Goal: Task Accomplishment & Management: Manage account settings

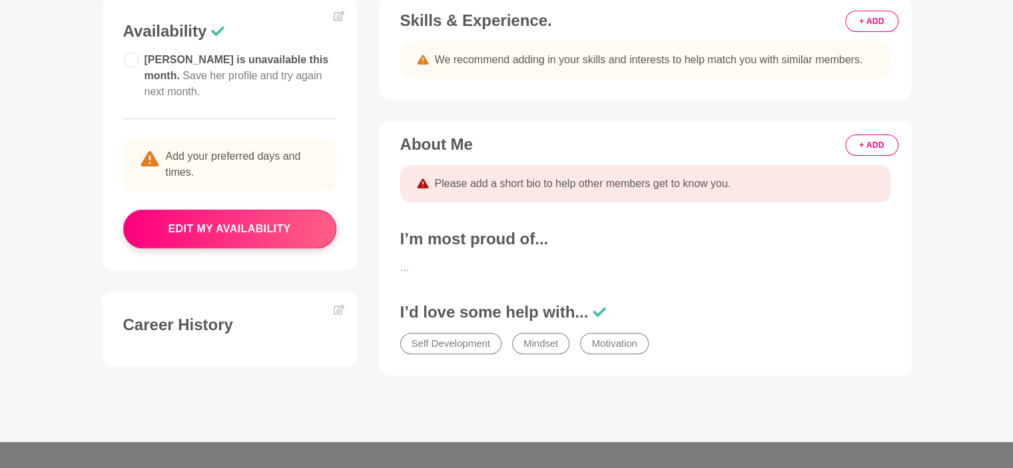
scroll to position [533, 0]
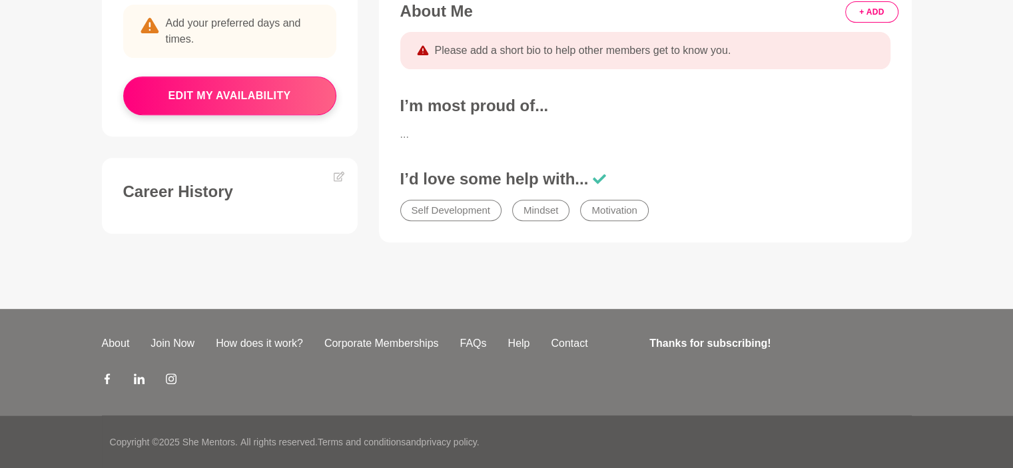
click at [550, 214] on li "Mindset" at bounding box center [541, 210] width 58 height 21
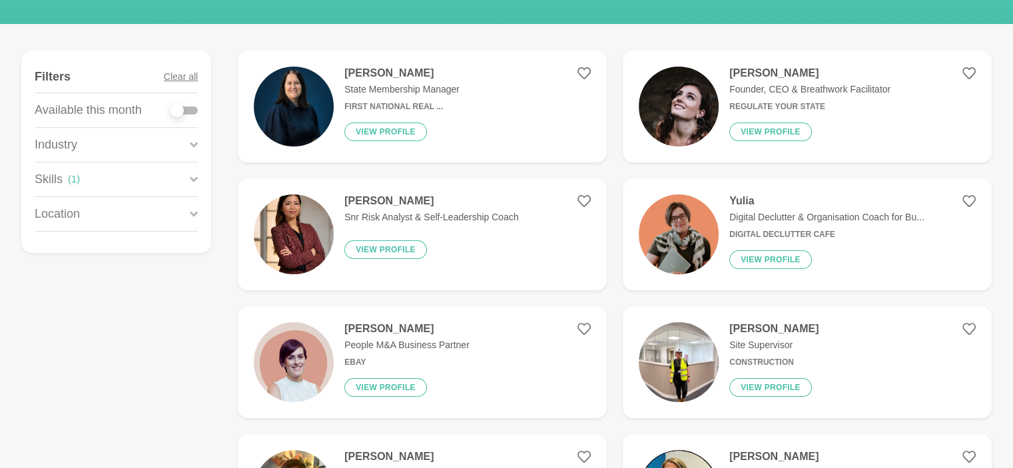
scroll to position [266, 0]
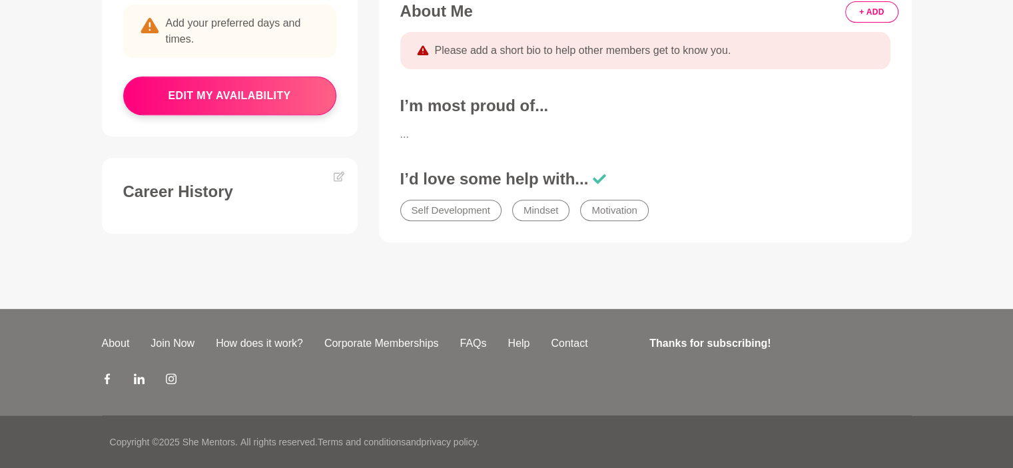
scroll to position [400, 0]
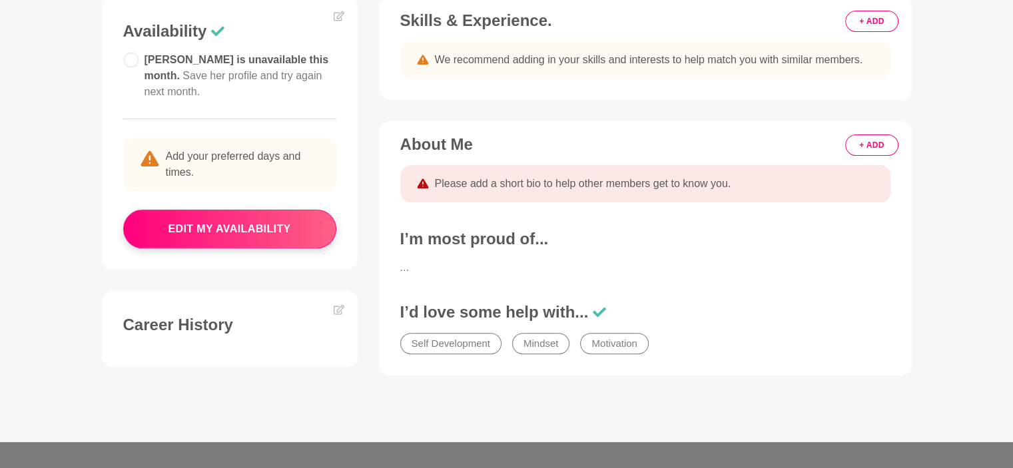
click at [457, 188] on span "Please add a short bio to help other members get to know you." at bounding box center [583, 184] width 296 height 16
click at [476, 181] on span "Please add a short bio to help other members get to know you." at bounding box center [583, 184] width 296 height 16
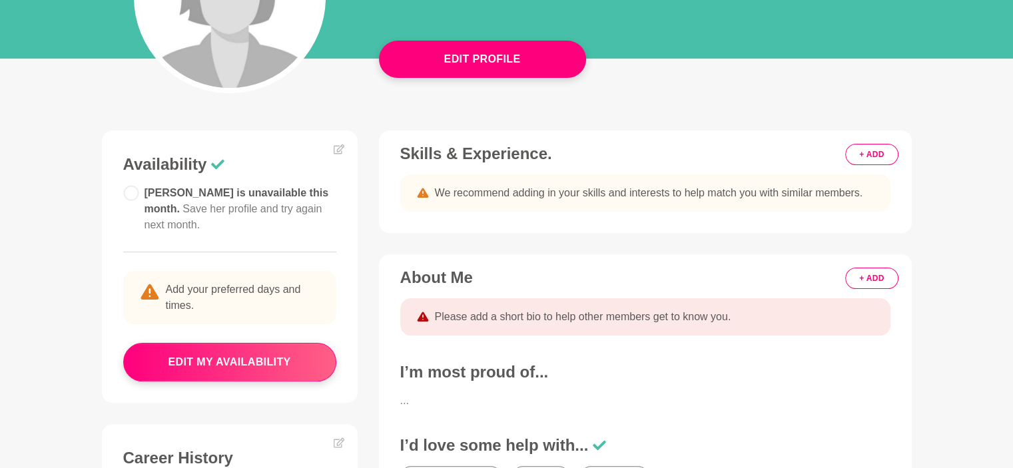
click at [877, 276] on button "+ ADD" at bounding box center [871, 278] width 53 height 21
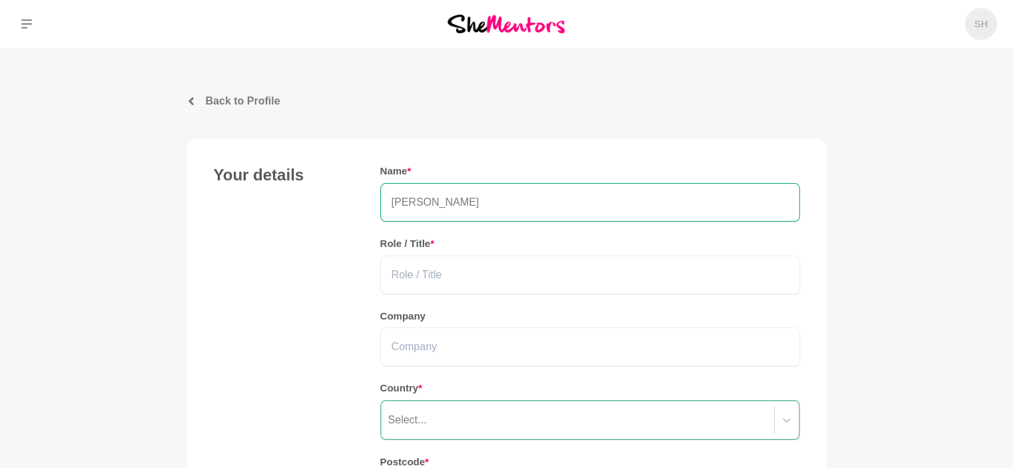
scroll to position [133, 0]
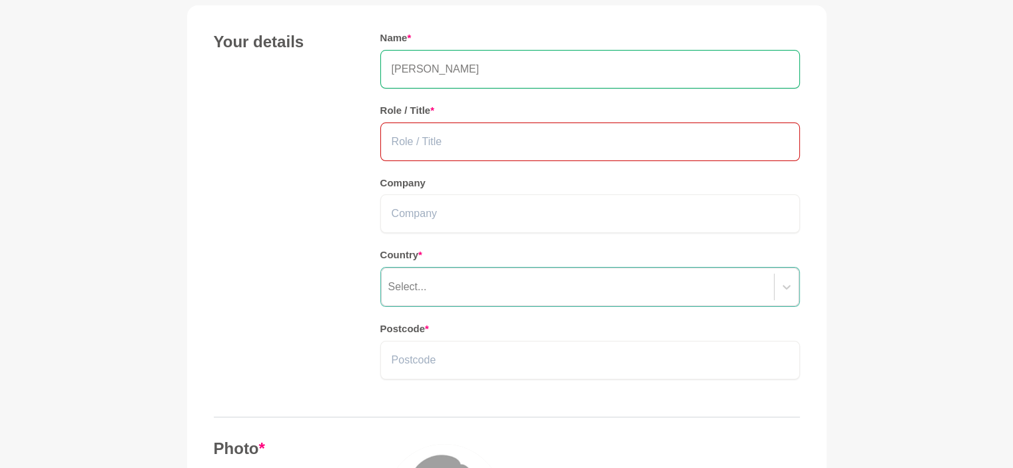
click at [408, 139] on input "text" at bounding box center [590, 142] width 420 height 39
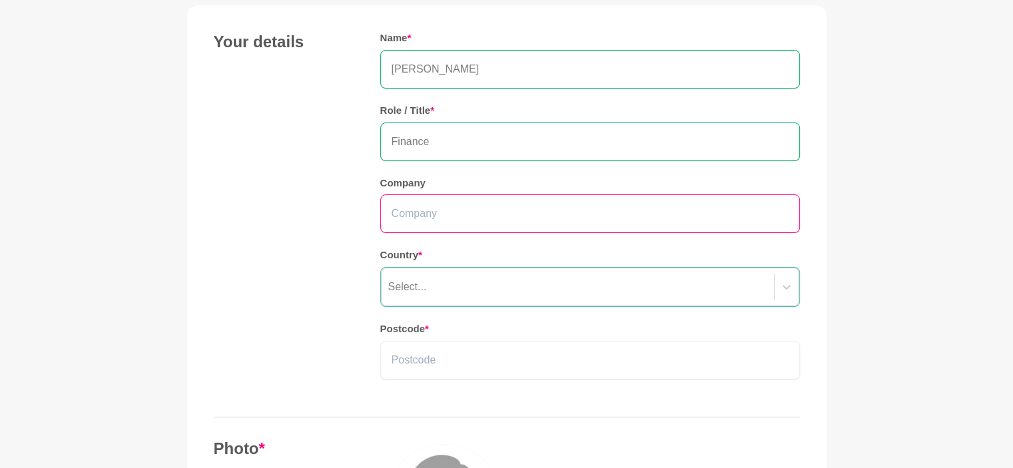
type input "Finance"
click at [419, 220] on input "text" at bounding box center [590, 214] width 420 height 39
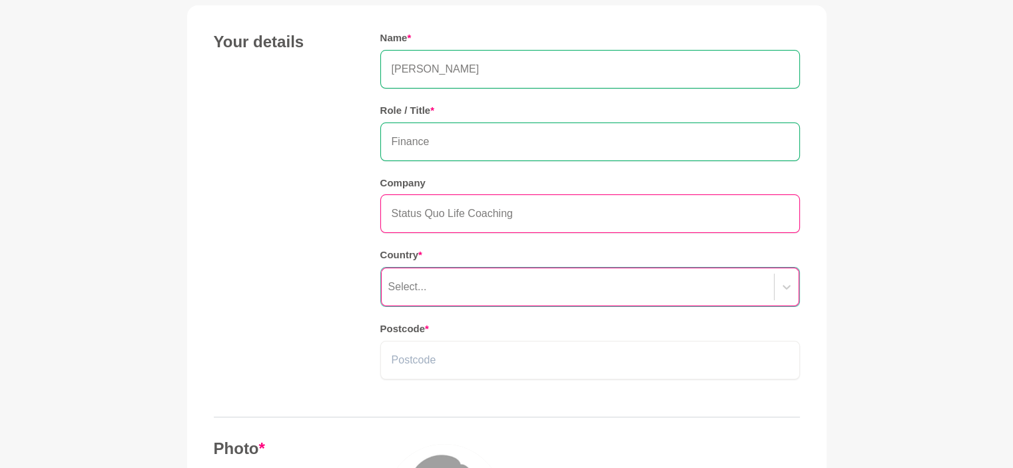
type input "Status Quo Life Coaching"
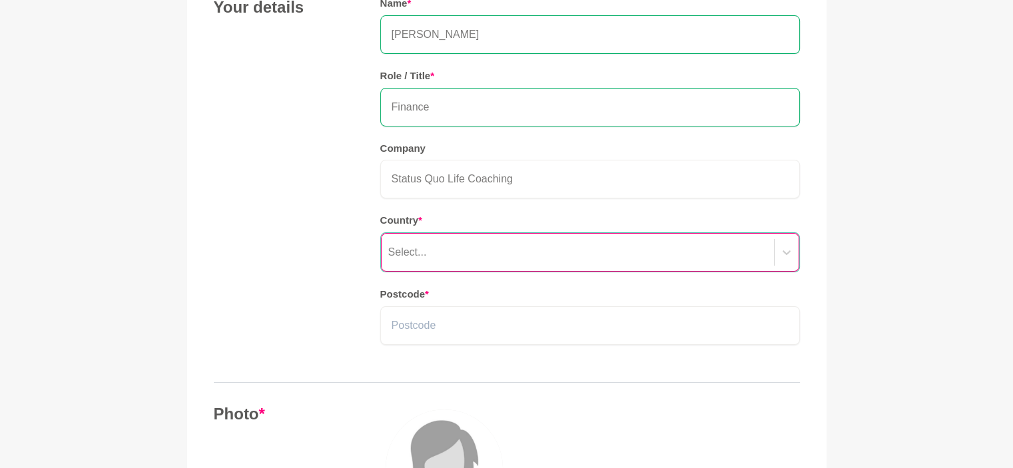
click at [442, 272] on div "Select..." at bounding box center [590, 252] width 420 height 40
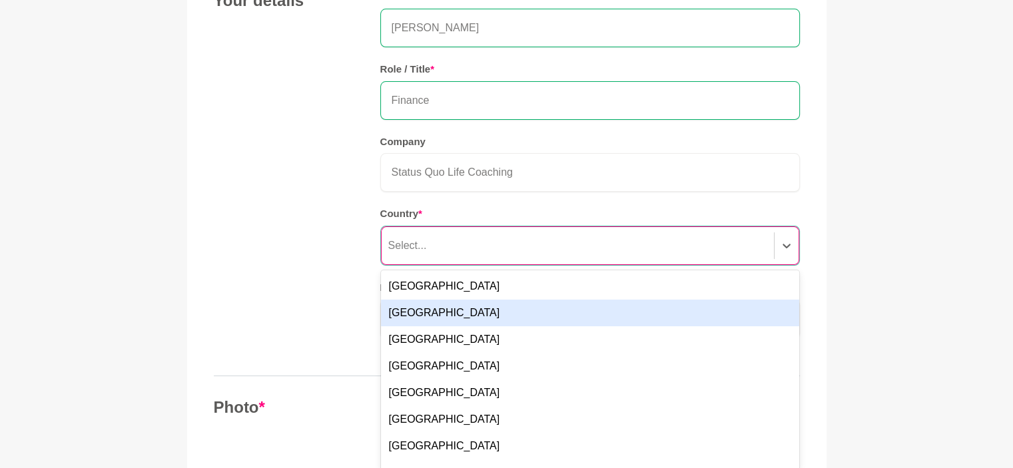
scroll to position [181, 0]
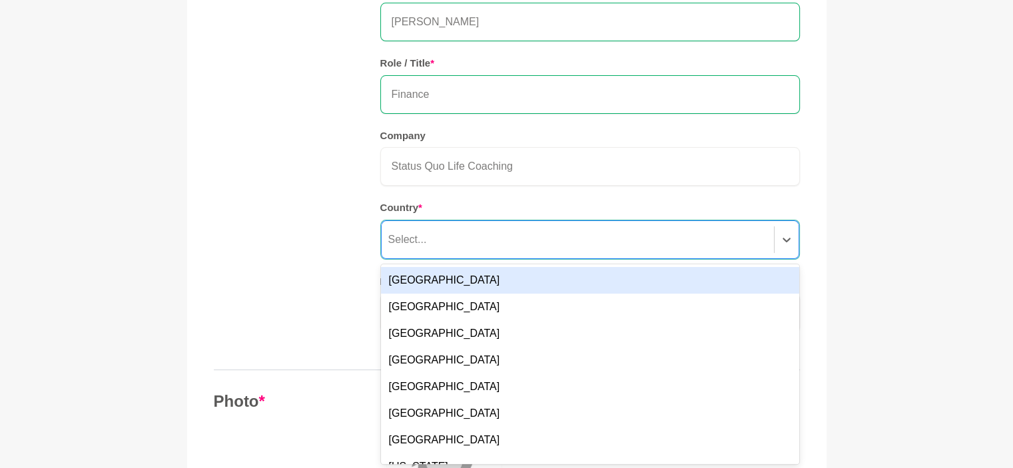
click at [421, 276] on div "Australia" at bounding box center [590, 280] width 418 height 27
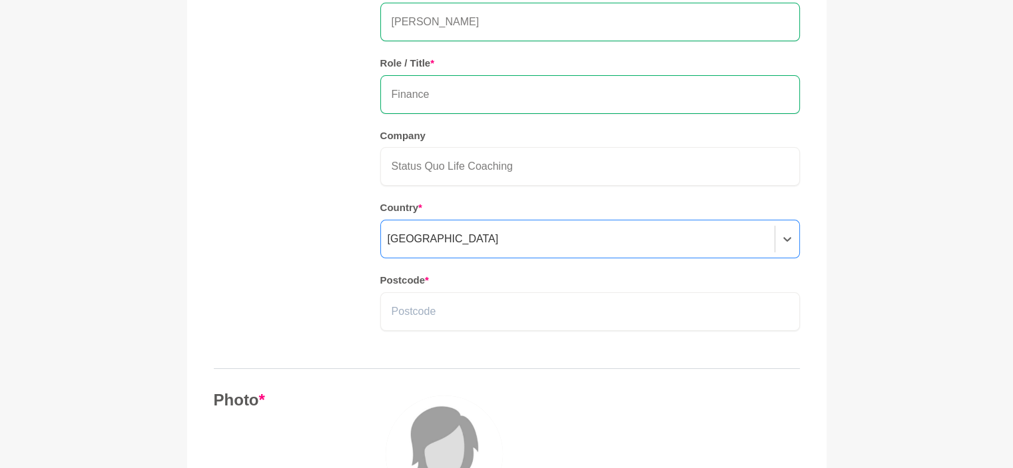
click at [288, 265] on div "Your details Name * SHARON Role / Title * Finance Company Status Quo Life Coach…" at bounding box center [507, 166] width 586 height 362
click at [390, 314] on input "text" at bounding box center [590, 311] width 420 height 39
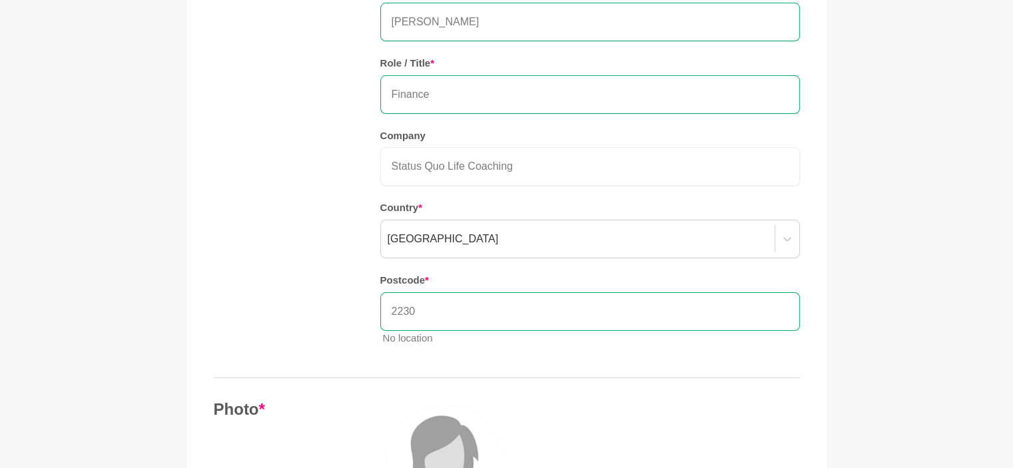
type input "2230"
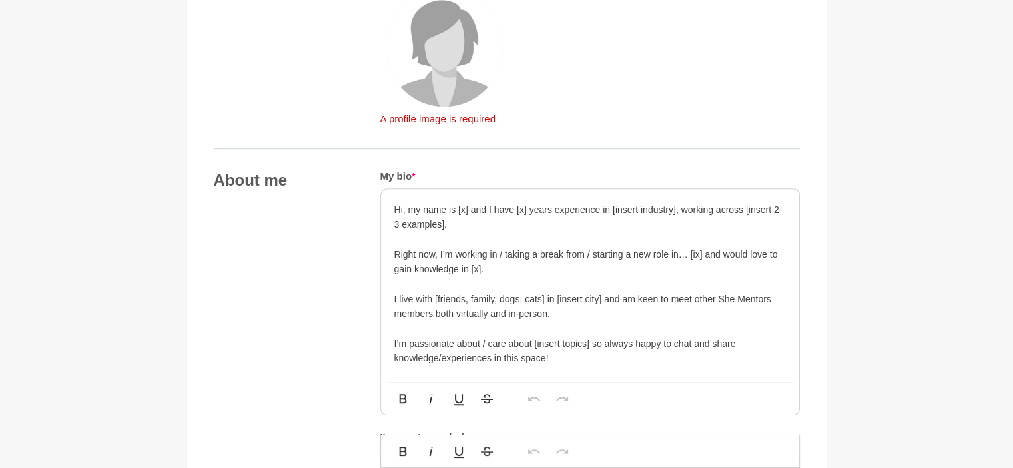
scroll to position [637, 0]
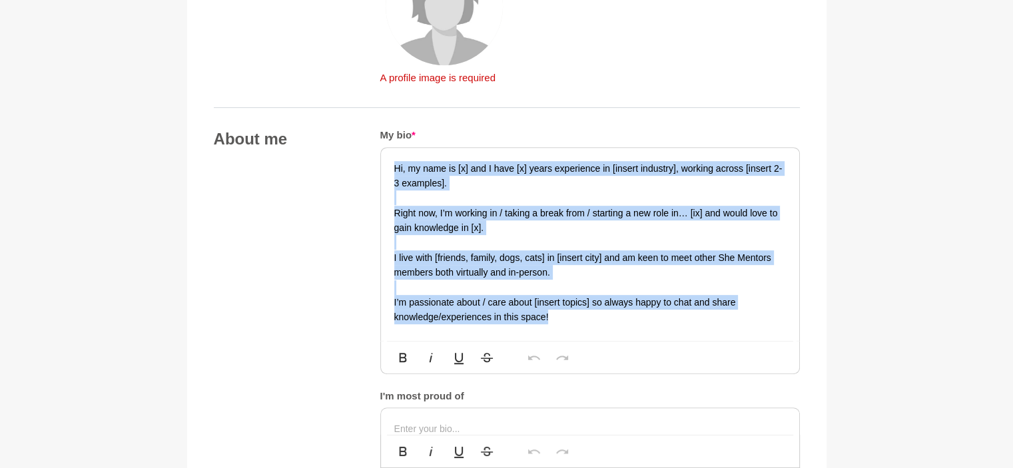
drag, startPoint x: 396, startPoint y: 168, endPoint x: 578, endPoint y: 343, distance: 253.0
click at [578, 343] on div "Hi, my name is [x] and I have [x] years experience in [insert industry], workin…" at bounding box center [590, 260] width 420 height 227
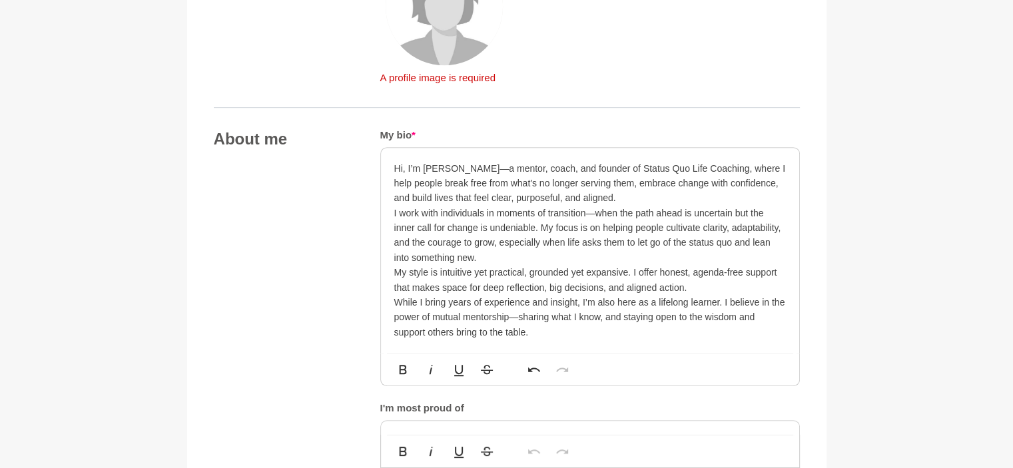
click at [598, 194] on p "Hi, I’m Sharon—a mentor, coach, and founder of Status Quo Life Coaching, where …" at bounding box center [590, 183] width 392 height 45
click at [509, 250] on p "I work with individuals in moments of transition—when the path ahead is uncerta…" at bounding box center [590, 236] width 392 height 60
drag, startPoint x: 719, startPoint y: 300, endPoint x: 639, endPoint y: 300, distance: 79.9
click at [639, 300] on p "While I bring years of experience and insight, I’m also here as a lifelong lear…" at bounding box center [590, 317] width 392 height 45
click at [544, 330] on p "While I bring years of experience and insight, I’m also here to learn from all …" at bounding box center [590, 317] width 392 height 45
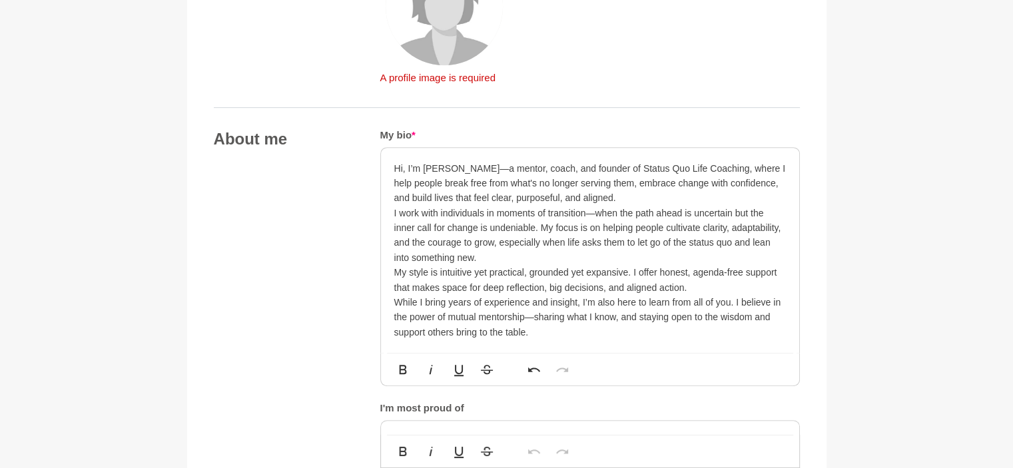
click at [536, 331] on p "While I bring years of experience and insight, I’m also here to learn from all …" at bounding box center [590, 317] width 392 height 45
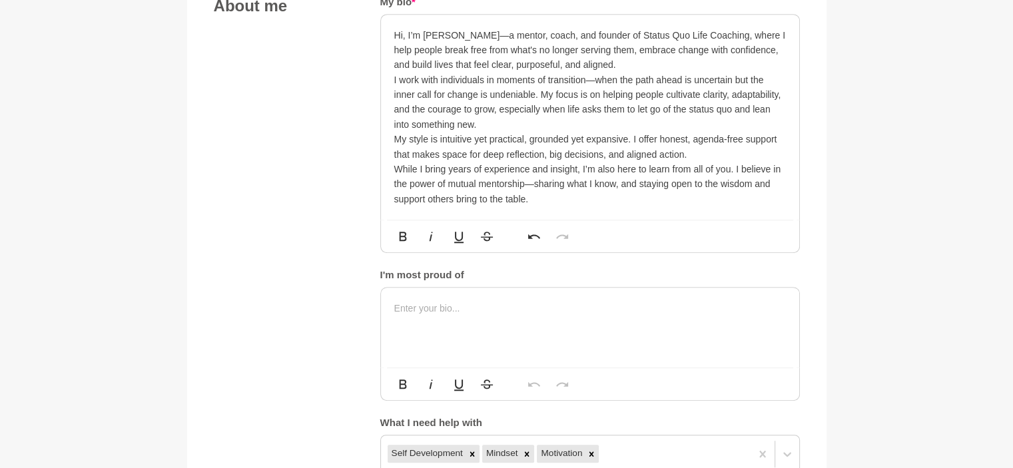
click at [408, 307] on p at bounding box center [590, 308] width 392 height 15
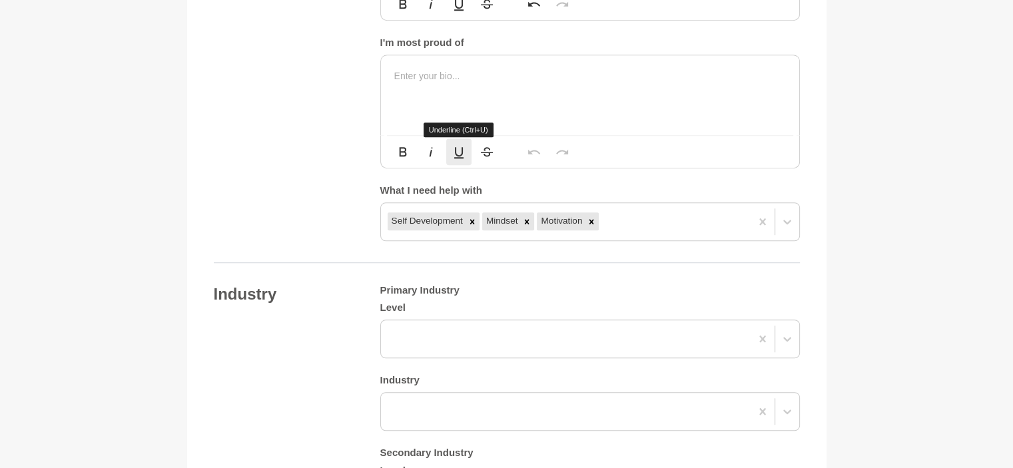
scroll to position [1037, 0]
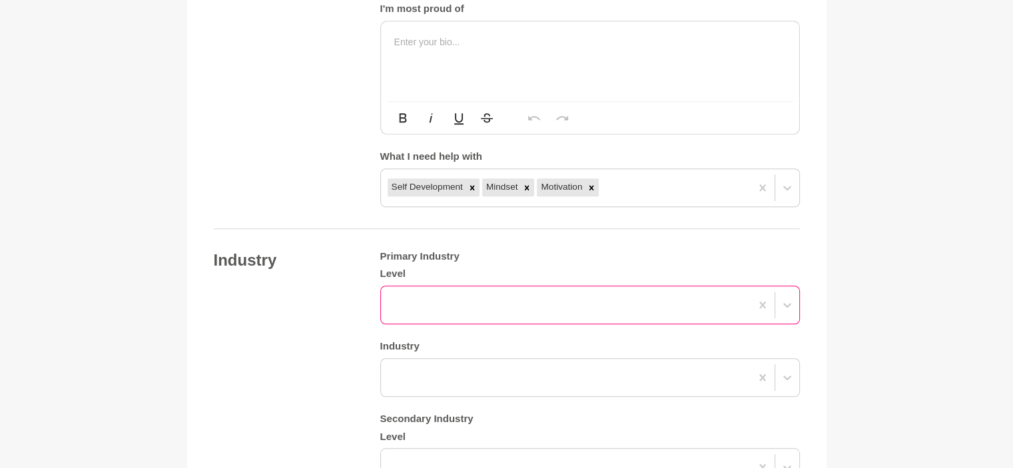
click at [472, 299] on div at bounding box center [566, 305] width 370 height 24
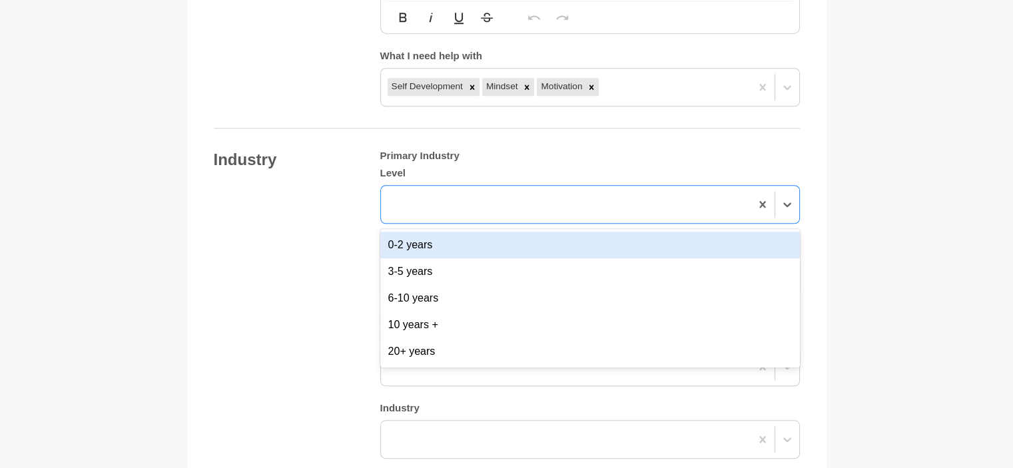
scroll to position [1170, 0]
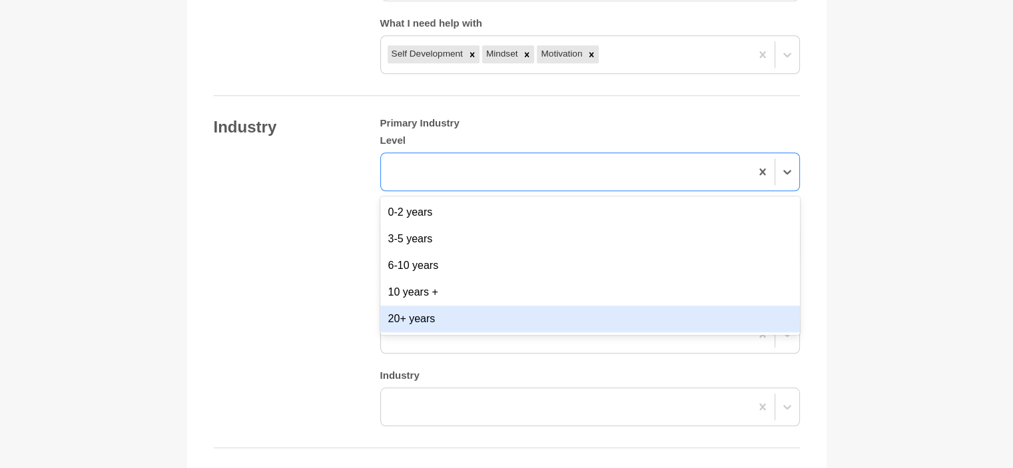
click at [427, 314] on div "20+ years" at bounding box center [590, 319] width 420 height 27
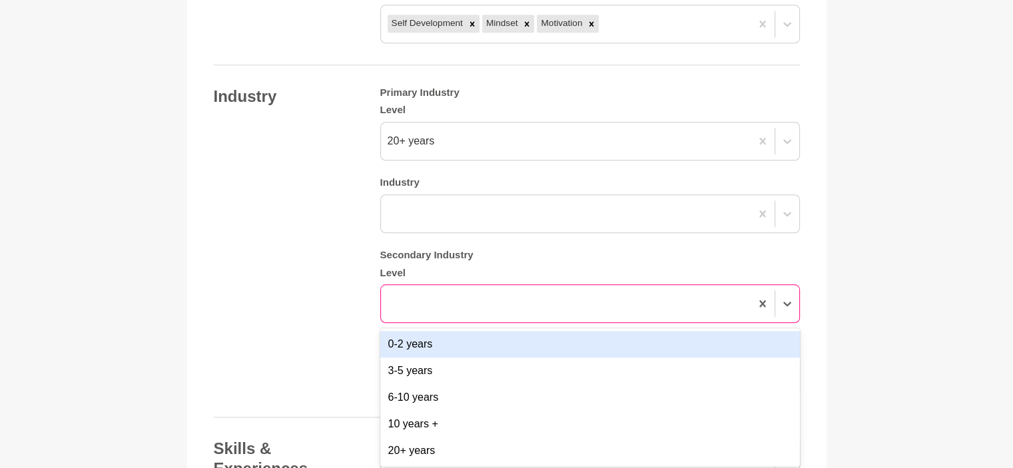
click at [429, 323] on div "option 0-2 years focused, 1 of 5. 5 results available. Use Up and Down to choos…" at bounding box center [590, 303] width 420 height 39
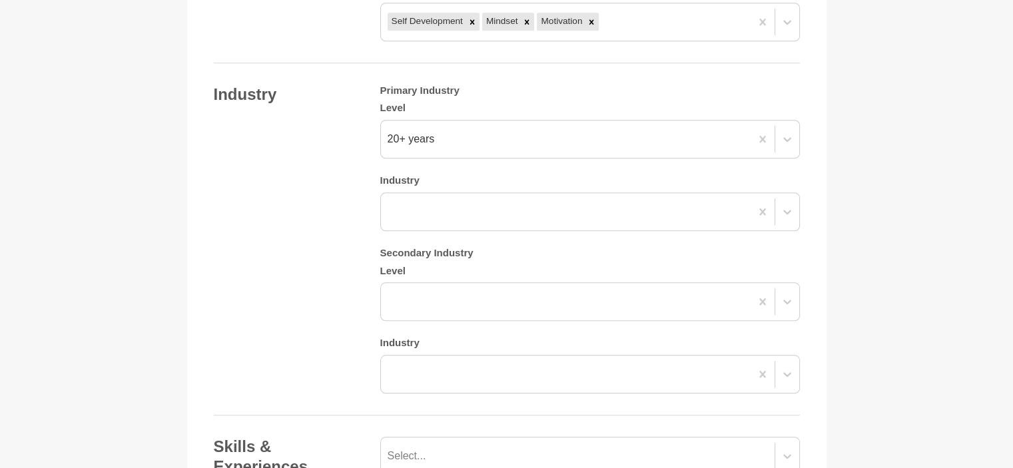
click at [318, 302] on div "Industry Primary Industry Level 20+ years Industry Secondary Industry Level Ind…" at bounding box center [507, 240] width 586 height 310
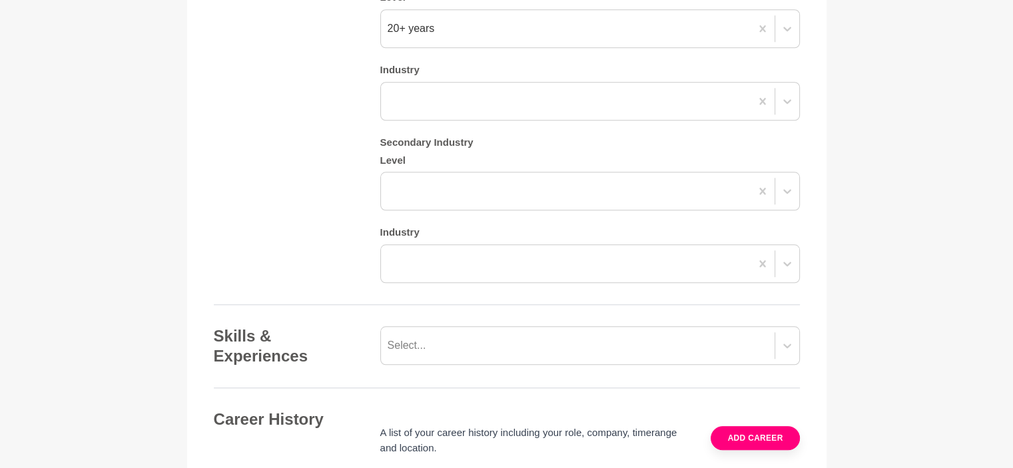
scroll to position [1336, 0]
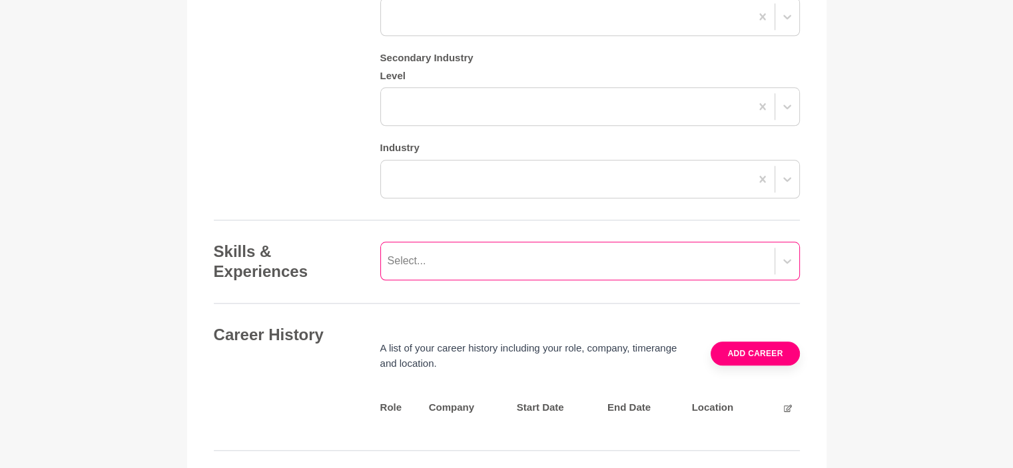
click at [418, 280] on div "Select..." at bounding box center [590, 261] width 420 height 39
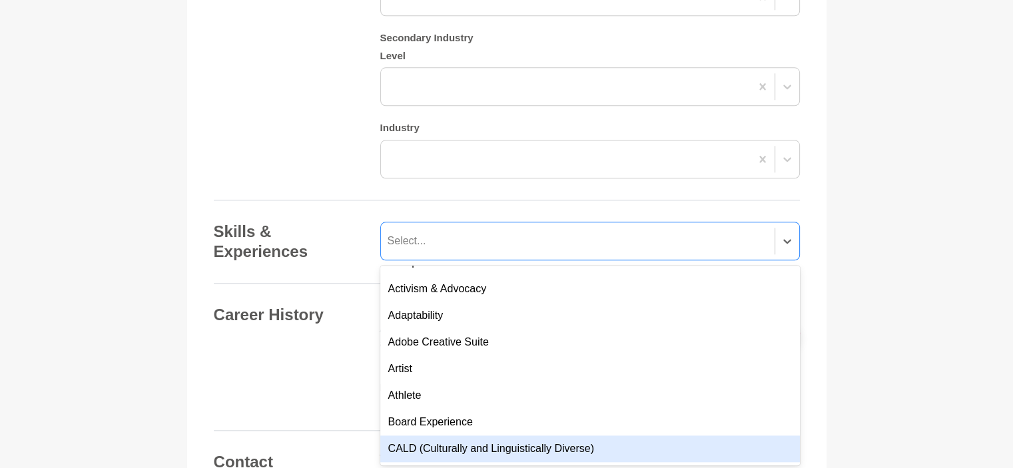
scroll to position [0, 0]
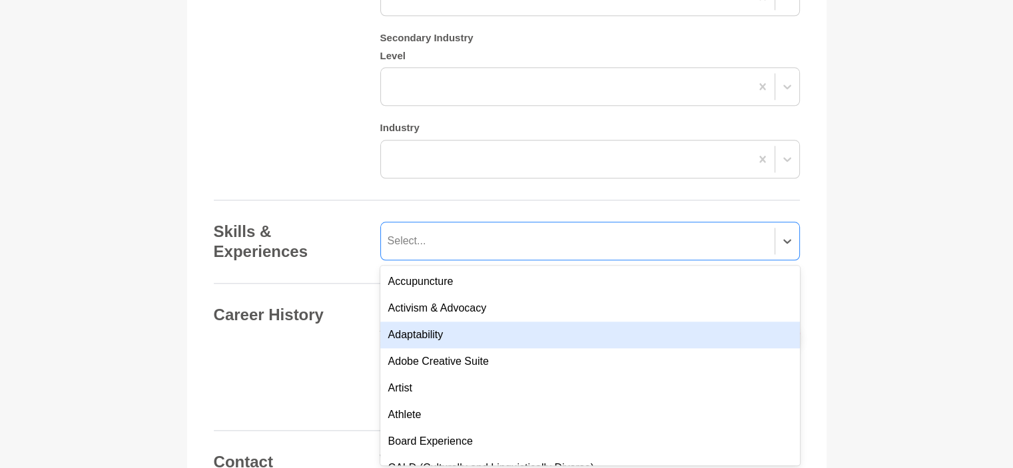
click at [419, 332] on div "Adaptability" at bounding box center [590, 335] width 420 height 27
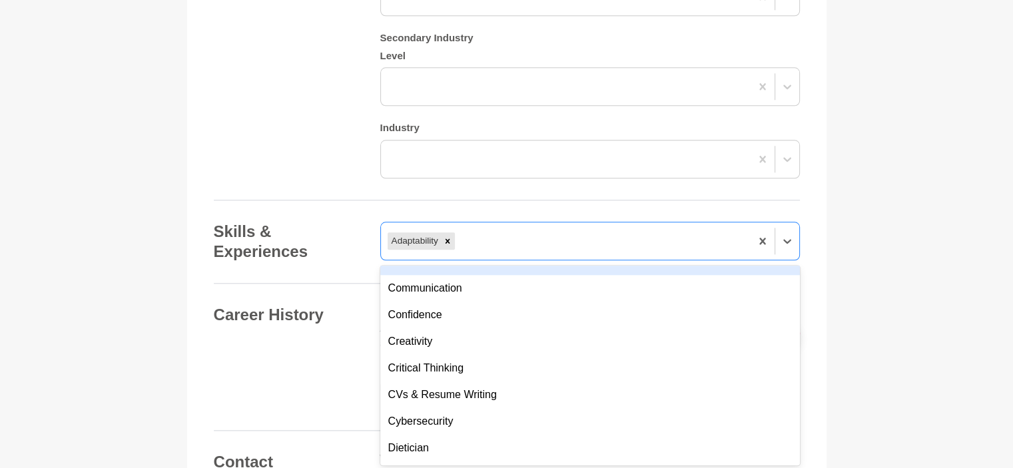
scroll to position [266, 0]
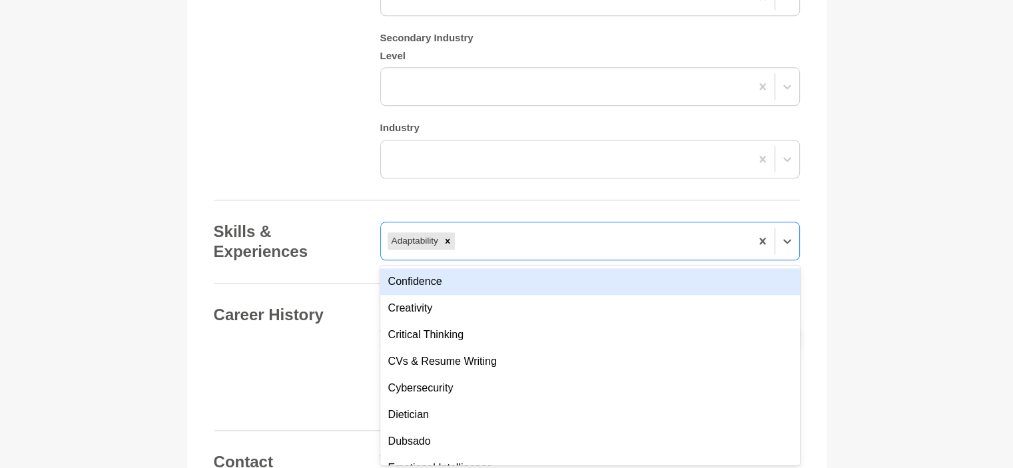
click at [427, 277] on div "Confidence" at bounding box center [590, 281] width 420 height 27
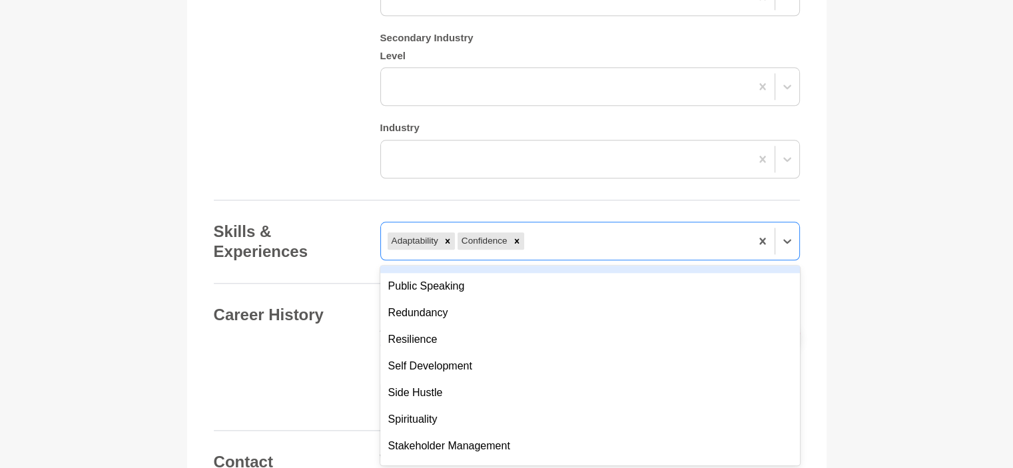
scroll to position [1066, 0]
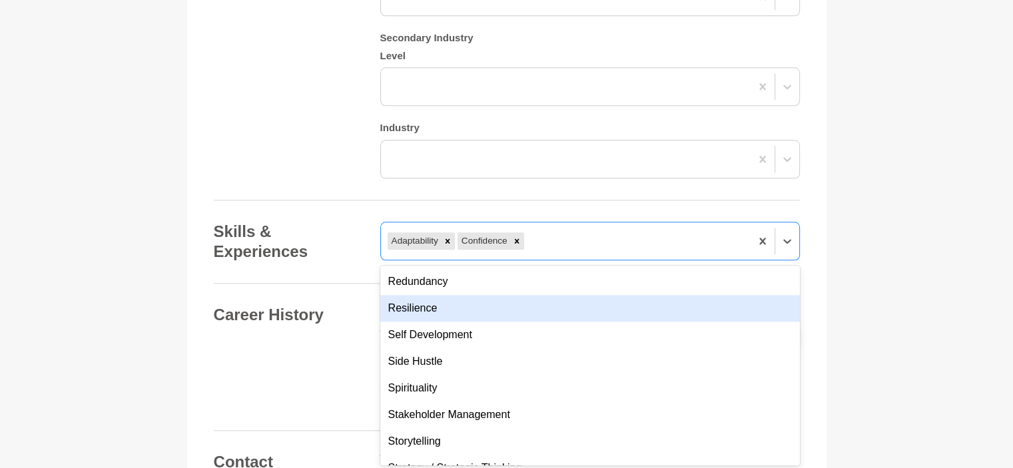
click at [421, 309] on div "Resilience" at bounding box center [590, 308] width 420 height 27
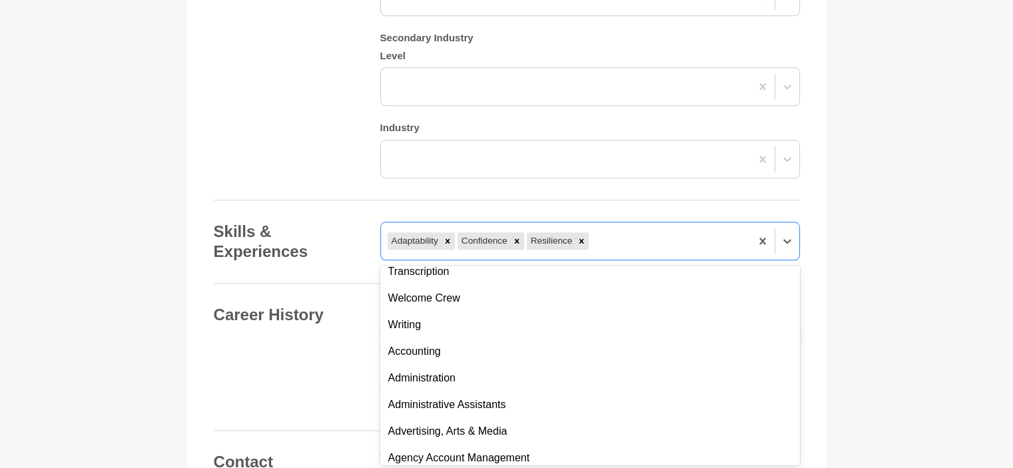
scroll to position [1332, 0]
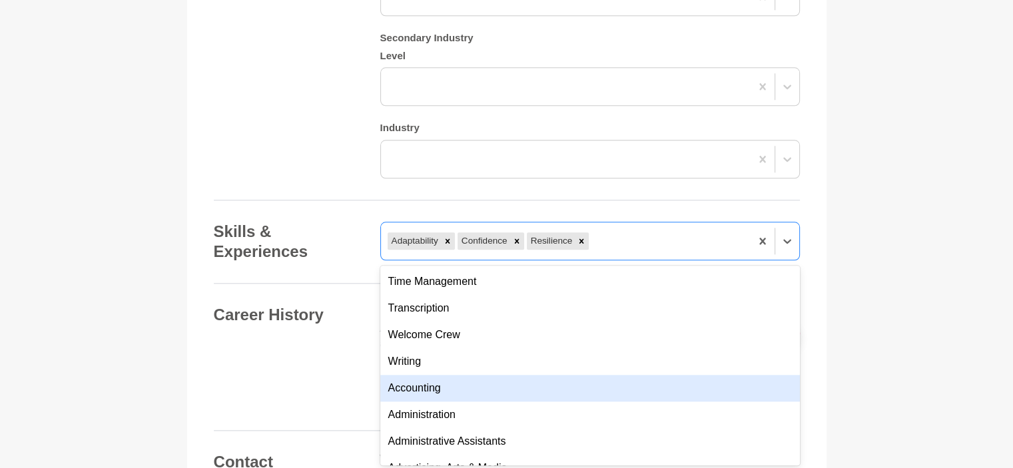
click at [413, 384] on div "Accounting" at bounding box center [590, 388] width 420 height 27
click at [413, 386] on div "Administration" at bounding box center [590, 388] width 420 height 27
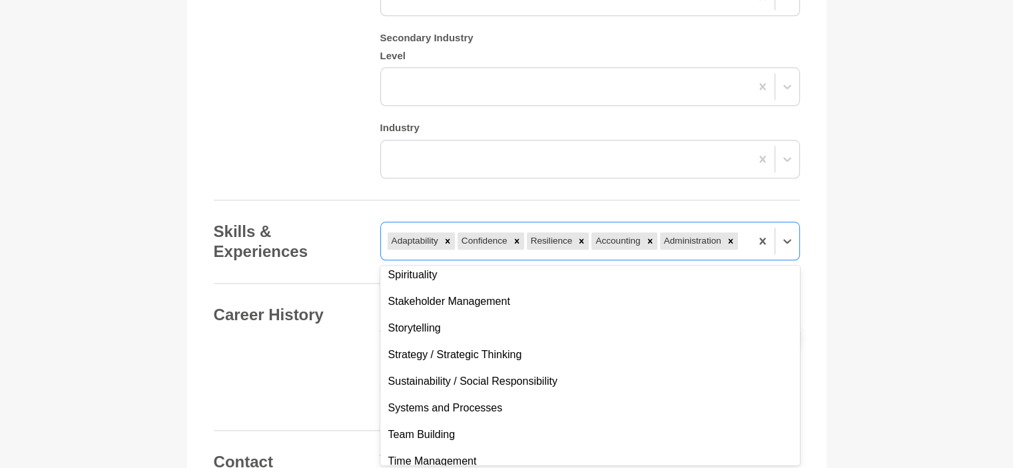
scroll to position [1066, 0]
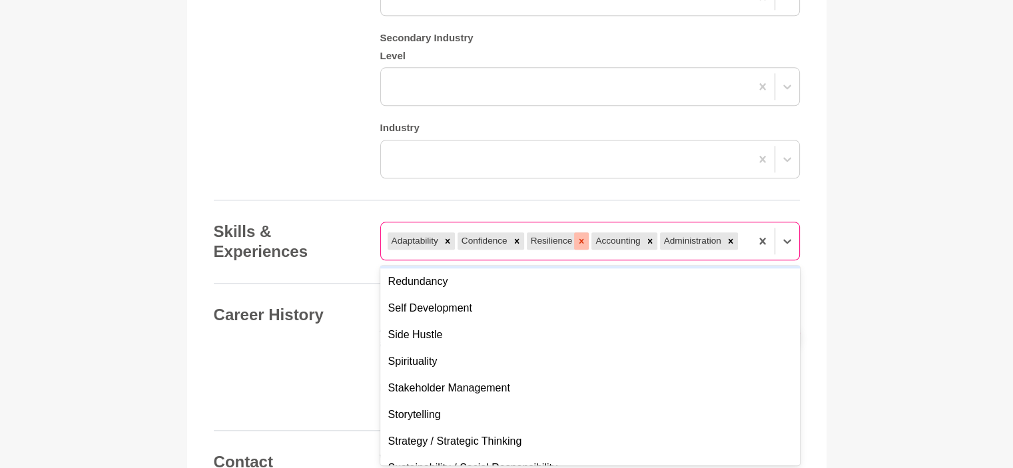
click at [580, 239] on icon at bounding box center [581, 240] width 9 height 9
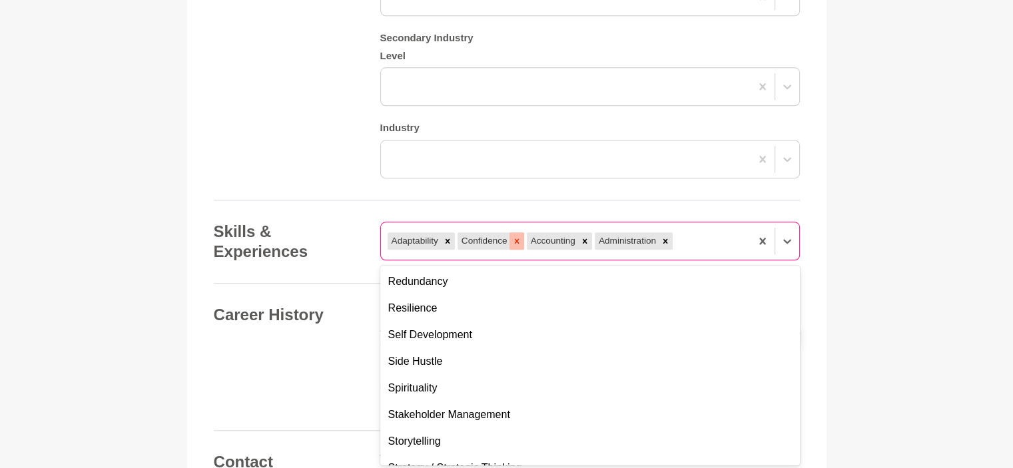
click at [510, 235] on div at bounding box center [517, 240] width 15 height 17
click at [446, 239] on icon at bounding box center [447, 241] width 5 height 5
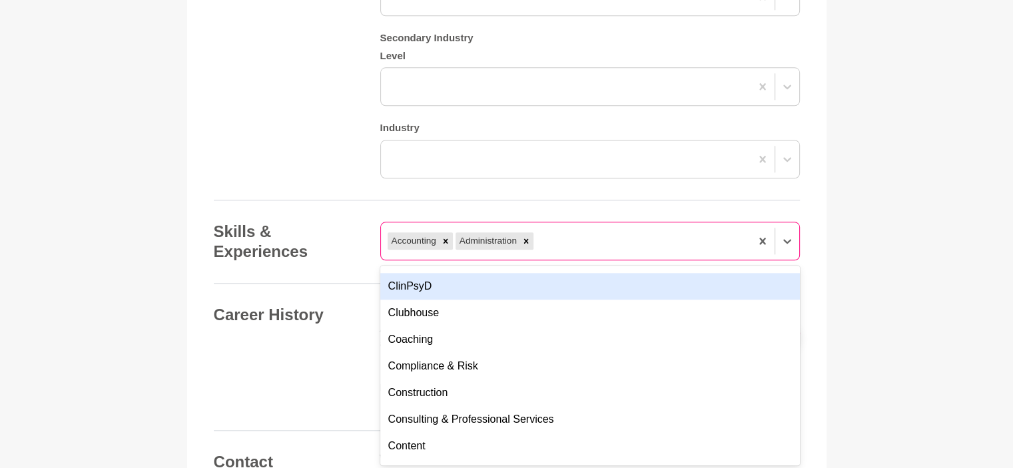
scroll to position [2052, 0]
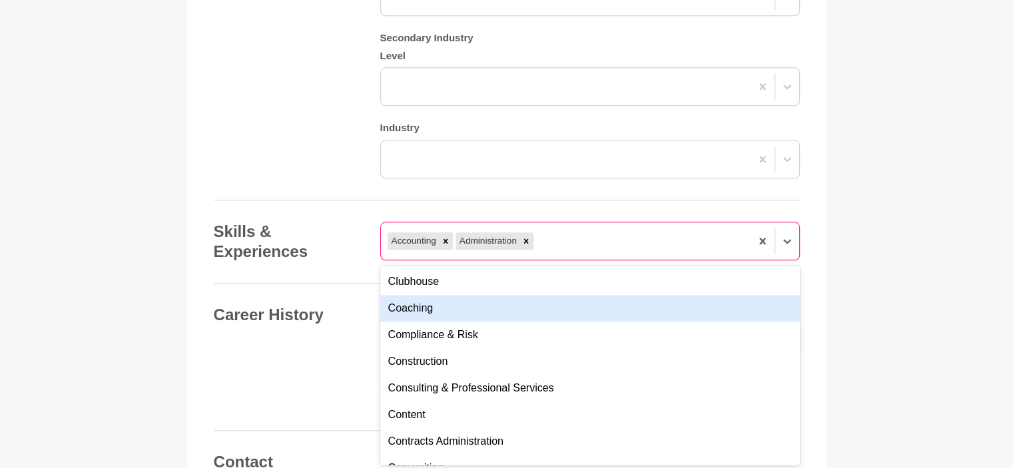
click at [458, 303] on div "Coaching" at bounding box center [590, 308] width 420 height 27
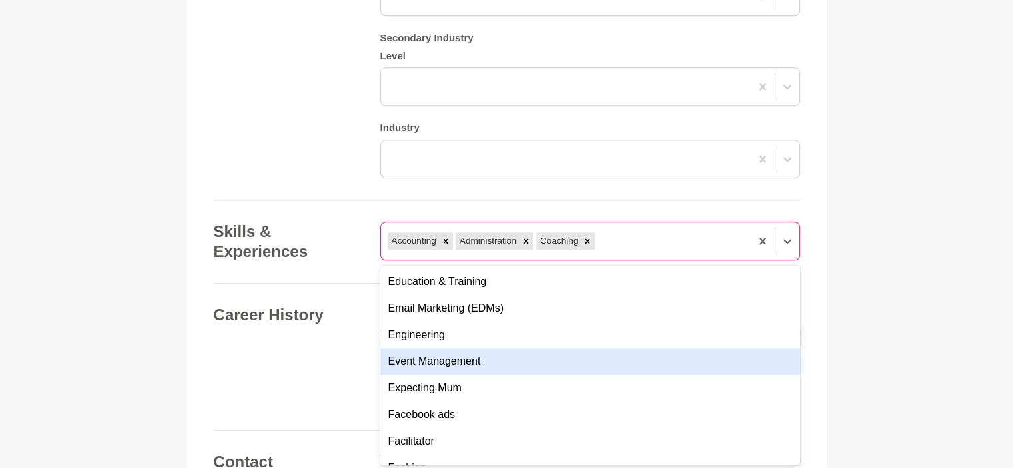
scroll to position [2585, 0]
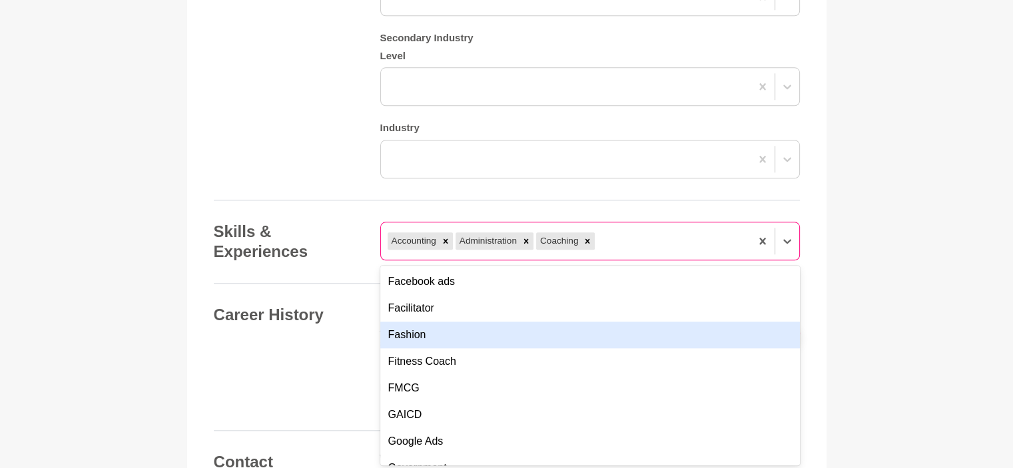
click at [420, 332] on div "Fashion" at bounding box center [590, 335] width 420 height 27
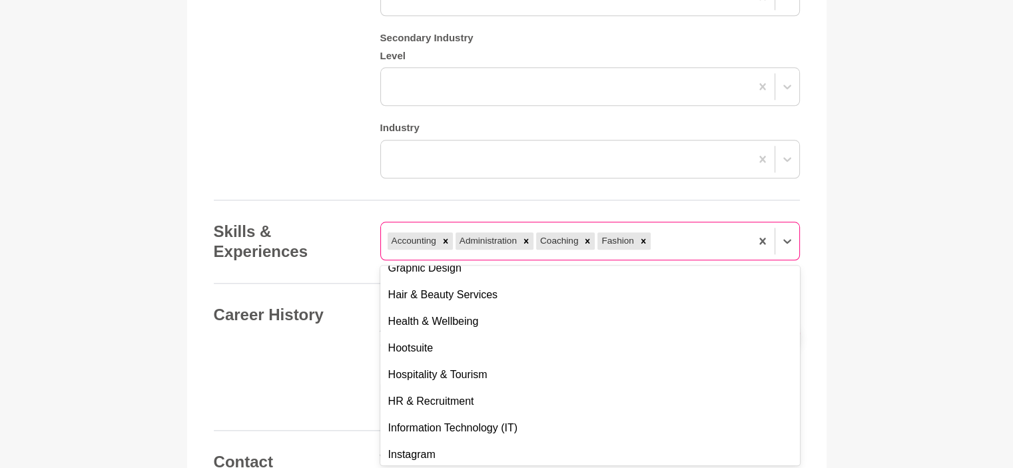
scroll to position [2851, 0]
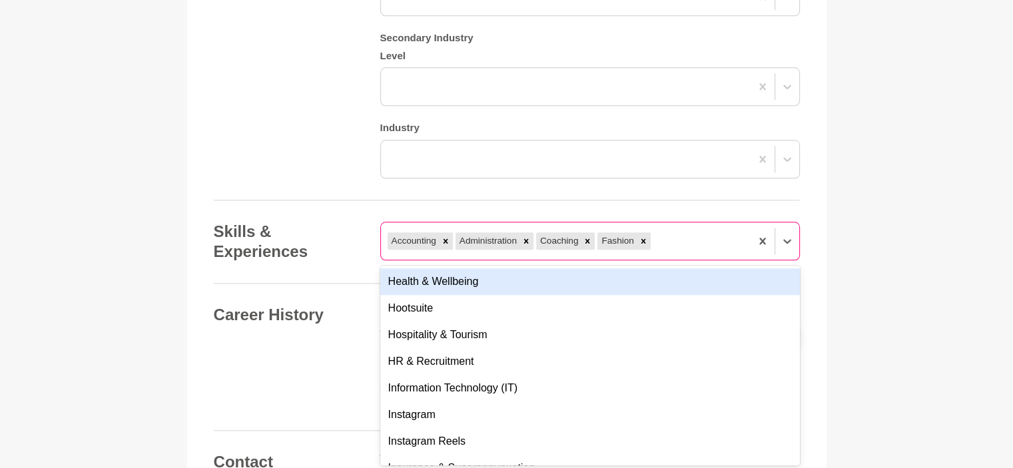
click at [463, 282] on div "Health & Wellbeing" at bounding box center [590, 281] width 420 height 27
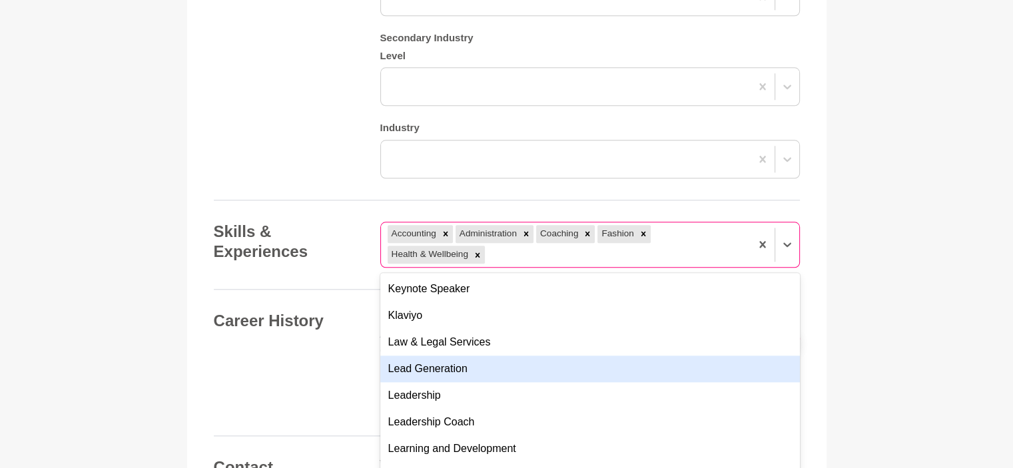
scroll to position [3251, 0]
click at [450, 365] on div "Life Coach" at bounding box center [590, 369] width 420 height 27
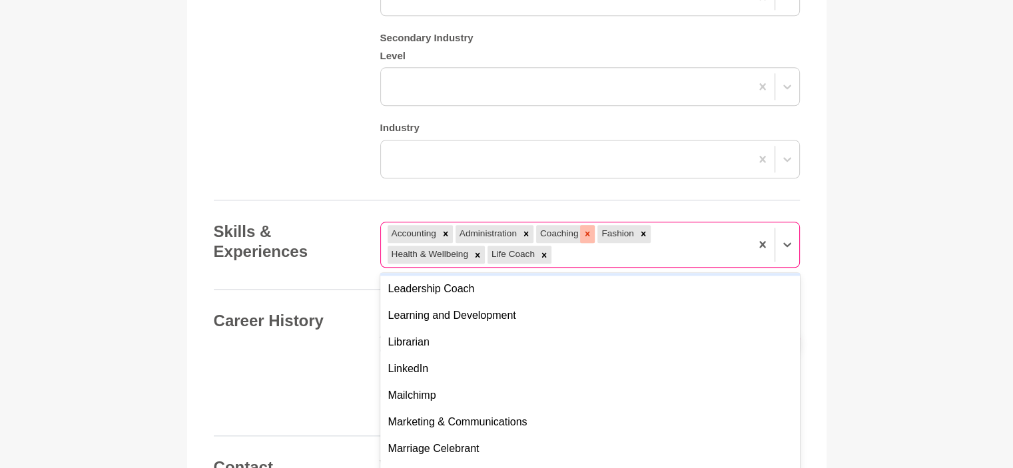
click at [586, 232] on icon at bounding box center [588, 234] width 5 height 5
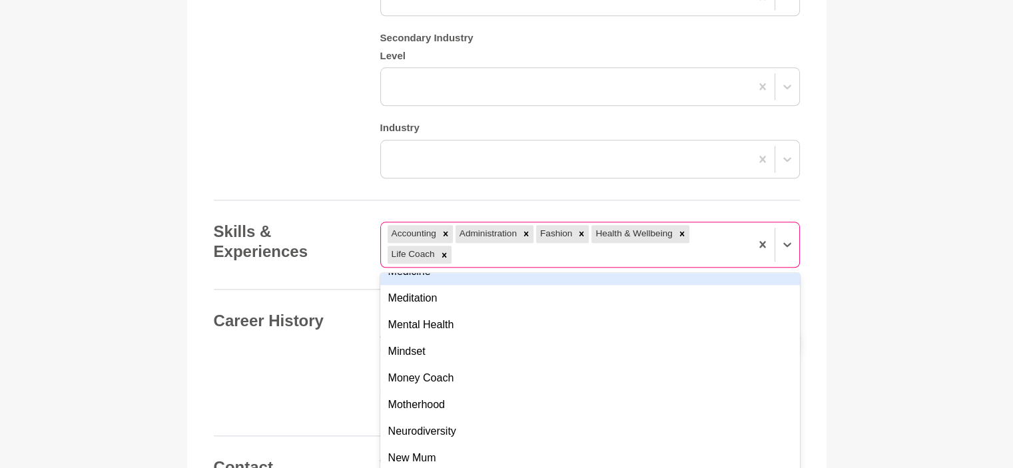
scroll to position [3544, 0]
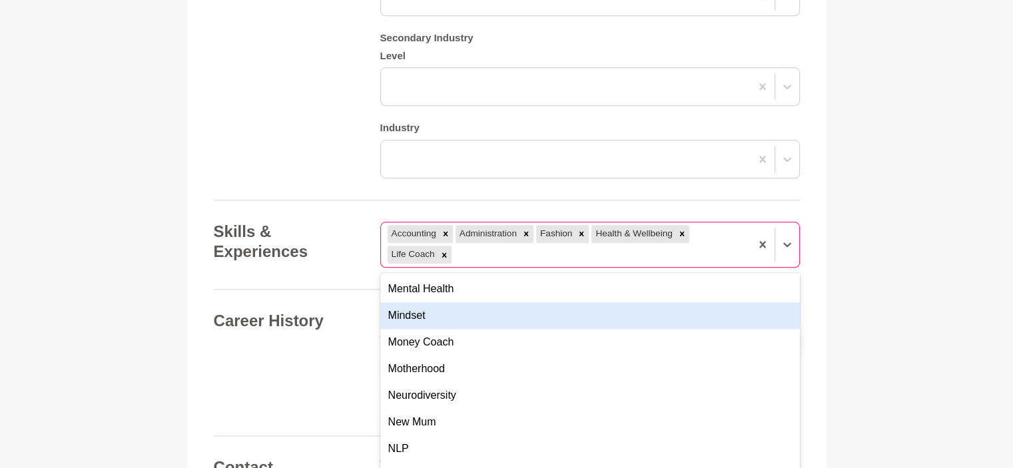
click at [418, 311] on div "Mindset" at bounding box center [590, 315] width 420 height 27
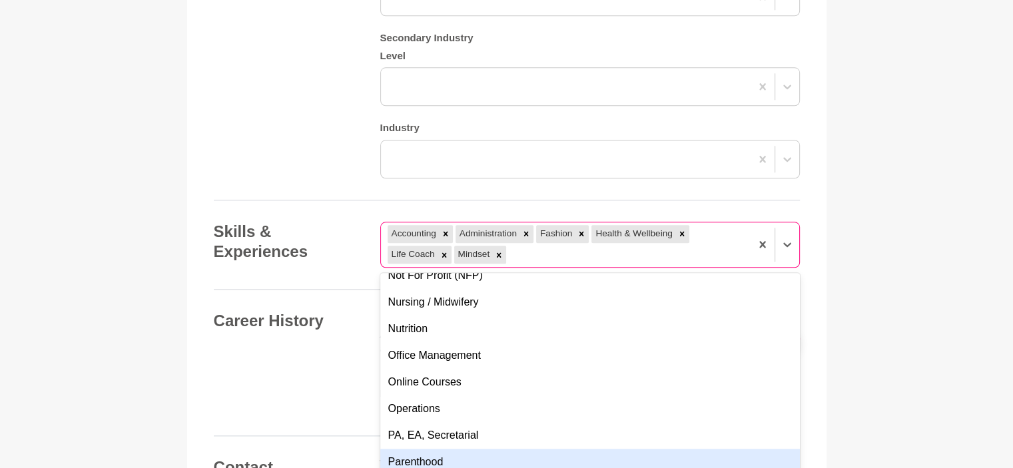
scroll to position [3677, 0]
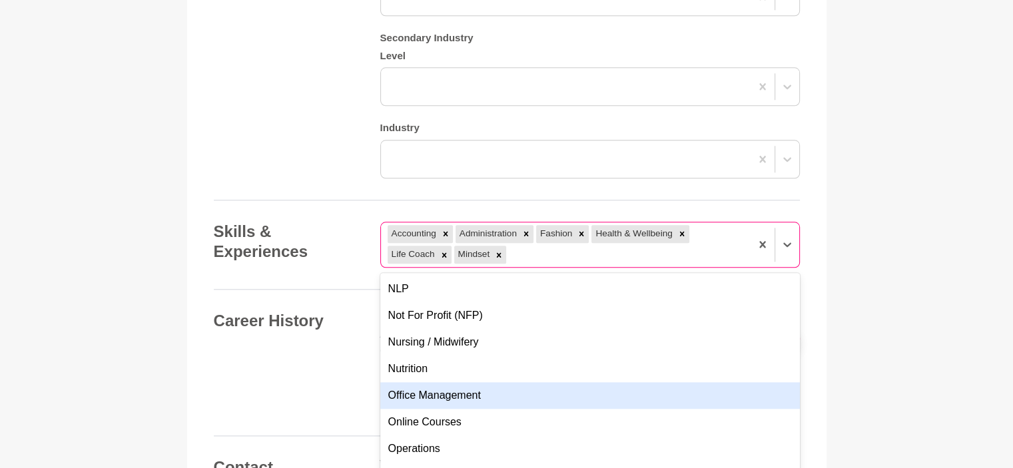
click at [469, 392] on div "Office Management" at bounding box center [590, 395] width 420 height 27
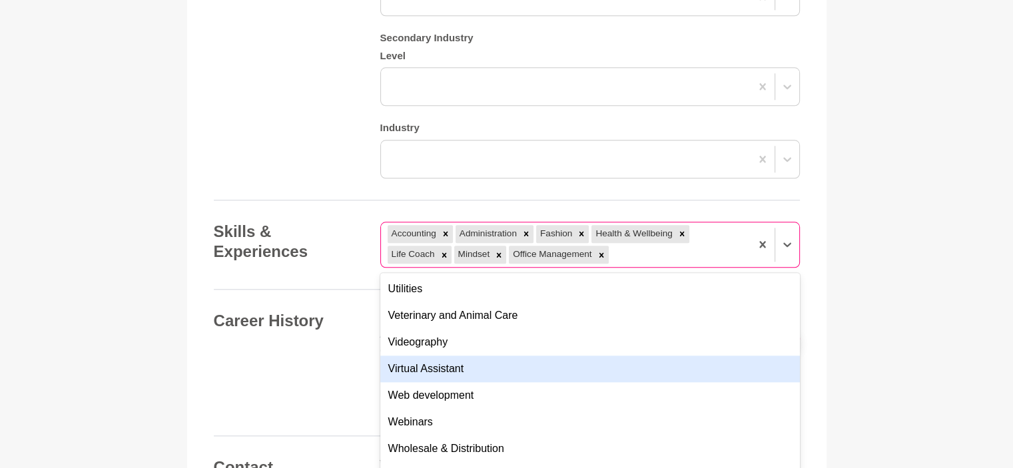
scroll to position [4975, 0]
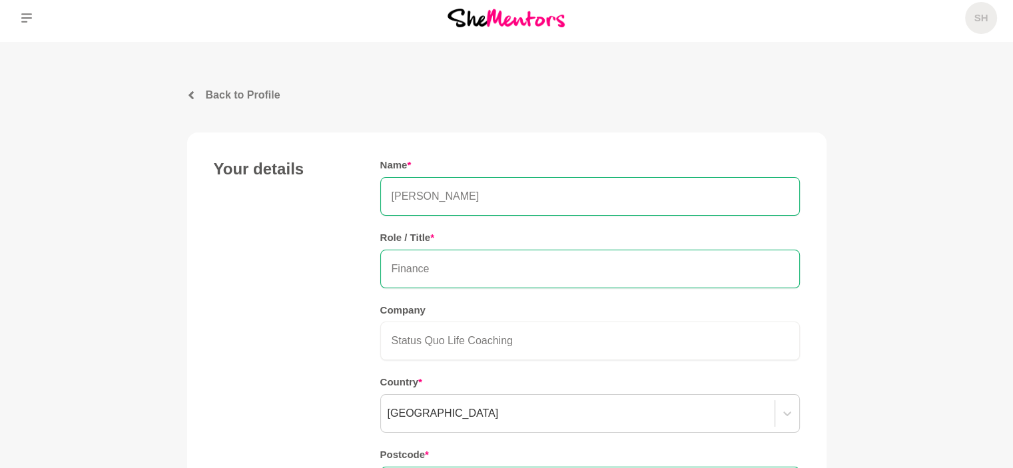
scroll to position [0, 0]
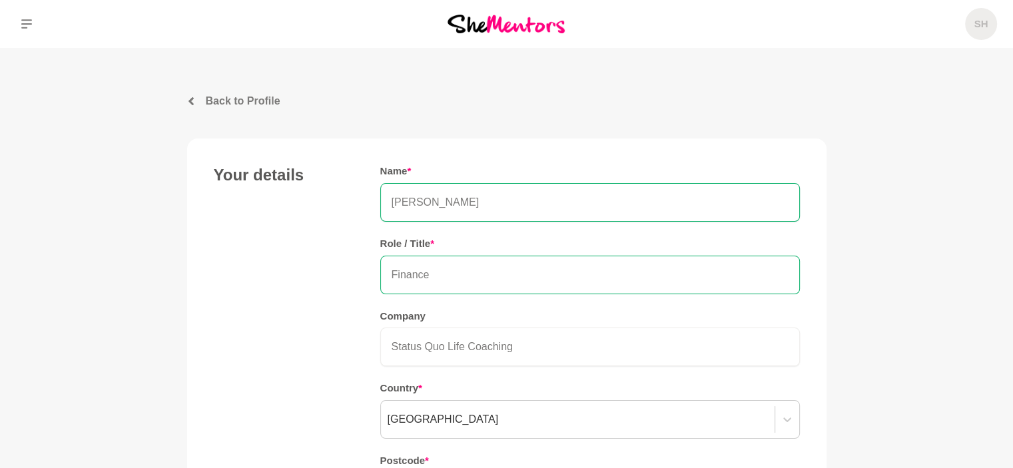
click at [450, 274] on input "Finance" at bounding box center [590, 275] width 420 height 39
click at [413, 277] on input "Finance" at bounding box center [590, 275] width 420 height 39
type input "a"
type input "Accounting"
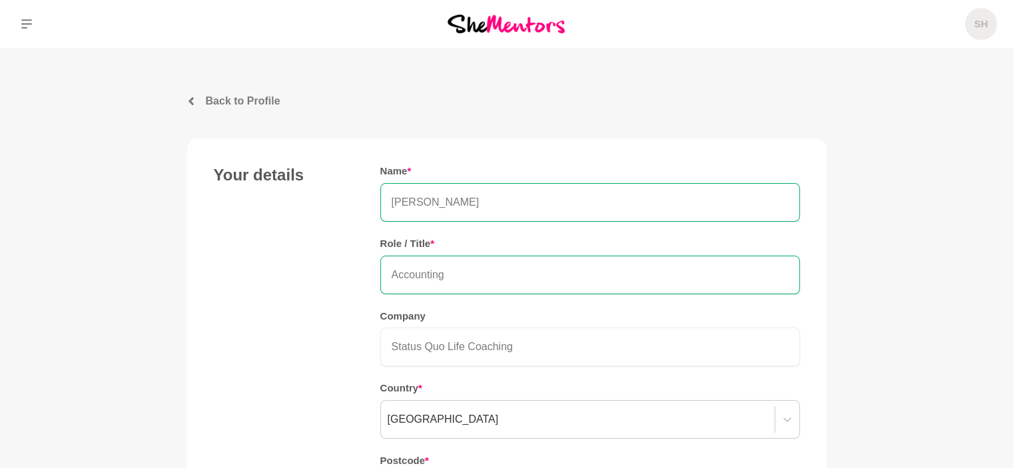
click at [274, 306] on div "Your details Name * SHARON Role / Title * Accounting Company Status Quo Life Co…" at bounding box center [507, 351] width 586 height 372
click at [435, 275] on input "Accounting" at bounding box center [590, 275] width 420 height 39
click at [449, 275] on input "Accounting" at bounding box center [590, 275] width 420 height 39
drag, startPoint x: 448, startPoint y: 273, endPoint x: 364, endPoint y: 276, distance: 84.0
click at [364, 276] on div "Your details Name * SHARON Role / Title * Accounting Company Status Quo Life Co…" at bounding box center [507, 351] width 586 height 372
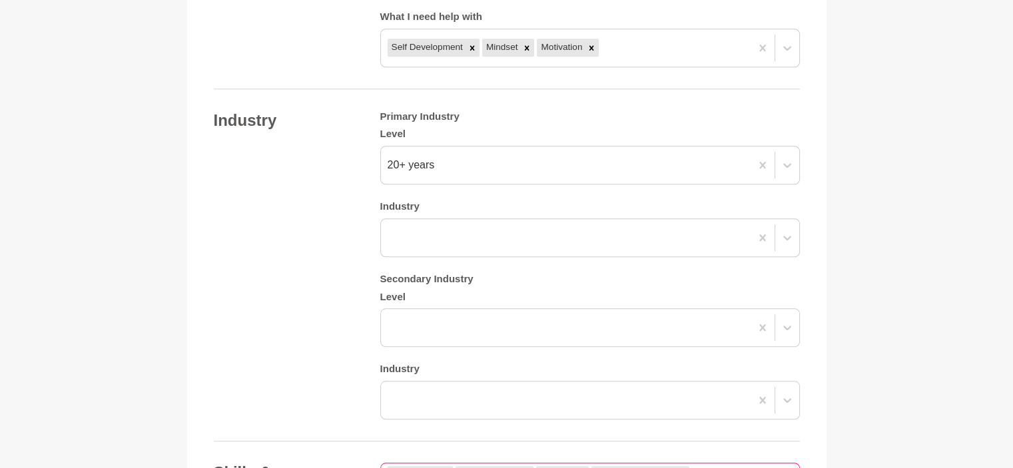
scroll to position [1199, 0]
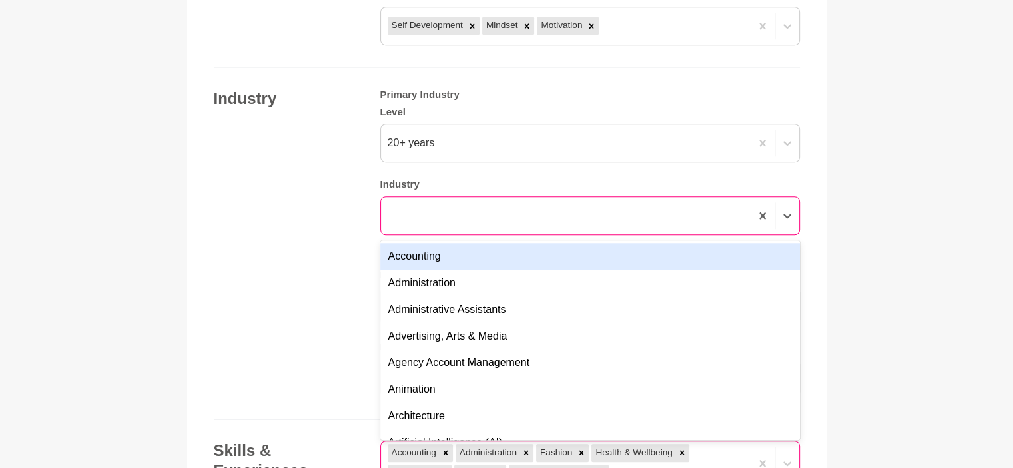
click at [462, 213] on div at bounding box center [566, 216] width 370 height 24
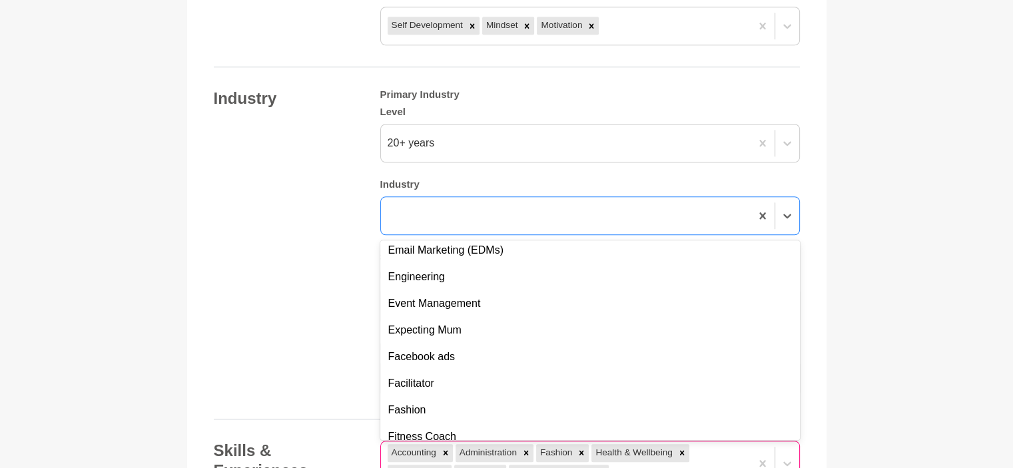
scroll to position [1066, 0]
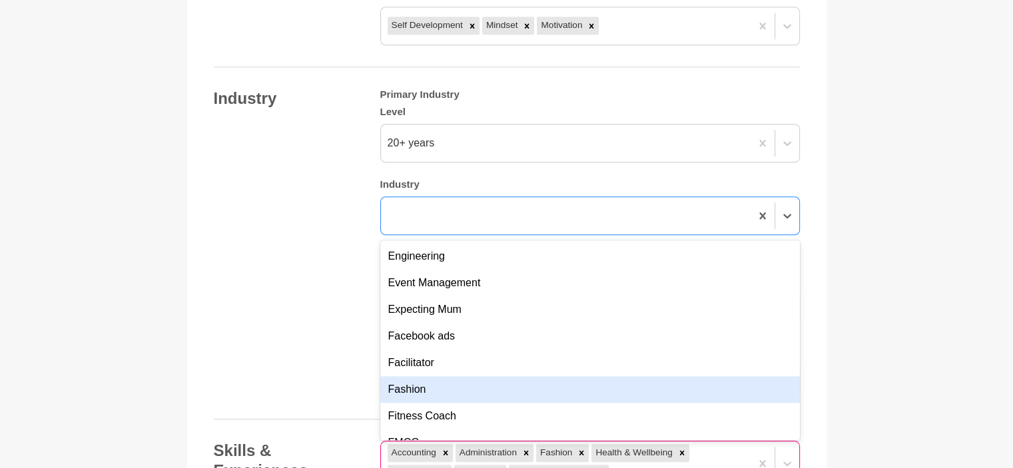
click at [408, 388] on div "Fashion" at bounding box center [590, 389] width 420 height 27
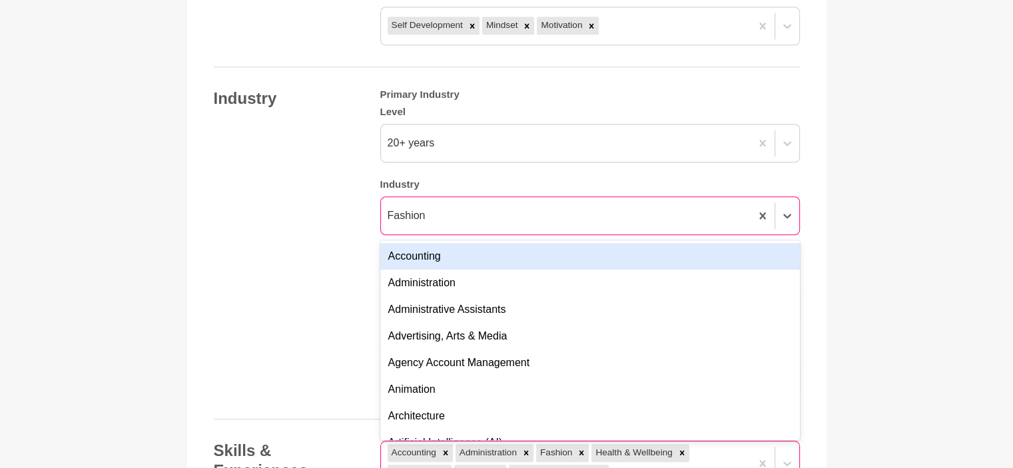
click at [460, 213] on div "Fashion" at bounding box center [566, 216] width 370 height 24
click at [431, 210] on div "Fashion" at bounding box center [566, 216] width 370 height 24
click at [430, 215] on div "Fashion" at bounding box center [566, 216] width 370 height 24
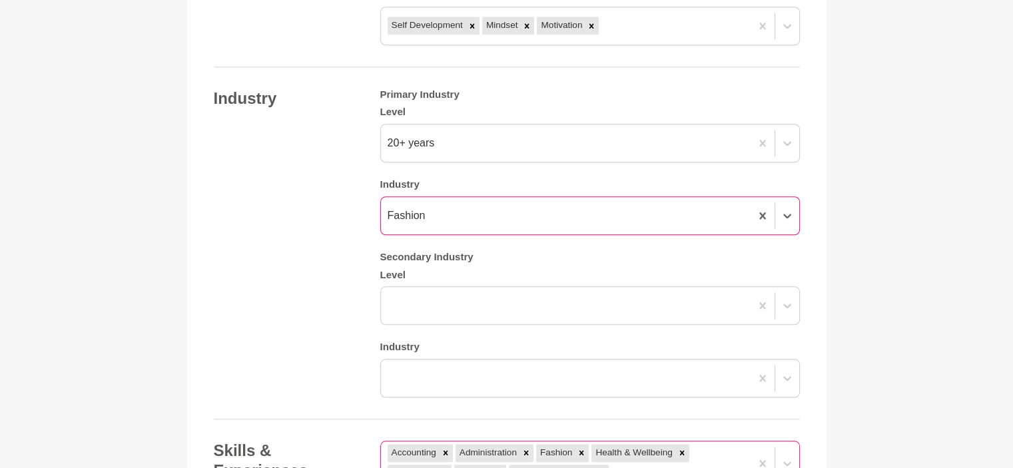
click at [410, 210] on div "Fashion" at bounding box center [407, 216] width 38 height 16
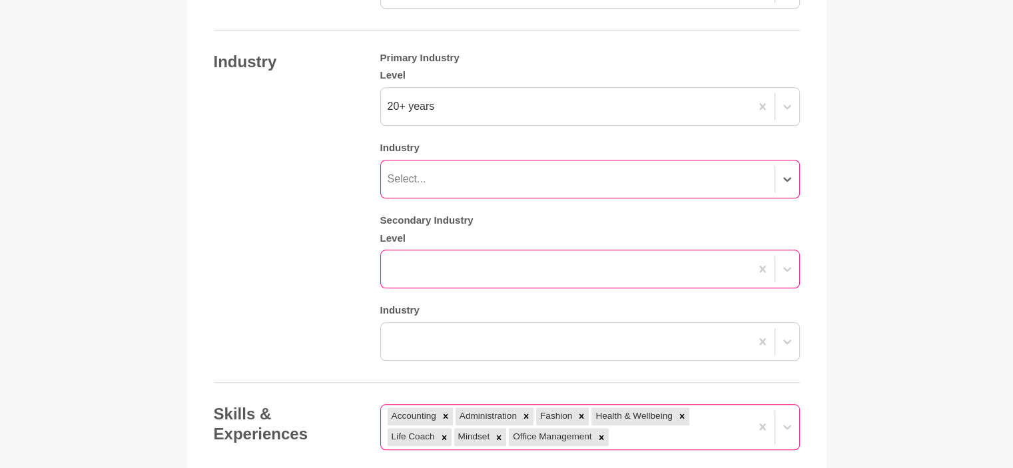
scroll to position [1199, 0]
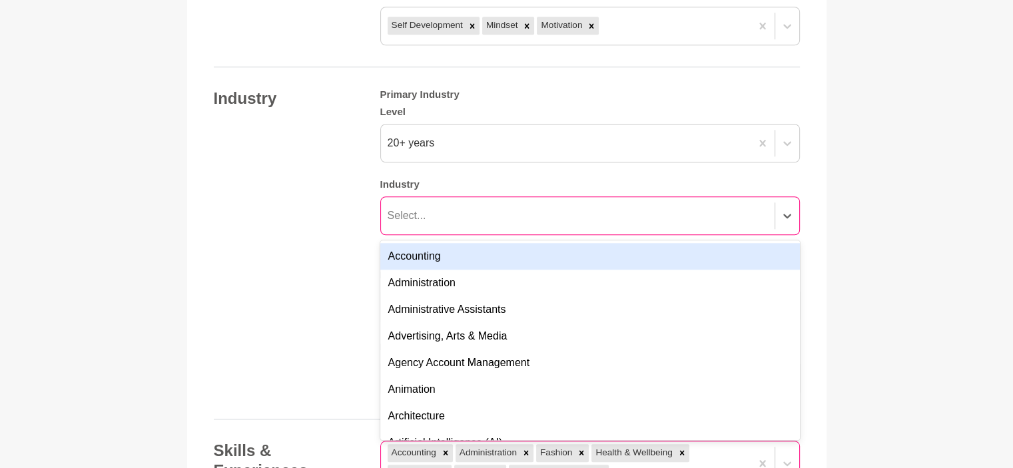
click at [410, 215] on div "Select..." at bounding box center [407, 216] width 39 height 16
click at [424, 252] on div "Accounting" at bounding box center [590, 256] width 420 height 27
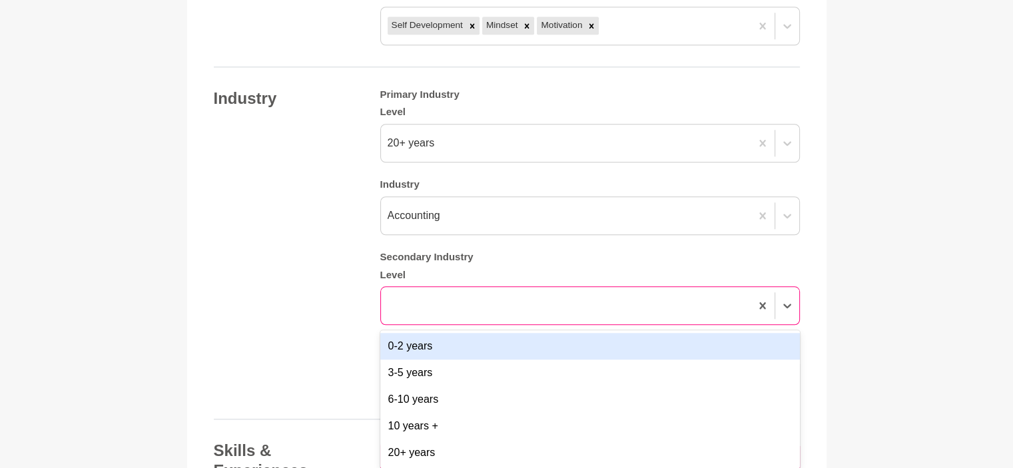
click at [418, 297] on div at bounding box center [566, 306] width 370 height 24
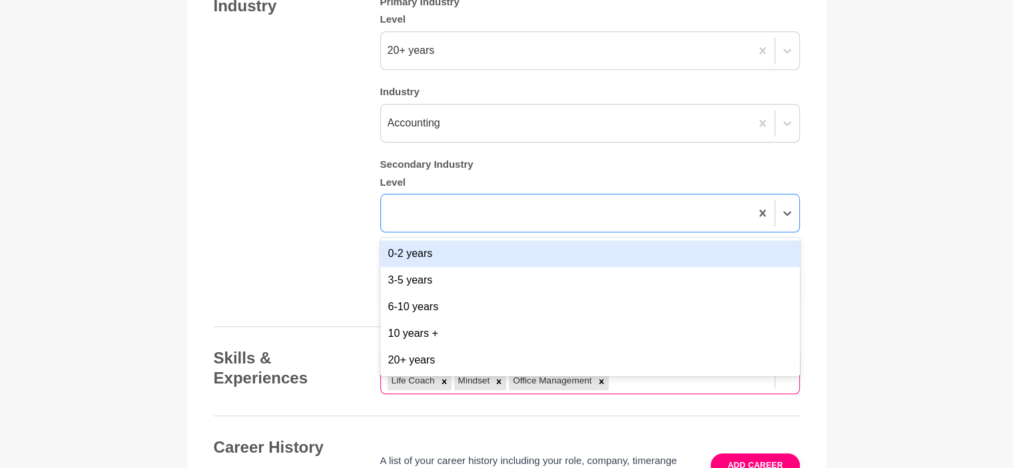
scroll to position [1332, 0]
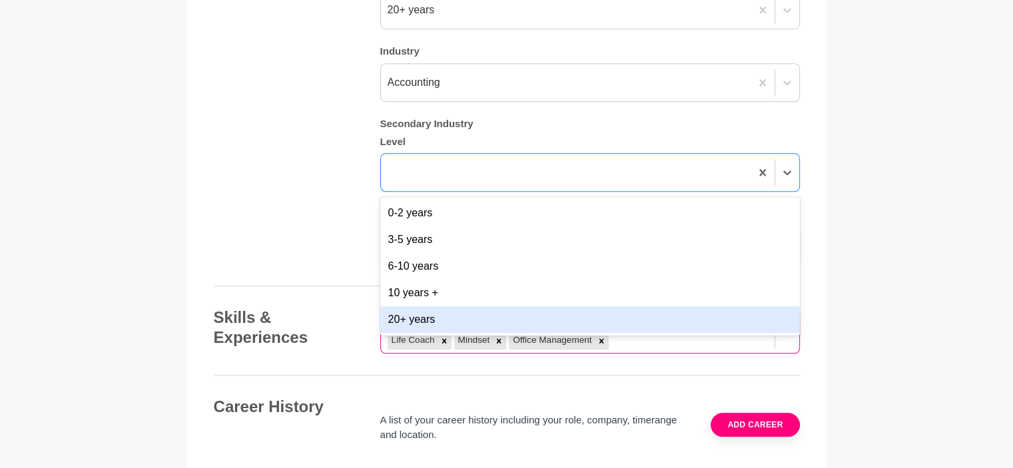
click at [412, 317] on div "20+ years" at bounding box center [590, 319] width 420 height 27
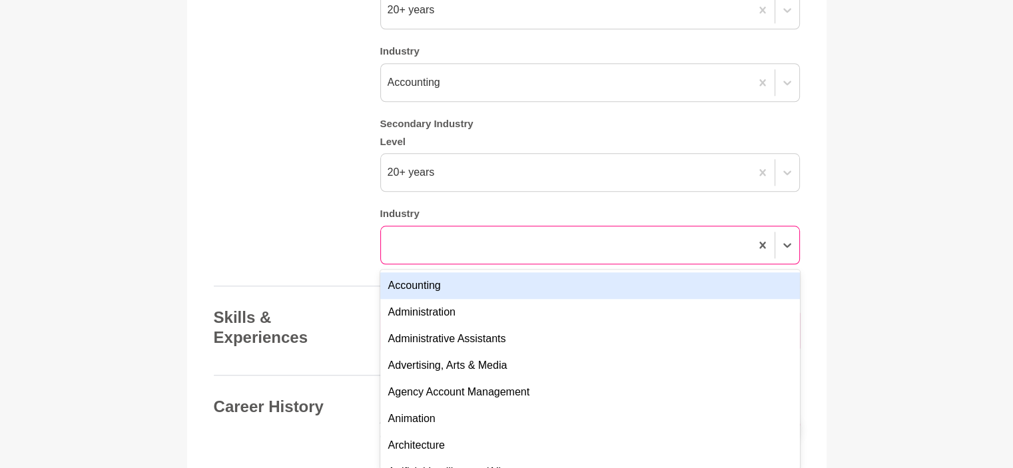
click at [432, 244] on div at bounding box center [566, 245] width 370 height 24
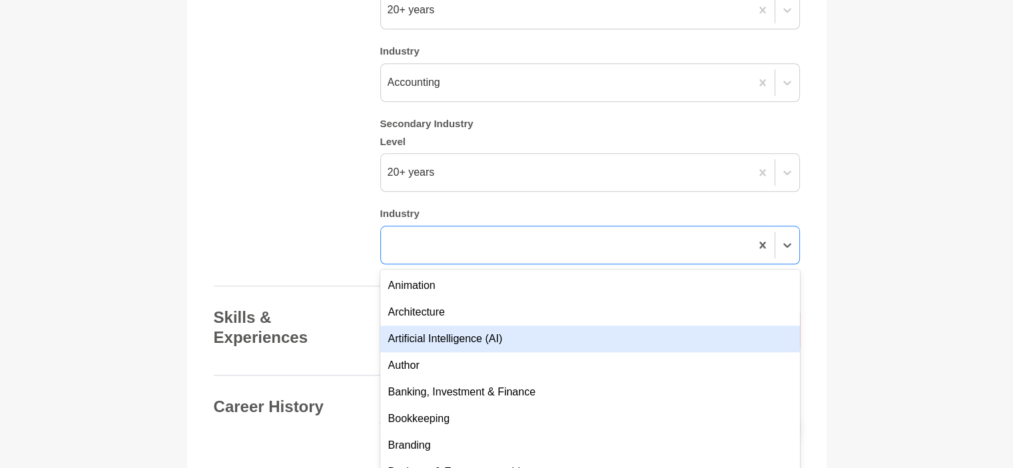
scroll to position [266, 0]
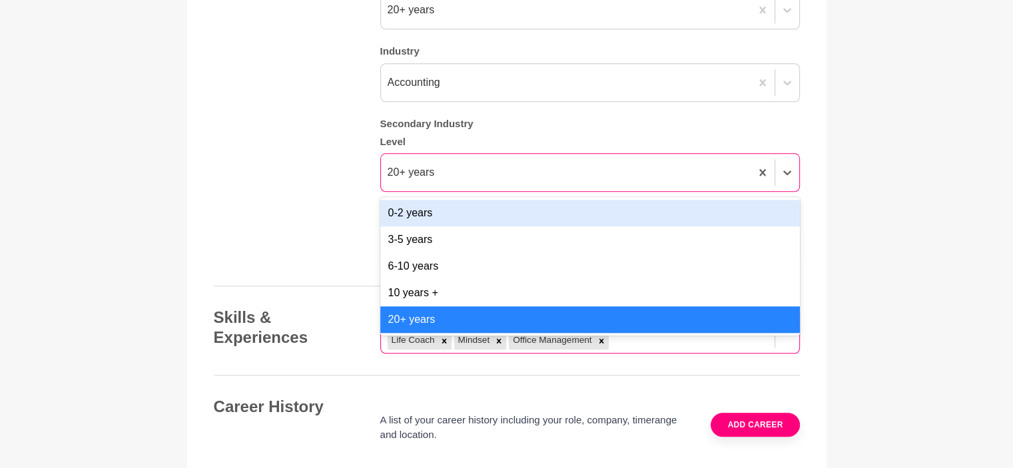
click at [448, 175] on div "20+ years" at bounding box center [566, 173] width 370 height 24
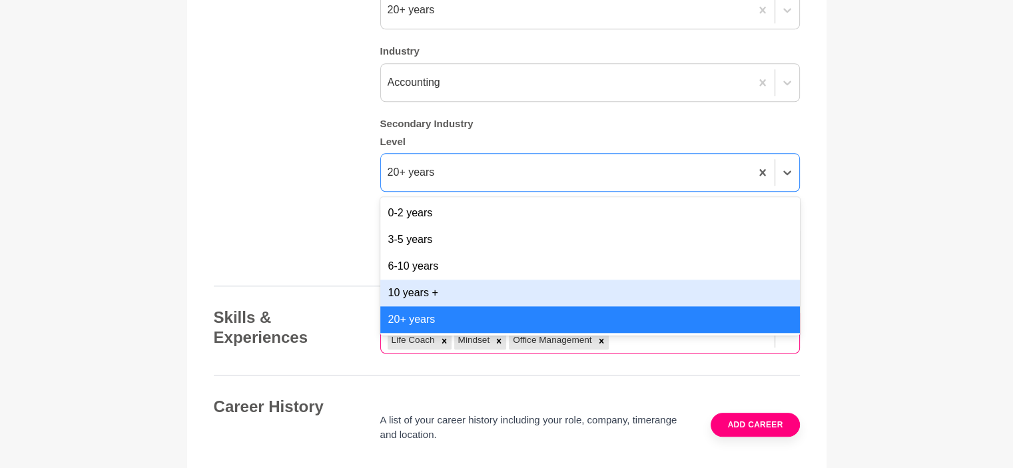
click at [424, 293] on div "10 years +" at bounding box center [590, 293] width 420 height 27
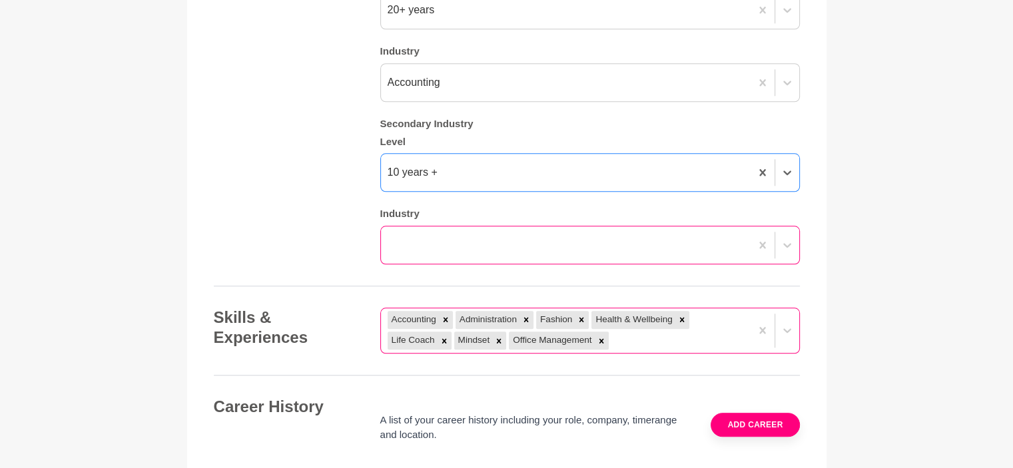
click at [405, 240] on div at bounding box center [566, 245] width 370 height 24
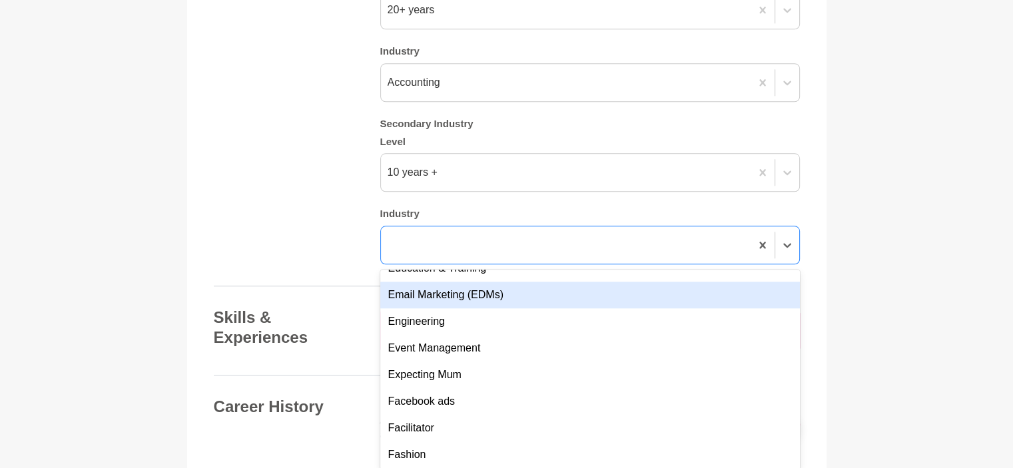
scroll to position [1066, 0]
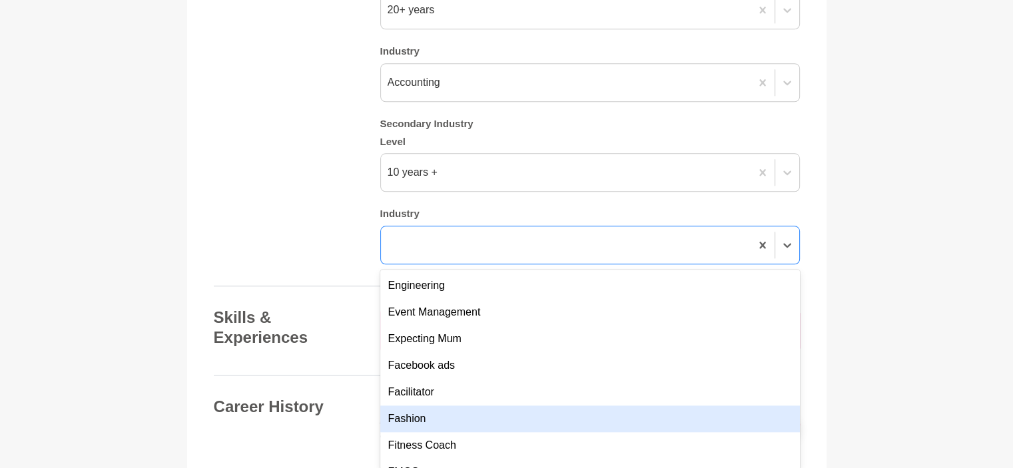
click at [403, 414] on div "Fashion" at bounding box center [590, 419] width 420 height 27
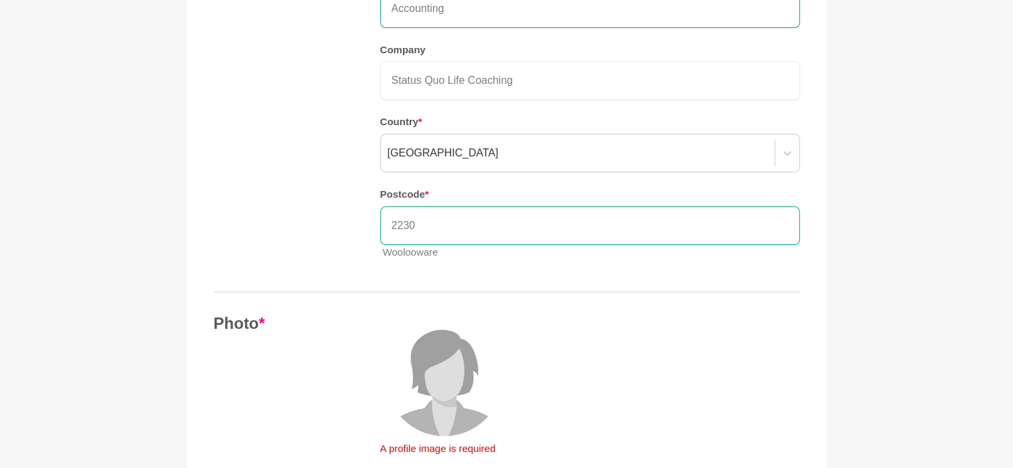
scroll to position [0, 0]
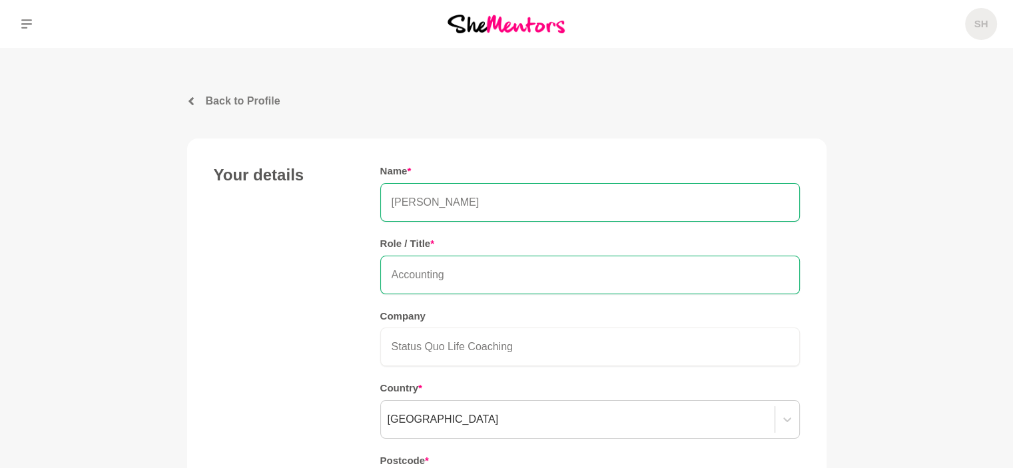
click at [290, 284] on div "Your details Name * SHARON Role / Title * Accounting Company Status Quo Life Co…" at bounding box center [507, 351] width 586 height 372
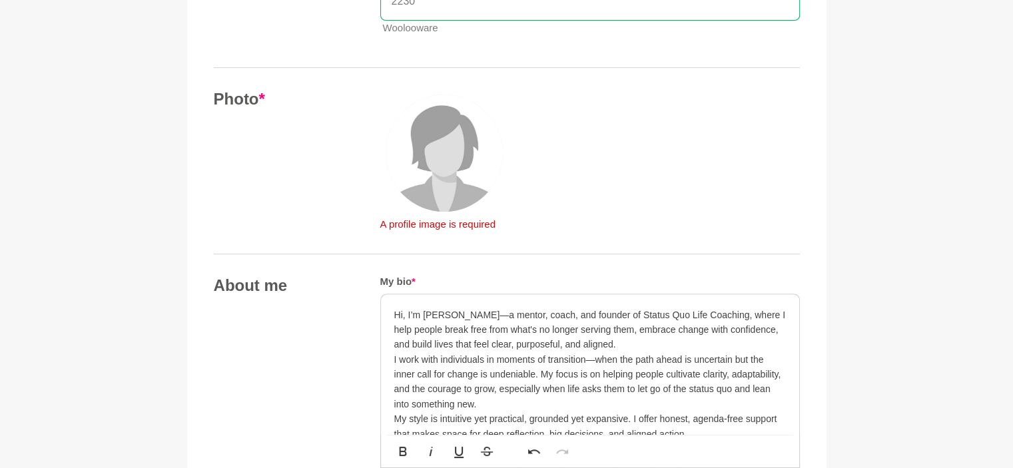
scroll to position [533, 0]
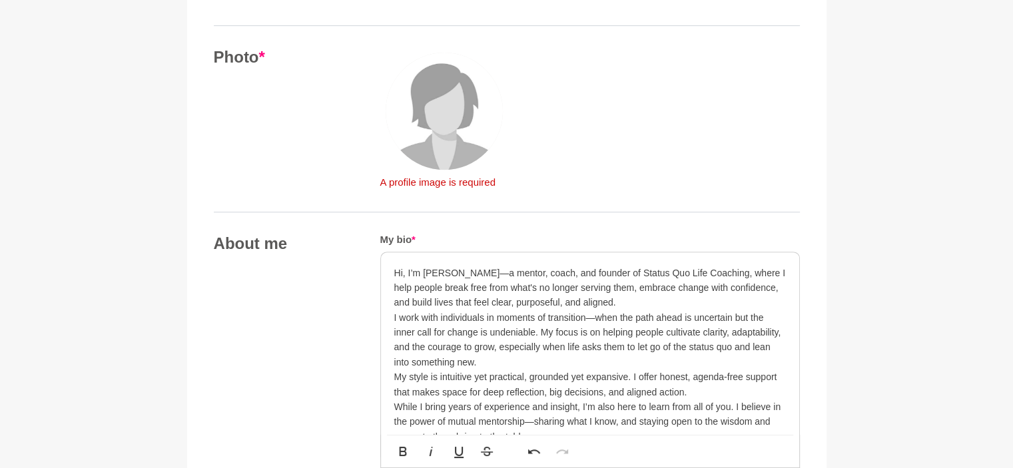
click at [435, 120] on img at bounding box center [444, 111] width 117 height 117
click at [544, 273] on p "Hi, I’m Sharon—a mentor, coach, and founder of Status Quo Life Coaching, where …" at bounding box center [590, 288] width 392 height 45
click at [555, 268] on p "Hi, I’m Sharon—a mentor, coach, and founder of Status Quo Life Coaching, where …" at bounding box center [590, 288] width 392 height 45
click at [552, 268] on p "Hi, I’m Sharon—a mentor, coach, and founder of Status Quo Life Coaching, where …" at bounding box center [590, 288] width 392 height 45
drag, startPoint x: 553, startPoint y: 271, endPoint x: 461, endPoint y: 274, distance: 92.0
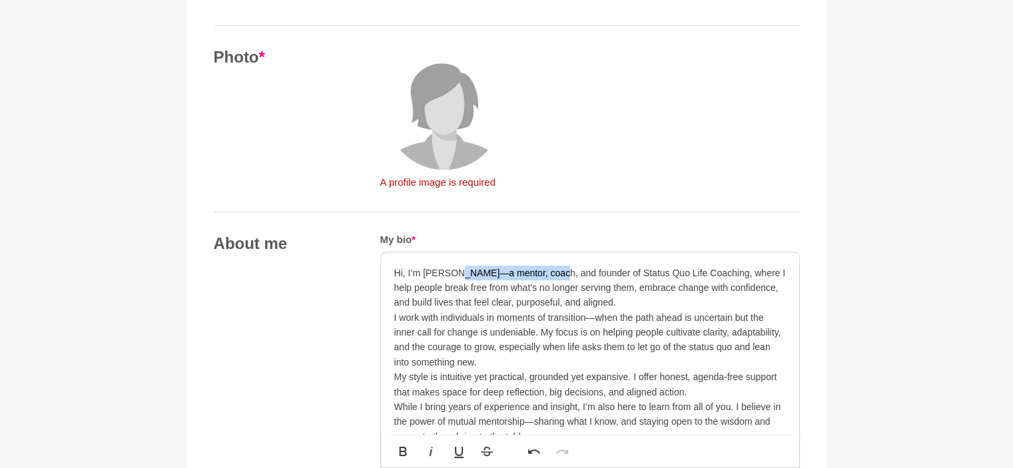
click at [461, 274] on p "Hi, I’m Sharon—a mentor, coach, and founder of Status Quo Life Coaching, where …" at bounding box center [590, 288] width 392 height 45
click at [528, 310] on p "I work with individuals in moments of transition—when the path ahead is uncerta…" at bounding box center [590, 340] width 392 height 60
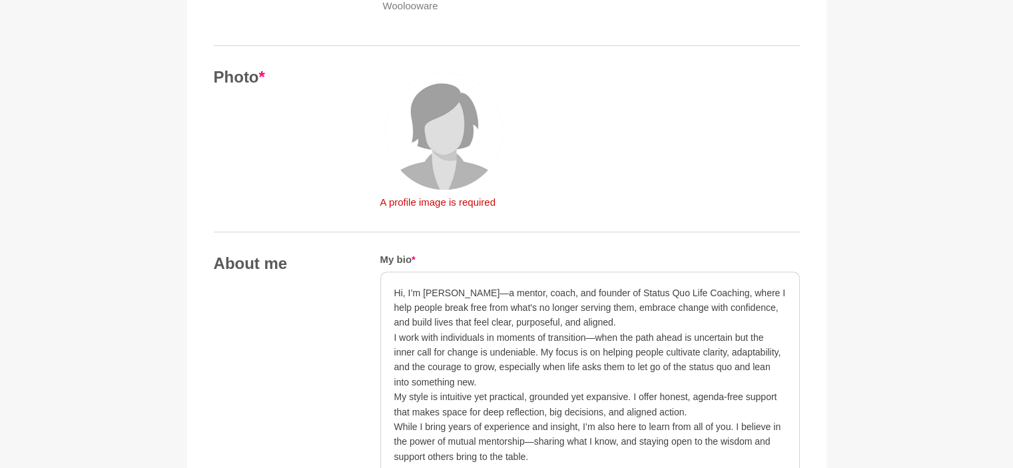
scroll to position [0, 0]
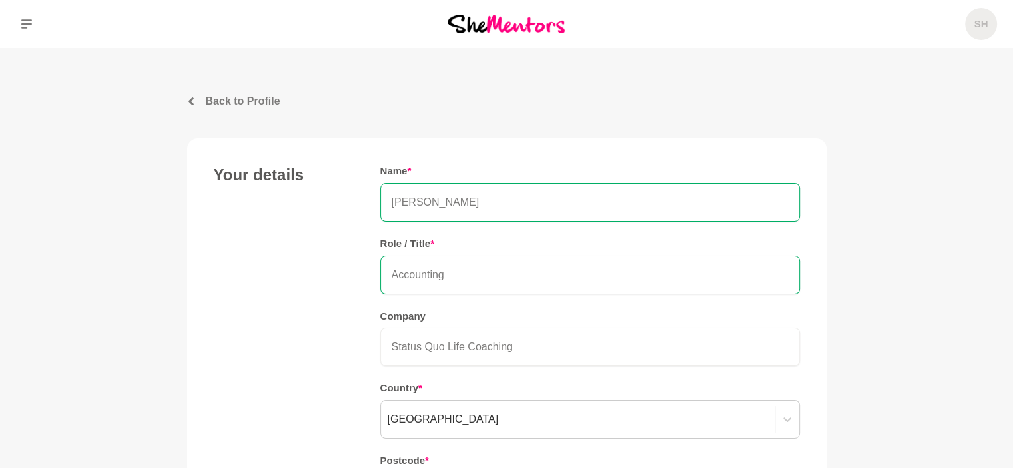
click at [215, 100] on p "Back to Profile" at bounding box center [243, 101] width 75 height 16
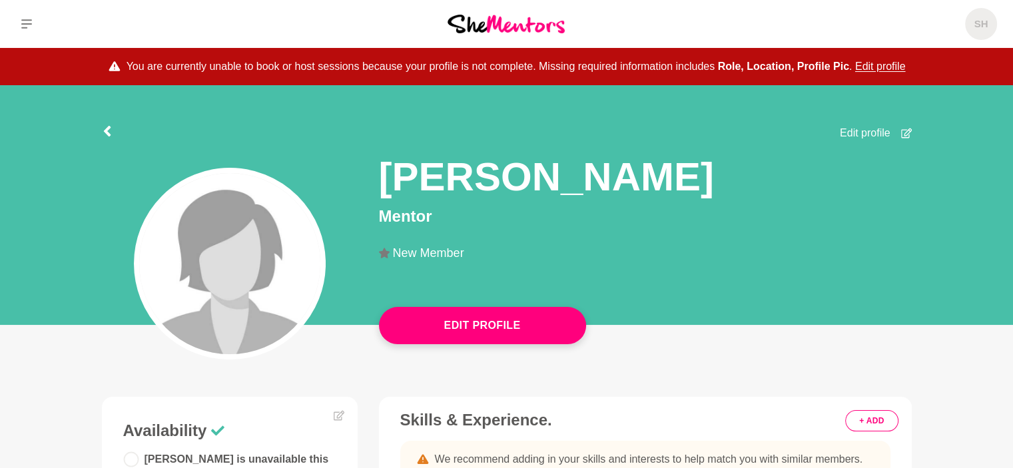
click at [873, 135] on span "Edit profile" at bounding box center [865, 133] width 51 height 16
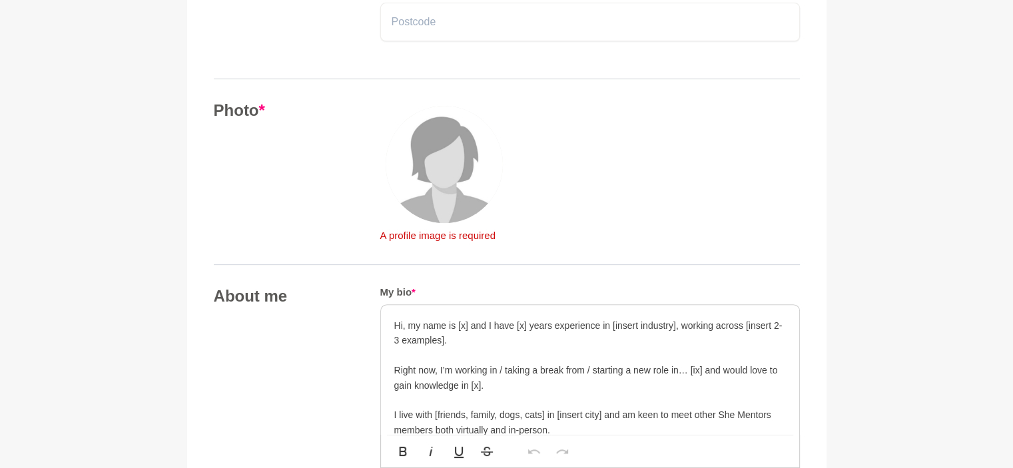
scroll to position [533, 0]
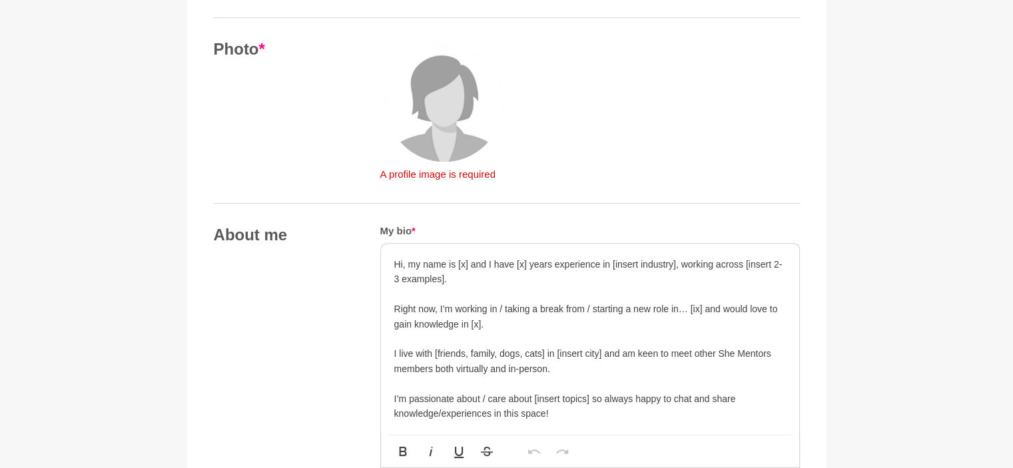
click at [440, 101] on img at bounding box center [444, 103] width 117 height 117
click at [427, 111] on img at bounding box center [444, 103] width 117 height 117
click at [437, 107] on img at bounding box center [444, 103] width 117 height 117
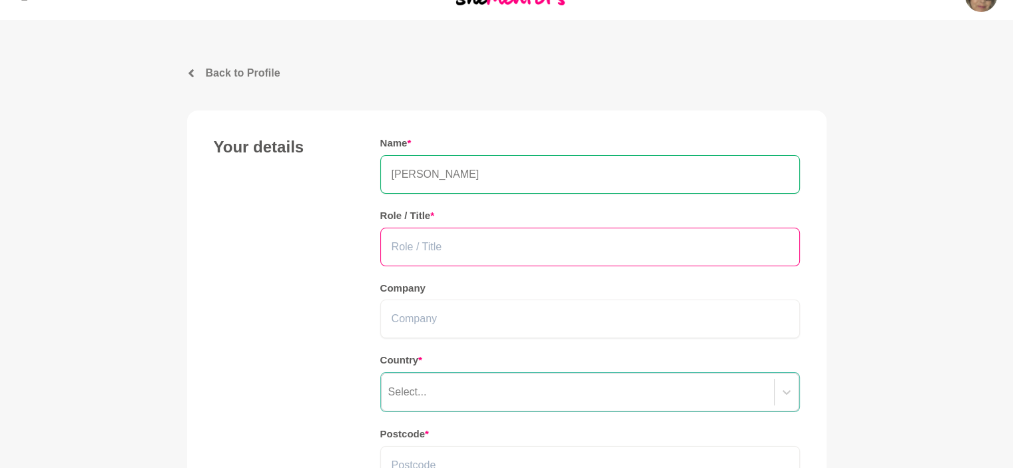
scroll to position [0, 0]
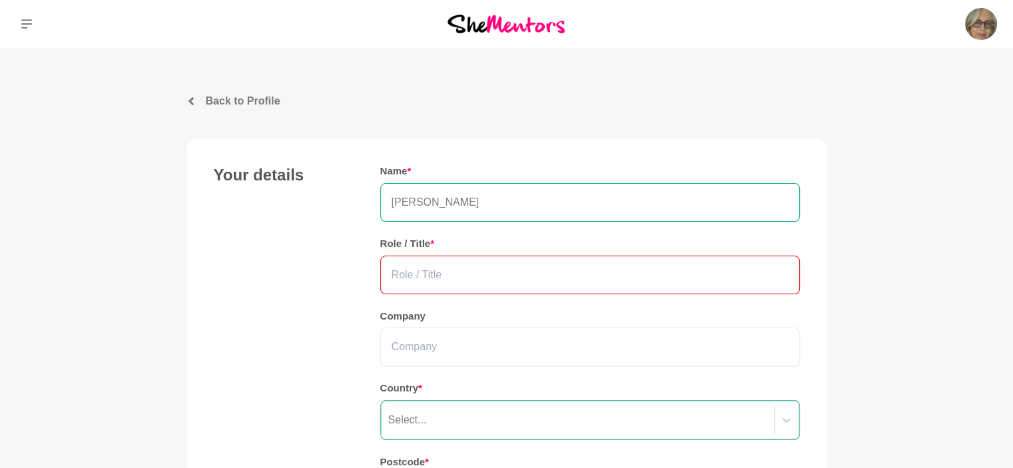
click at [405, 276] on input "text" at bounding box center [590, 275] width 420 height 39
type input "Accounting"
click at [416, 277] on input "Accounting" at bounding box center [590, 275] width 420 height 39
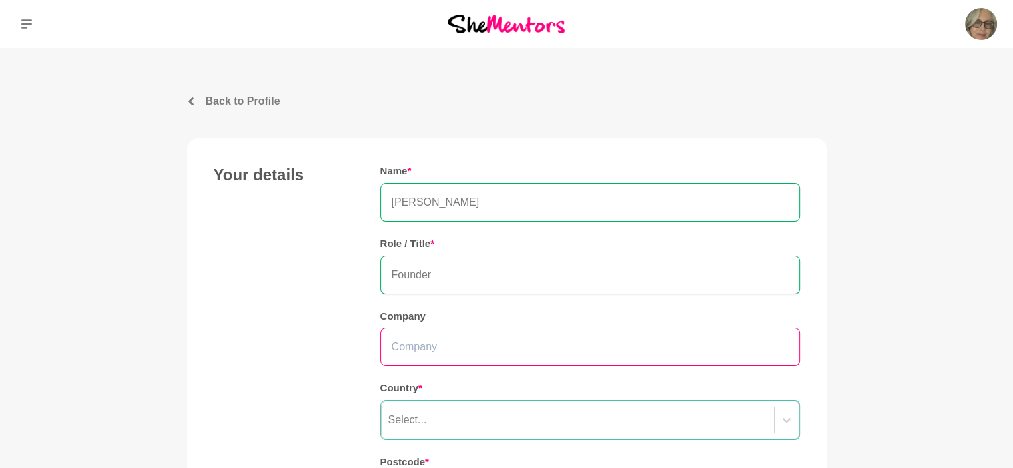
type input "Founder"
click at [416, 348] on input "text" at bounding box center [590, 347] width 420 height 39
type input "Status Quo Life Coaching"
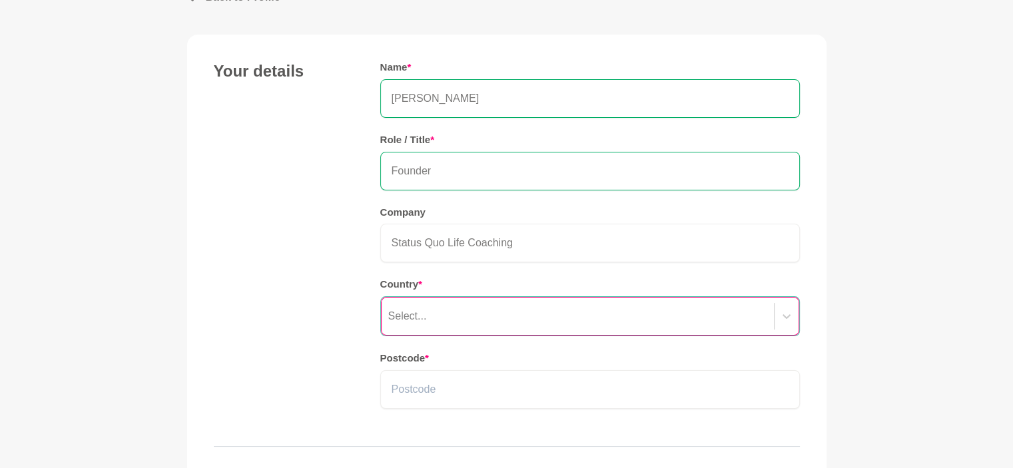
click at [456, 336] on div "Select..." at bounding box center [590, 316] width 420 height 40
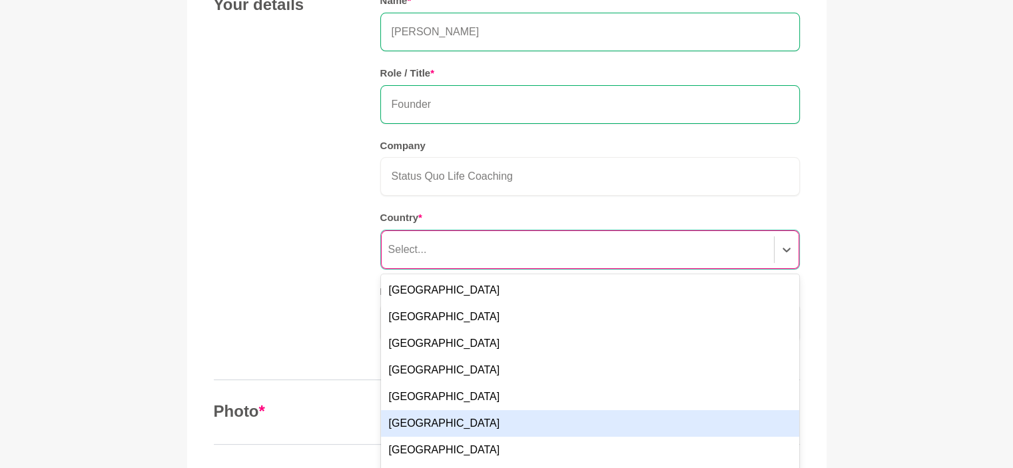
scroll to position [181, 0]
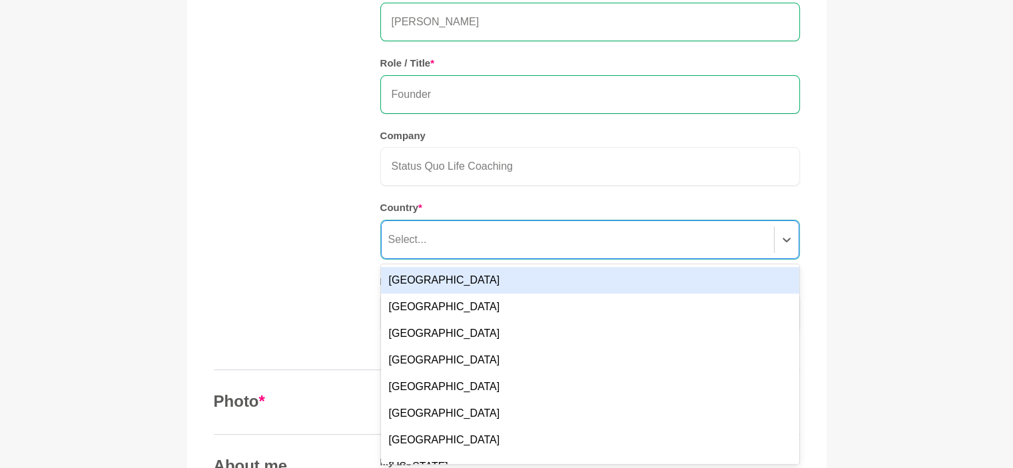
click at [422, 278] on div "Australia" at bounding box center [590, 280] width 418 height 27
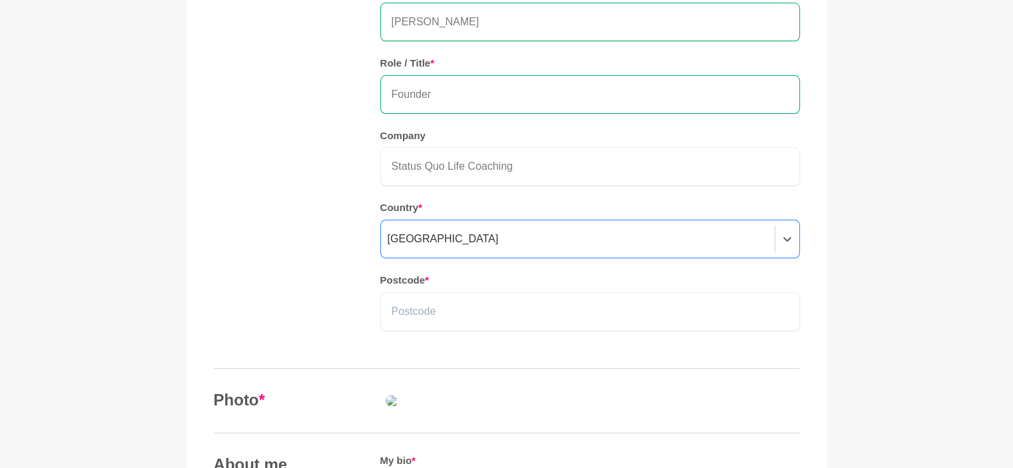
click at [300, 278] on div "Your details Name * SHARON Role / Title * Founder Company Status Quo Life Coach…" at bounding box center [507, 166] width 586 height 362
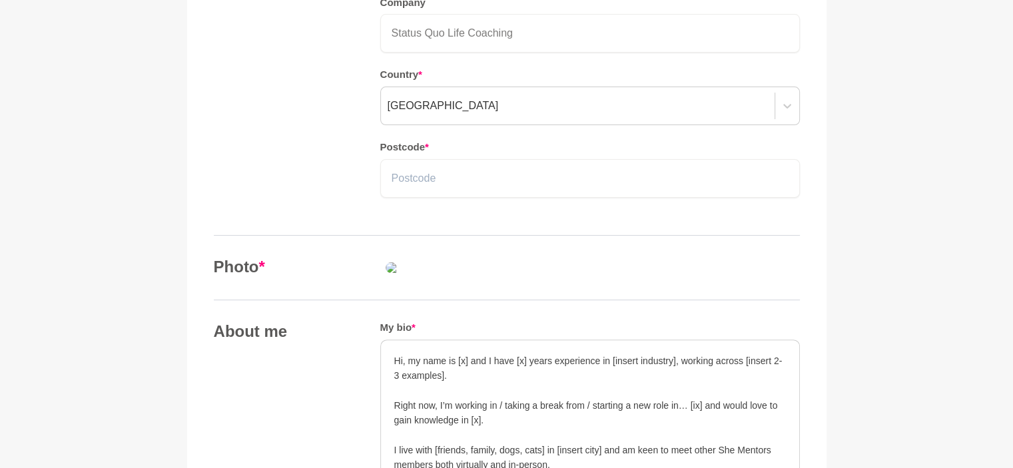
scroll to position [447, 0]
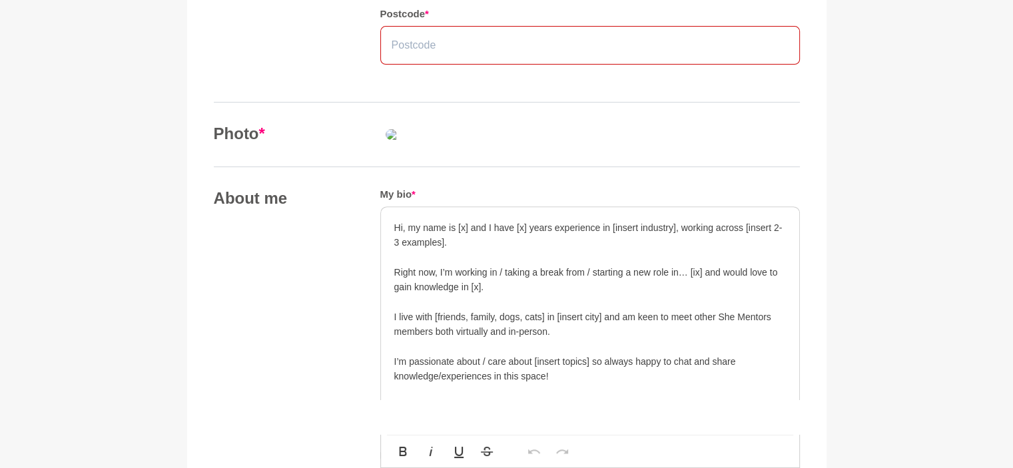
click at [410, 47] on input "text" at bounding box center [590, 45] width 420 height 39
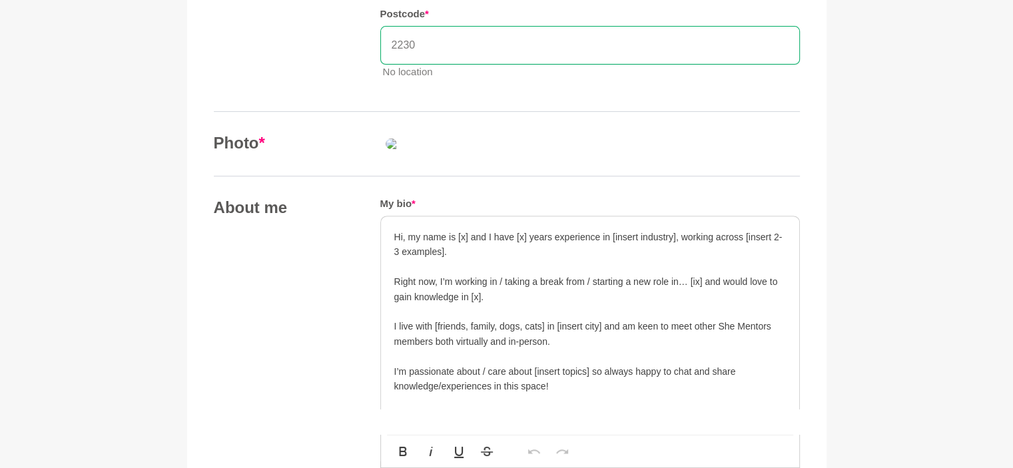
type input "2230"
click at [254, 155] on div "Photo *" at bounding box center [507, 143] width 586 height 21
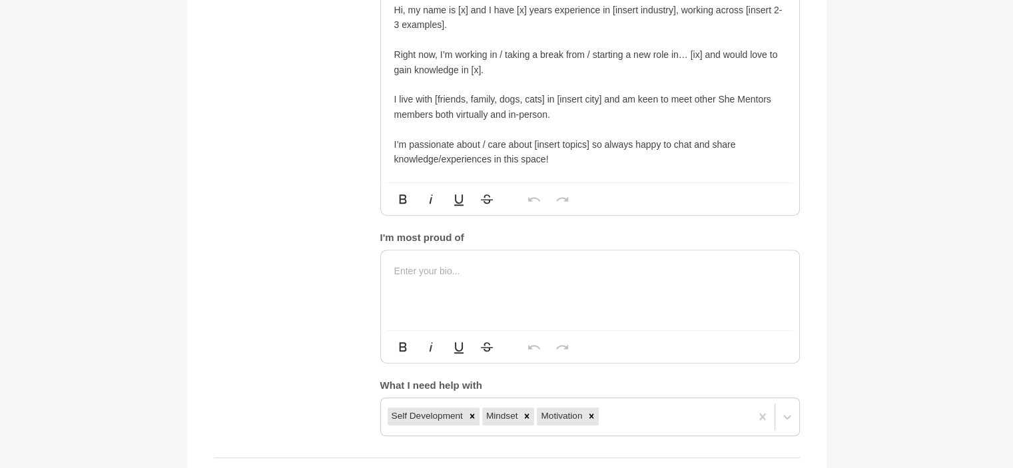
scroll to position [713, 0]
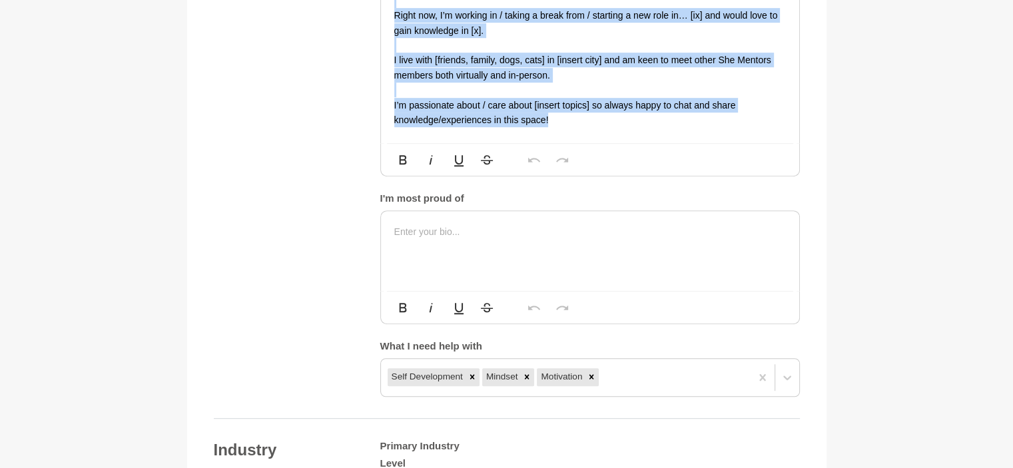
drag, startPoint x: 393, startPoint y: 199, endPoint x: 597, endPoint y: 346, distance: 251.0
click at [616, 143] on div "Hi, my name is [x] and I have [x] years experience in [insert industry], workin…" at bounding box center [590, 46] width 418 height 193
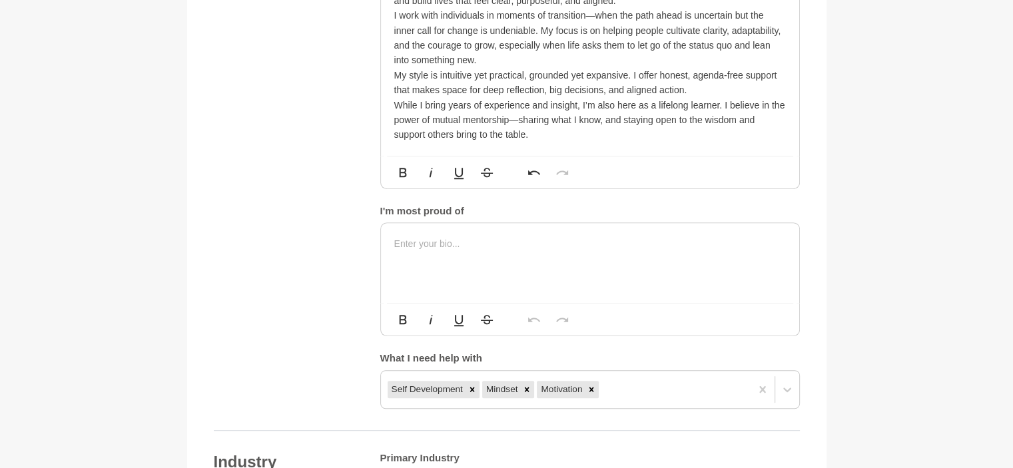
click at [537, 143] on p "While I bring years of experience and insight, I’m also here as a lifelong lear…" at bounding box center [590, 120] width 392 height 45
click at [497, 68] on p "I work with individuals in moments of transition—when the path ahead is uncerta…" at bounding box center [590, 38] width 392 height 60
click at [498, 68] on p "I work with individuals in moments of transition—when the path ahead is uncerta…" at bounding box center [590, 38] width 392 height 60
drag, startPoint x: 721, startPoint y: 334, endPoint x: 639, endPoint y: 340, distance: 82.2
click at [639, 143] on p "While I bring years of experience and insight, I’m also here as a lifelong lear…" at bounding box center [590, 120] width 392 height 45
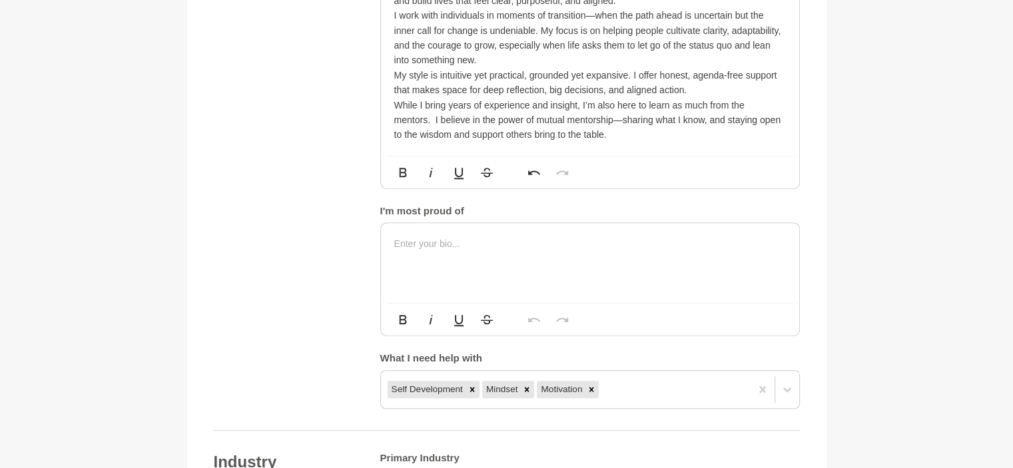
click at [606, 143] on p "While I bring years of experience and insight, I’m also here to learn as much f…" at bounding box center [590, 120] width 392 height 45
click at [743, 143] on p "While I bring years of experience and insight, I’m also here to learn as much f…" at bounding box center [590, 120] width 392 height 45
click at [479, 143] on p "While I bring years of experience and insight, I’m also here to learn as much f…" at bounding box center [590, 120] width 392 height 45
click at [614, 143] on p "While I bring years of experience and insight, I’m also here to learn as much f…" at bounding box center [590, 120] width 392 height 45
click at [671, 143] on p "While I bring years of experience and insight, I’m also here to learn as much f…" at bounding box center [590, 120] width 392 height 45
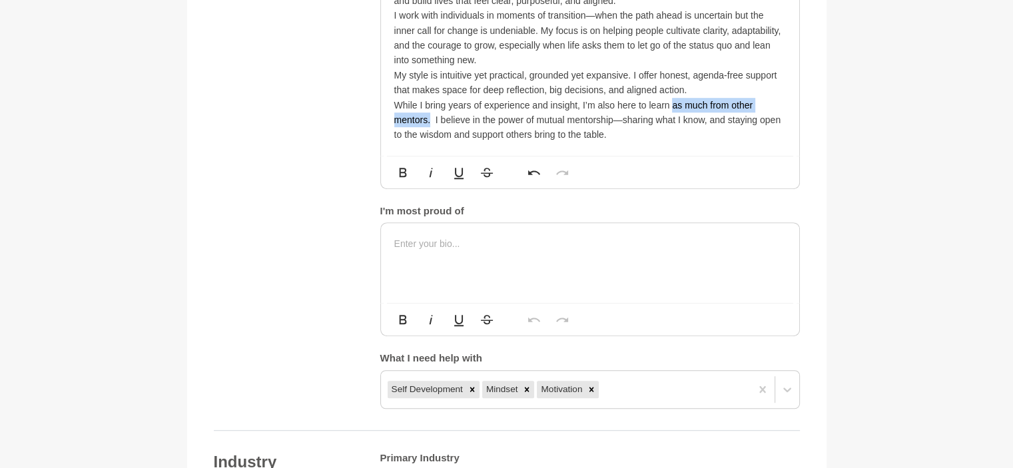
drag, startPoint x: 671, startPoint y: 330, endPoint x: 429, endPoint y: 352, distance: 243.5
click at [429, 143] on p "While I bring years of experience and insight, I’m also here to learn as much f…" at bounding box center [590, 120] width 392 height 45
click at [568, 143] on p "While I bring years of experience and insight, I’m also here to learn from you.…" at bounding box center [590, 120] width 392 height 45
click at [539, 143] on p "While I bring years of experience and insight, I’m also here to learn from you.…" at bounding box center [590, 120] width 392 height 45
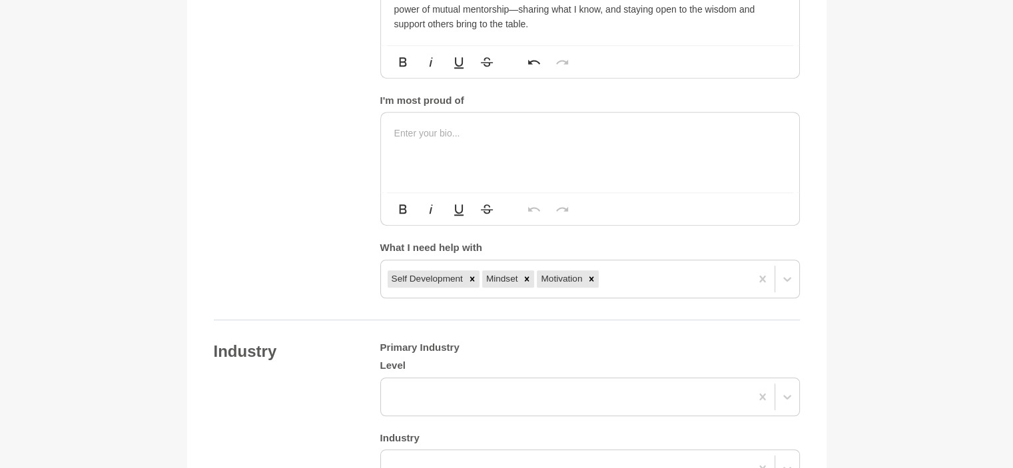
scroll to position [847, 0]
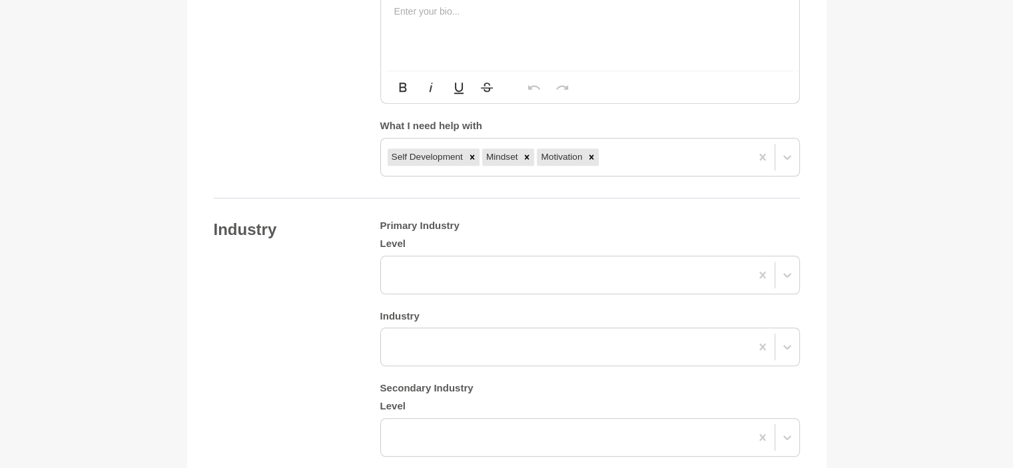
scroll to position [980, 0]
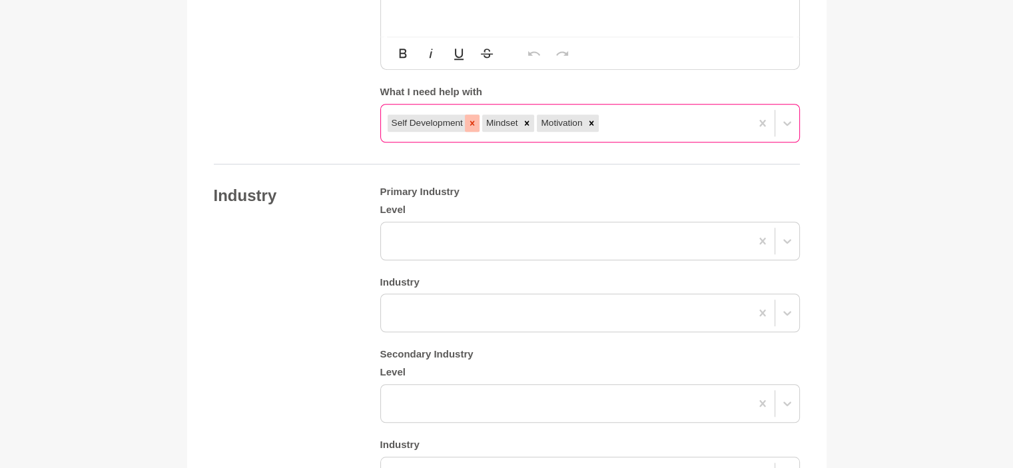
click at [472, 126] on icon at bounding box center [472, 123] width 5 height 5
click at [435, 128] on icon at bounding box center [432, 123] width 9 height 9
click at [442, 126] on icon at bounding box center [442, 123] width 5 height 5
click at [785, 143] on div "option Motivation, deselected. 0 results available. Select is focused ,type to …" at bounding box center [590, 123] width 420 height 39
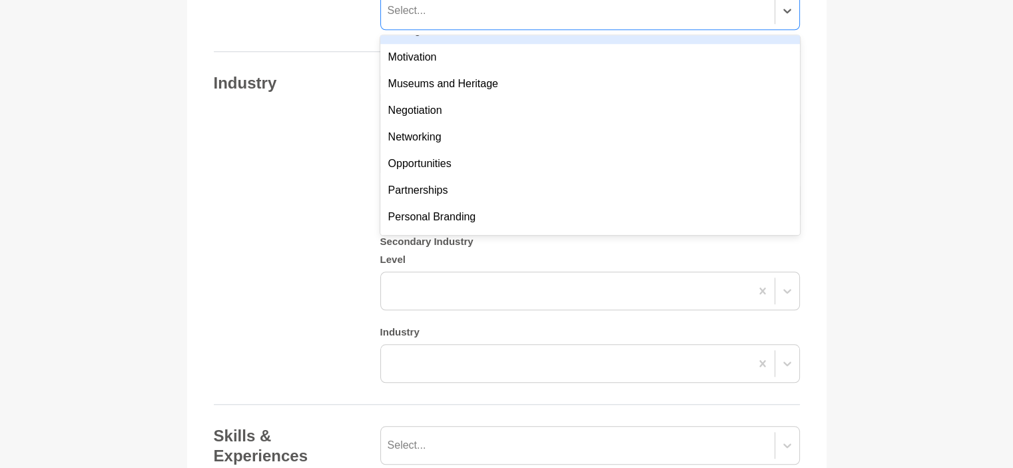
scroll to position [799, 0]
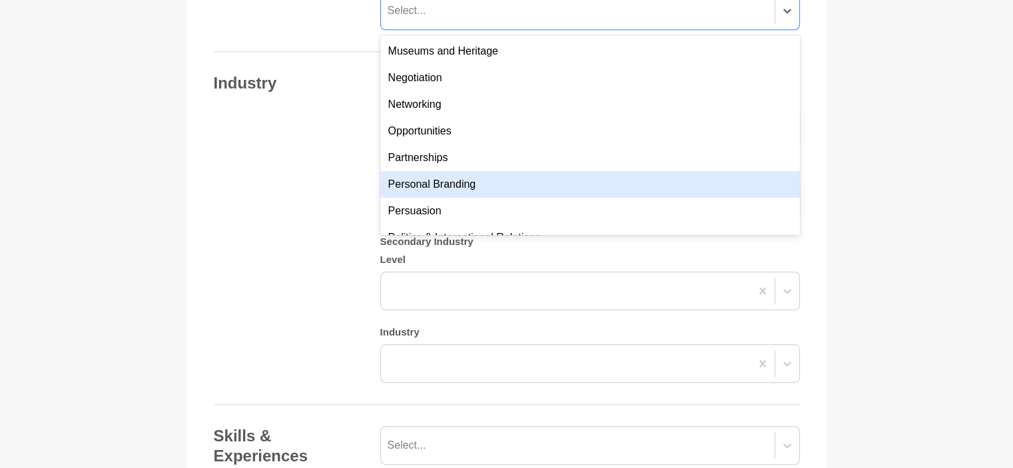
drag, startPoint x: 432, startPoint y: 334, endPoint x: 460, endPoint y: 403, distance: 75.0
click at [461, 235] on div "Accupuncture Activism & Advocacy Adaptability Adobe Creative Suite Artist Athle…" at bounding box center [590, 135] width 420 height 200
click at [455, 198] on div "Personal Branding" at bounding box center [590, 184] width 420 height 27
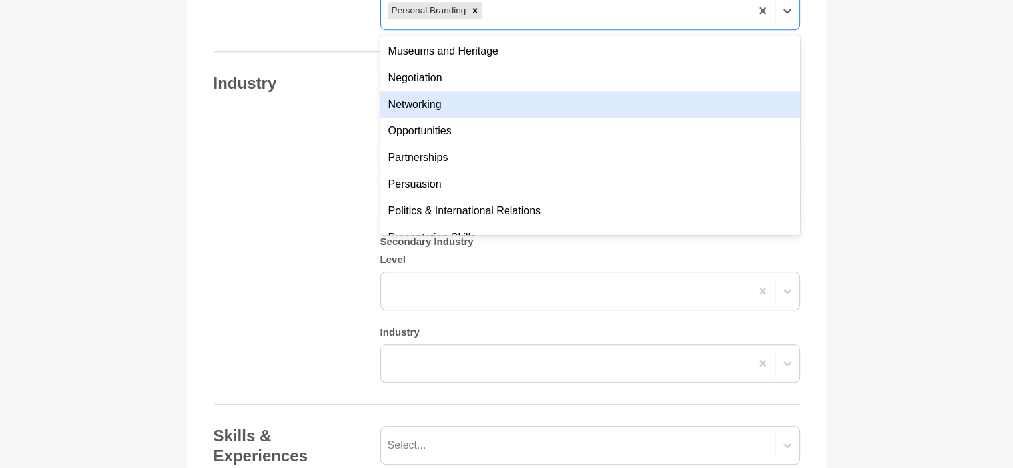
click at [437, 118] on div "Networking" at bounding box center [590, 104] width 420 height 27
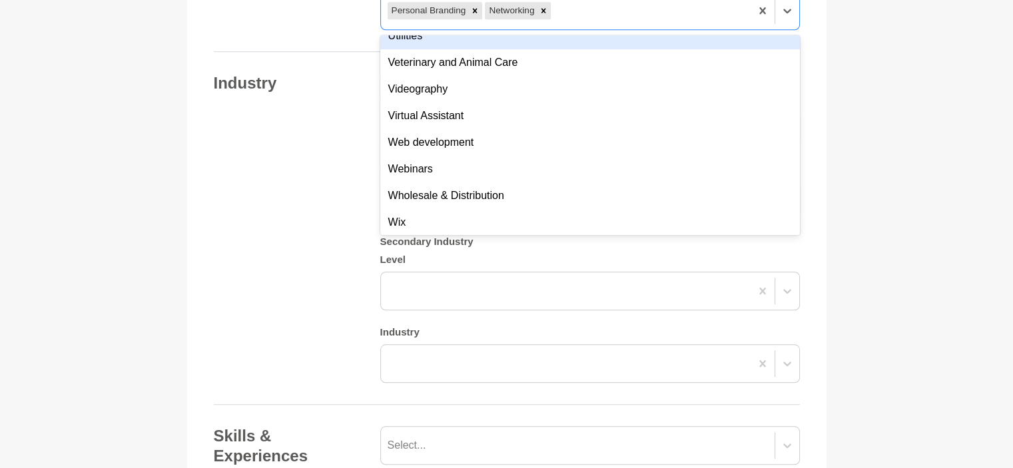
scroll to position [5063, 0]
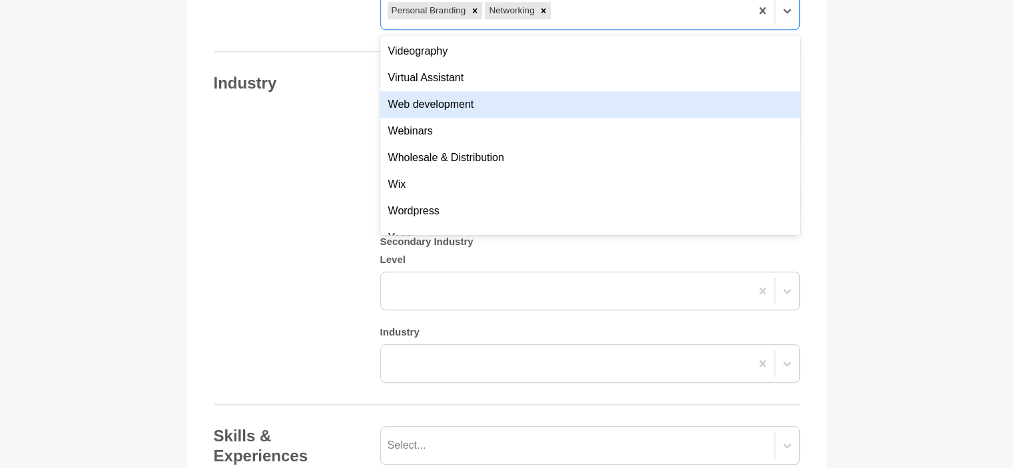
click at [458, 118] on div "Web development" at bounding box center [590, 104] width 420 height 27
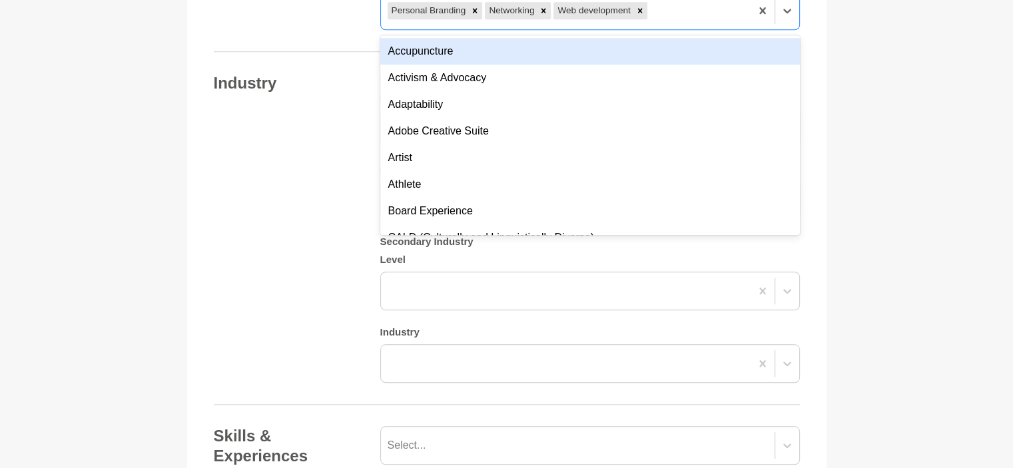
scroll to position [1226, 0]
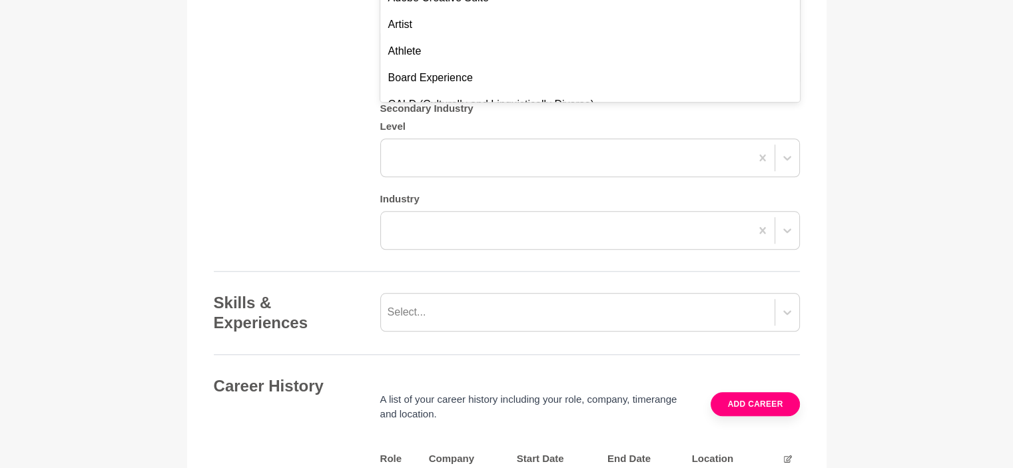
click at [333, 236] on div "Industry Primary Industry Level Industry Secondary Industry Level Industry" at bounding box center [507, 95] width 586 height 310
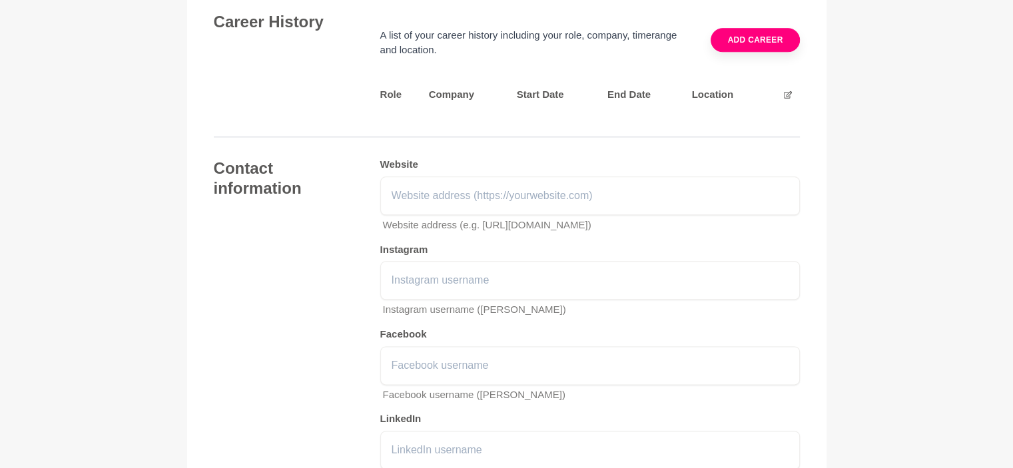
scroll to position [1625, 0]
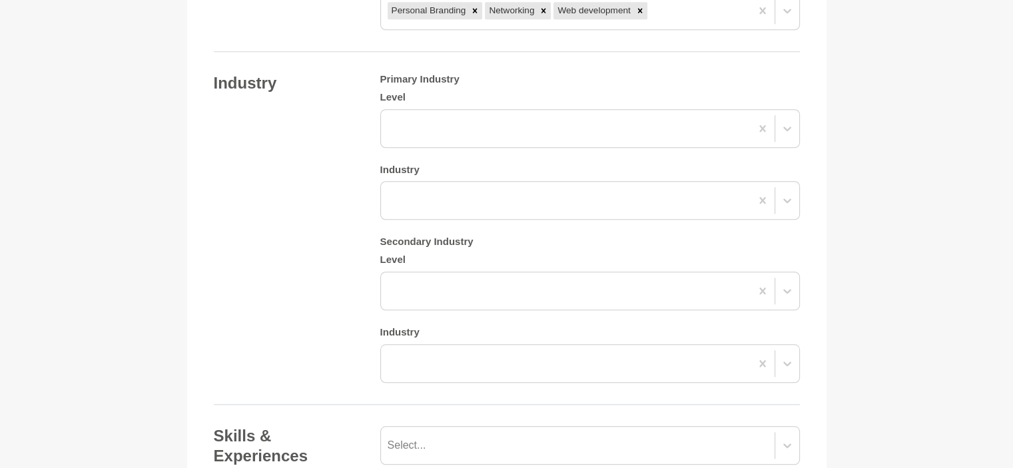
scroll to position [959, 0]
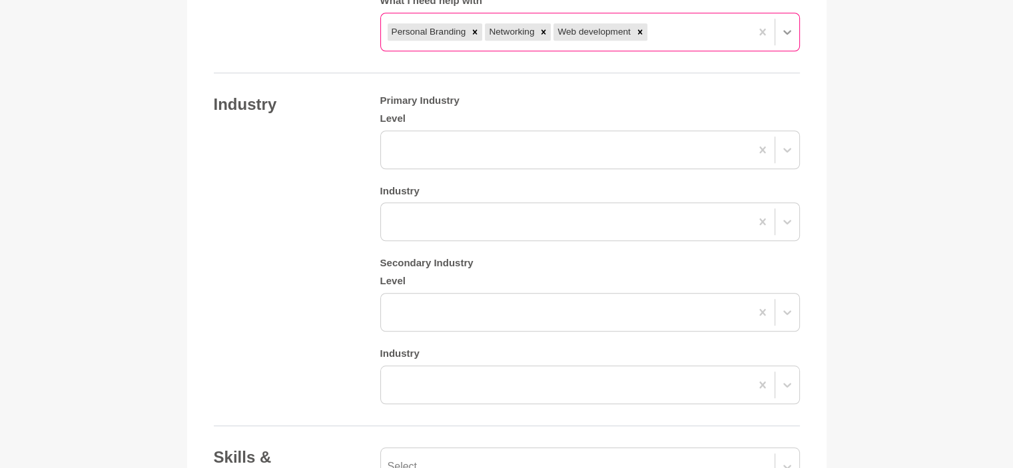
click at [781, 51] on div "Personal Branding Networking Web development" at bounding box center [590, 32] width 420 height 39
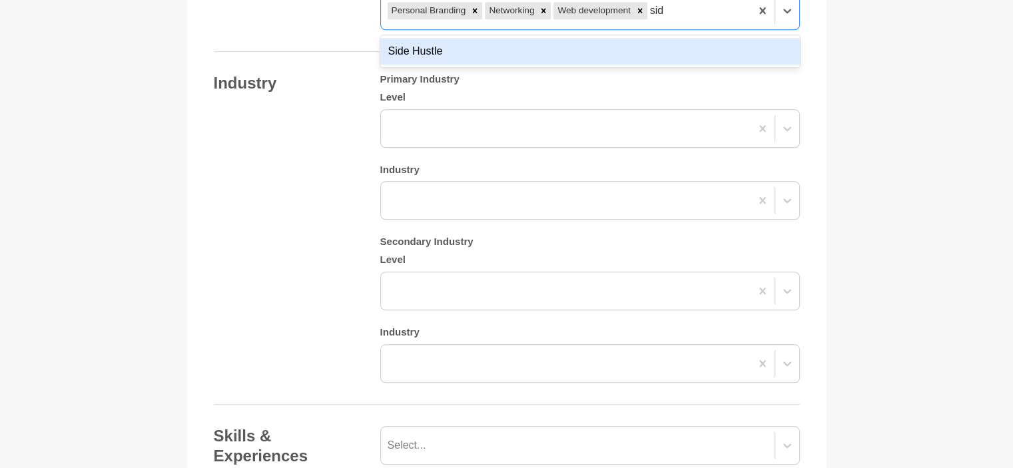
scroll to position [0, 0]
type input "side"
click at [431, 65] on div "Side Hustle" at bounding box center [590, 51] width 420 height 27
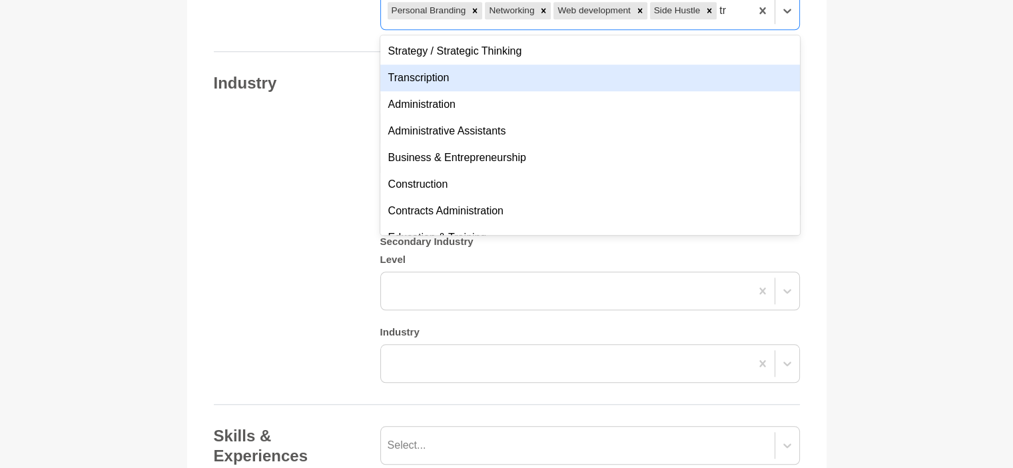
type input "t"
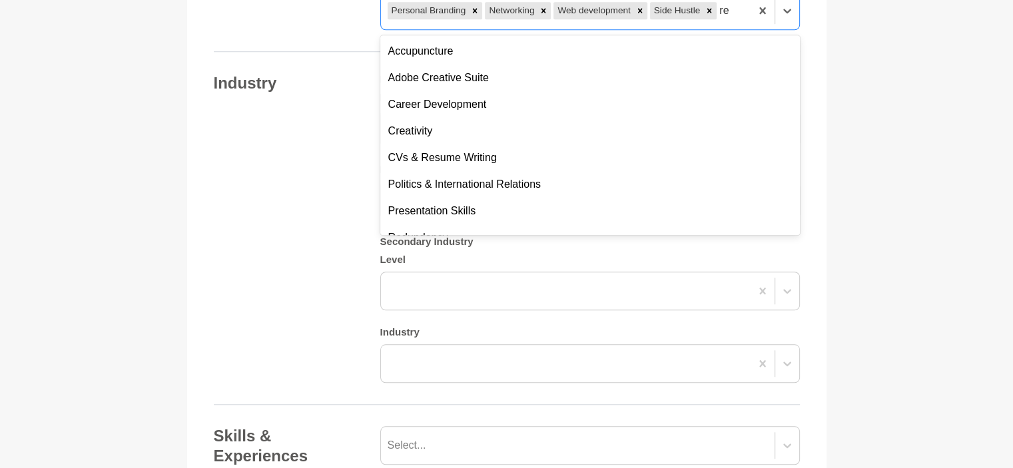
type input "r"
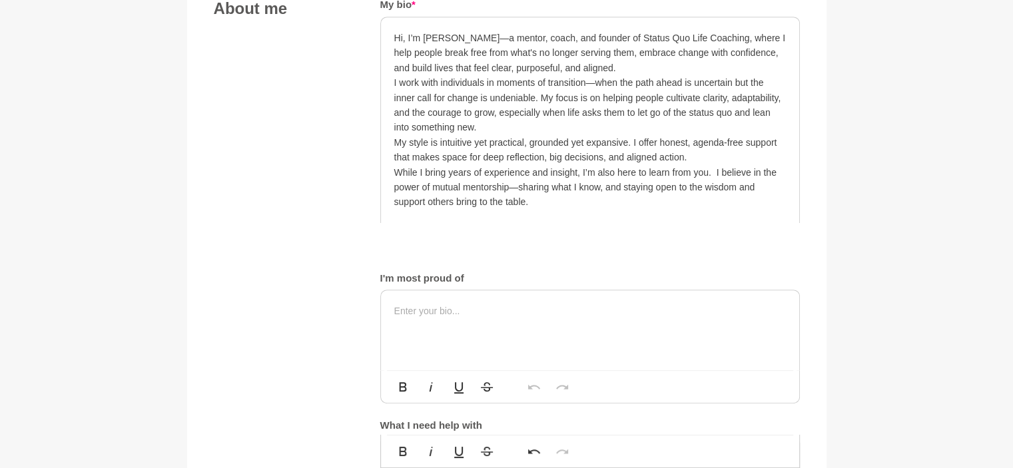
scroll to position [560, 0]
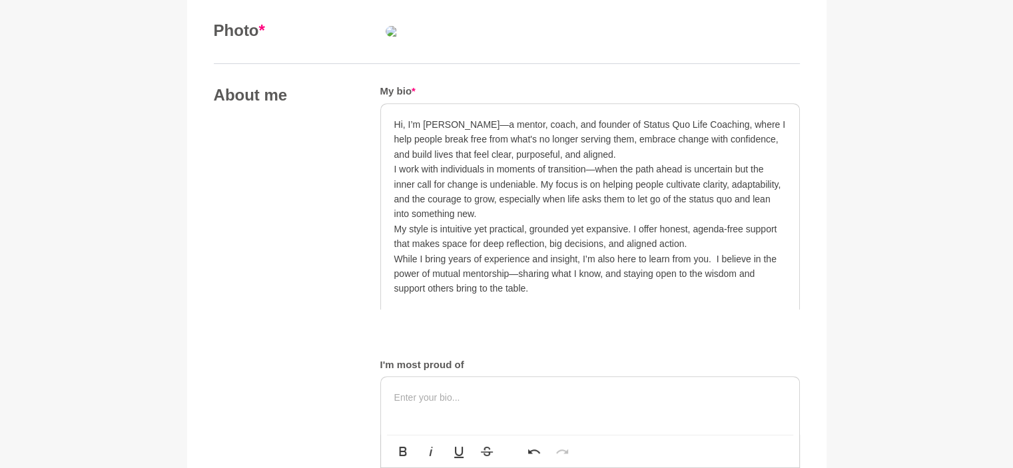
click at [454, 162] on p "Hi, I’m Sharon—a mentor, coach, and founder of Status Quo Life Coaching, where …" at bounding box center [590, 139] width 392 height 45
click at [458, 162] on p "Hi, I’m Sharon -—a mentor, coach, and founder of Status Quo Life Coaching, wher…" at bounding box center [590, 139] width 392 height 45
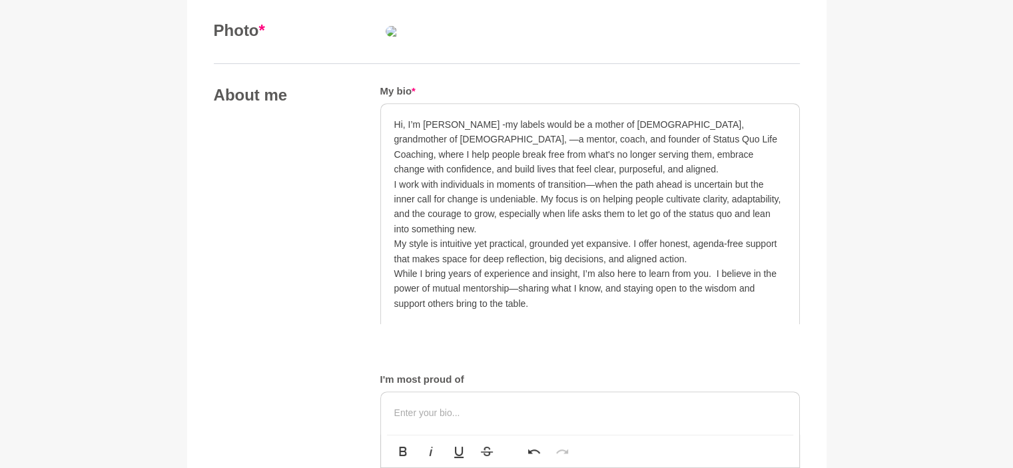
scroll to position [693, 0]
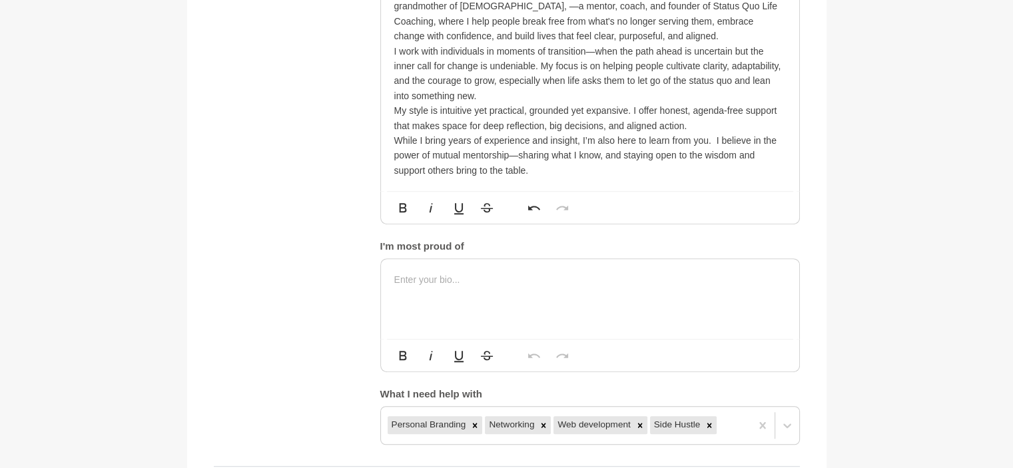
click at [457, 44] on p "Hi, I’m Sharon -my labels would be a mother of 2, grandmother of 4, —a mentor, …" at bounding box center [590, 14] width 392 height 60
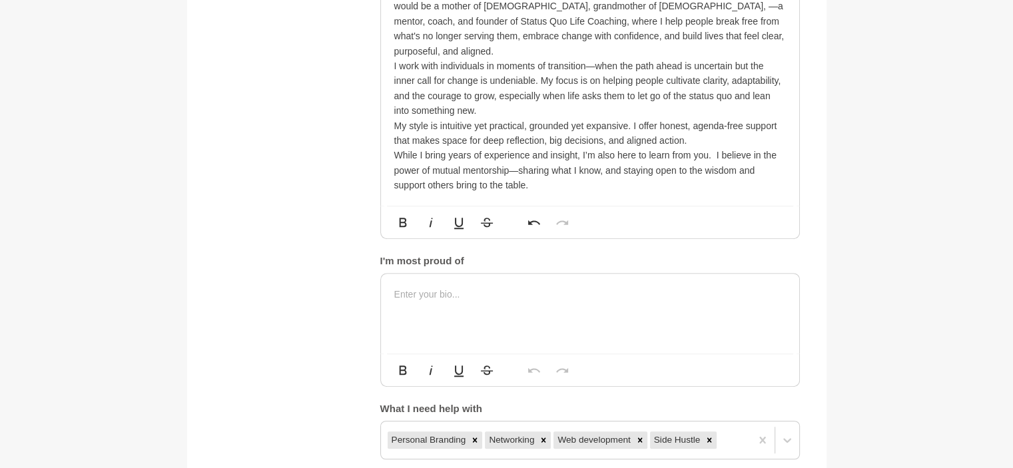
click at [520, 59] on p "Hi, I’m Sharon -to give you a sense of who I am or who I have been, my labels w…" at bounding box center [590, 21] width 392 height 75
click at [578, 59] on p "Hi, I’m Sharon -to give you a sense of who I am or who I have been, my labels w…" at bounding box center [590, 21] width 392 height 75
drag, startPoint x: 573, startPoint y: 234, endPoint x: 525, endPoint y: 237, distance: 48.0
click at [525, 59] on p "Hi, I’m Sharon -to give you a sense of who I am or who I have been, my labels w…" at bounding box center [590, 21] width 392 height 75
drag, startPoint x: 458, startPoint y: 215, endPoint x: 765, endPoint y: 216, distance: 307.1
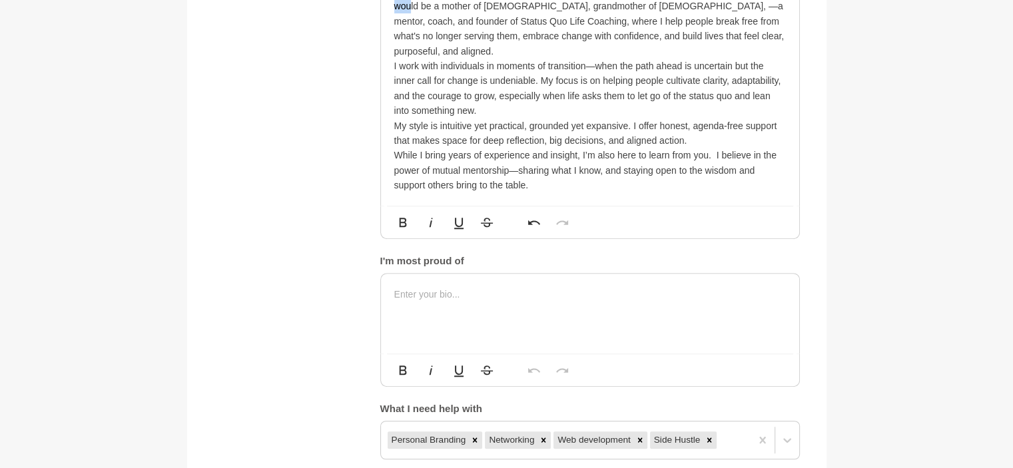
click at [765, 59] on p "Hi, I’m Sharon -to give you a sense of who I am or who I have been, my labels w…" at bounding box center [590, 21] width 392 height 75
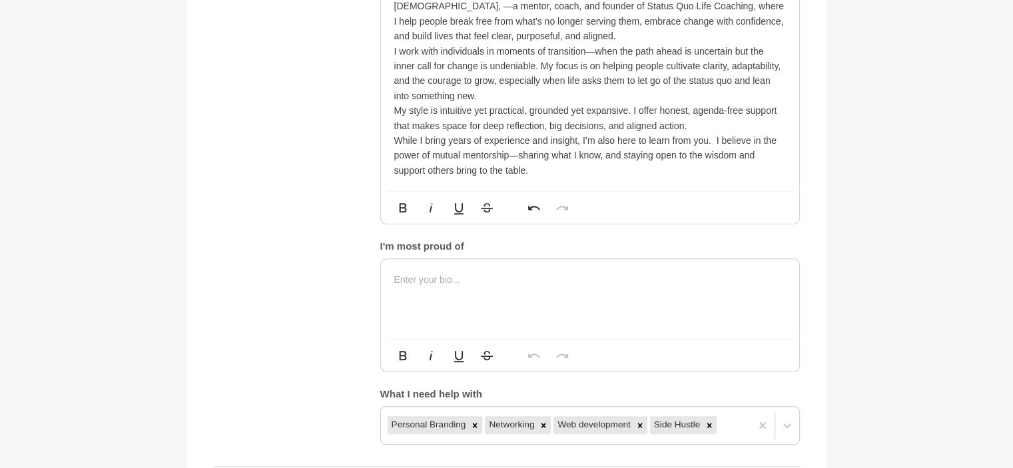
drag, startPoint x: 591, startPoint y: 218, endPoint x: 461, endPoint y: 220, distance: 129.9
click at [461, 44] on p "Hi, I’m Sharon - mother of 2, grandmother of 4, —a mentor, coach, and founder o…" at bounding box center [590, 14] width 392 height 60
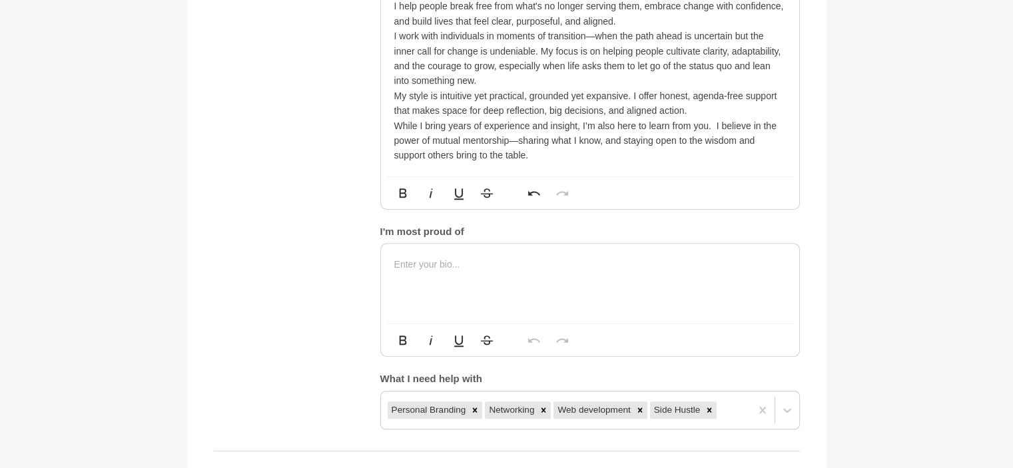
click at [663, 29] on p "Hi, I’m Sharon —a mentor, coach, and founder of Status Quo Life Coaching, where…" at bounding box center [590, 6] width 392 height 45
click at [464, 29] on p "Hi, I’m Sharon —a mentor, coach, and founder of Status Quo Life Coaching, where…" at bounding box center [590, 6] width 392 height 45
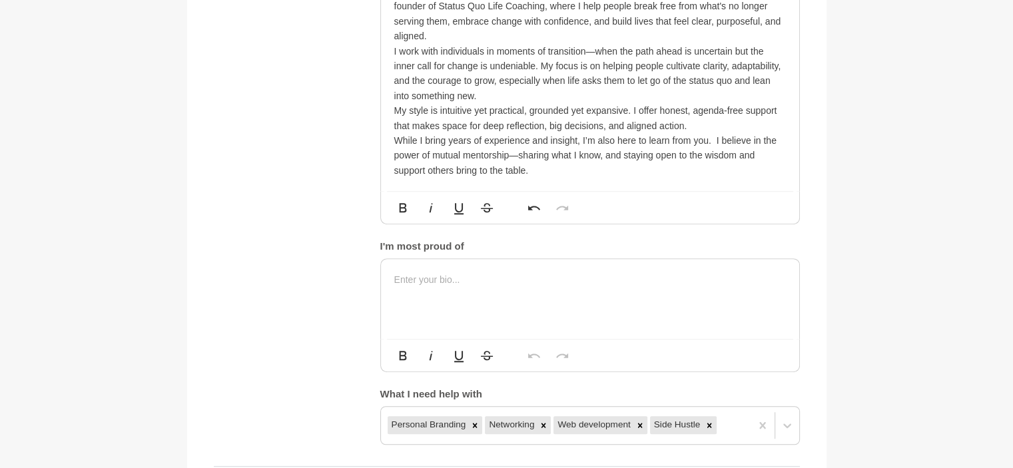
click at [570, 44] on p "Hi, I’m Sharon —currently working full time but evolving into a mentor, coach, …" at bounding box center [590, 14] width 392 height 60
click at [717, 44] on p "Hi, I’m Sharon —currently working full time in the accounting field, but evolvi…" at bounding box center [590, 14] width 392 height 60
click at [723, 44] on p "Hi, I’m Sharon —currently working full time in the accounting field, but evolvi…" at bounding box center [590, 14] width 392 height 60
click at [724, 44] on p "Hi, I’m Sharon —currently working full time in the accounting field, but evolvi…" at bounding box center [590, 14] width 392 height 60
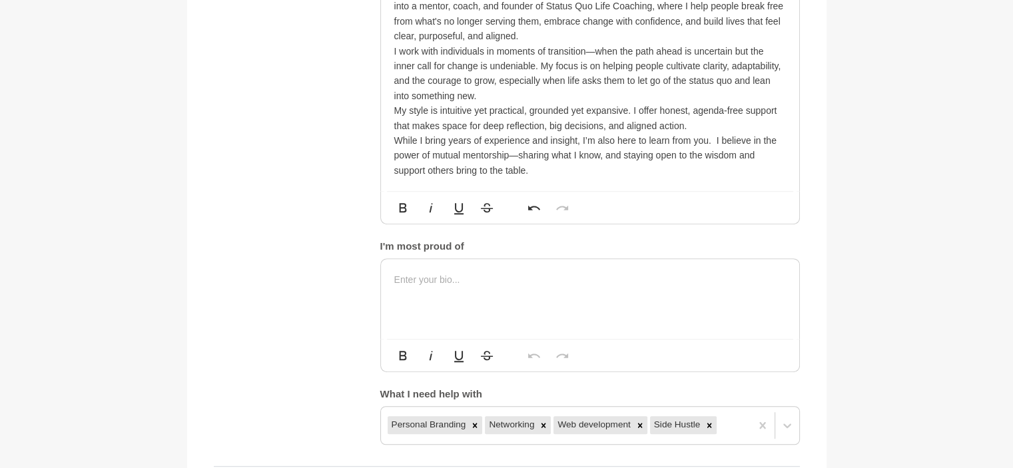
drag, startPoint x: 722, startPoint y: 220, endPoint x: 461, endPoint y: 216, distance: 261.2
click at [461, 44] on p "Hi, I’m Sharon —currently working full time in the accounting field, but evolvi…" at bounding box center [590, 14] width 392 height 60
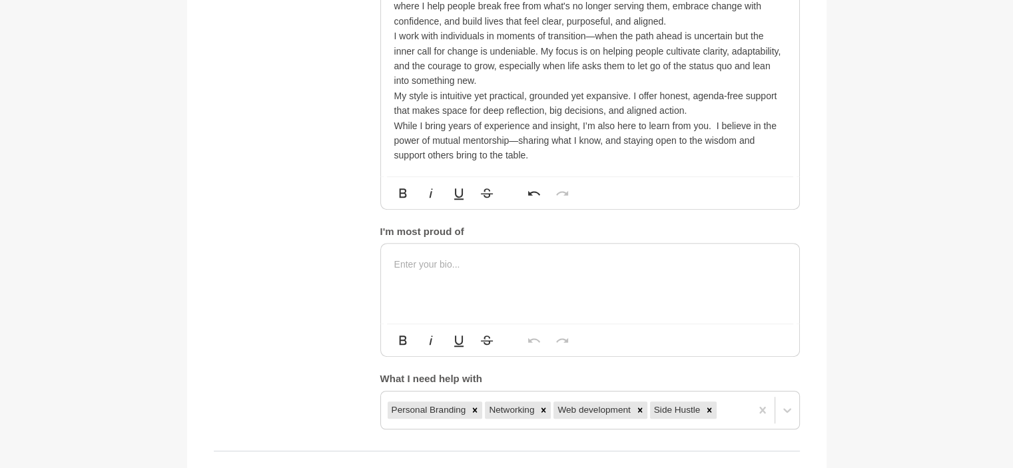
click at [484, 29] on p "Hi, I’m Sharon — into a mentor, coach, and founder of Status Quo Life Coaching,…" at bounding box center [590, 6] width 392 height 45
click at [557, 179] on div "Your details Name * SHARON Role / Title * Founder Company Status Quo Life Coach…" at bounding box center [507, 471] width 586 height 1998
click at [594, 29] on p "Hi, I’m [PERSON_NAME] a mentor, coach, and founder of Status Quo Life Coaching,…" at bounding box center [590, 6] width 392 height 45
click at [588, 29] on p "Hi, I’m [PERSON_NAME] a mentor, coach, and founder of Status Quo Life Coaching,…" at bounding box center [590, 6] width 392 height 45
click at [476, 89] on p "I work with individuals in moments of transition—when the path ahead is uncerta…" at bounding box center [590, 59] width 392 height 60
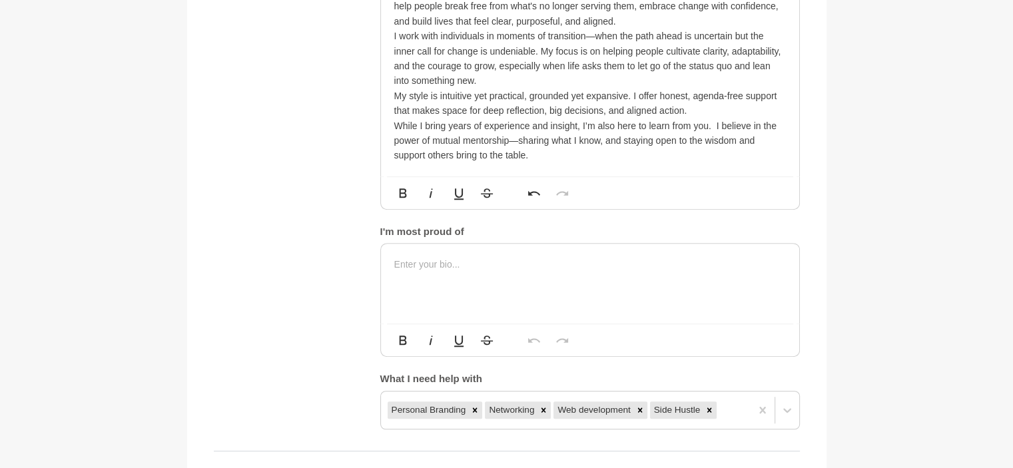
click at [631, 29] on p "Hi, I’m [PERSON_NAME] a mentor, coach, and founder of Status Quo Life Coaching,…" at bounding box center [590, 6] width 392 height 45
click at [584, 89] on p "I work with individuals in moments of transition—when the path ahead is uncerta…" at bounding box center [590, 59] width 392 height 60
drag, startPoint x: 586, startPoint y: 262, endPoint x: 548, endPoint y: 266, distance: 37.5
click at [548, 89] on p "I work with individuals in moments of transition—when the path ahead is uncerta…" at bounding box center [590, 59] width 392 height 60
click at [598, 89] on p "I work with individuals in moments of evolving—when the path ahead is uncertain…" at bounding box center [590, 59] width 392 height 60
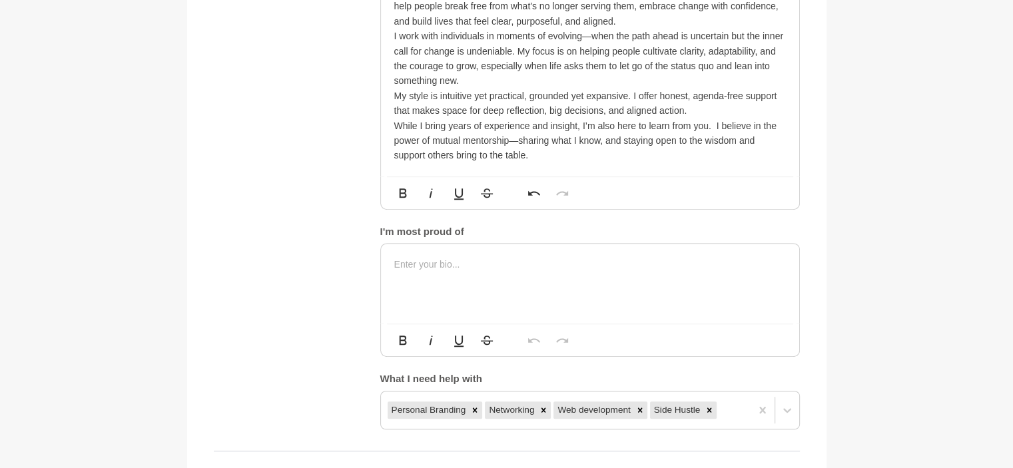
click at [557, 89] on p "I work with individuals in moments of evolving—when the path ahead is uncertain…" at bounding box center [590, 59] width 392 height 60
click at [481, 89] on p "I work with individuals in moments of evolving—when the path ahead is uncertain…" at bounding box center [590, 59] width 392 height 60
click at [472, 89] on p "I work with individuals in moments of evolving—when the path ahead is uncertain…" at bounding box center [590, 59] width 392 height 60
click at [470, 89] on p "I work with individuals in moments of evolving—when the path ahead is uncertain…" at bounding box center [590, 59] width 392 height 60
click at [544, 163] on p "While I bring years of experience and insight, I’m also here to learn from you.…" at bounding box center [590, 141] width 392 height 45
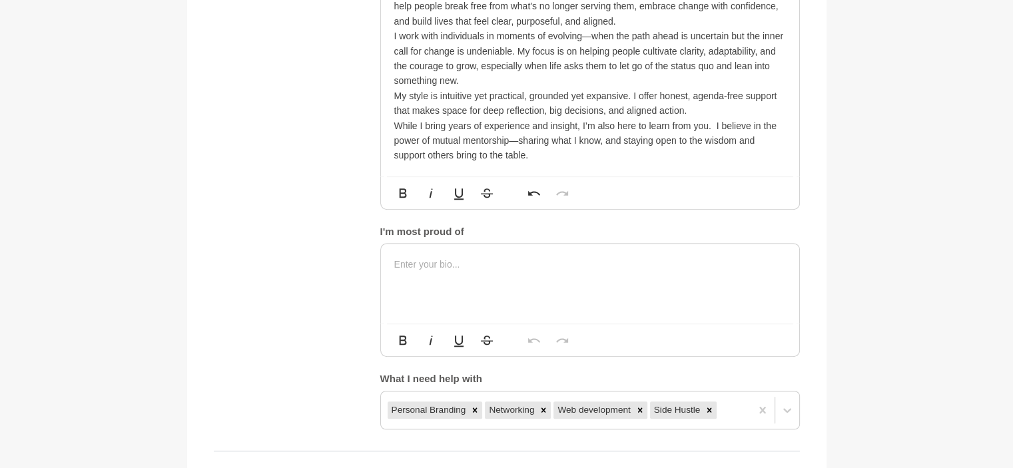
click at [257, 310] on div "About me My bio * Hi, I’m Sharon a mentor, coach, and founder of Status Quo Lif…" at bounding box center [507, 191] width 586 height 478
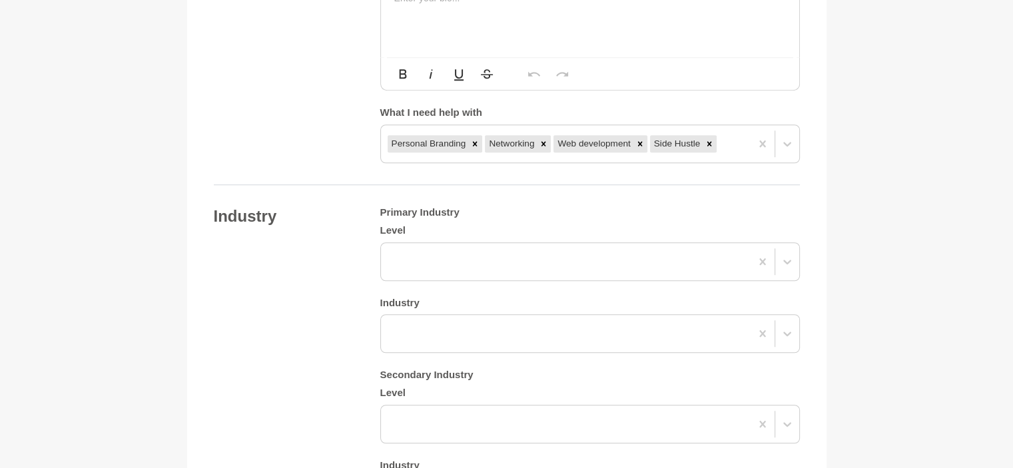
scroll to position [1092, 0]
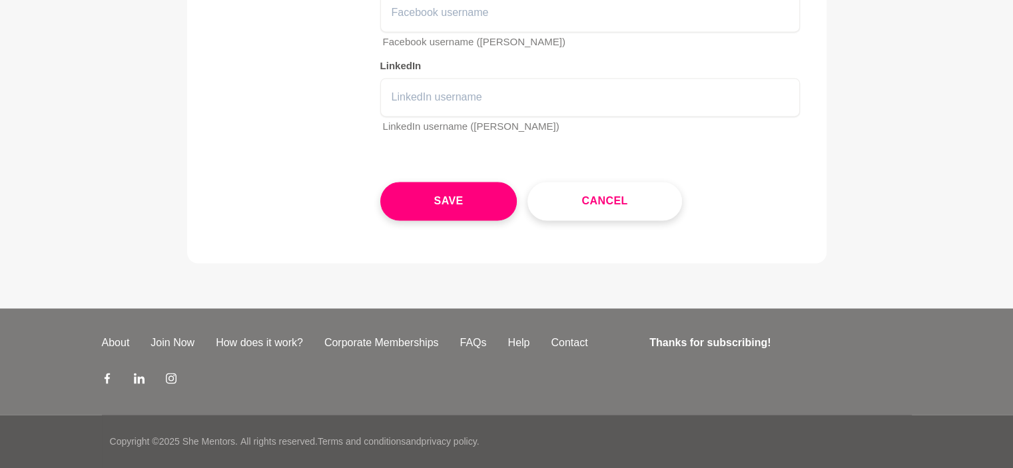
scroll to position [2169, 0]
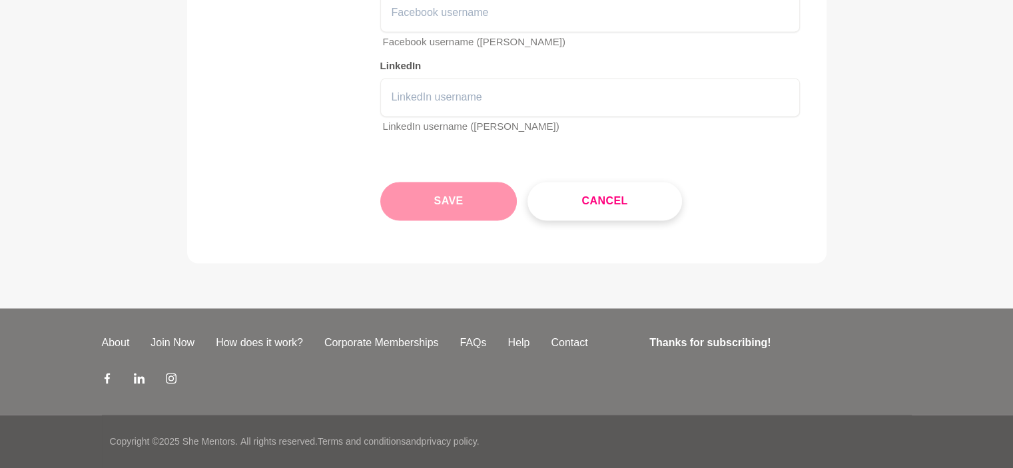
click at [440, 205] on button "Save" at bounding box center [448, 201] width 137 height 39
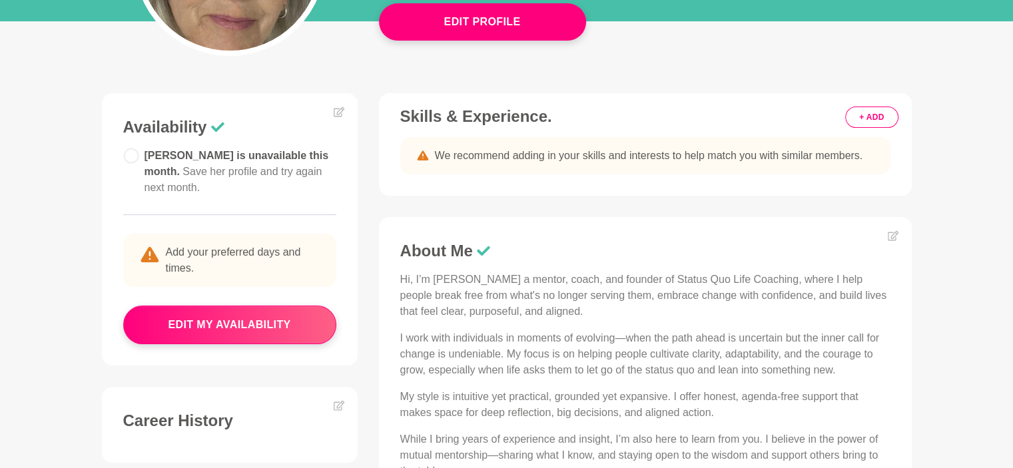
scroll to position [133, 0]
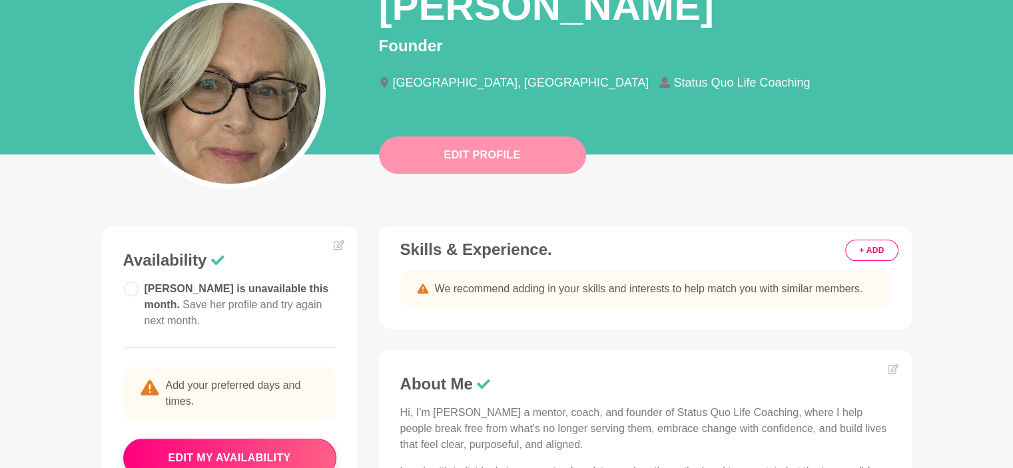
click at [477, 157] on button "Edit Profile" at bounding box center [482, 155] width 207 height 37
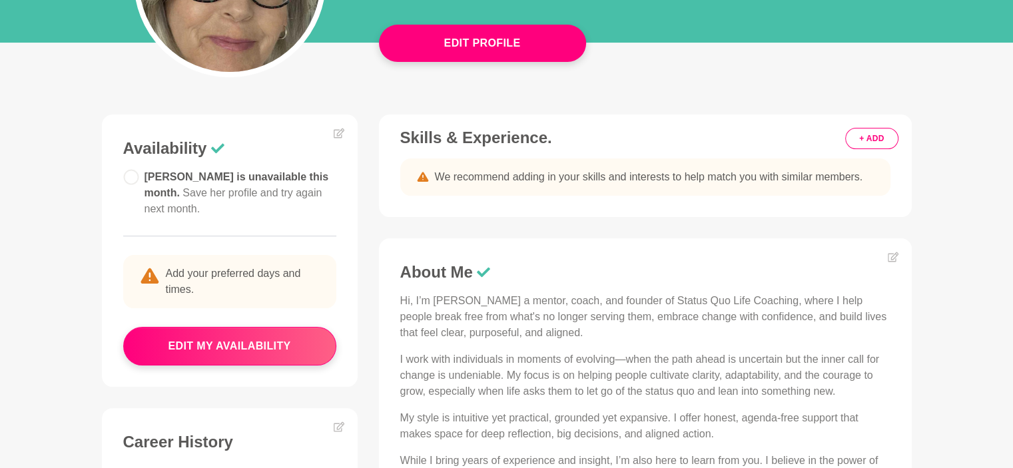
scroll to position [266, 0]
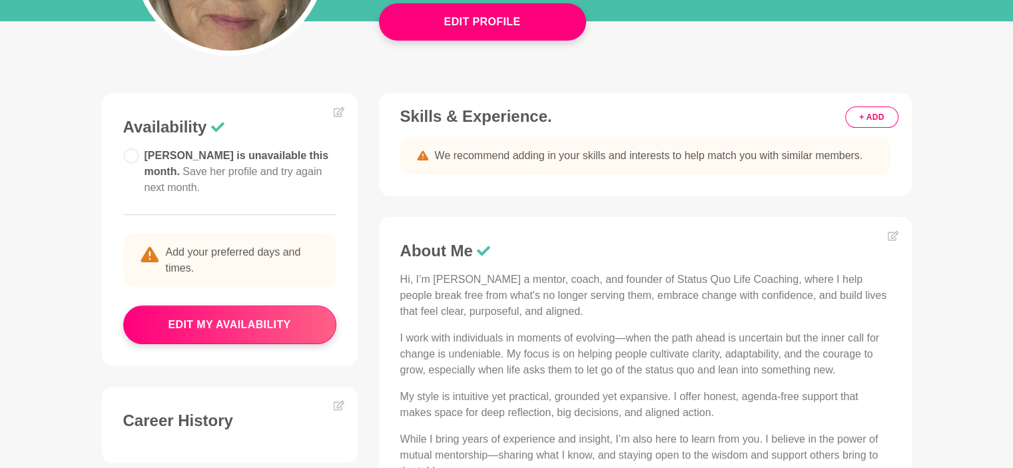
click at [546, 310] on p "Hi, I’m [PERSON_NAME] a mentor, coach, and founder of Status Quo Life Coaching,…" at bounding box center [645, 296] width 490 height 48
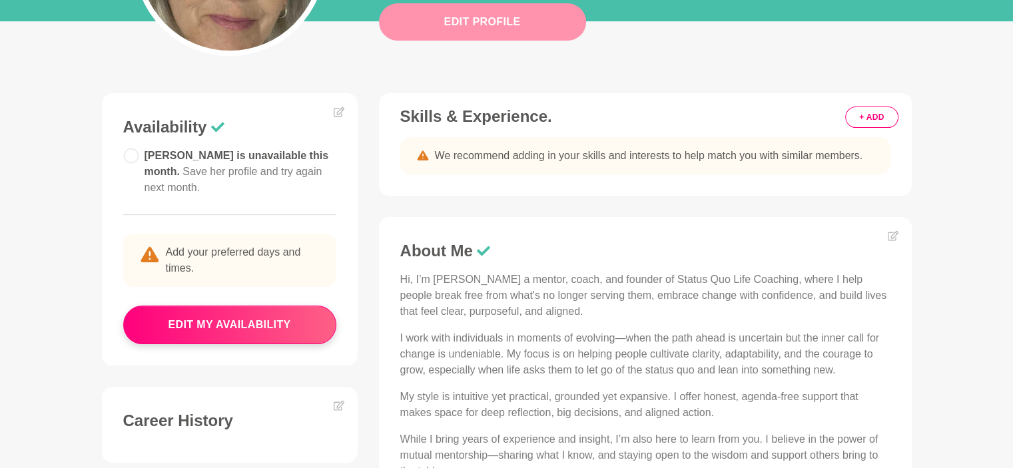
click at [456, 21] on button "Edit Profile" at bounding box center [482, 21] width 207 height 37
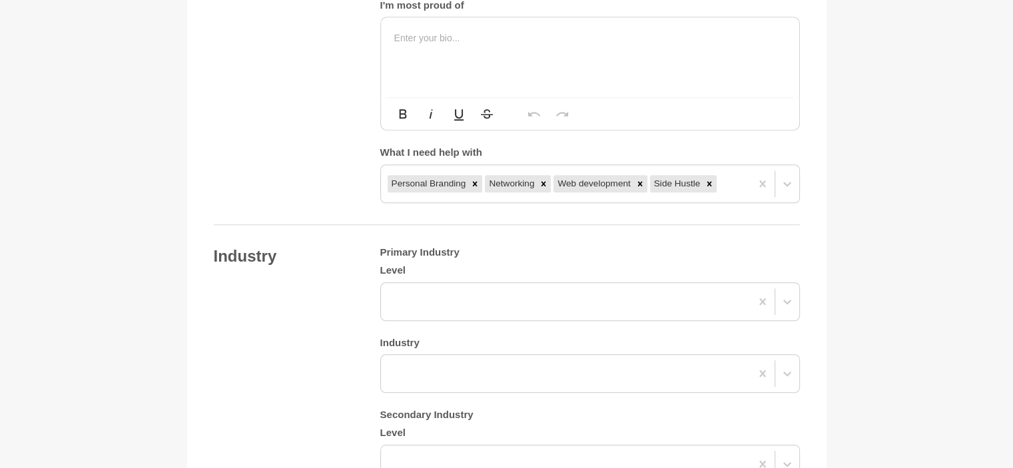
scroll to position [1066, 0]
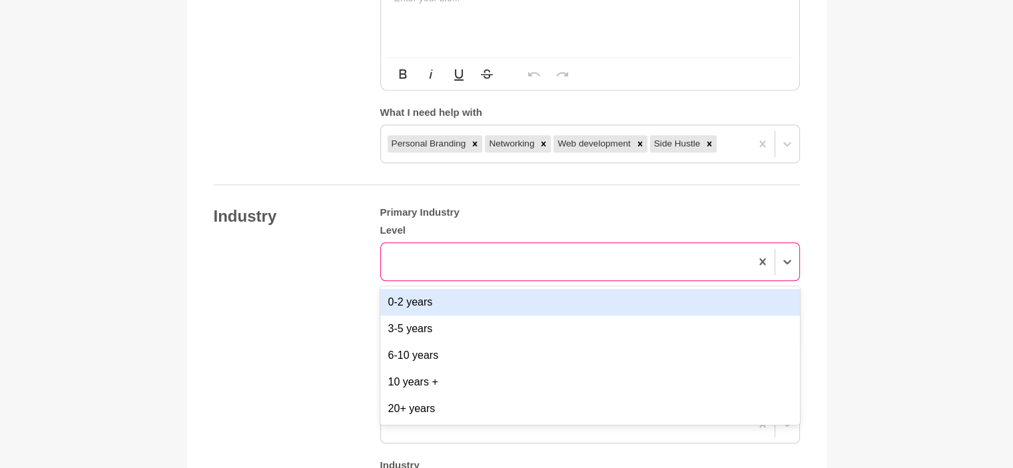
click at [464, 256] on div at bounding box center [566, 262] width 370 height 24
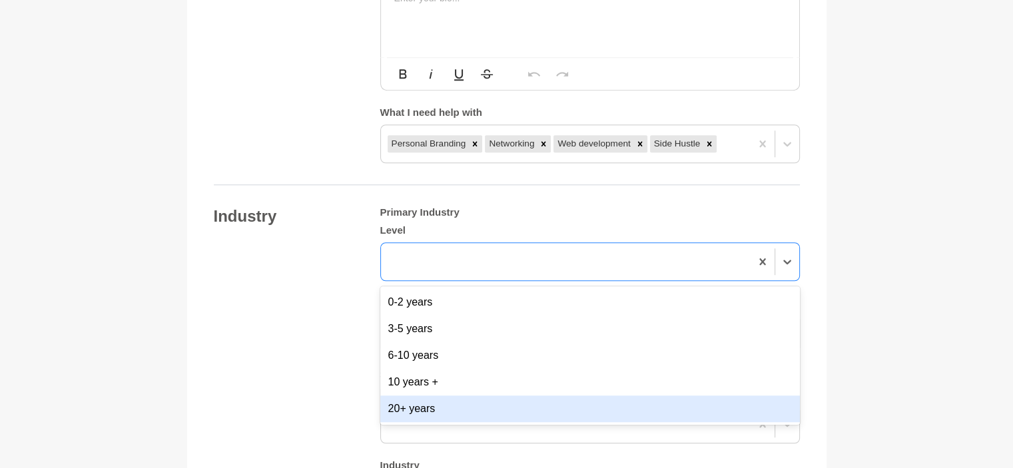
click at [426, 405] on div "20+ years" at bounding box center [590, 409] width 420 height 27
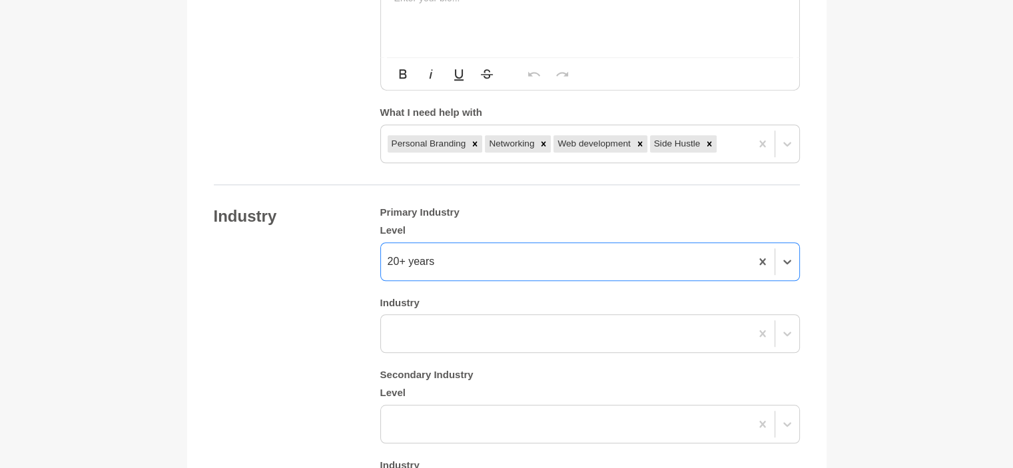
click at [266, 312] on div "Industry Primary Industry Level option 20+ years, selected. 0 results available…" at bounding box center [507, 361] width 586 height 310
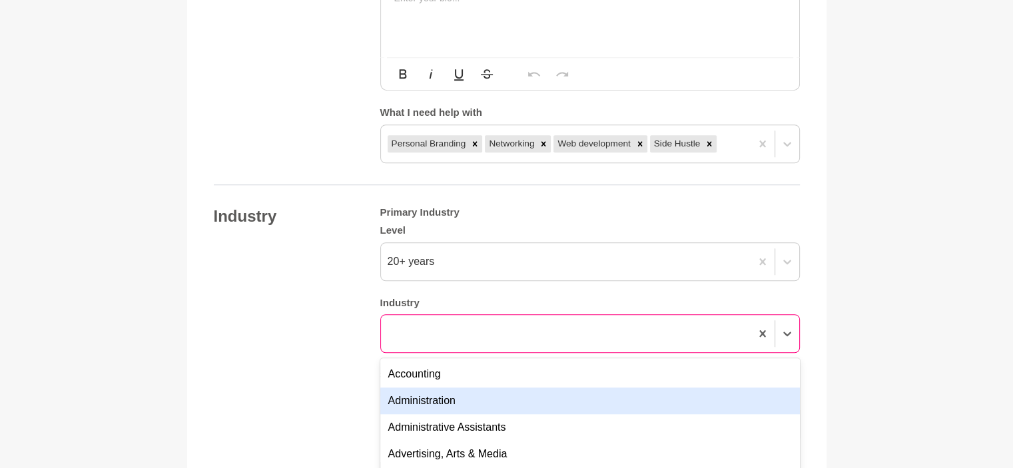
scroll to position [1159, 0]
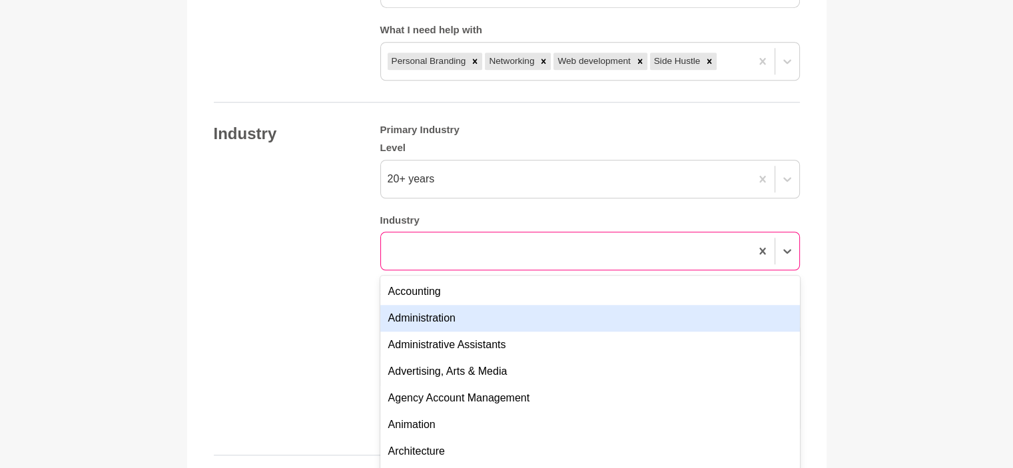
click at [424, 270] on div "option Administration focused, 2 of 144. 144 results available. Use Up and Down…" at bounding box center [590, 251] width 420 height 39
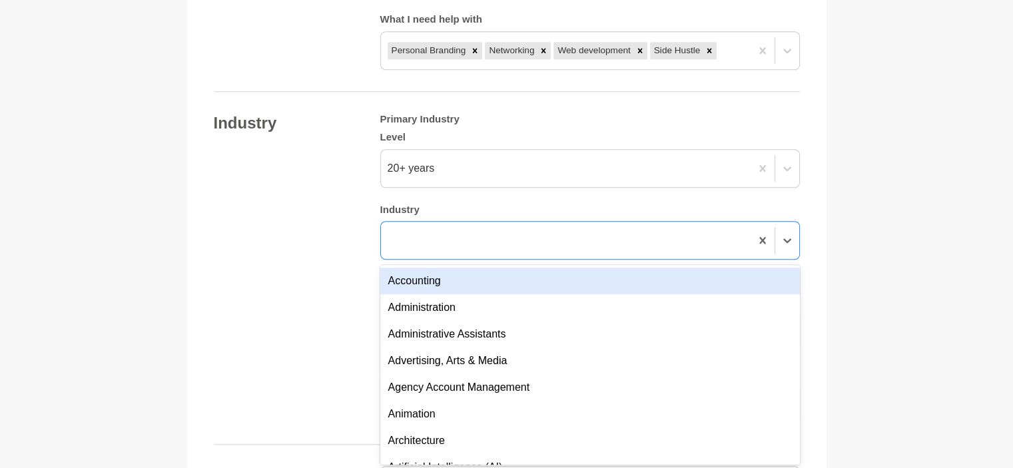
click at [411, 282] on div "Accounting" at bounding box center [590, 281] width 420 height 27
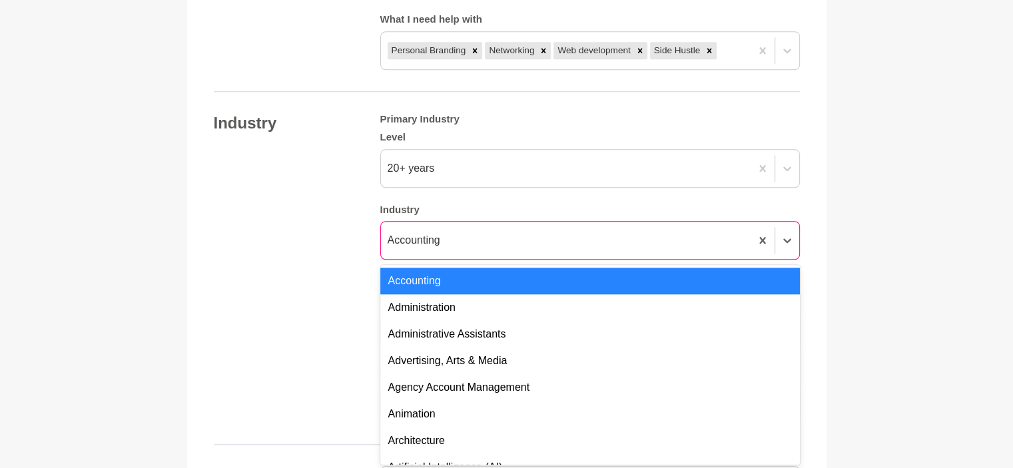
click at [472, 239] on div "Accounting" at bounding box center [566, 240] width 370 height 24
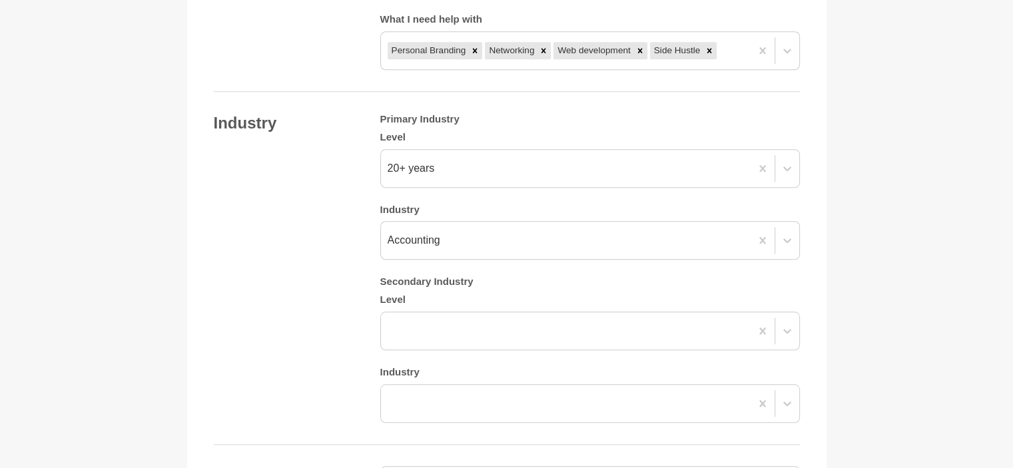
click at [312, 282] on div "Industry Primary Industry Level 20+ years Industry Accounting Secondary Industr…" at bounding box center [507, 268] width 586 height 310
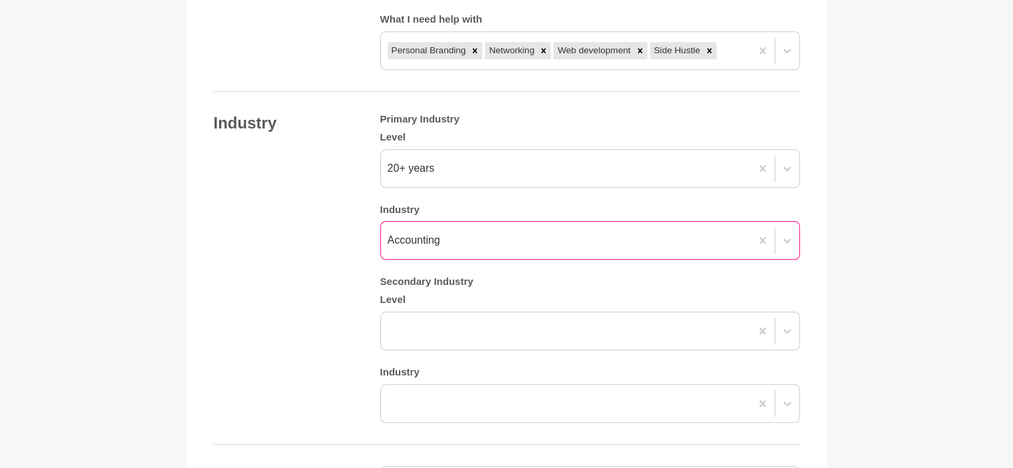
click at [452, 242] on div "Accounting" at bounding box center [566, 240] width 370 height 24
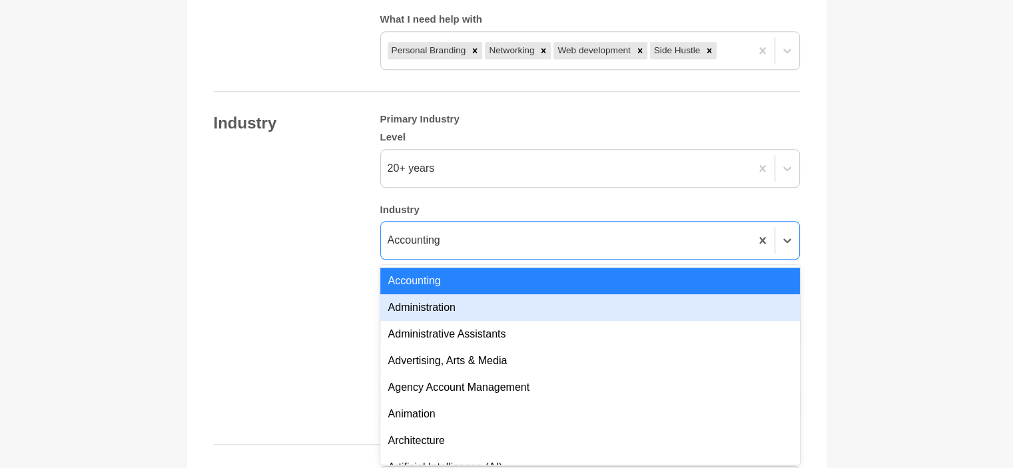
click at [460, 302] on div "Administration" at bounding box center [590, 307] width 420 height 27
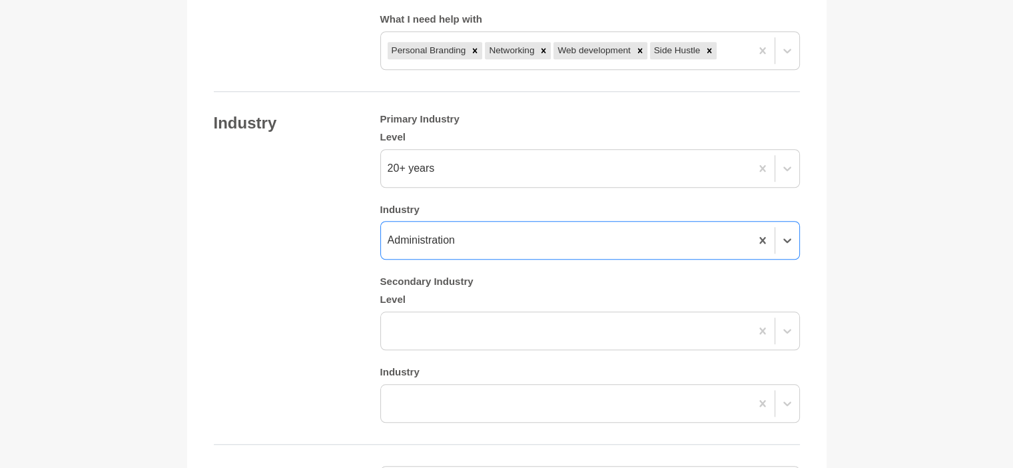
click at [420, 212] on h5 "Industry" at bounding box center [590, 210] width 420 height 13
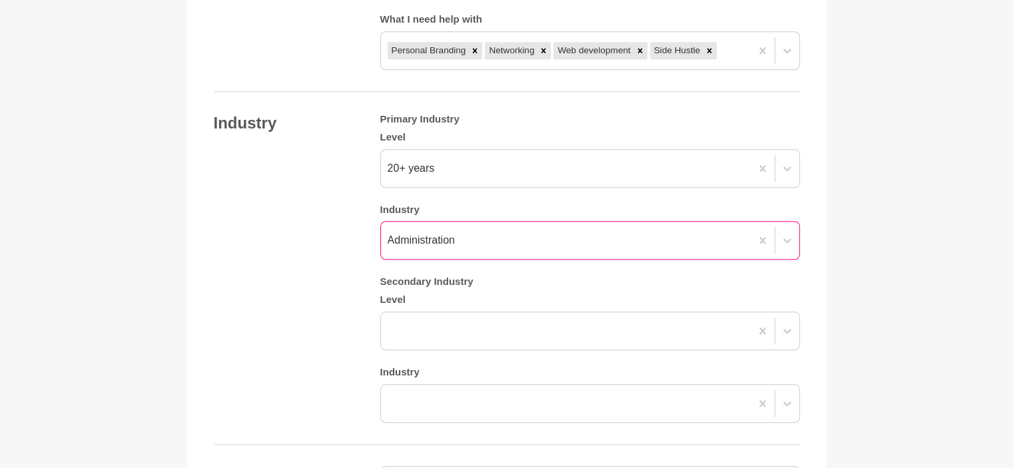
click at [427, 233] on div "Administration" at bounding box center [421, 240] width 67 height 16
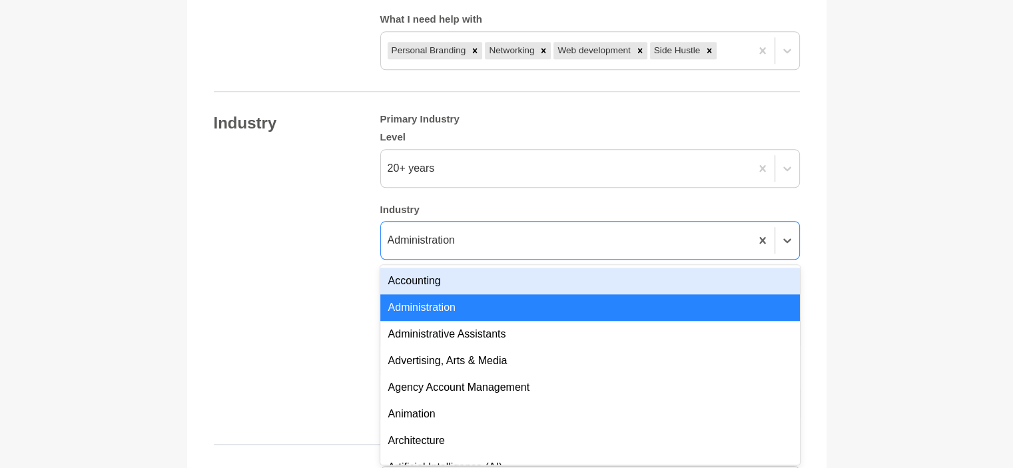
click at [434, 274] on div "Accounting" at bounding box center [590, 281] width 420 height 27
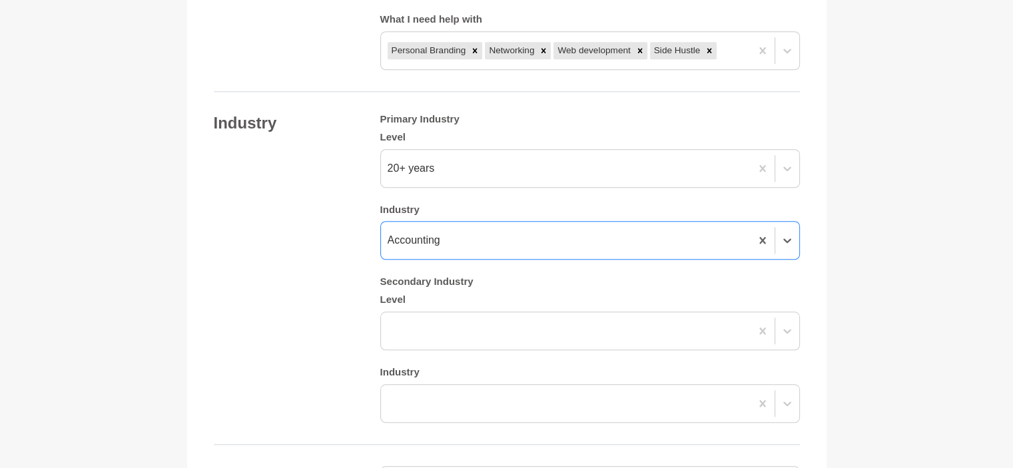
scroll to position [1292, 0]
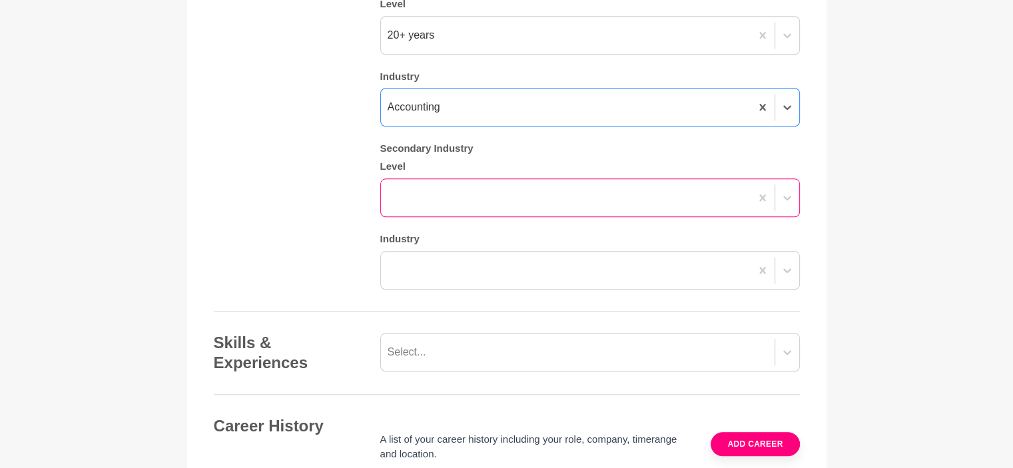
click at [418, 197] on div at bounding box center [566, 198] width 370 height 24
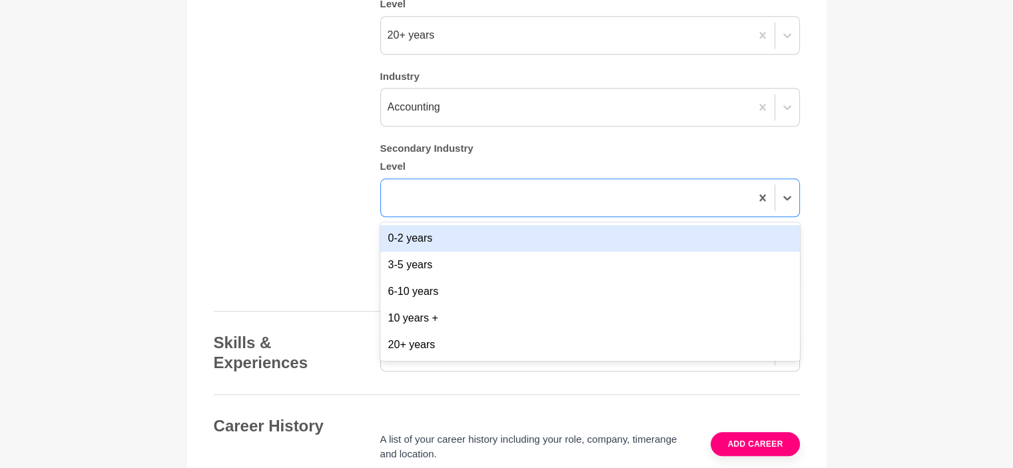
click at [420, 239] on div "0-2 years" at bounding box center [590, 238] width 420 height 27
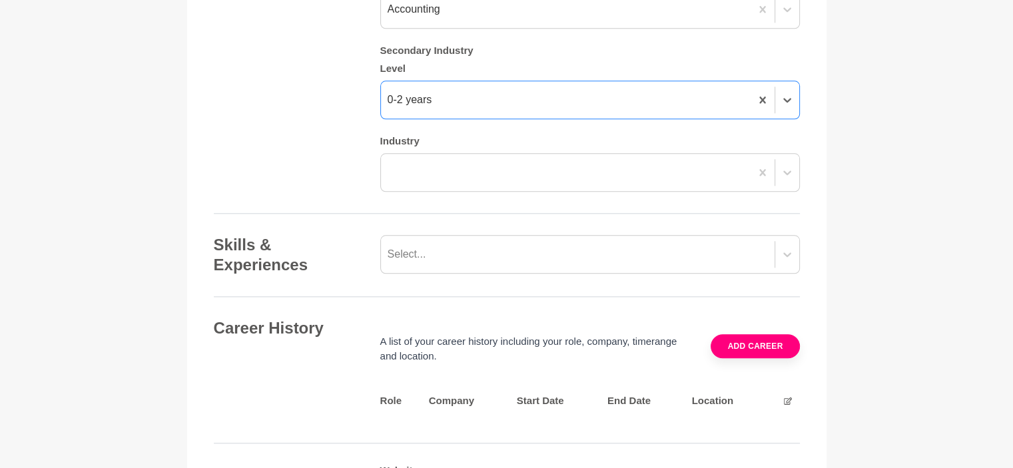
scroll to position [1426, 0]
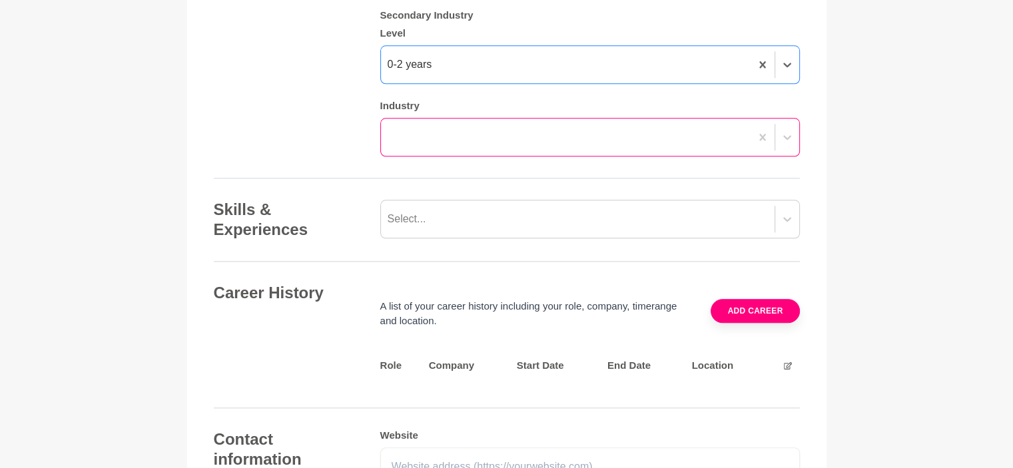
click at [621, 144] on div at bounding box center [566, 137] width 370 height 24
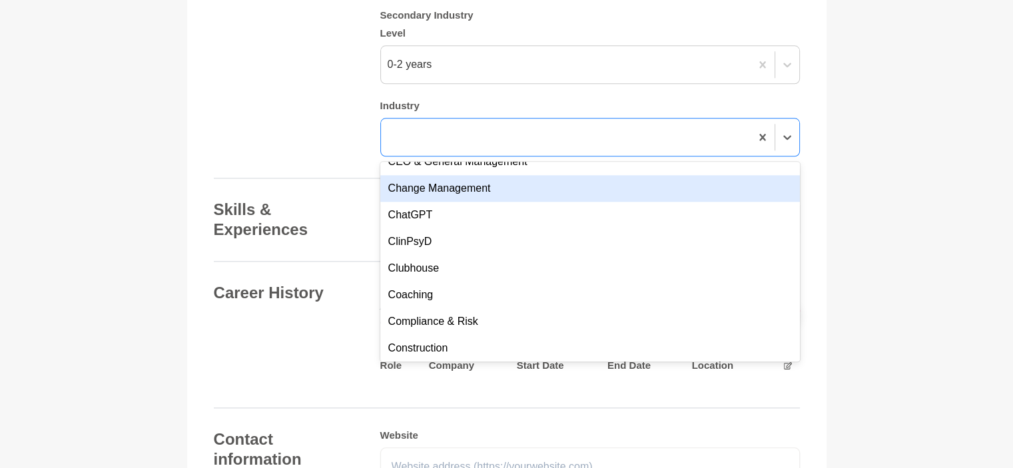
scroll to position [533, 0]
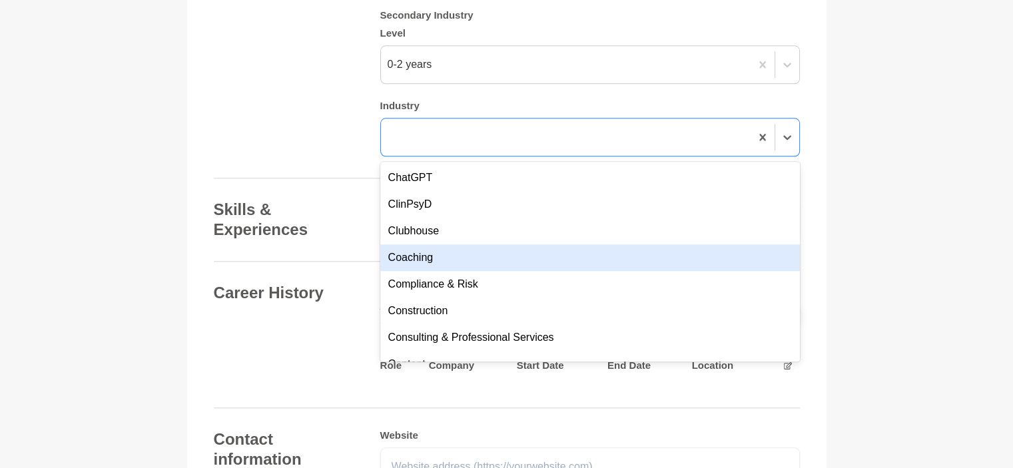
click at [422, 256] on div "Coaching" at bounding box center [590, 257] width 420 height 27
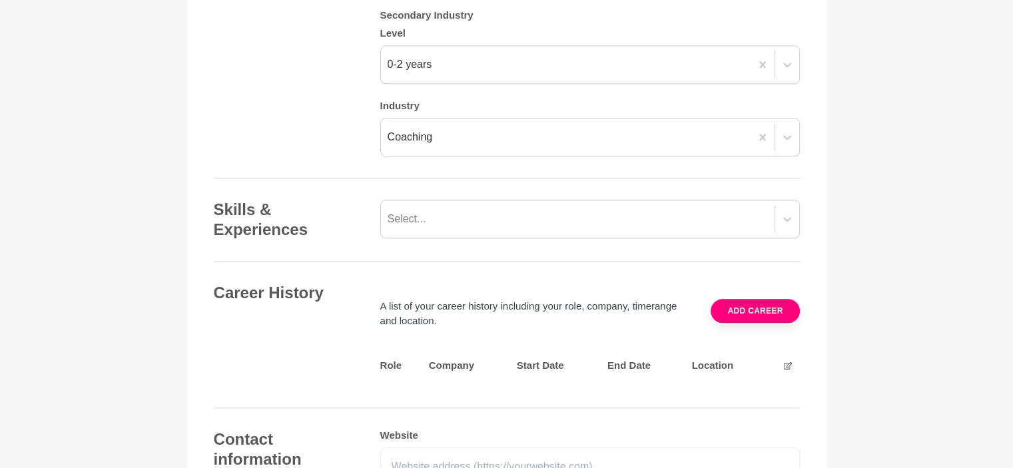
click at [312, 135] on div "Industry Primary Industry Level 20+ years Industry Accounting Secondary Industr…" at bounding box center [507, 2] width 586 height 310
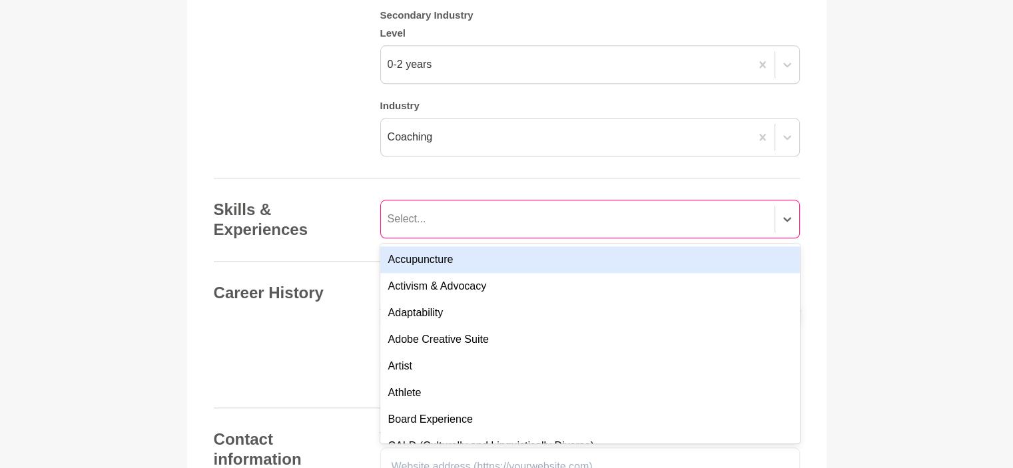
click at [430, 220] on div "Select..." at bounding box center [578, 219] width 394 height 24
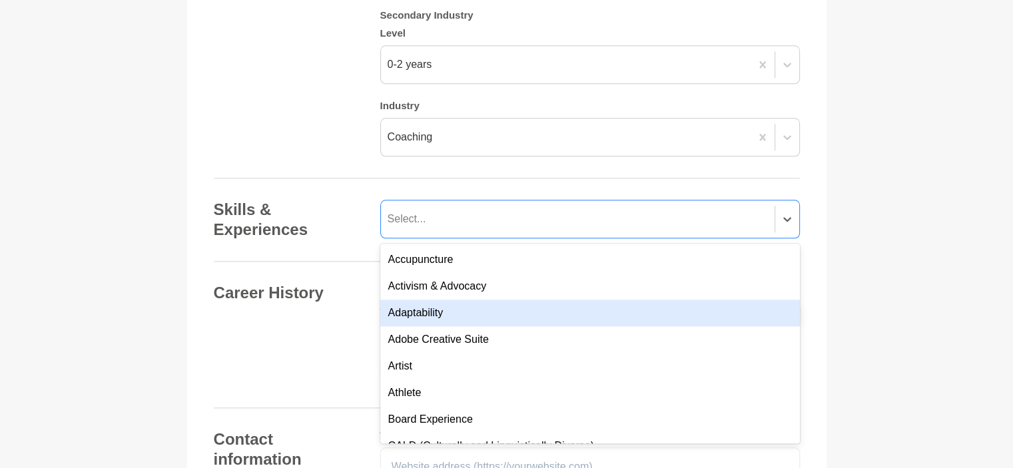
click at [484, 312] on div "Adaptability" at bounding box center [590, 313] width 420 height 27
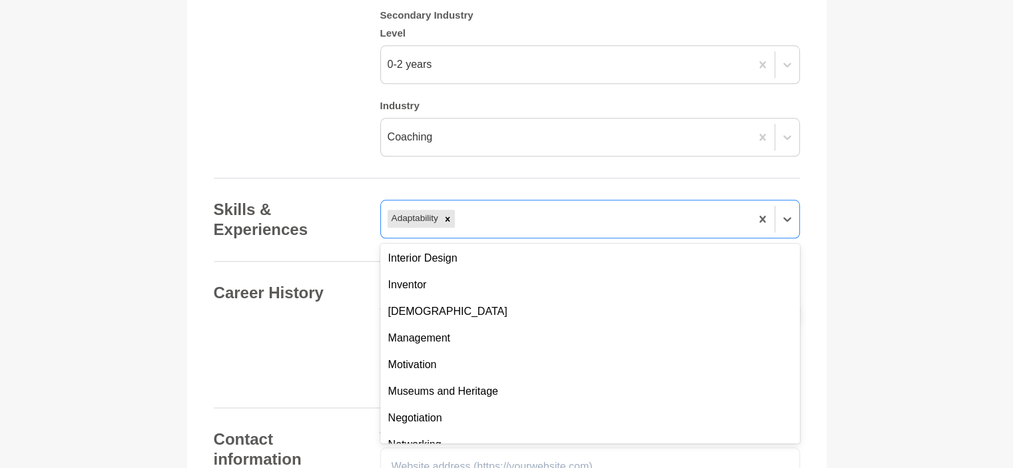
scroll to position [667, 0]
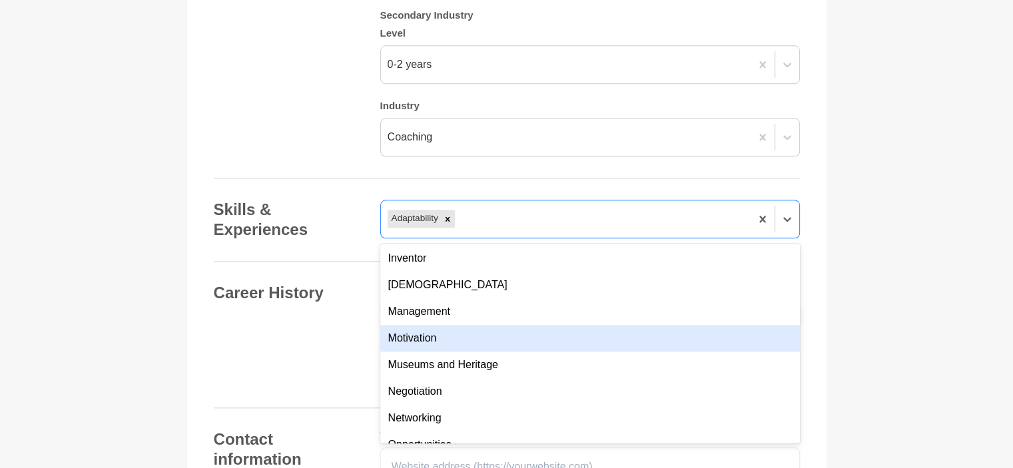
click at [430, 336] on div "Motivation" at bounding box center [590, 338] width 420 height 27
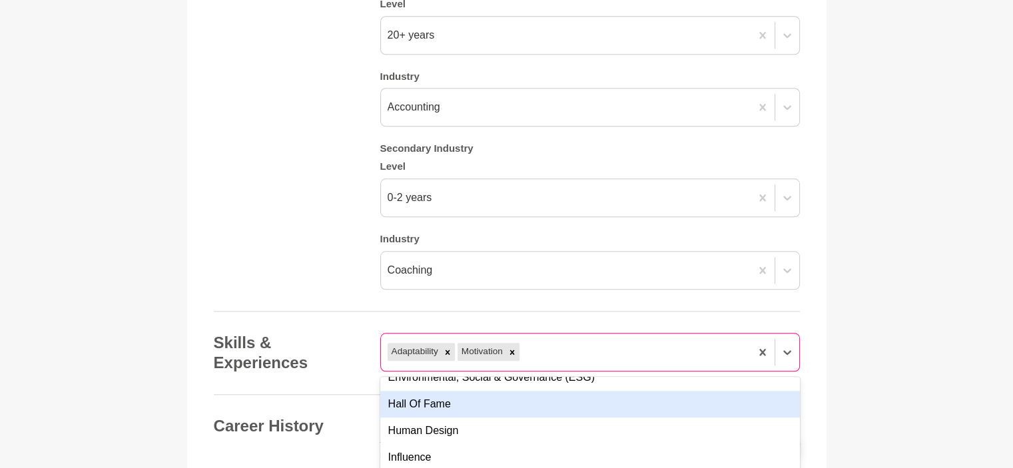
scroll to position [1426, 0]
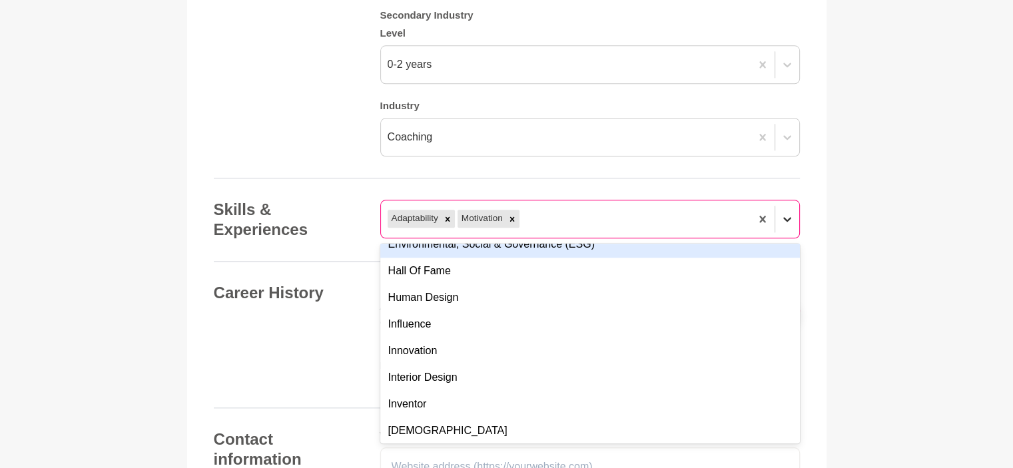
click at [782, 219] on icon at bounding box center [787, 218] width 13 height 13
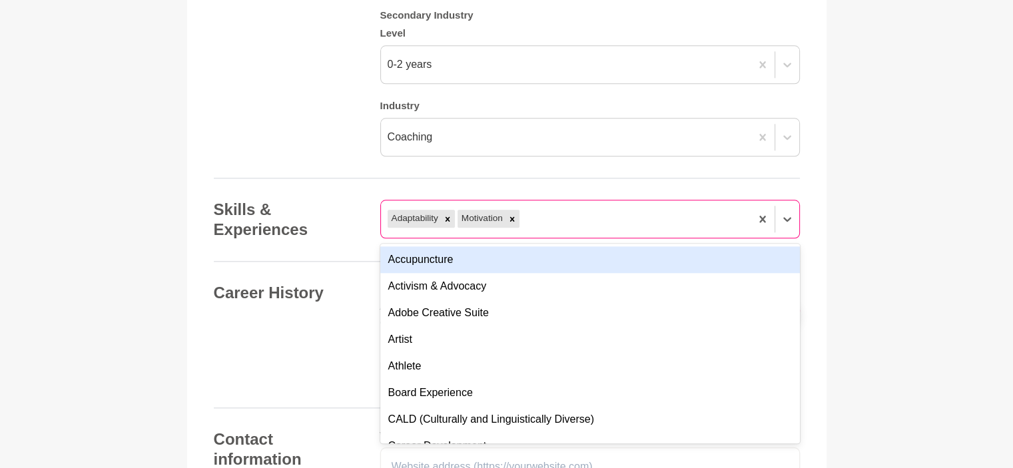
click at [699, 223] on div "Adaptability Motivation" at bounding box center [566, 219] width 370 height 24
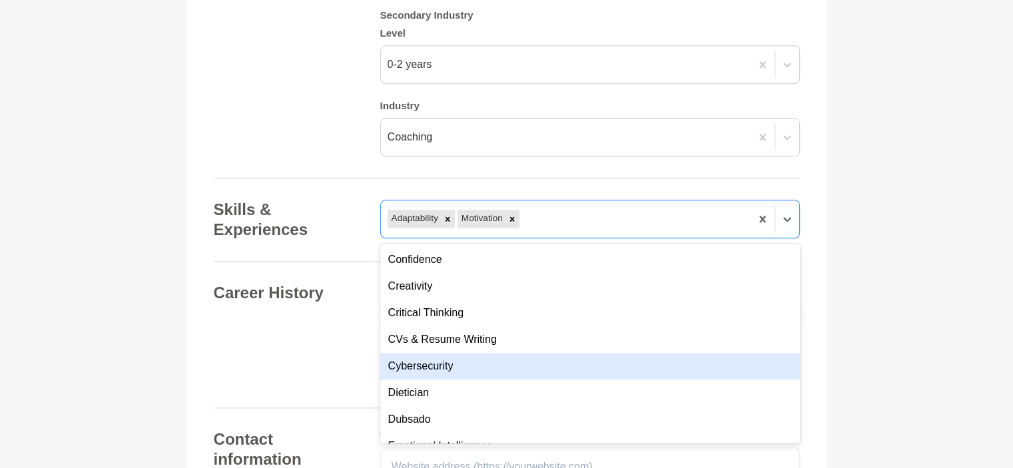
scroll to position [400, 0]
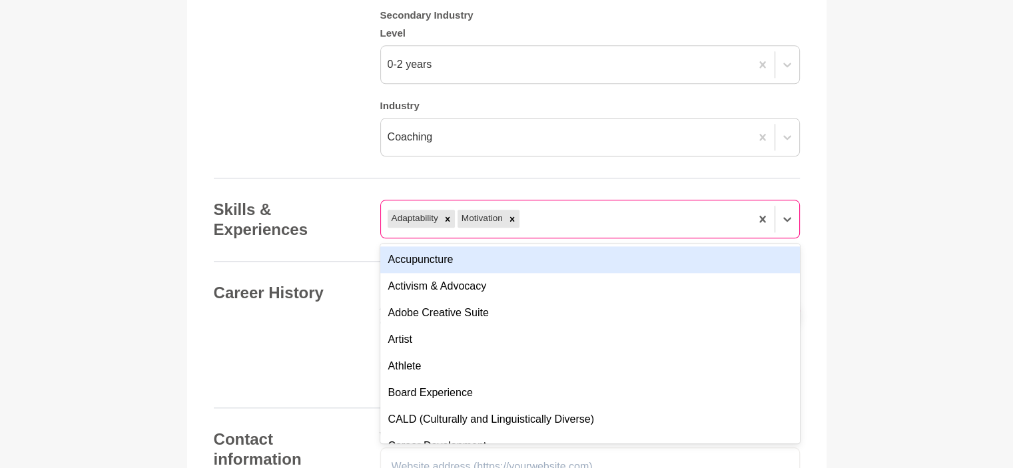
click at [700, 220] on div "Adaptability Motivation" at bounding box center [566, 219] width 370 height 24
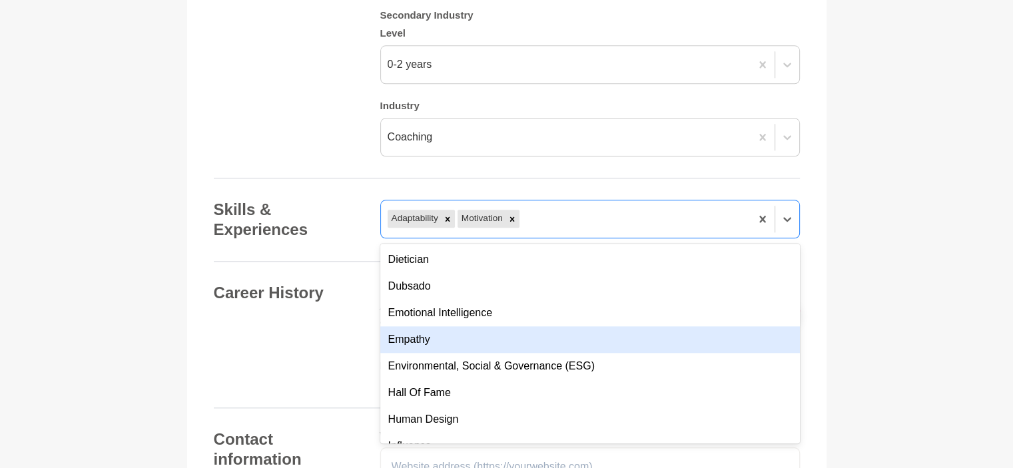
click at [453, 338] on div "Empathy" at bounding box center [590, 339] width 420 height 27
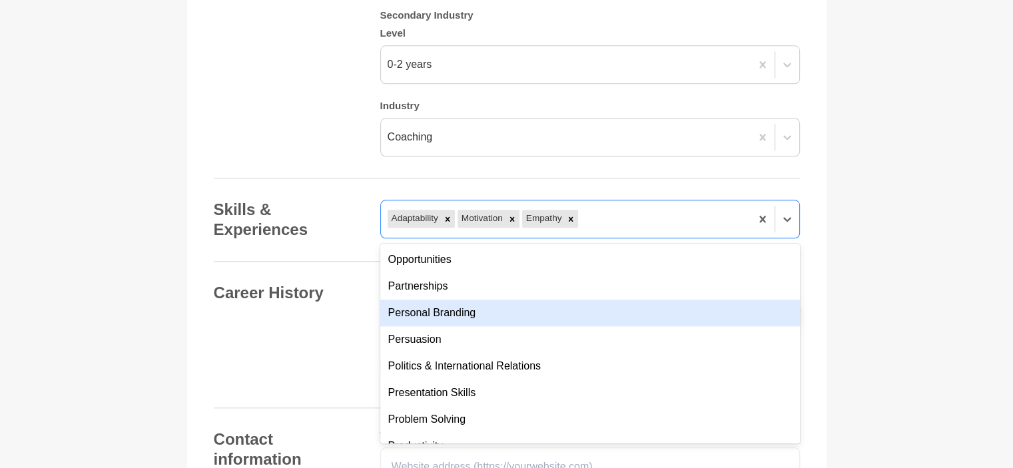
scroll to position [933, 0]
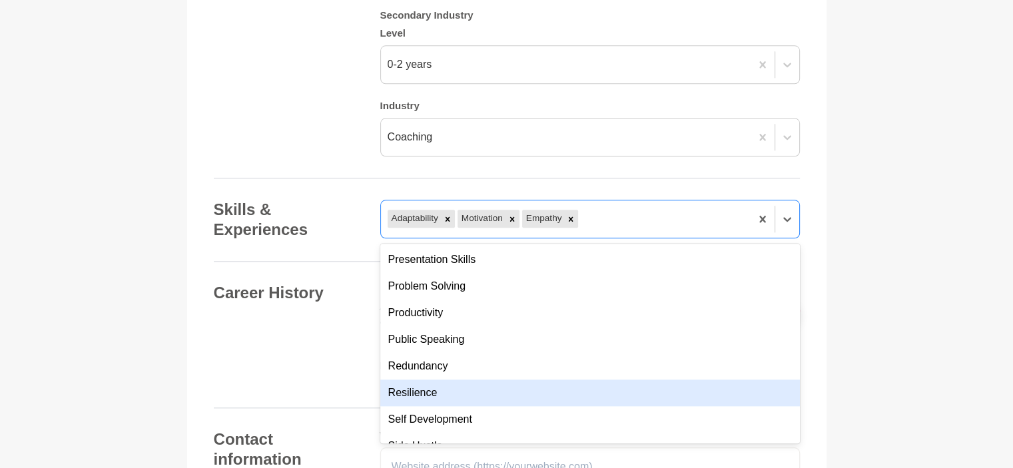
click at [452, 390] on div "Resilience" at bounding box center [590, 393] width 420 height 27
click at [435, 388] on div "Self Development" at bounding box center [590, 393] width 420 height 27
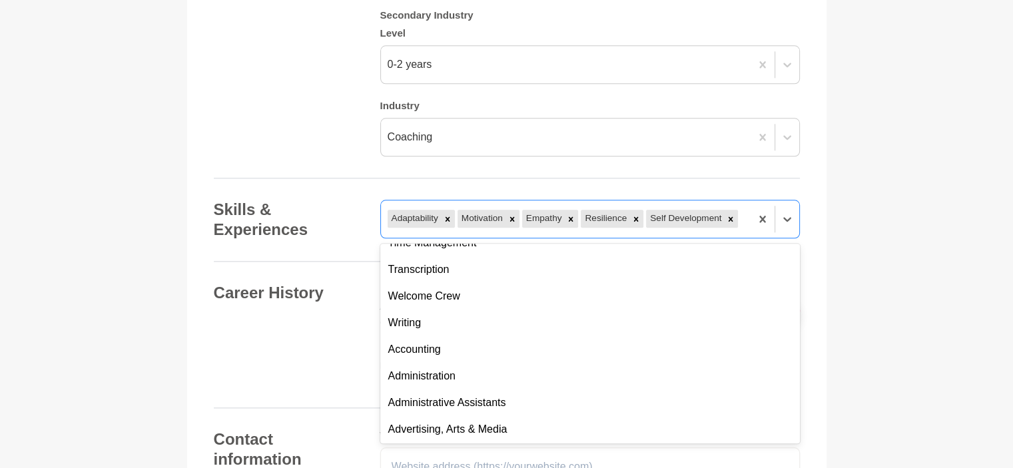
scroll to position [1312, 0]
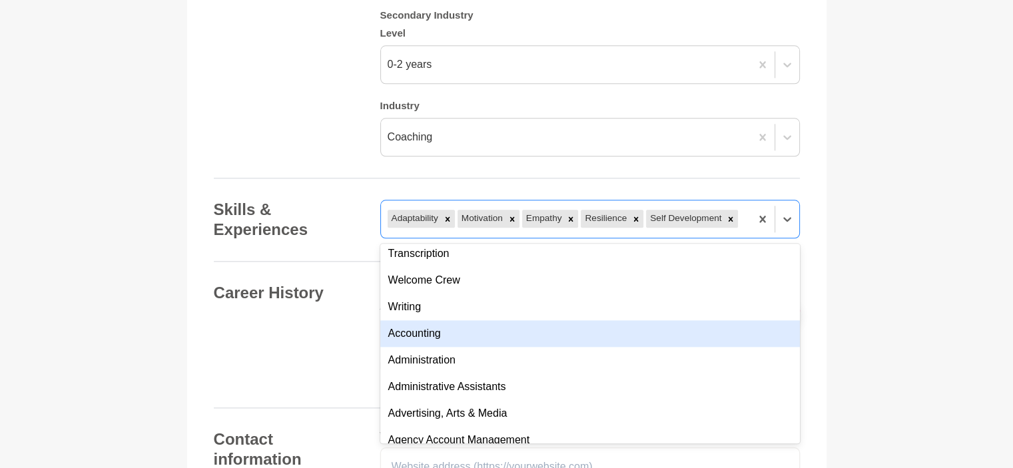
click at [432, 337] on div "Accounting" at bounding box center [590, 333] width 420 height 27
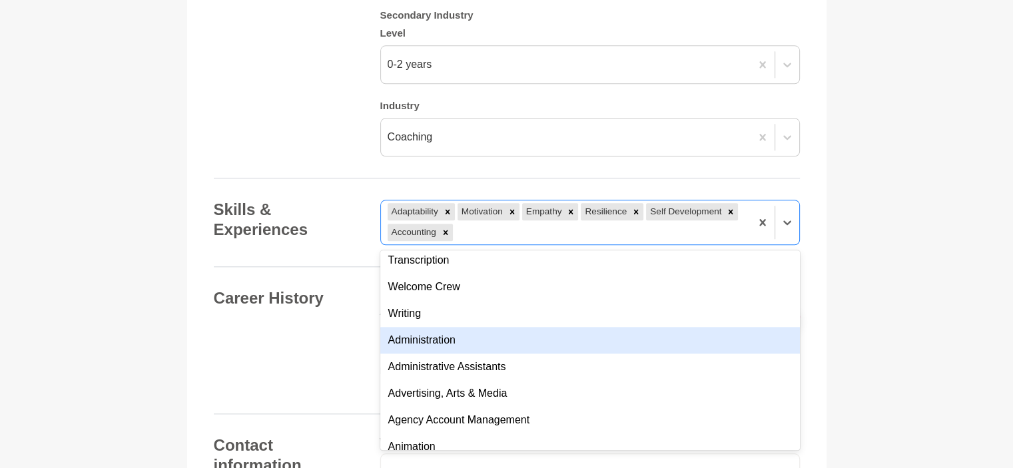
click at [432, 342] on div "Administration" at bounding box center [590, 340] width 420 height 27
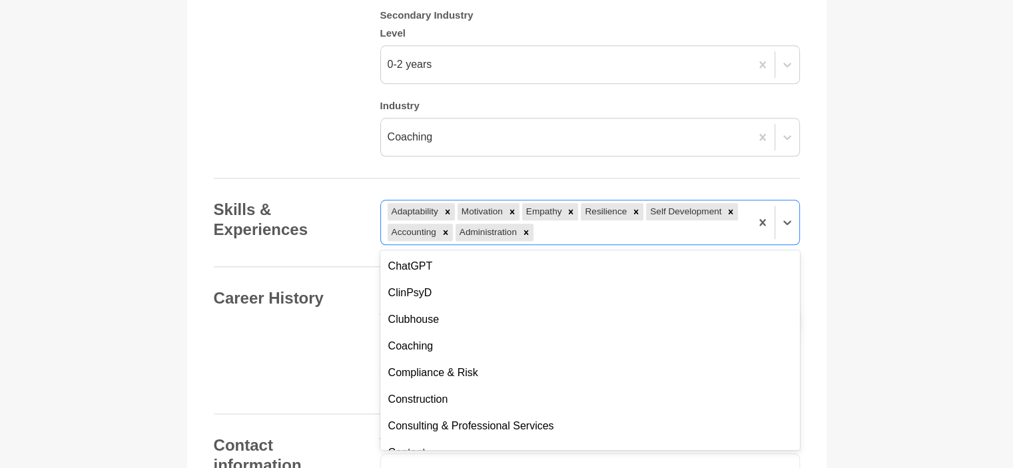
scroll to position [1881, 0]
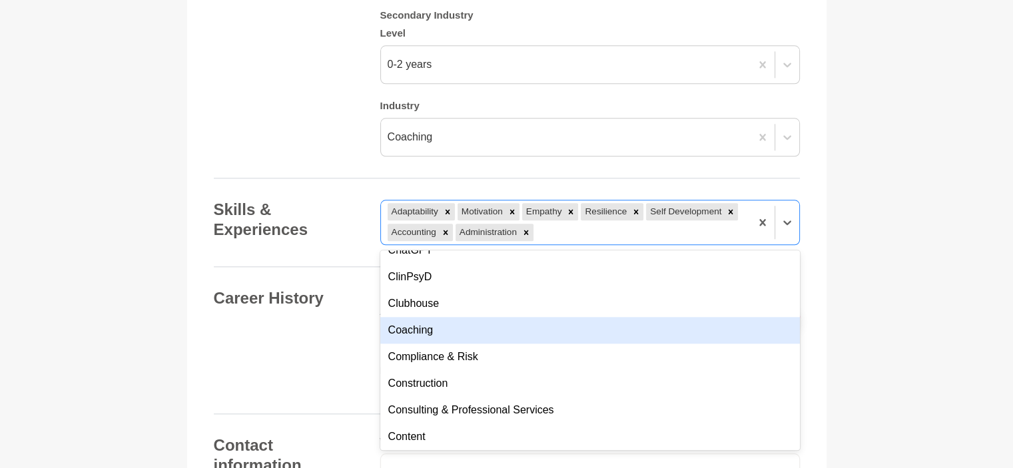
click at [514, 332] on div "Coaching" at bounding box center [590, 330] width 420 height 27
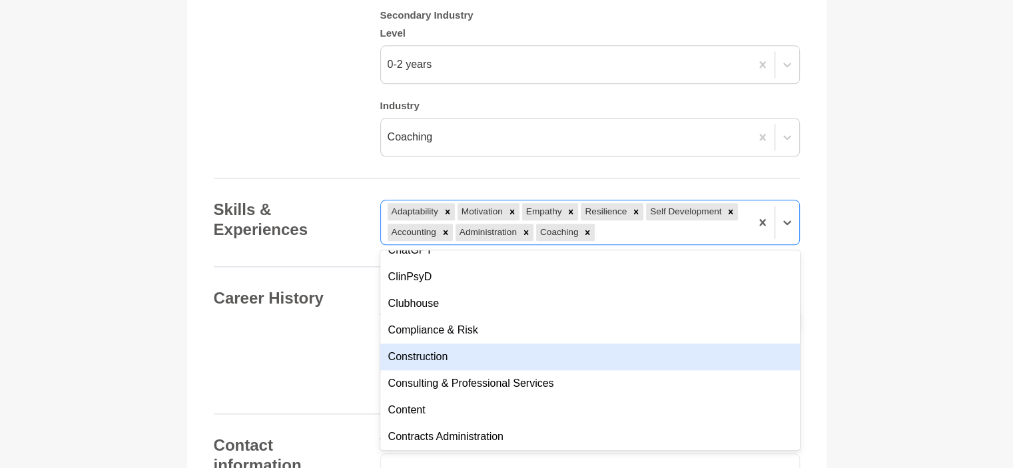
drag, startPoint x: 732, startPoint y: 356, endPoint x: 758, endPoint y: 351, distance: 26.5
click at [758, 352] on div "Construction" at bounding box center [590, 357] width 420 height 27
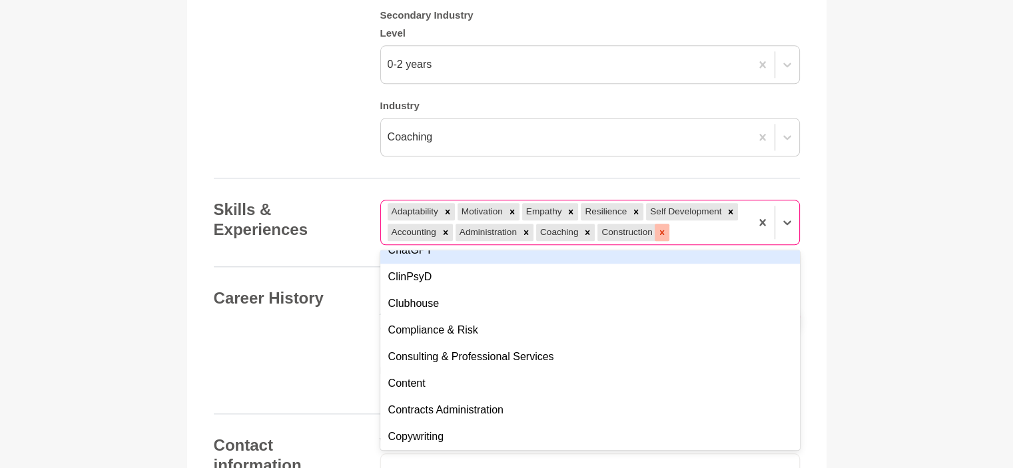
click at [661, 231] on icon at bounding box center [661, 232] width 5 height 5
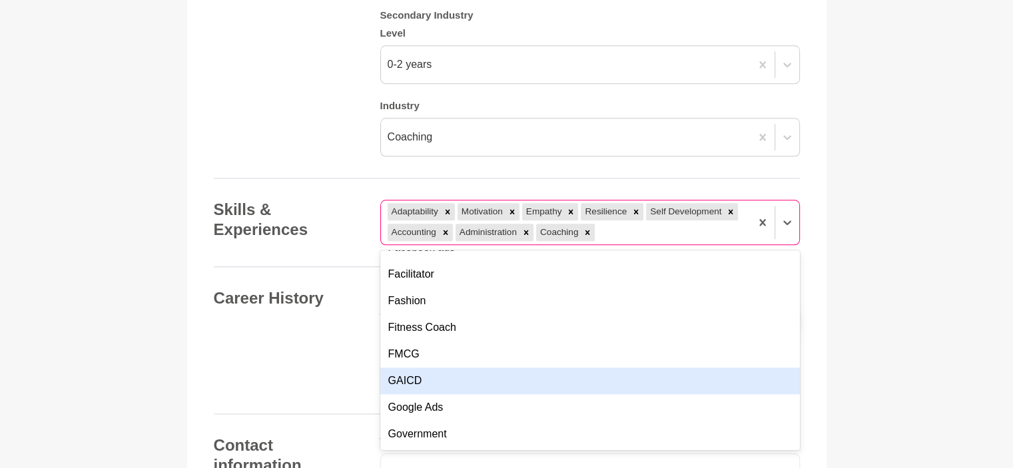
scroll to position [2457, 0]
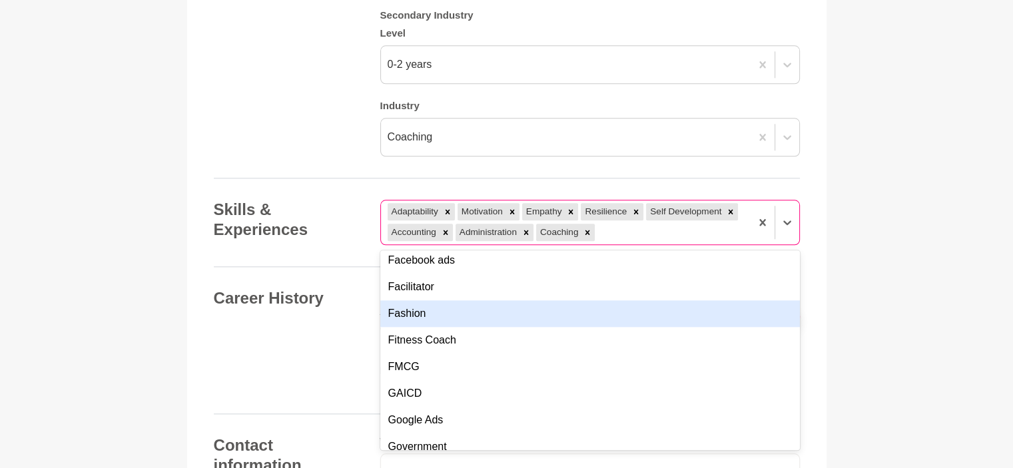
click at [463, 316] on div "Fashion" at bounding box center [590, 313] width 420 height 27
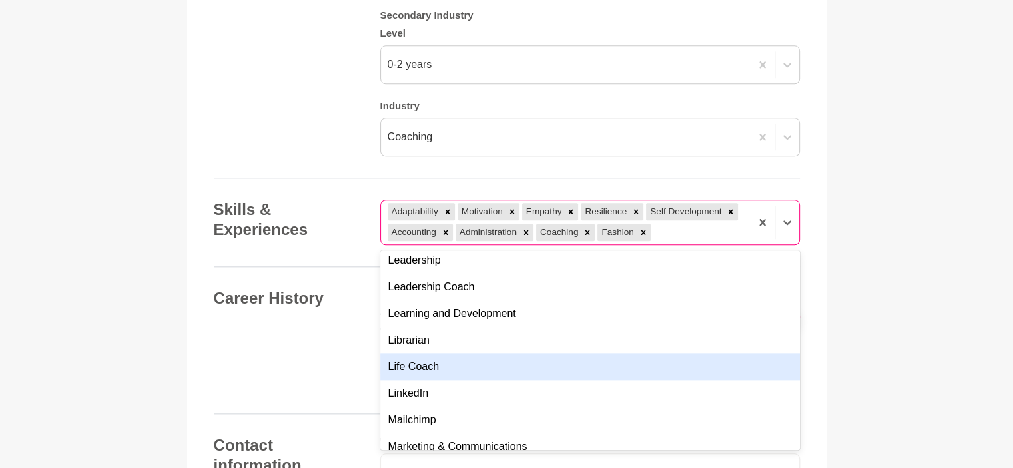
click at [436, 367] on div "Life Coach" at bounding box center [590, 367] width 420 height 27
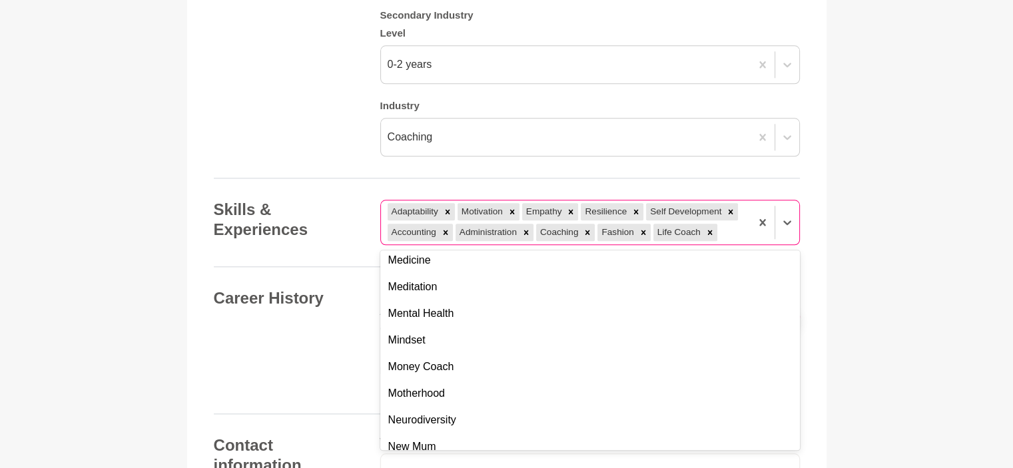
scroll to position [3390, 0]
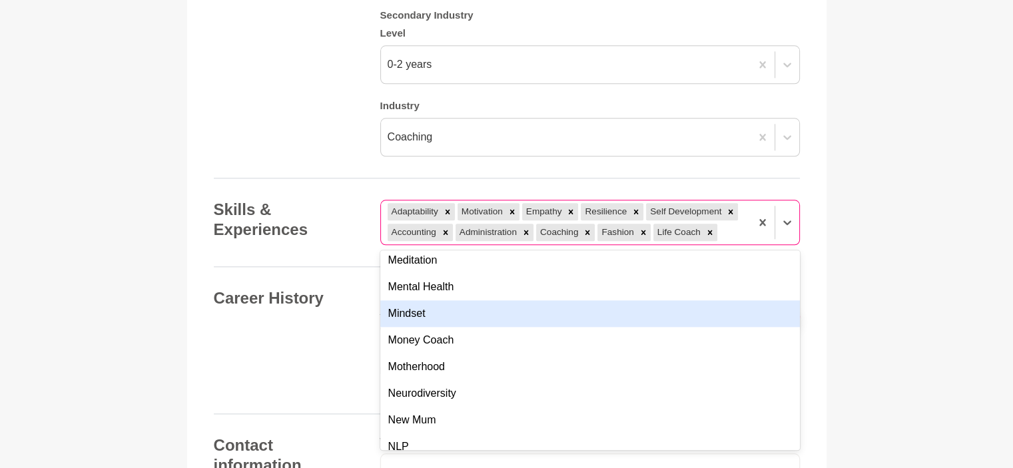
click at [488, 312] on div "Mindset" at bounding box center [590, 313] width 420 height 27
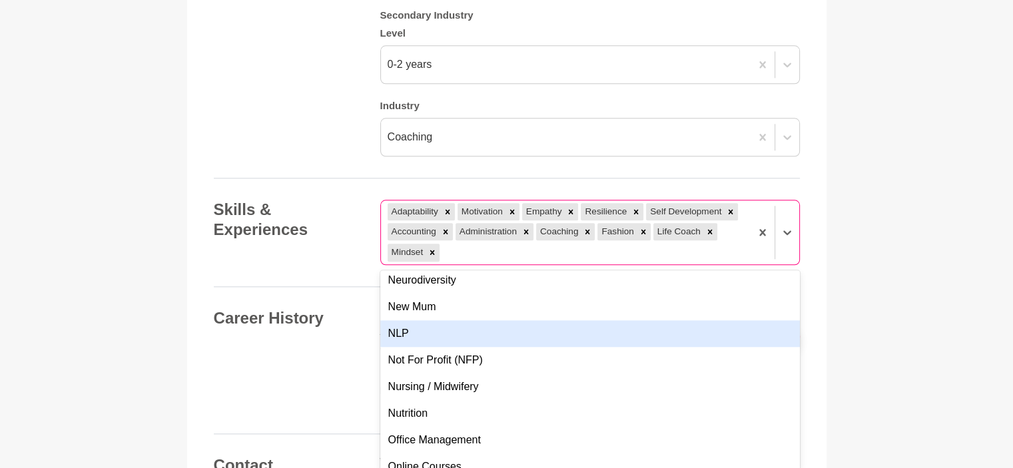
scroll to position [3523, 0]
click at [464, 332] on div "Not For Profit (NFP)" at bounding box center [590, 333] width 420 height 27
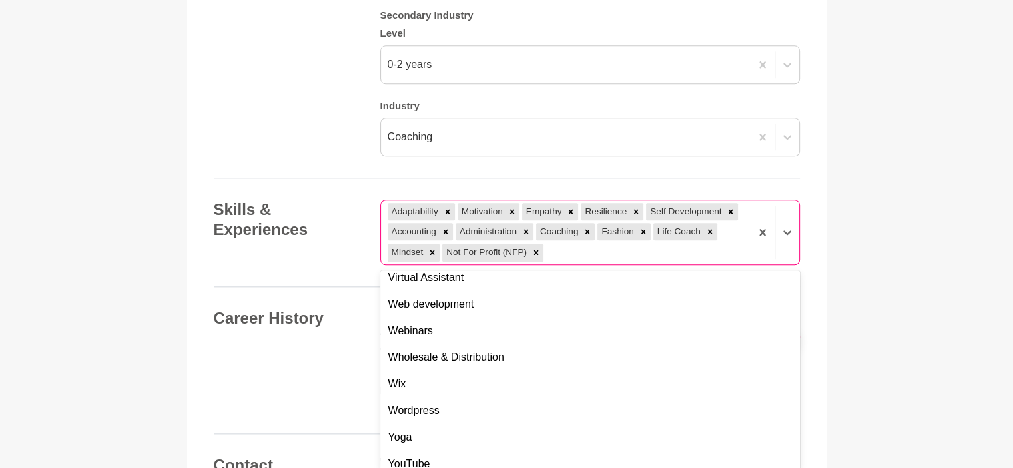
scroll to position [4841, 0]
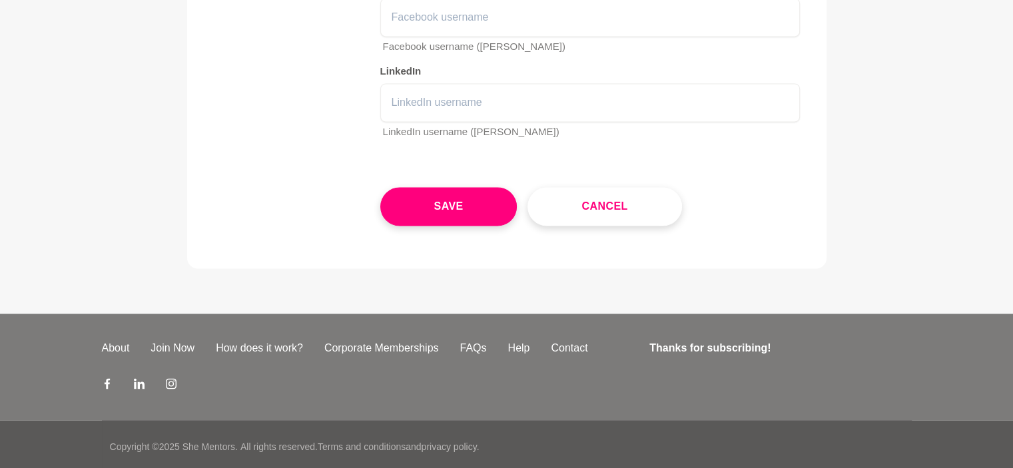
scroll to position [2072, 0]
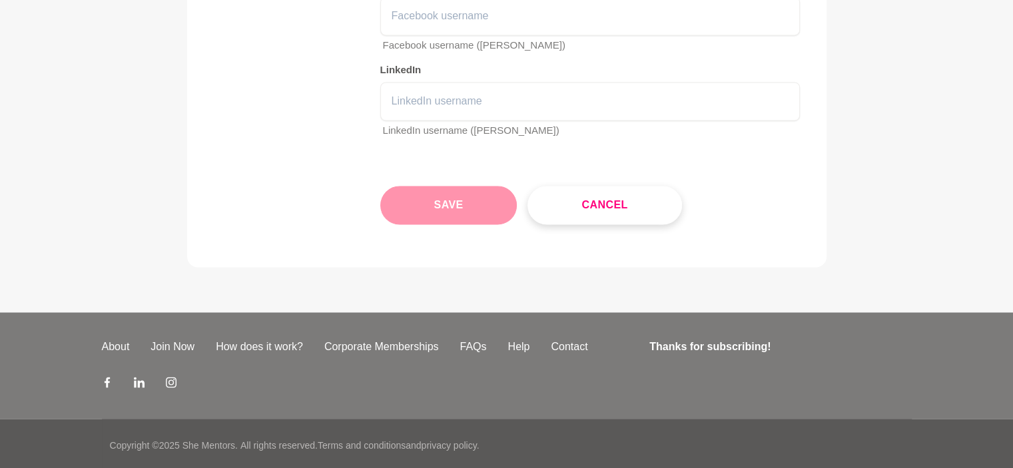
click at [450, 205] on button "Save" at bounding box center [448, 205] width 137 height 39
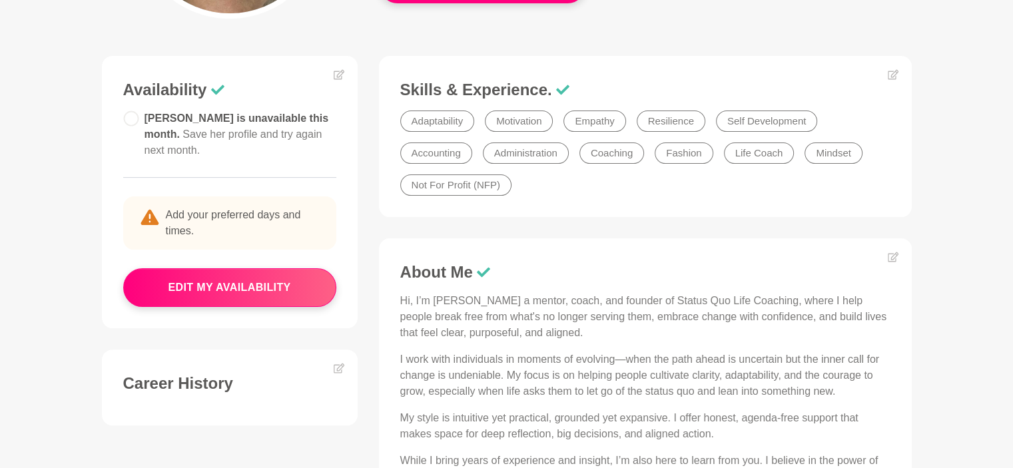
scroll to position [336, 0]
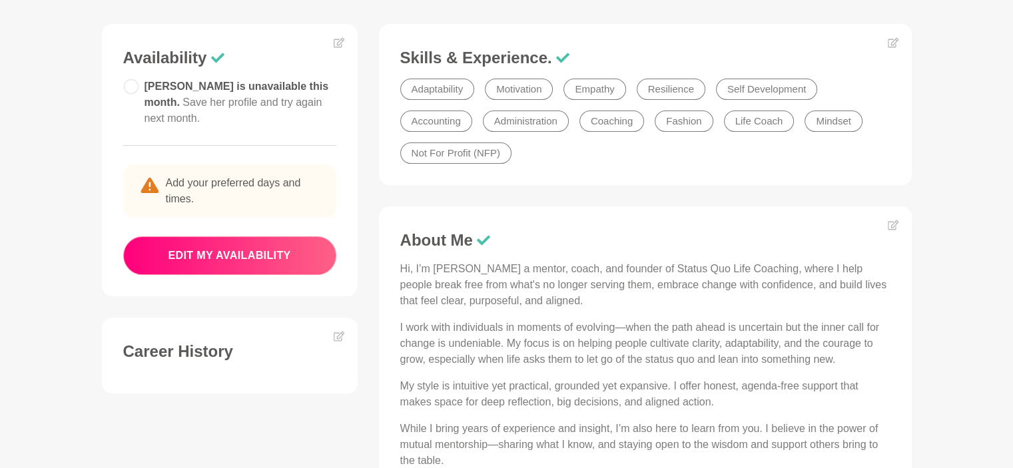
click at [226, 256] on button "edit my availability" at bounding box center [229, 255] width 213 height 39
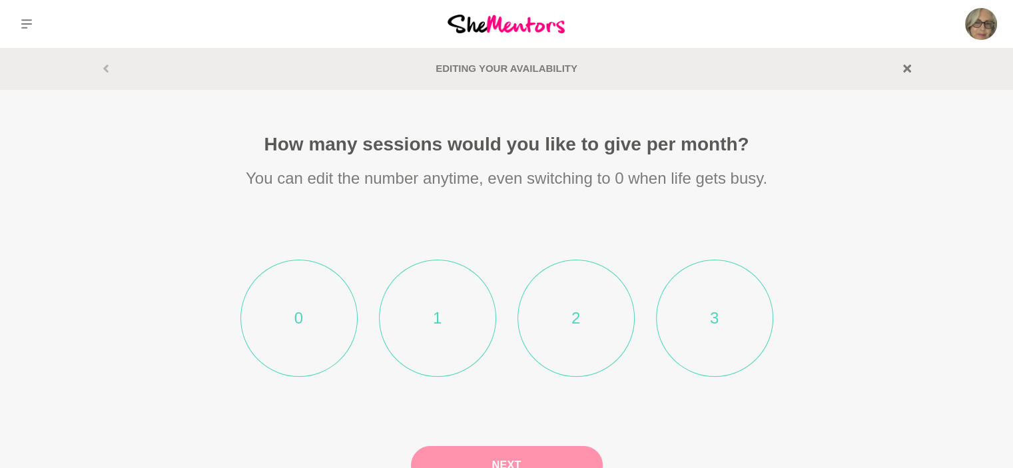
scroll to position [133, 0]
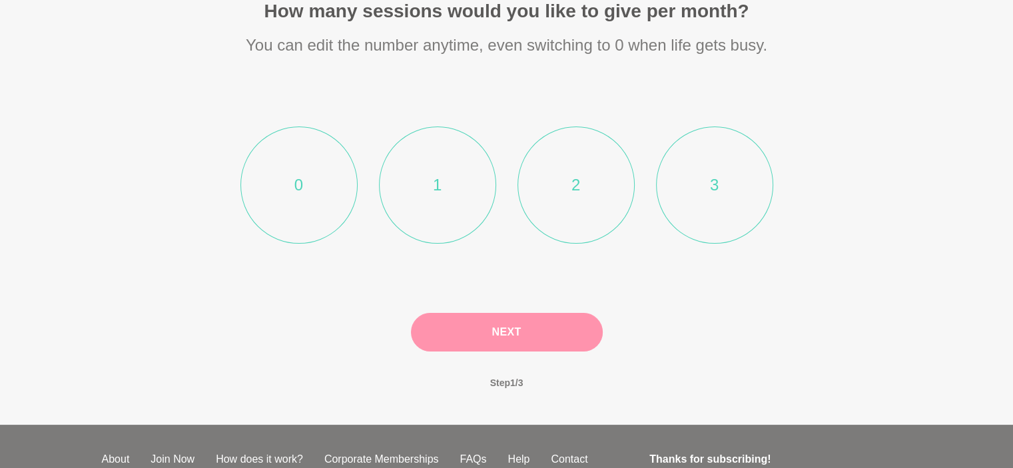
click at [691, 185] on li "3" at bounding box center [714, 185] width 117 height 117
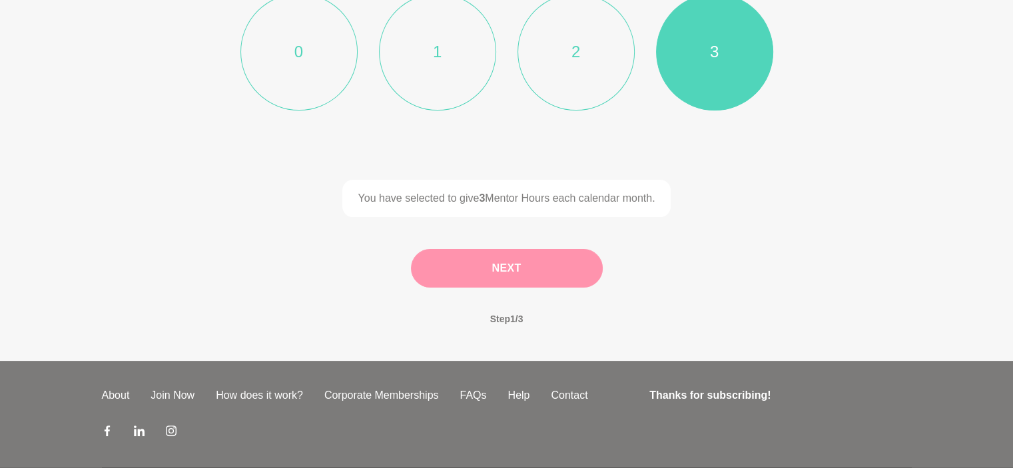
click at [524, 268] on button "Next" at bounding box center [507, 268] width 192 height 39
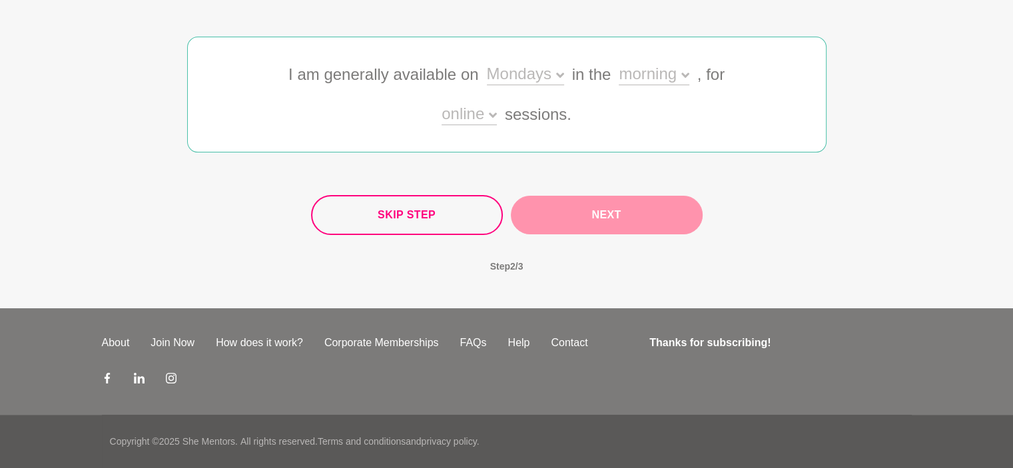
scroll to position [195, 0]
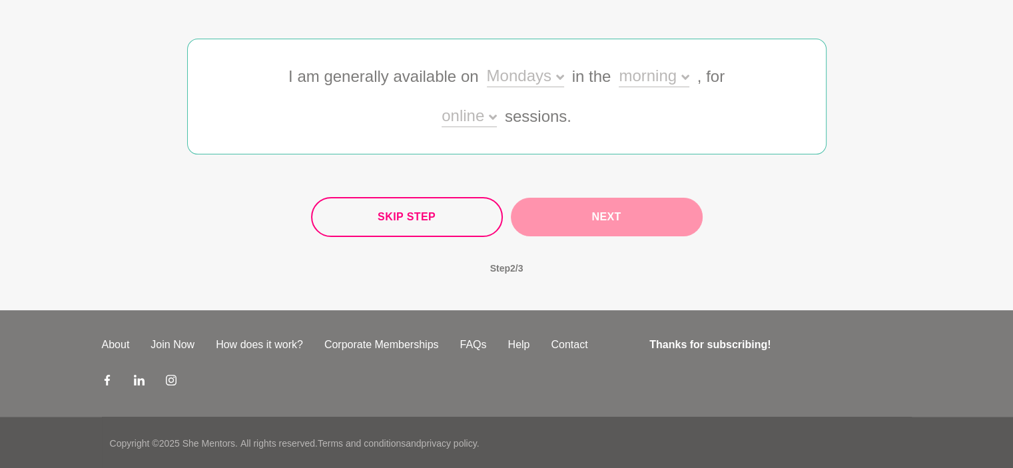
click at [542, 76] on div "Mondays" at bounding box center [525, 77] width 77 height 19
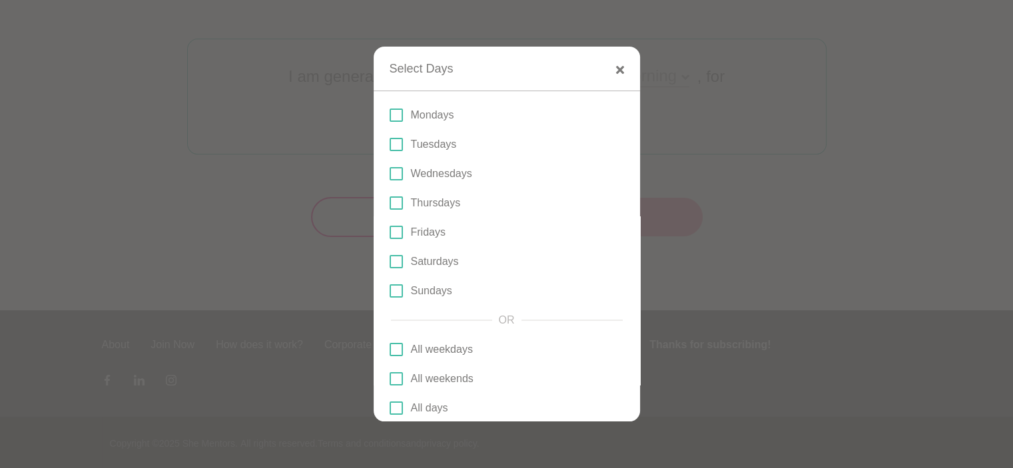
click at [394, 177] on span at bounding box center [396, 173] width 13 height 13
click at [390, 174] on input "Wednesdays" at bounding box center [390, 174] width 0 height 0
click at [400, 205] on span at bounding box center [396, 203] width 13 height 13
click at [390, 203] on input "Thursdays" at bounding box center [390, 203] width 0 height 0
click at [397, 234] on span at bounding box center [396, 232] width 13 height 13
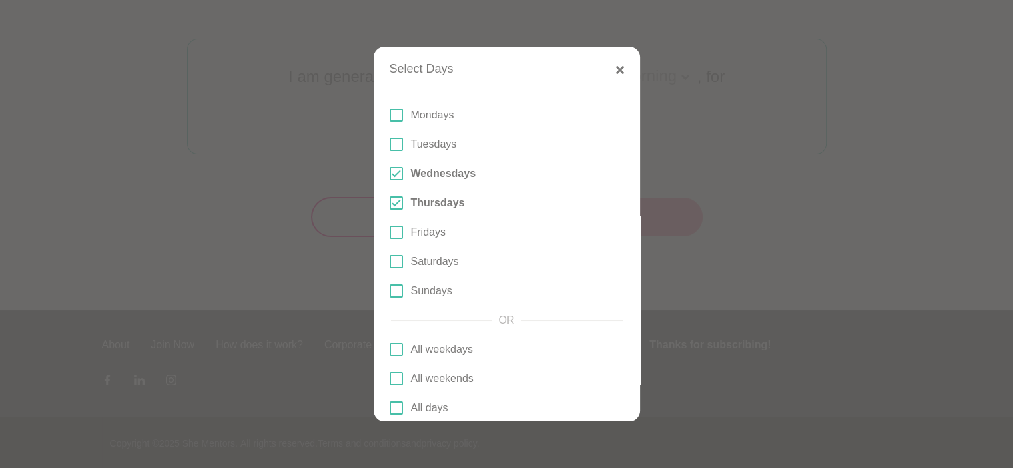
click at [390, 232] on input "Fridays" at bounding box center [390, 232] width 0 height 0
click at [397, 258] on span at bounding box center [396, 261] width 13 height 13
click at [390, 262] on input "Saturdays" at bounding box center [390, 262] width 0 height 0
click at [395, 298] on label "Sundays" at bounding box center [507, 291] width 234 height 16
click at [390, 291] on input "Sundays" at bounding box center [390, 291] width 0 height 0
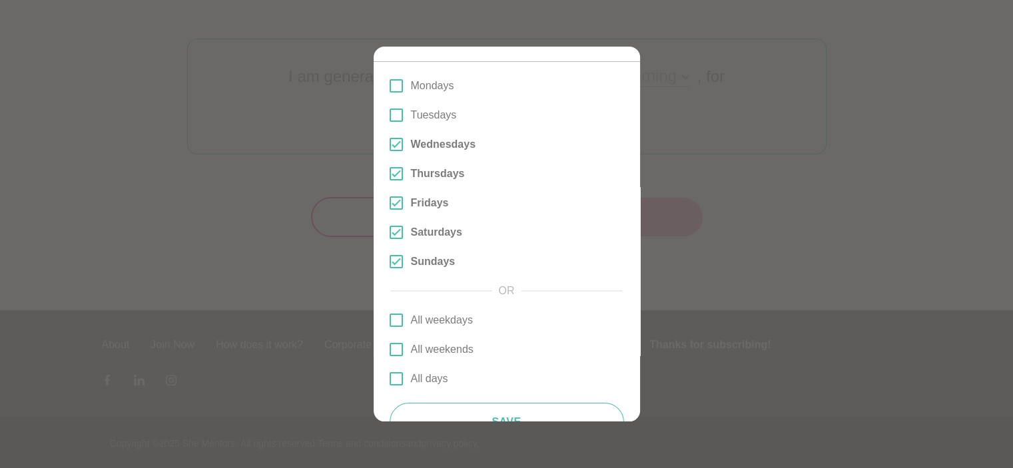
scroll to position [0, 0]
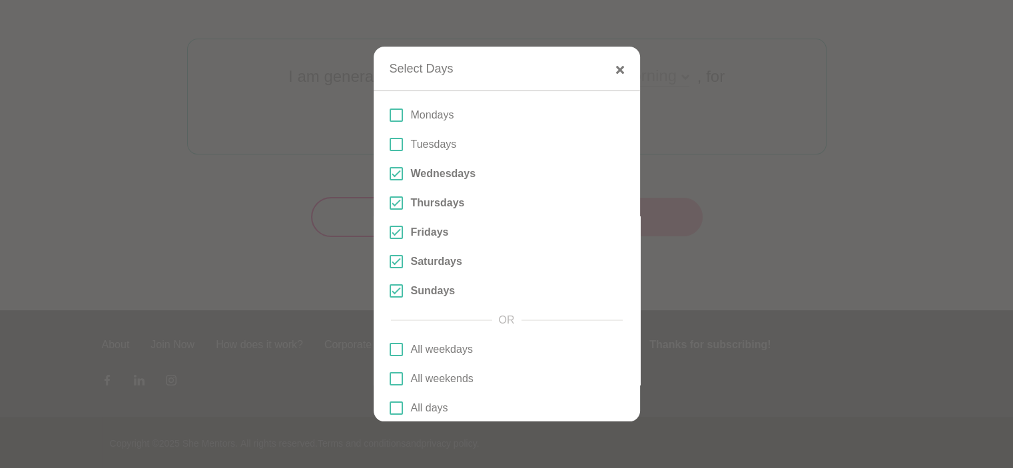
click at [397, 201] on span at bounding box center [396, 203] width 13 height 13
click at [390, 203] on input "Thursdays" at bounding box center [390, 203] width 0 height 0
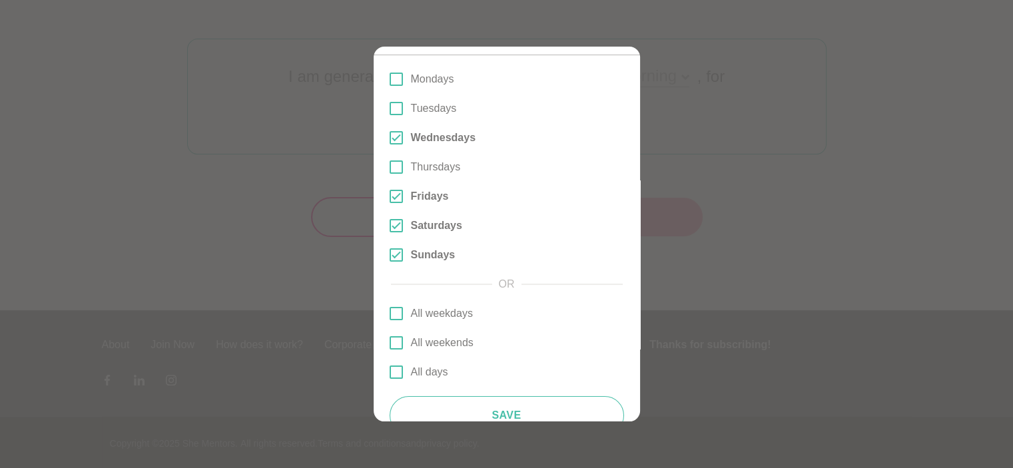
scroll to position [65, 0]
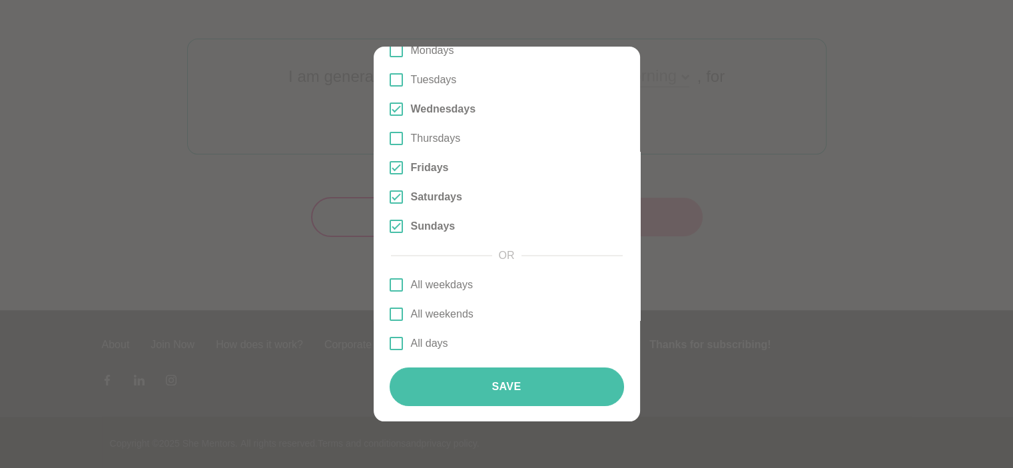
click at [506, 397] on button "Save" at bounding box center [507, 387] width 234 height 39
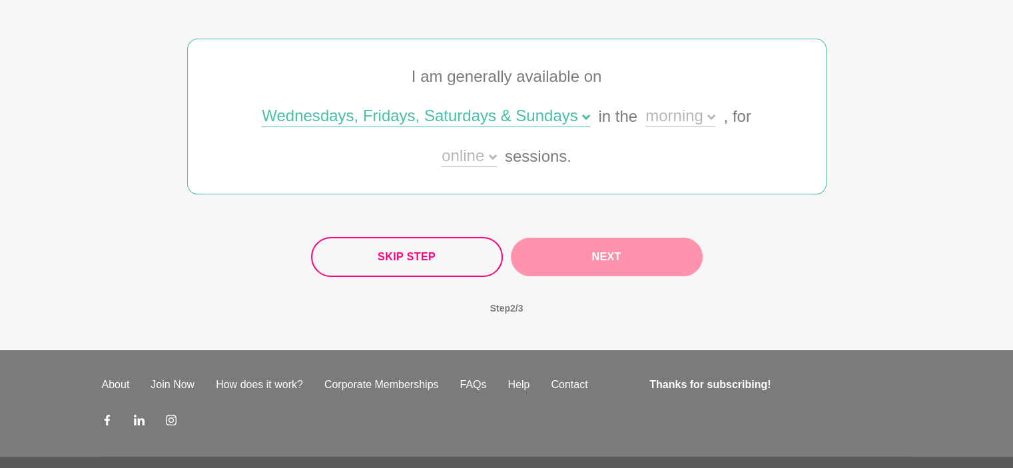
click at [668, 119] on div "morning" at bounding box center [680, 117] width 70 height 19
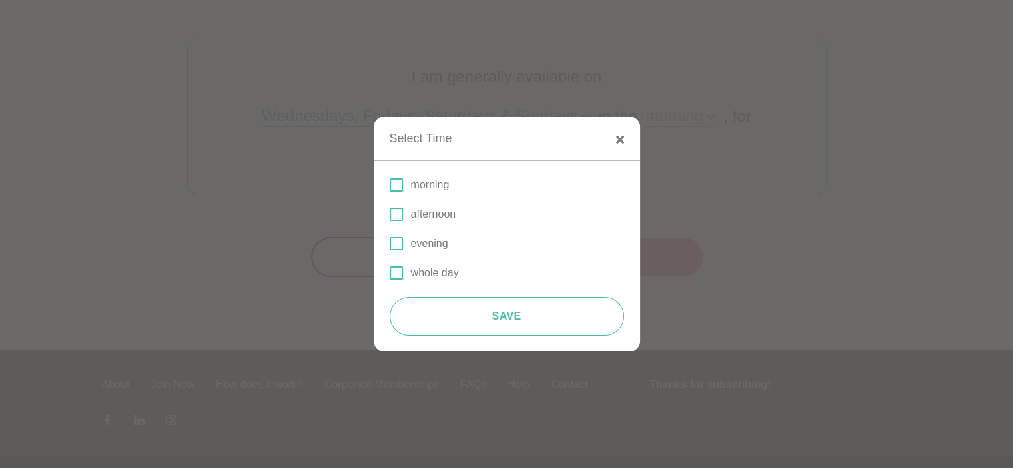
click at [400, 215] on span at bounding box center [396, 214] width 13 height 13
click at [390, 214] on input "afternoon" at bounding box center [390, 214] width 0 height 0
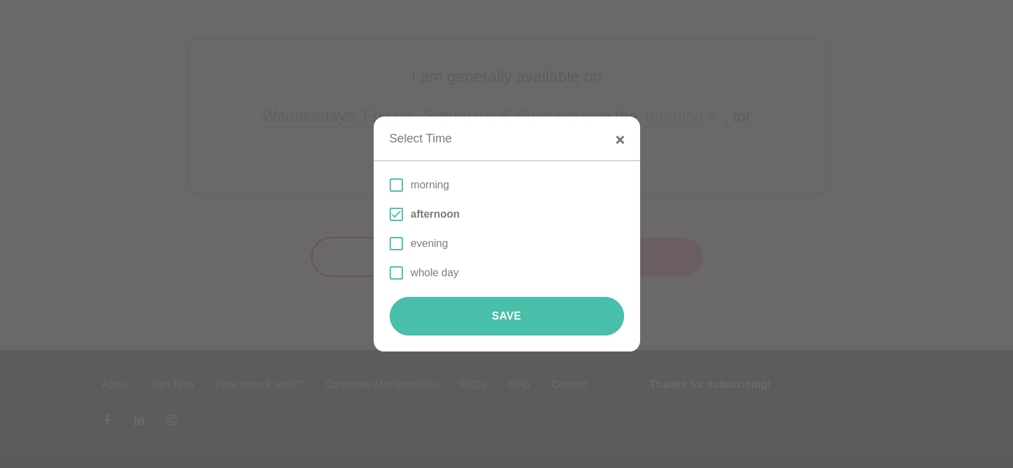
click at [471, 309] on button "Save" at bounding box center [507, 316] width 234 height 39
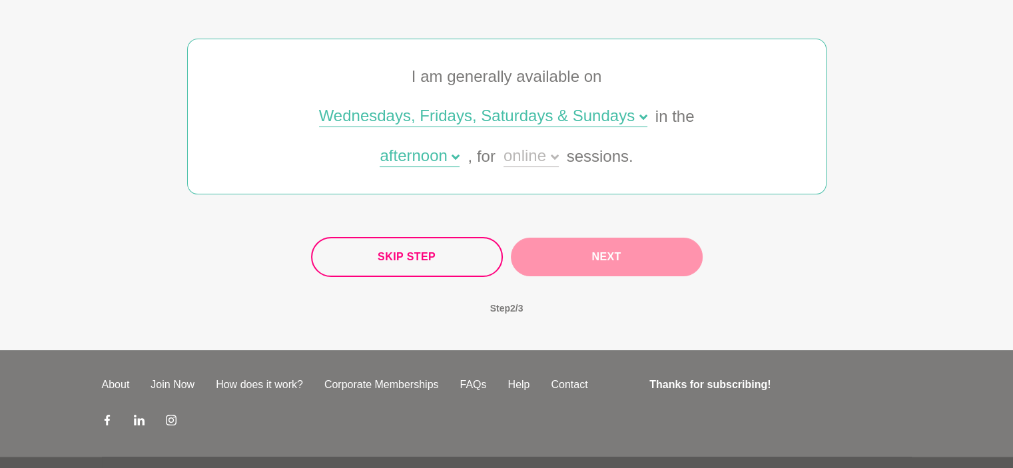
click at [526, 159] on div "online" at bounding box center [531, 157] width 55 height 19
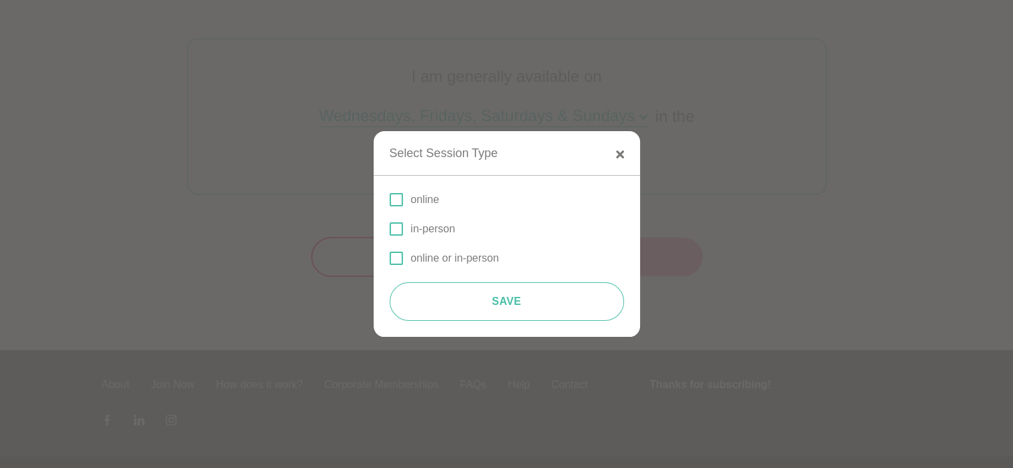
click at [396, 201] on span at bounding box center [396, 199] width 13 height 13
click at [390, 200] on input "online" at bounding box center [390, 200] width 0 height 0
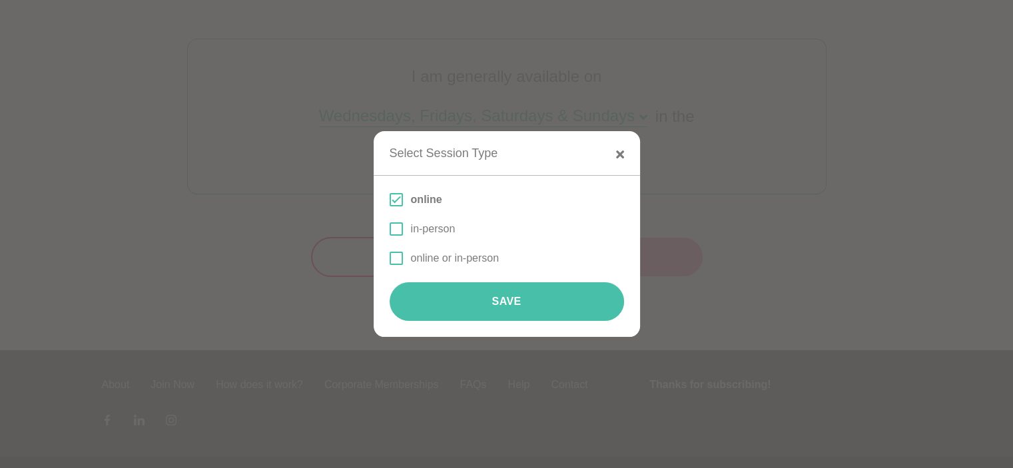
click at [498, 302] on button "Save" at bounding box center [507, 301] width 234 height 39
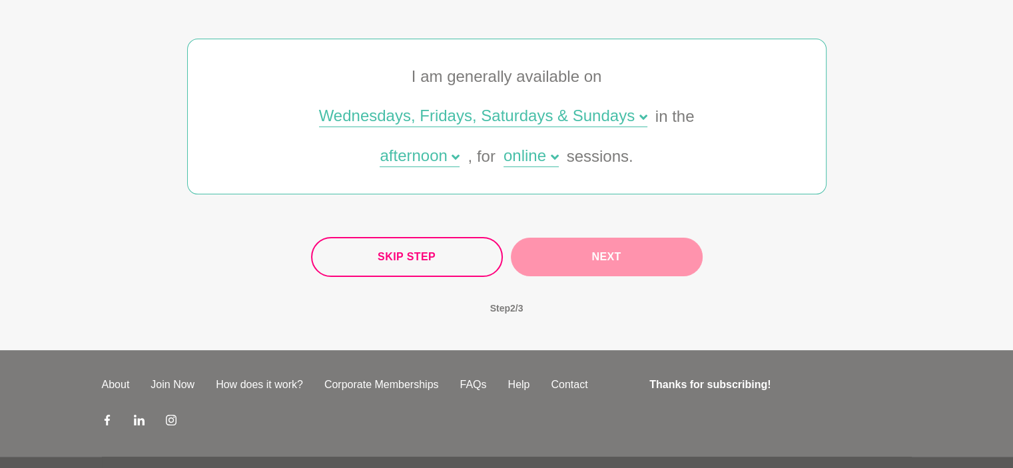
click at [603, 257] on button "Next" at bounding box center [607, 257] width 192 height 39
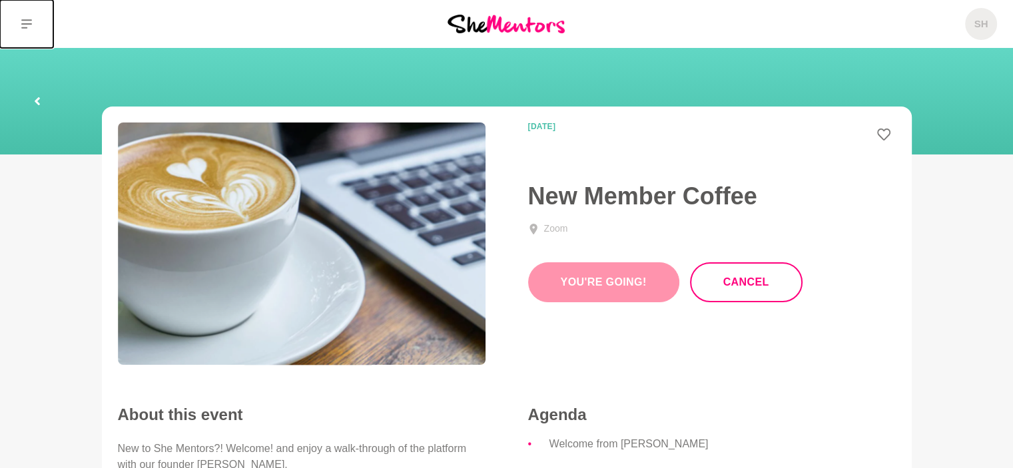
click at [25, 28] on icon at bounding box center [26, 23] width 11 height 9
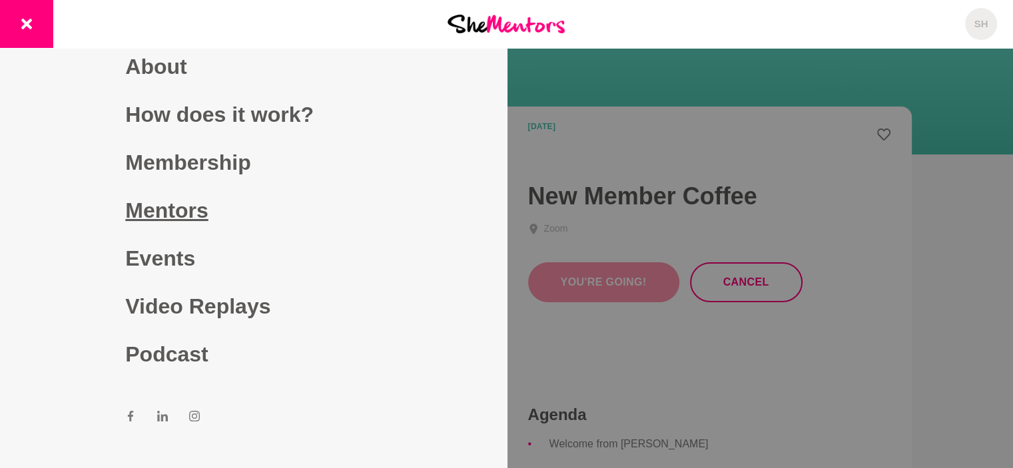
click at [197, 212] on link "Mentors" at bounding box center [253, 211] width 256 height 48
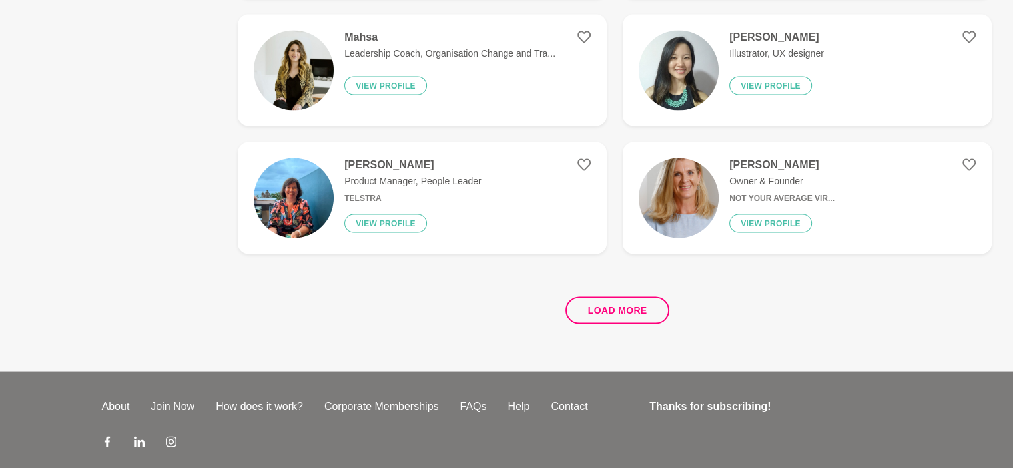
scroll to position [2531, 0]
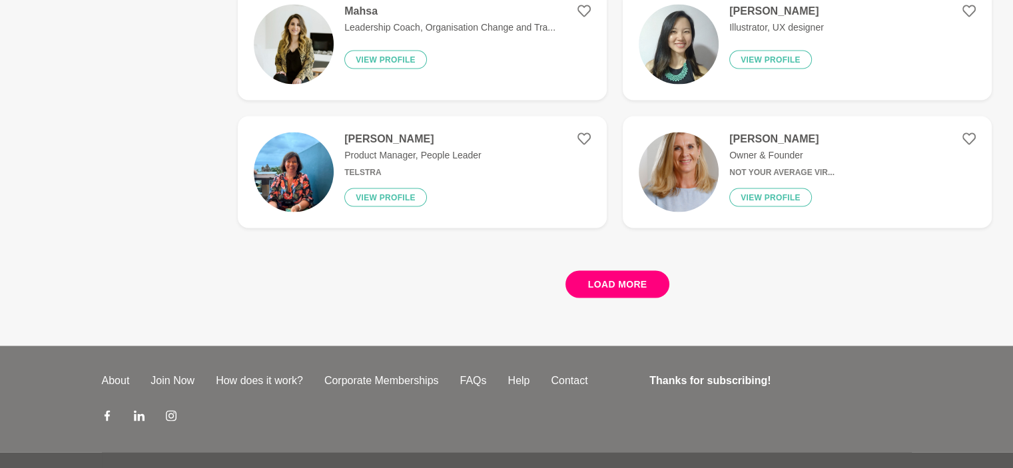
click at [607, 286] on button "Load more" at bounding box center [618, 283] width 105 height 27
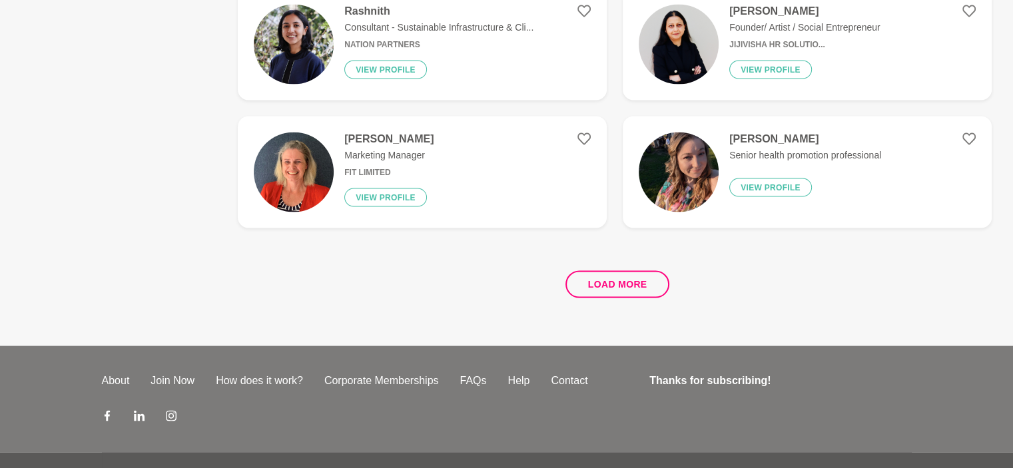
scroll to position [0, 0]
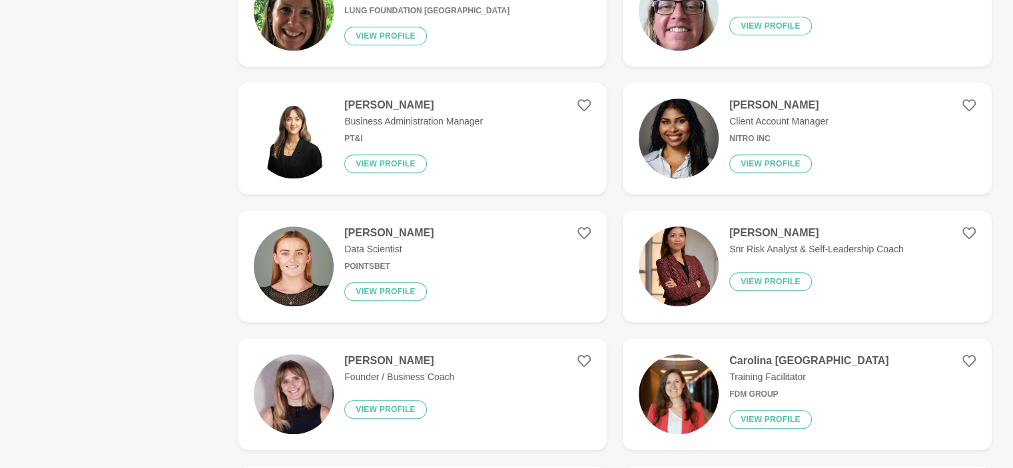
scroll to position [1066, 0]
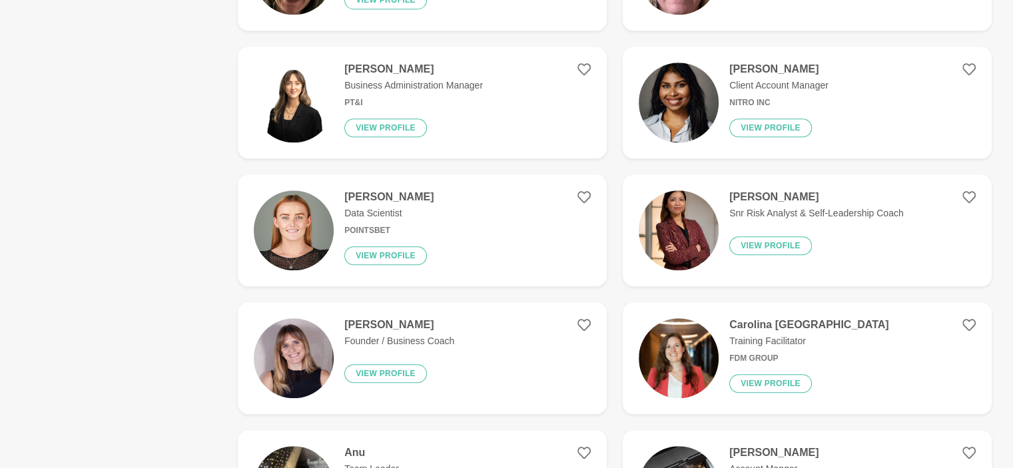
click at [787, 217] on p "Snr Risk Analyst & Self-Leadership Coach" at bounding box center [816, 213] width 174 height 14
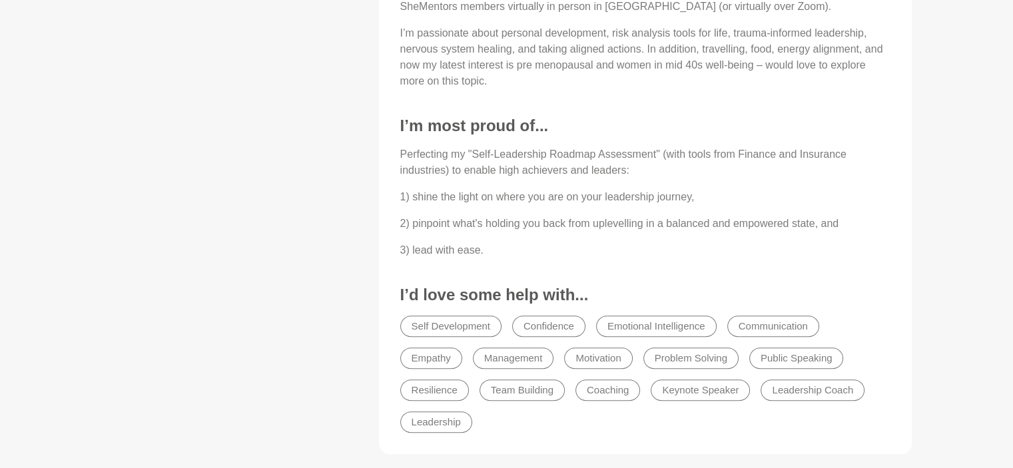
scroll to position [933, 0]
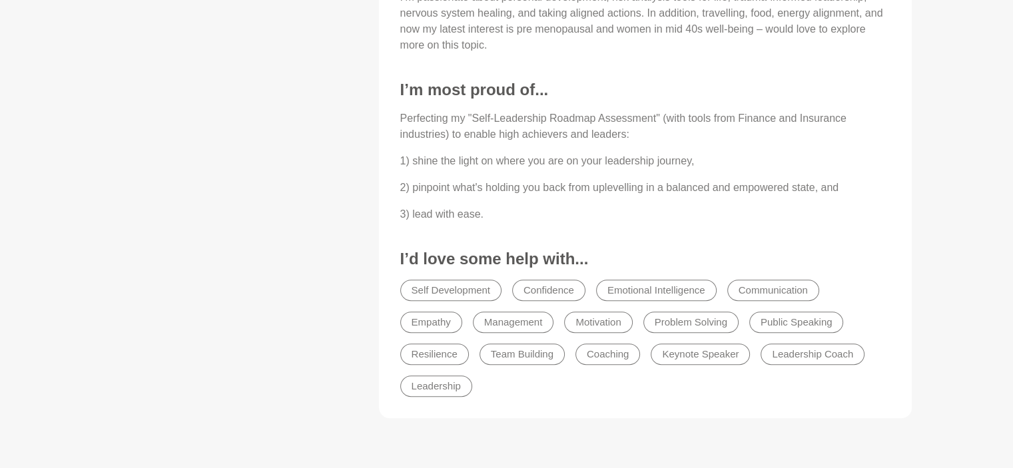
click at [592, 359] on li "Coaching" at bounding box center [608, 354] width 65 height 21
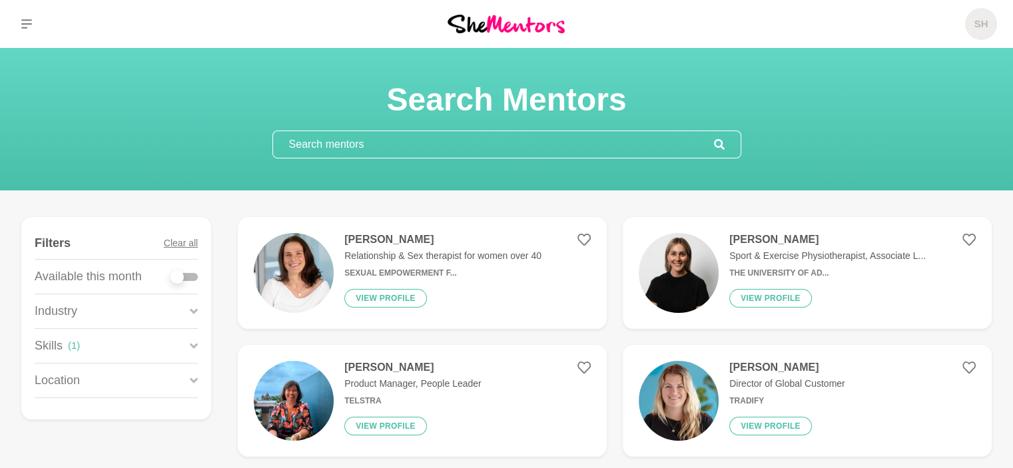
click at [210, 137] on div "Search Mentors" at bounding box center [506, 119] width 981 height 79
click at [817, 258] on p "Sport & Exercise Physiotherapist, Associate L..." at bounding box center [827, 256] width 197 height 14
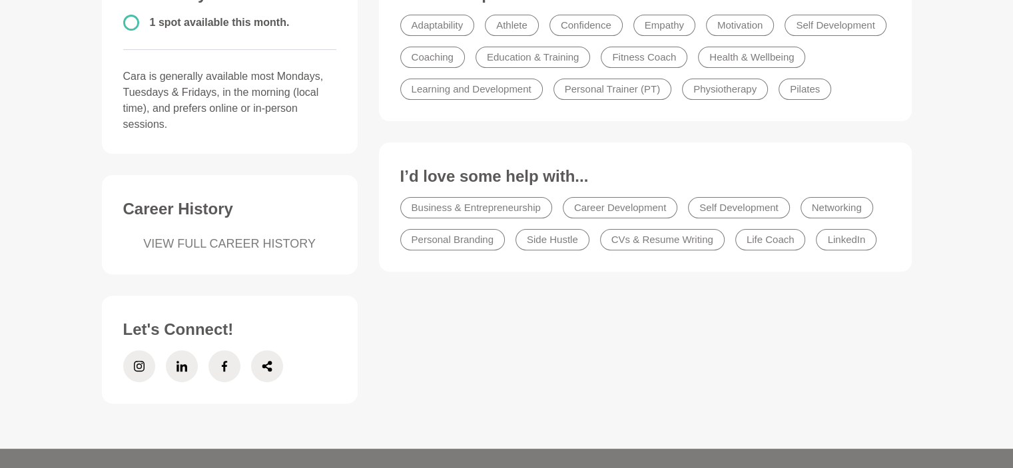
scroll to position [540, 0]
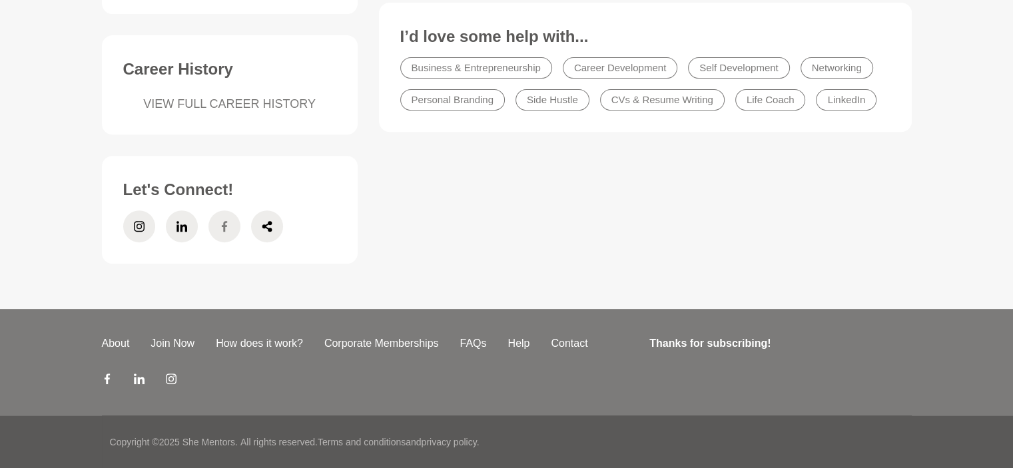
click at [220, 225] on icon at bounding box center [224, 226] width 11 height 32
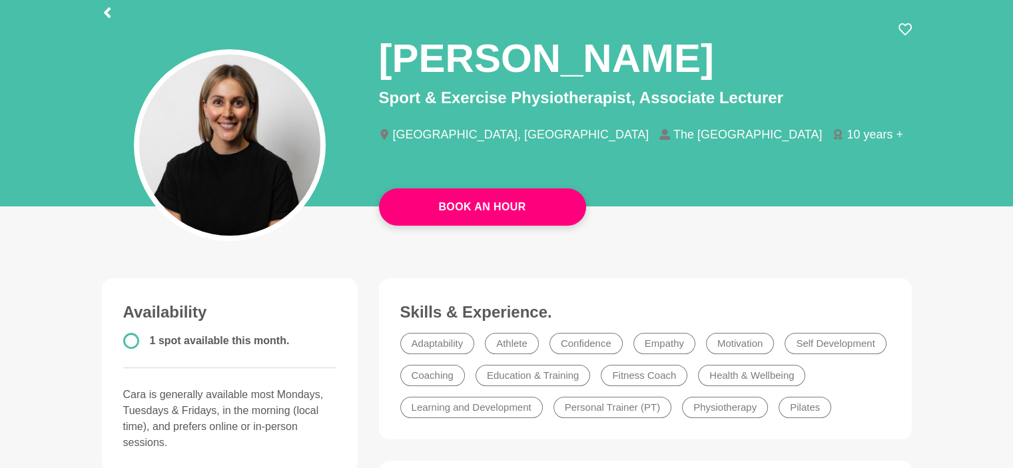
scroll to position [0, 0]
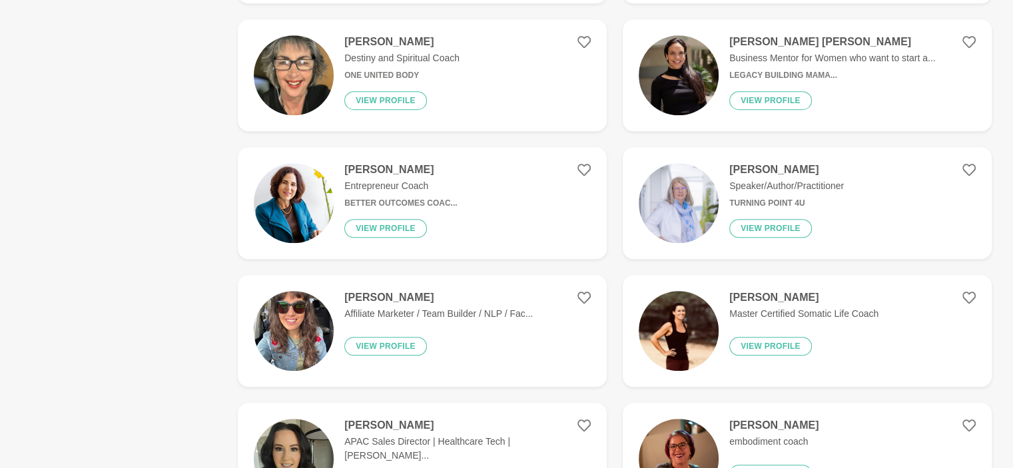
scroll to position [933, 0]
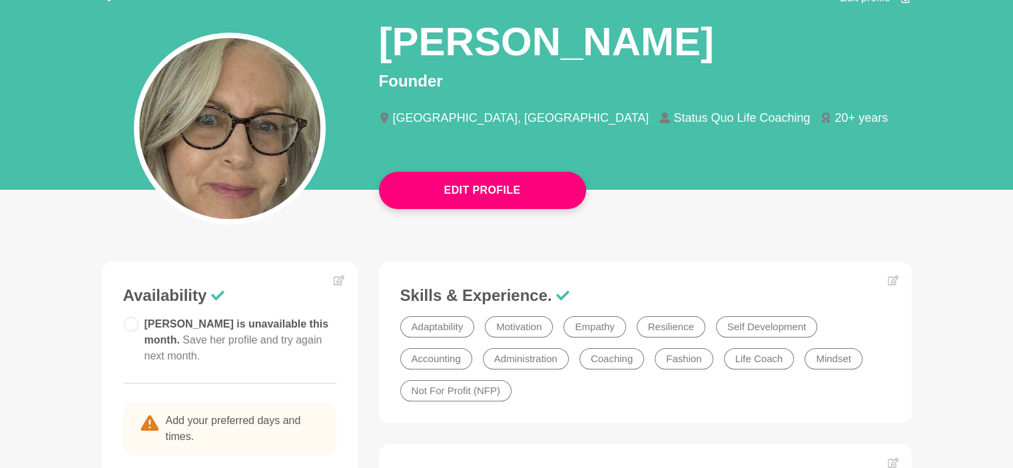
scroll to position [133, 0]
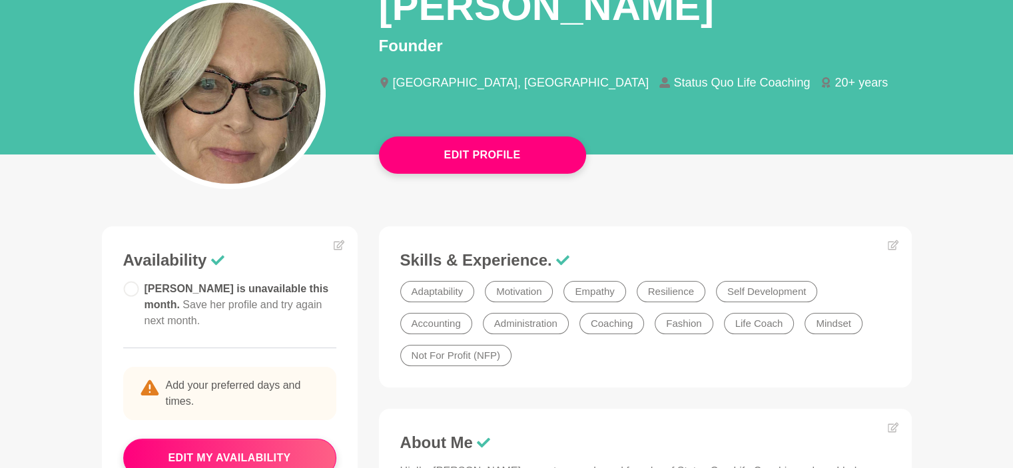
click at [75, 240] on main "Edit Profile Edit profile SHARON Founder Sydney, Australia Status Quo Life Coac…" at bounding box center [506, 413] width 1013 height 997
click at [49, 212] on main "Edit Profile Edit profile SHARON Founder Sydney, Australia Status Quo Life Coac…" at bounding box center [506, 413] width 1013 height 997
click at [51, 263] on main "Edit Profile Edit profile SHARON Founder Sydney, Australia Status Quo Life Coac…" at bounding box center [506, 413] width 1013 height 997
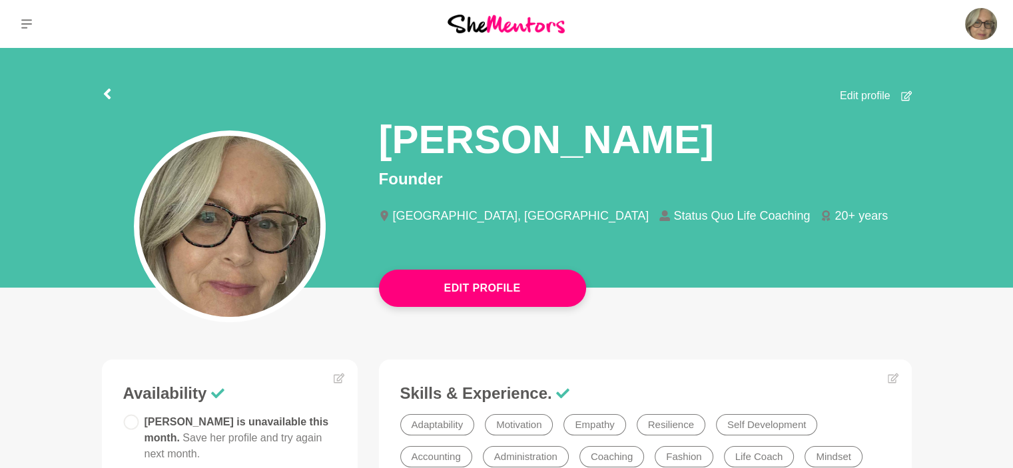
scroll to position [0, 0]
click at [85, 143] on section "Edit profile SHARON Founder Sydney, Australia Status Quo Life Coaching 20+ years" at bounding box center [507, 172] width 853 height 248
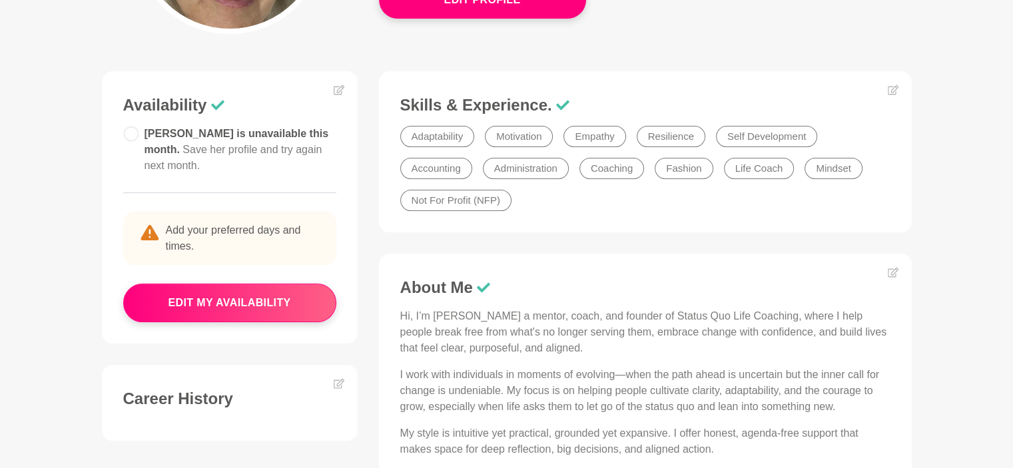
scroll to position [266, 0]
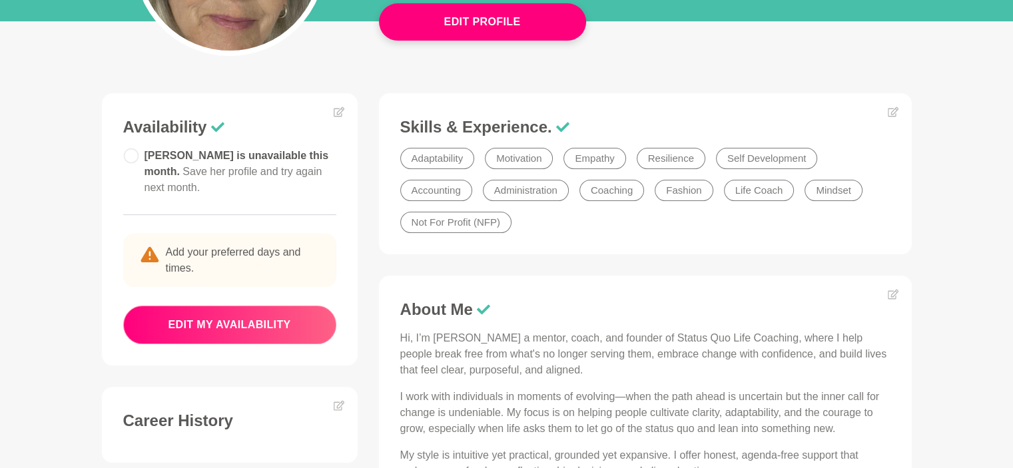
click at [215, 320] on button "edit my availability" at bounding box center [229, 325] width 213 height 39
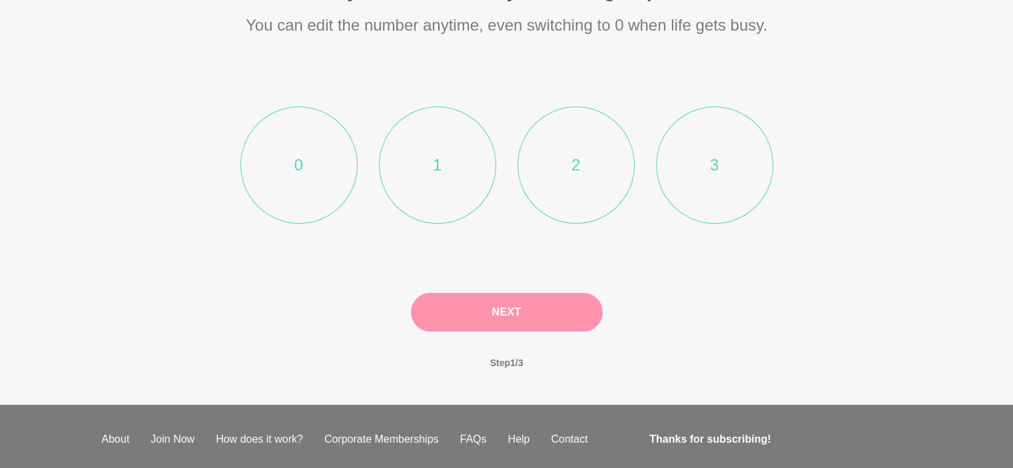
scroll to position [115, 0]
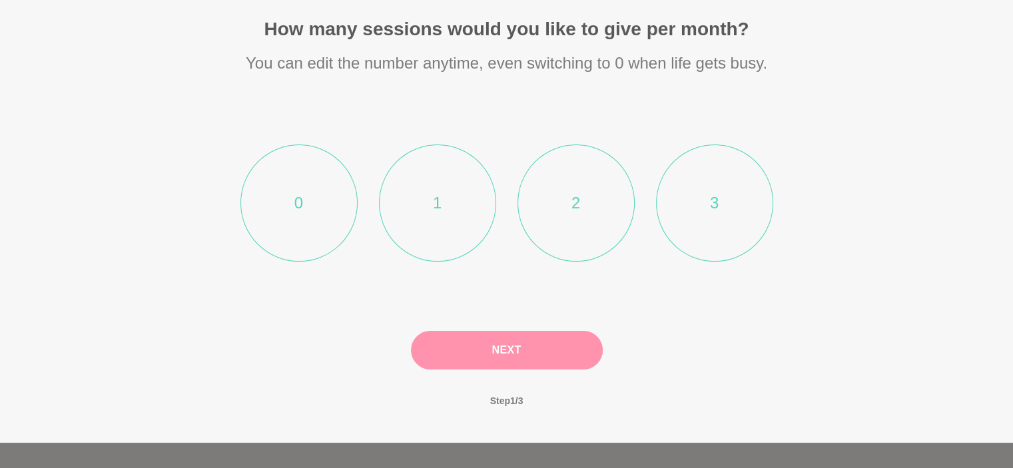
click at [938, 76] on div "How many sessions would you like to give per month? You can edit the number any…" at bounding box center [506, 219] width 1013 height 404
click at [706, 198] on li "3" at bounding box center [714, 203] width 117 height 117
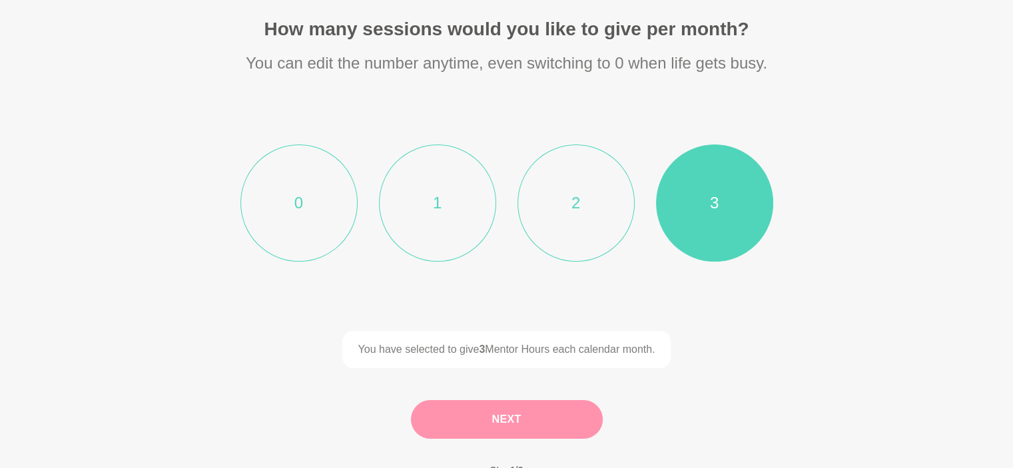
click at [495, 419] on button "Next" at bounding box center [507, 419] width 192 height 39
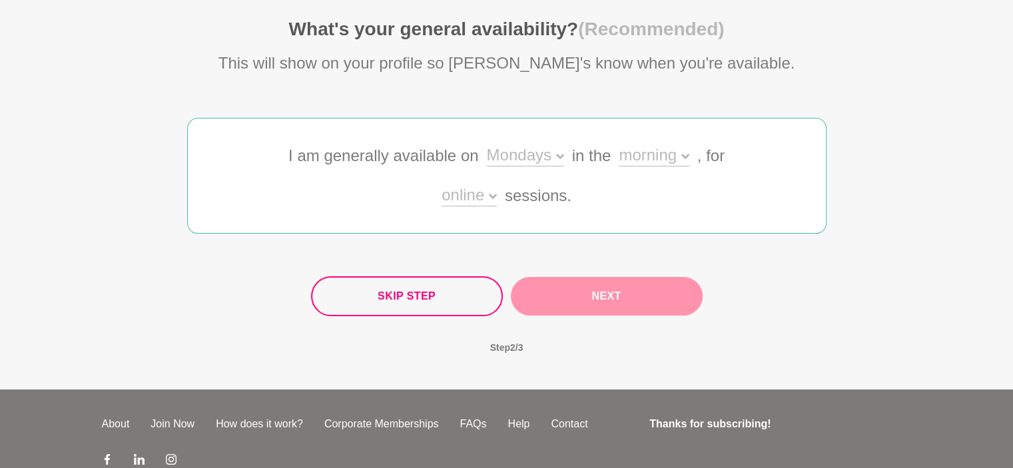
click at [533, 147] on div "Mondays" at bounding box center [525, 156] width 77 height 19
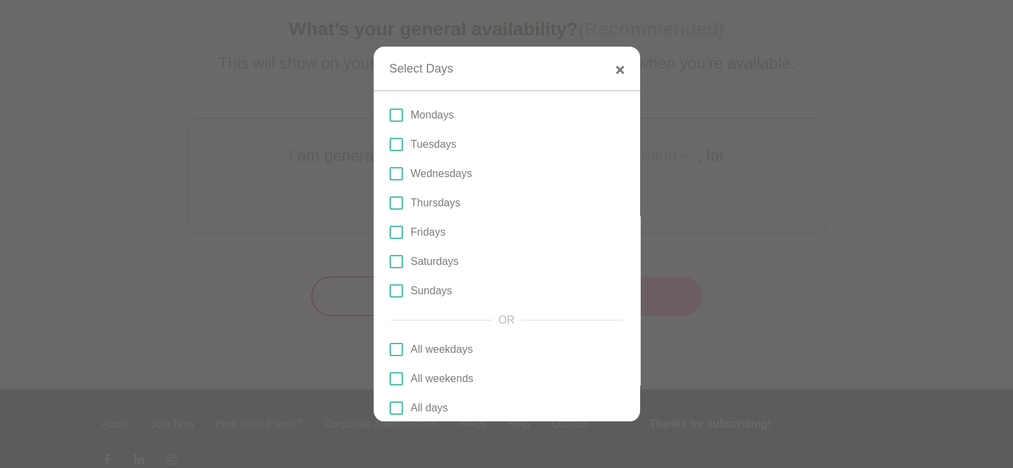
click at [392, 178] on span at bounding box center [396, 173] width 13 height 13
click at [390, 174] on input "Wednesdays" at bounding box center [390, 174] width 0 height 0
click at [392, 233] on span at bounding box center [396, 232] width 13 height 13
click at [390, 232] on input "Fridays" at bounding box center [390, 232] width 0 height 0
click at [397, 263] on span at bounding box center [396, 261] width 13 height 13
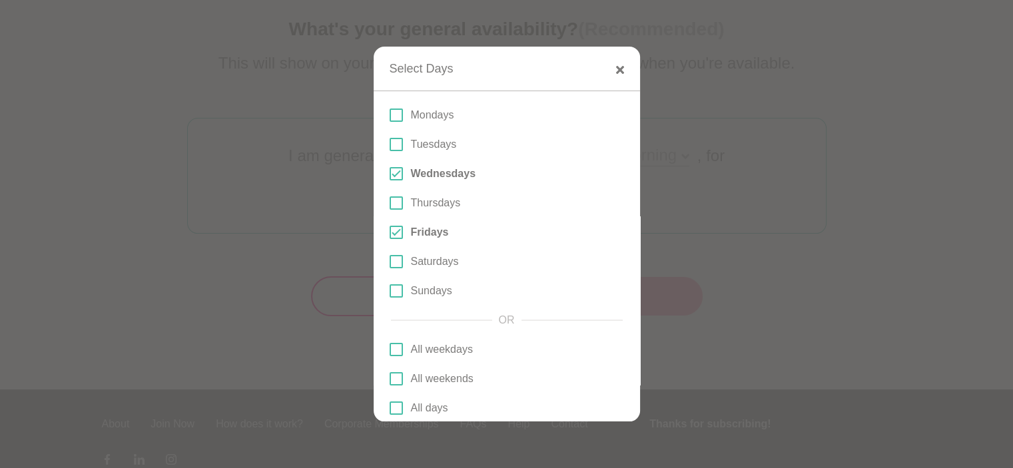
click at [390, 262] on input "Saturdays" at bounding box center [390, 262] width 0 height 0
click at [397, 296] on span at bounding box center [396, 290] width 13 height 13
click at [390, 291] on input "Sundays" at bounding box center [390, 291] width 0 height 0
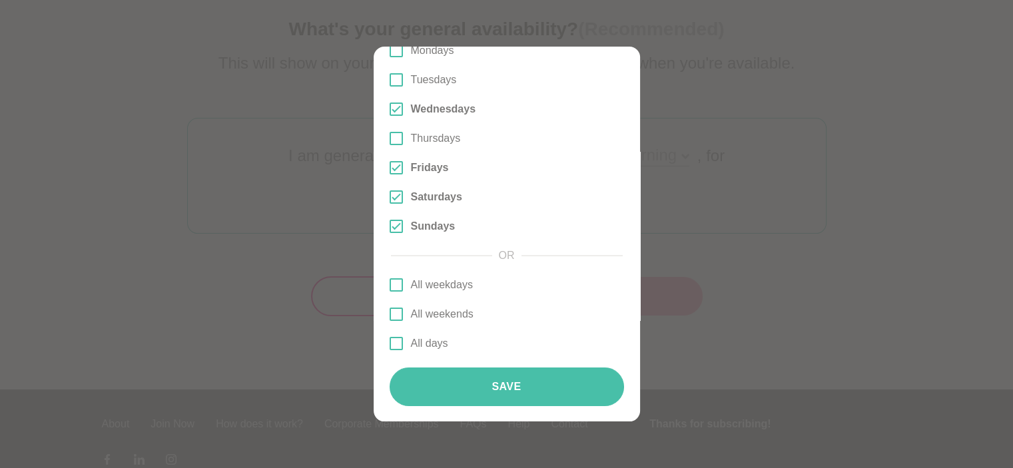
click at [546, 384] on button "Save" at bounding box center [507, 387] width 234 height 39
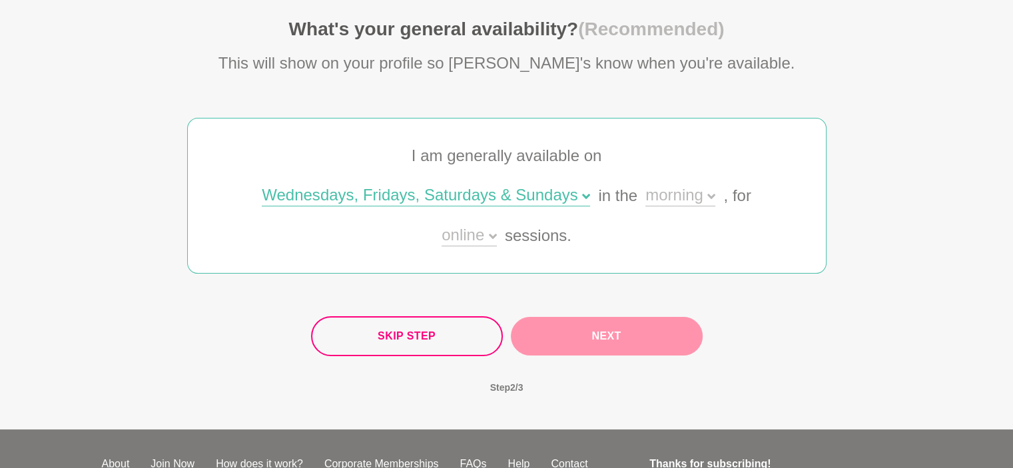
click at [669, 197] on div "morning" at bounding box center [680, 196] width 70 height 19
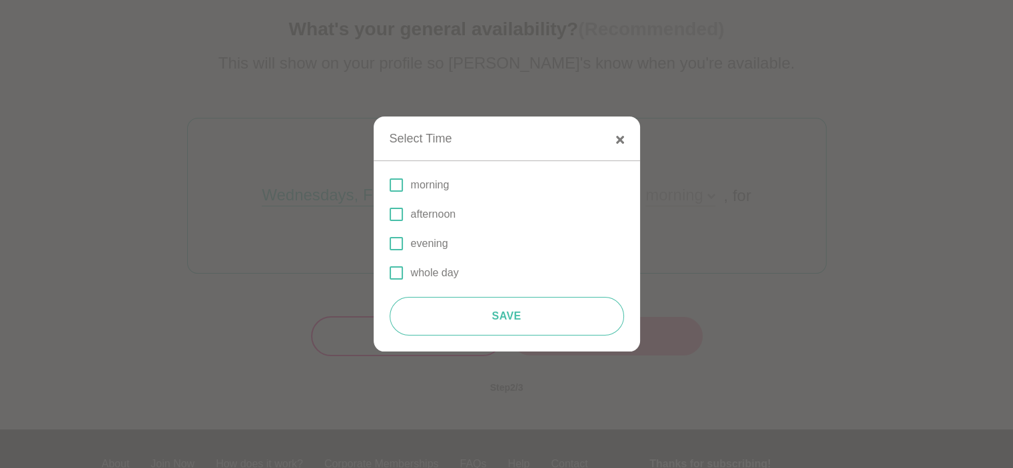
click at [392, 210] on span at bounding box center [396, 214] width 13 height 13
click at [390, 214] on input "afternoon" at bounding box center [390, 214] width 0 height 0
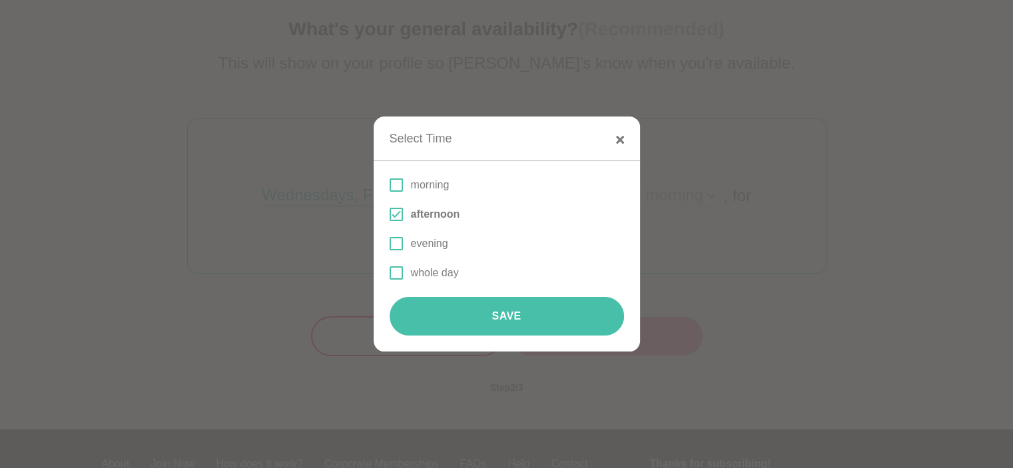
click at [514, 319] on button "Save" at bounding box center [507, 316] width 234 height 39
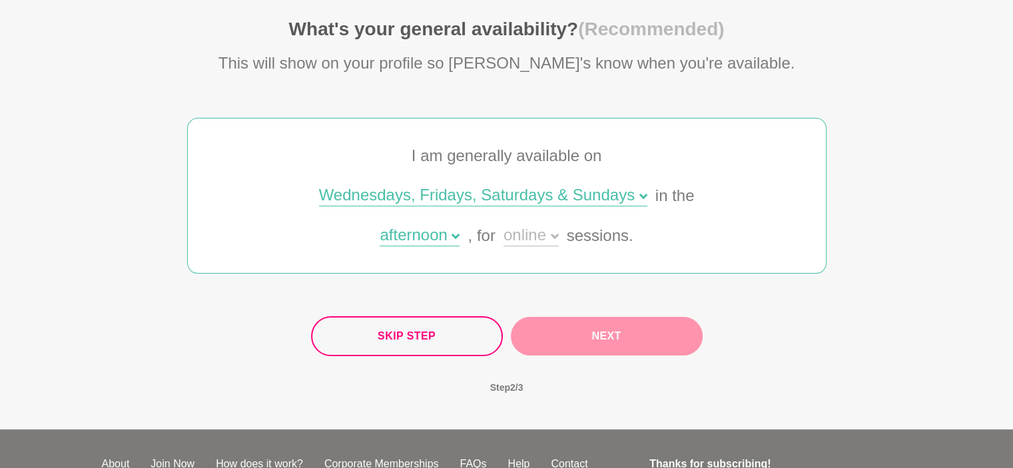
click at [526, 234] on div "online" at bounding box center [531, 236] width 55 height 19
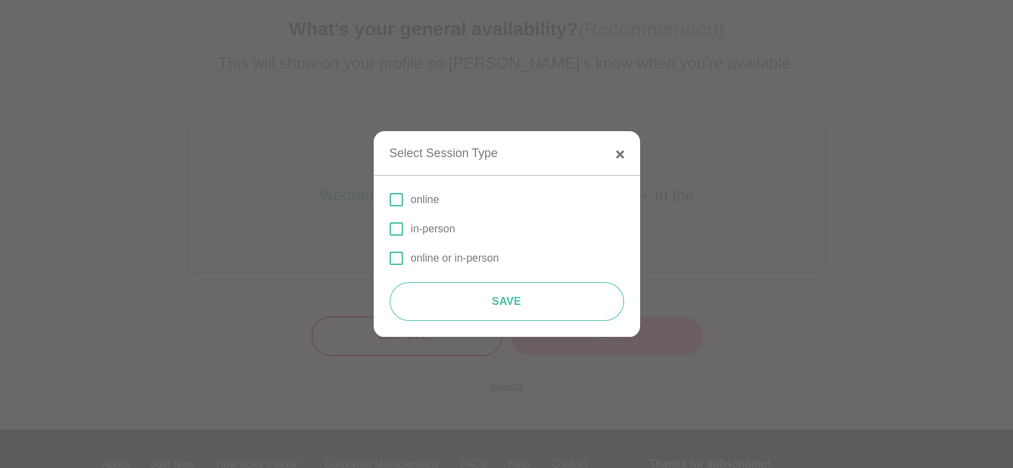
click at [393, 202] on span at bounding box center [396, 199] width 13 height 13
click at [390, 200] on input "online" at bounding box center [390, 200] width 0 height 0
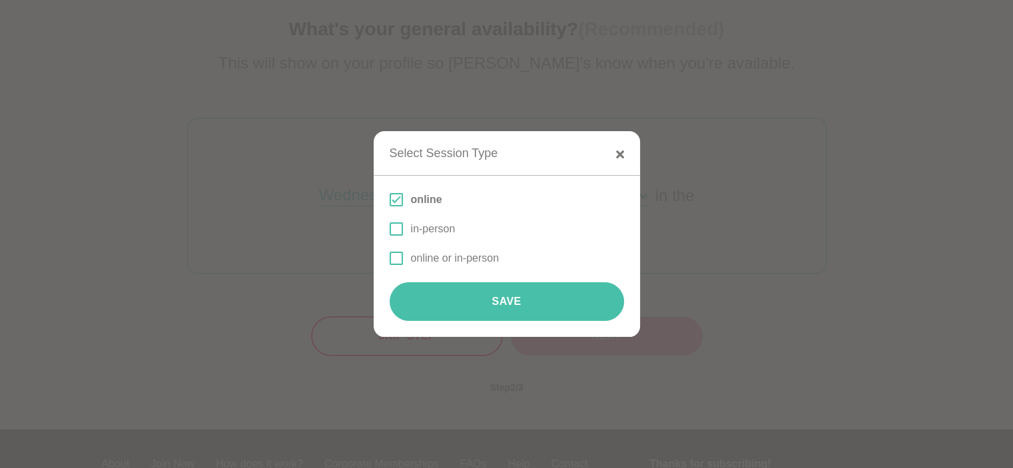
click at [502, 298] on button "Save" at bounding box center [507, 301] width 234 height 39
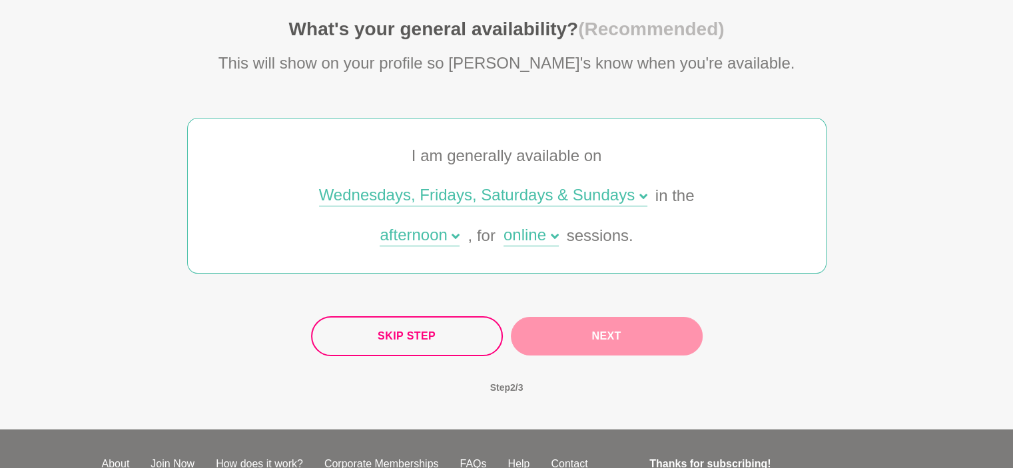
click at [584, 329] on button "Next" at bounding box center [607, 336] width 192 height 39
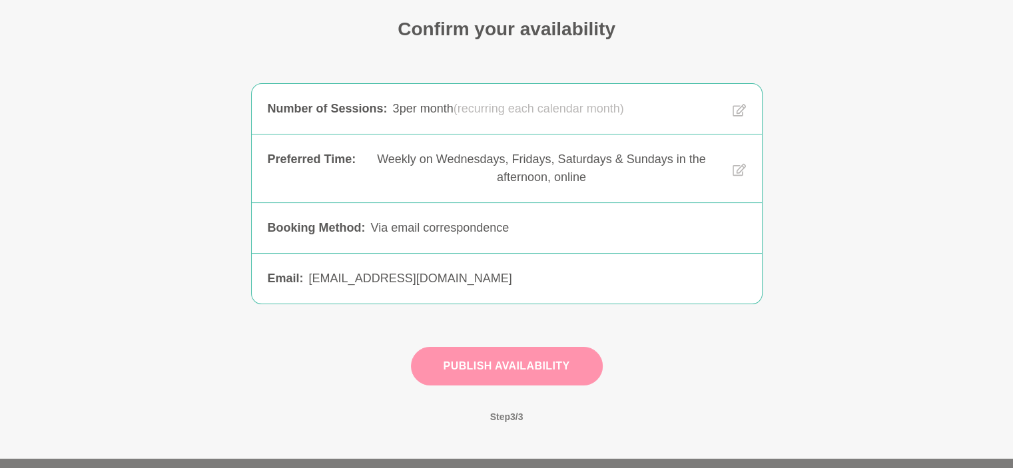
click at [522, 364] on button "Publish Availability" at bounding box center [507, 366] width 192 height 39
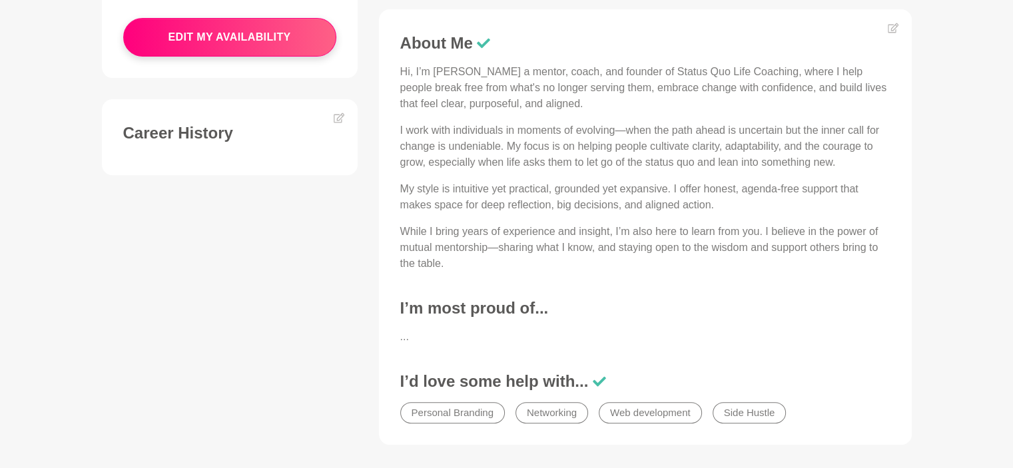
scroll to position [666, 0]
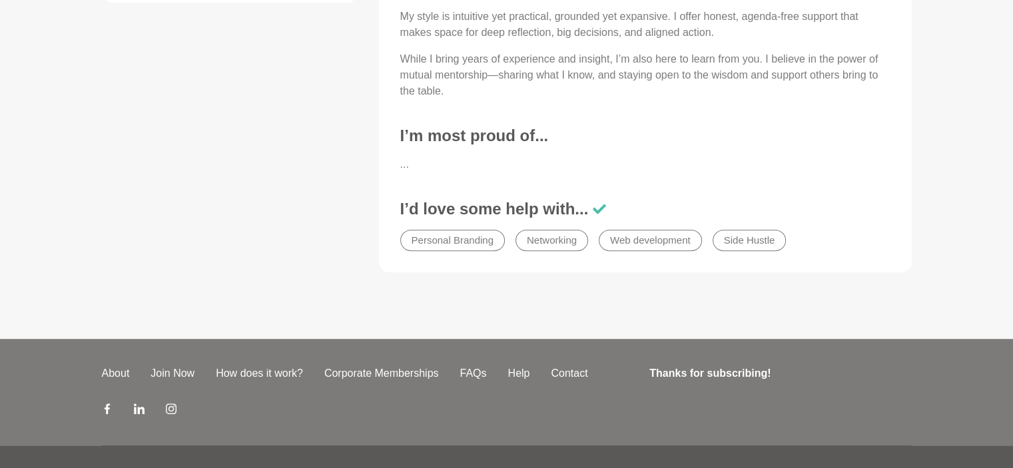
scroll to position [735, 0]
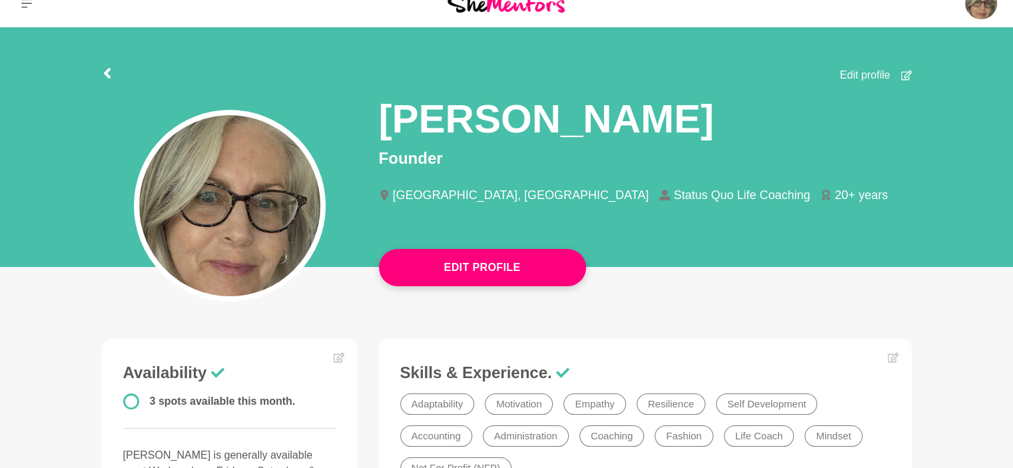
scroll to position [0, 0]
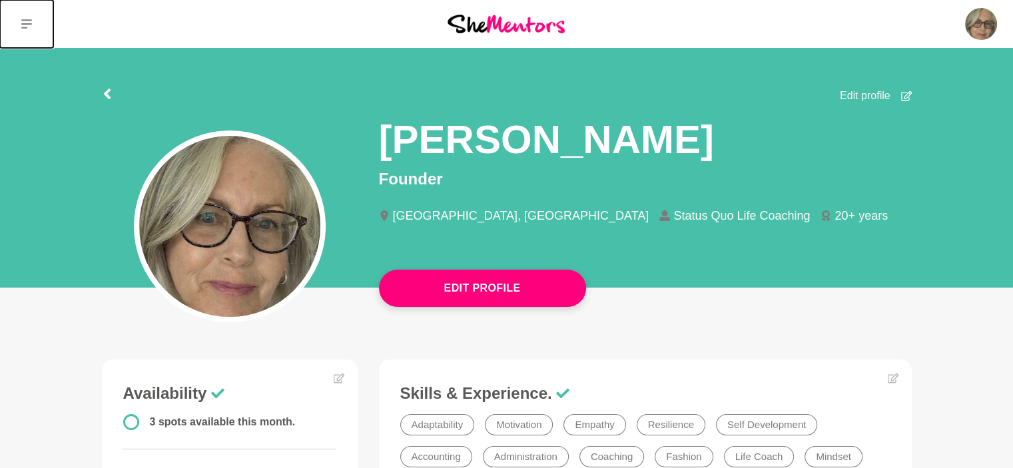
click at [21, 27] on icon at bounding box center [26, 23] width 11 height 9
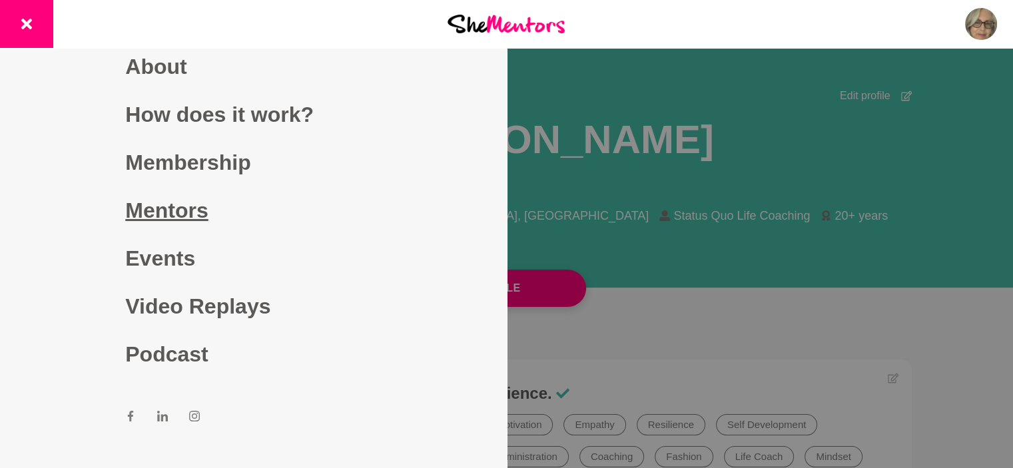
click at [191, 212] on link "Mentors" at bounding box center [253, 211] width 256 height 48
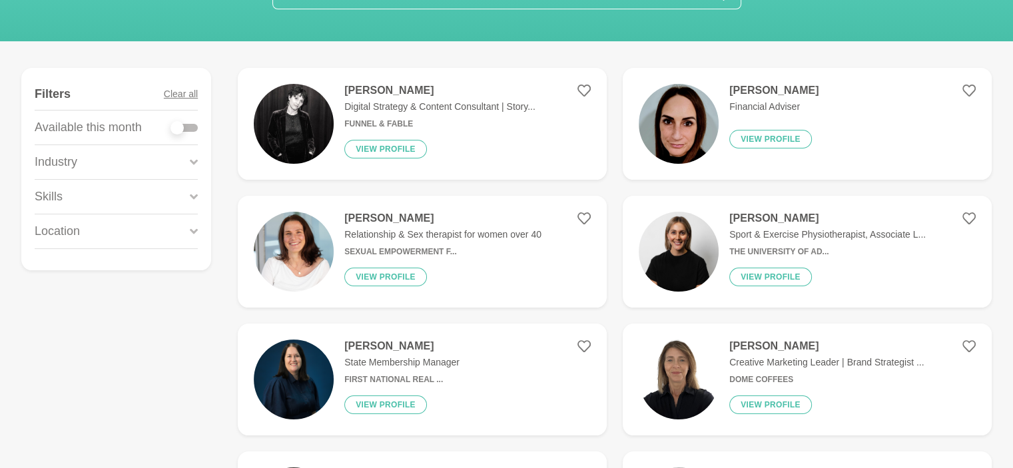
scroll to position [266, 0]
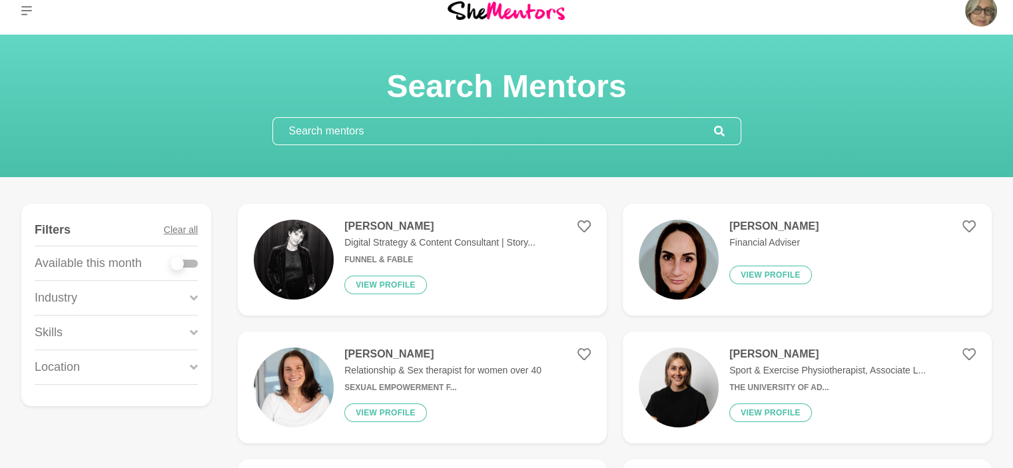
scroll to position [0, 0]
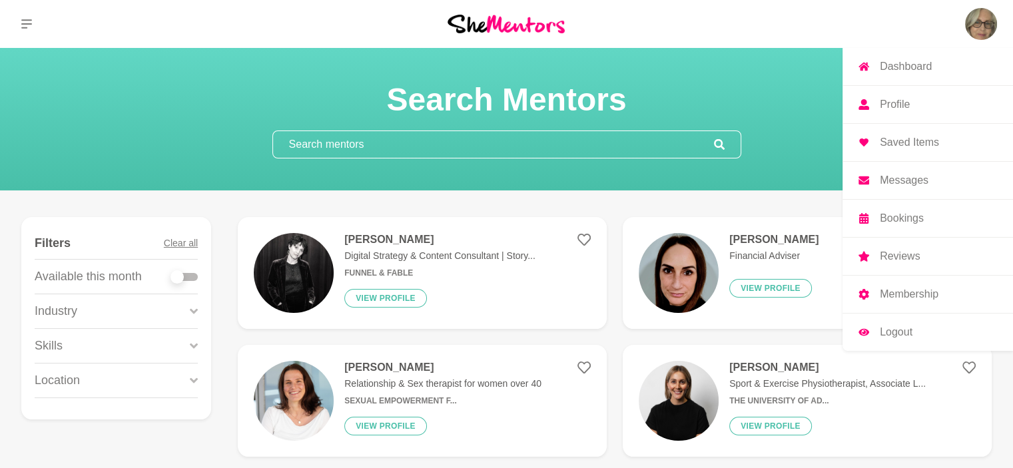
click at [913, 73] on link "Dashboard" at bounding box center [928, 66] width 171 height 37
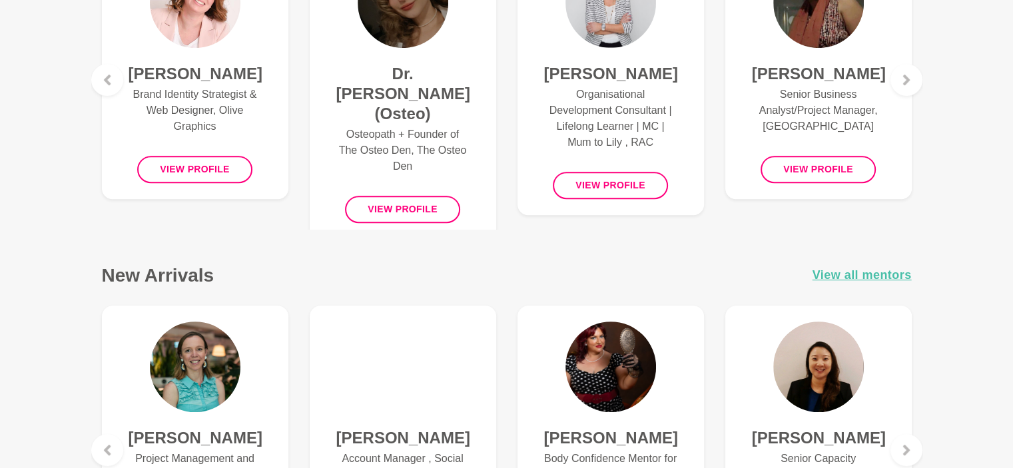
scroll to position [533, 0]
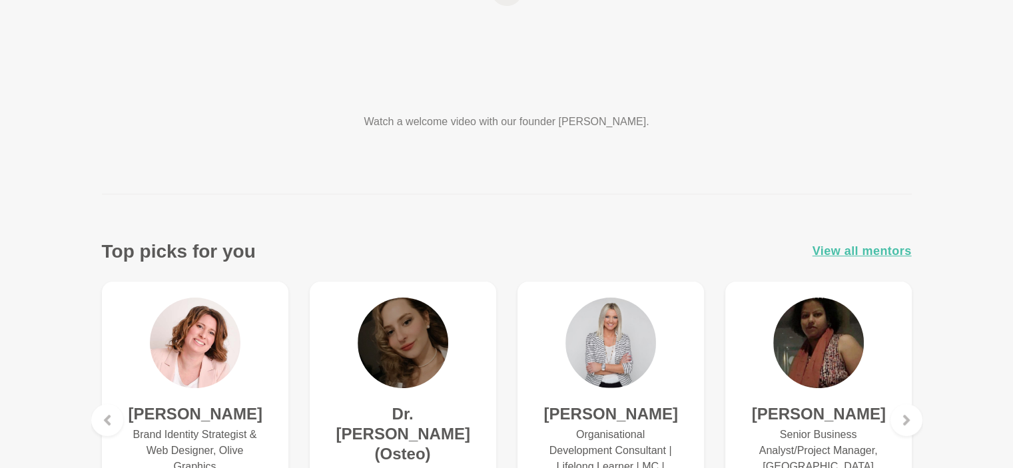
scroll to position [0, 0]
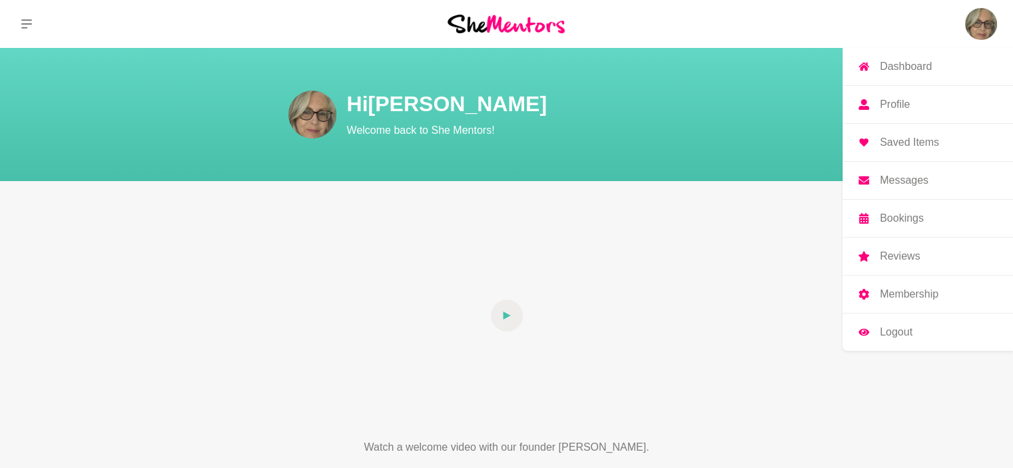
click at [901, 183] on p "Messages" at bounding box center [904, 180] width 49 height 11
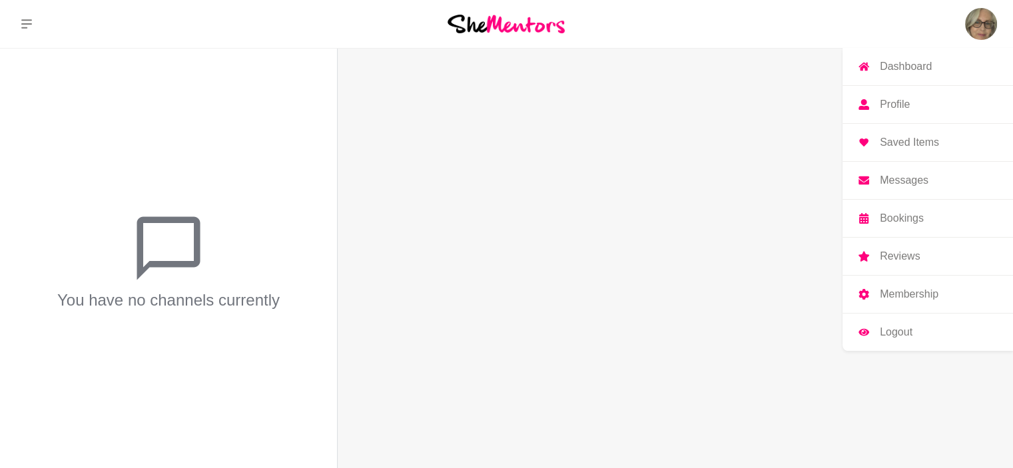
click at [905, 220] on p "Bookings" at bounding box center [902, 218] width 44 height 11
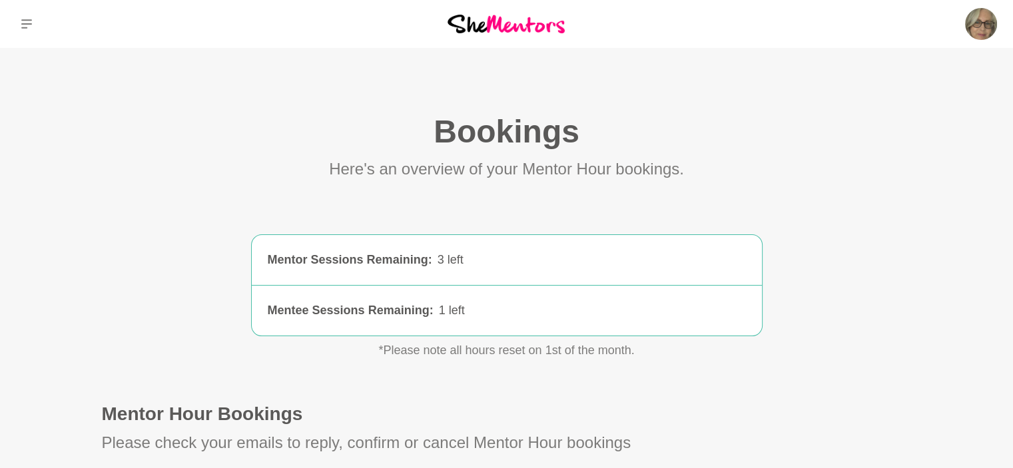
click at [119, 220] on section "Bookings (0) Here's an overview of your Mentor Hour bookings. Mentor Sessions R…" at bounding box center [507, 318] width 853 height 412
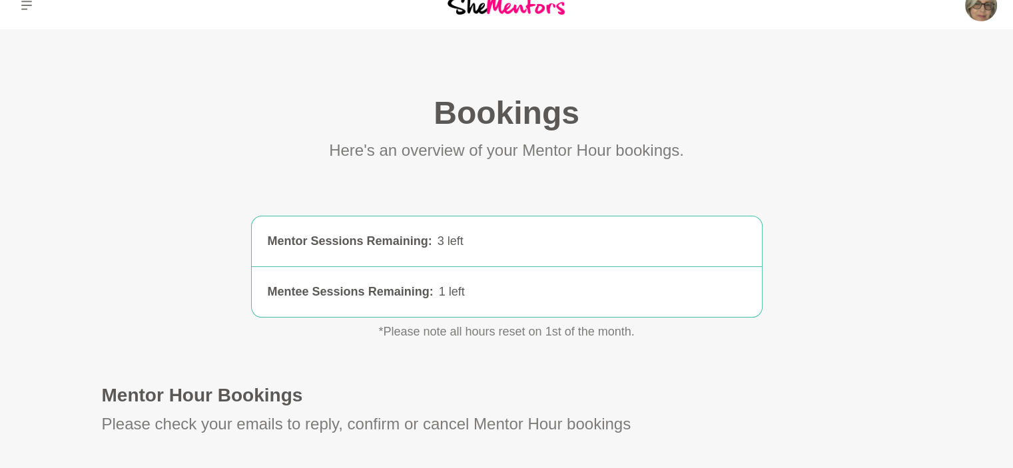
scroll to position [13, 0]
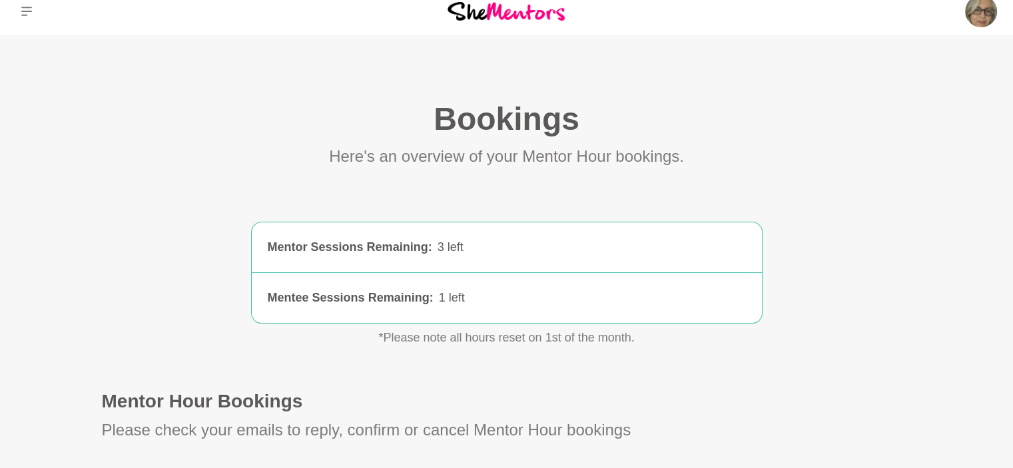
click at [955, 111] on main "Bookings (0) Here's an overview of your Mentor Hour bookings. Mentor Sessions R…" at bounding box center [506, 305] width 1013 height 540
click at [895, 244] on p "Reviews" at bounding box center [900, 243] width 40 height 11
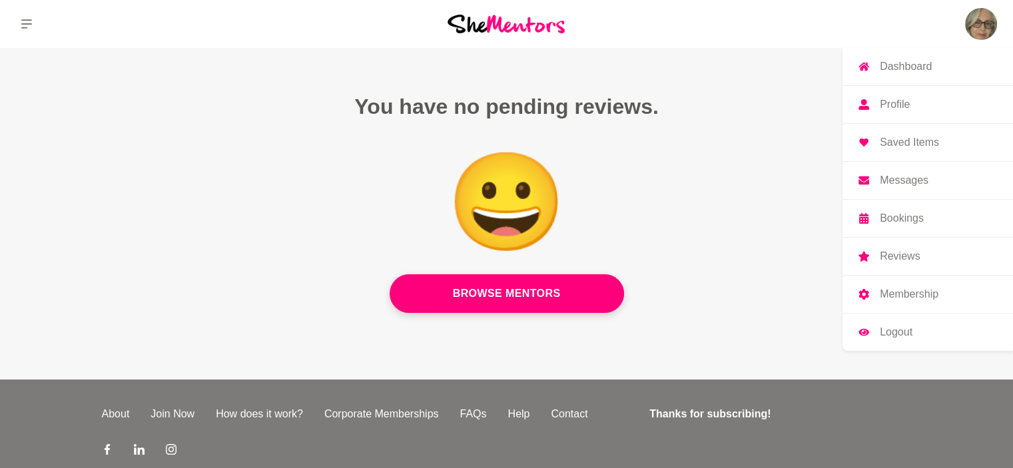
click at [897, 217] on p "Bookings" at bounding box center [902, 218] width 44 height 11
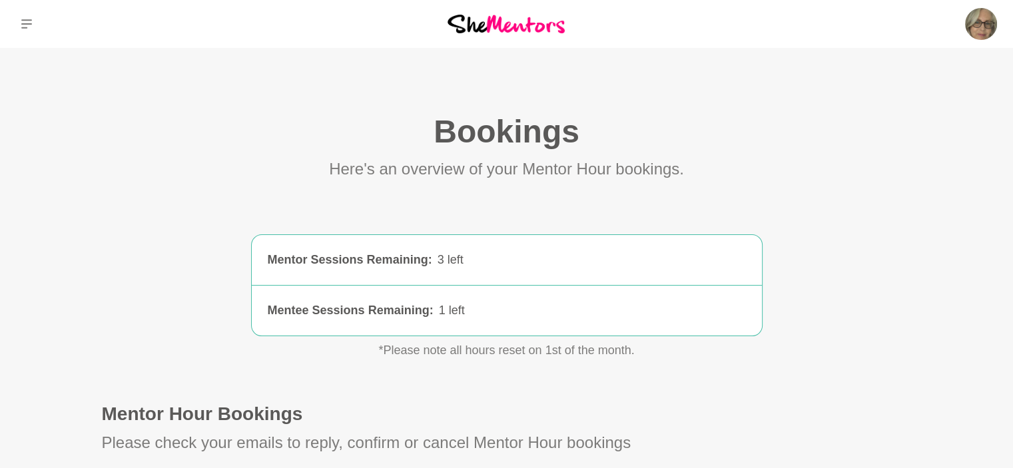
scroll to position [266, 0]
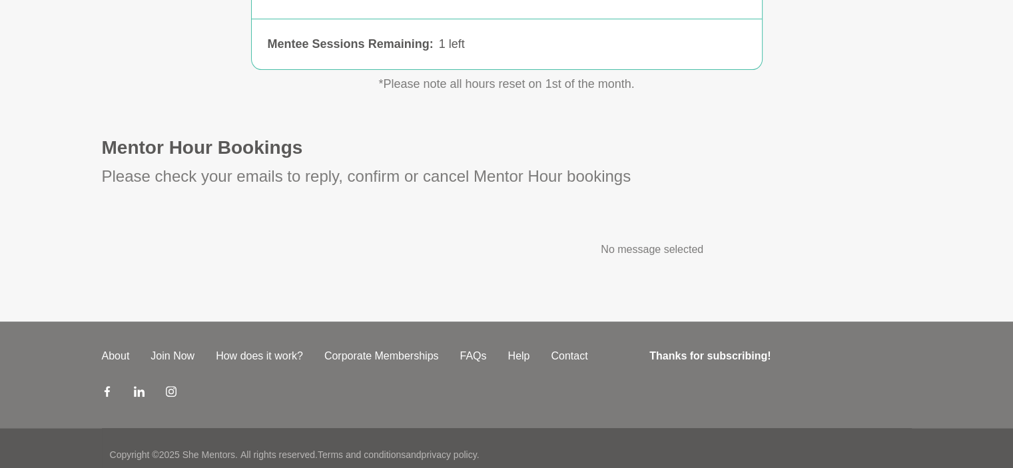
click at [79, 77] on main "Bookings (0) Here's an overview of your Mentor Hour bookings. Mentor Sessions R…" at bounding box center [506, 52] width 1013 height 540
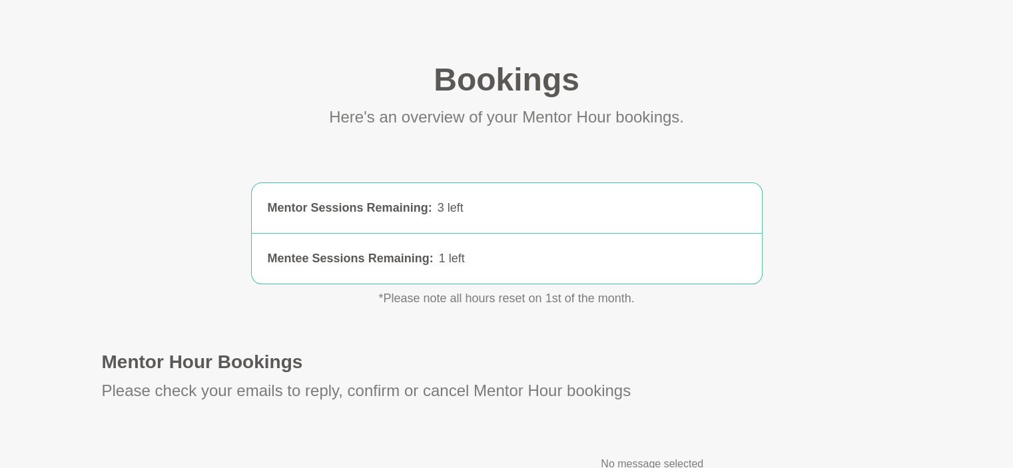
scroll to position [0, 0]
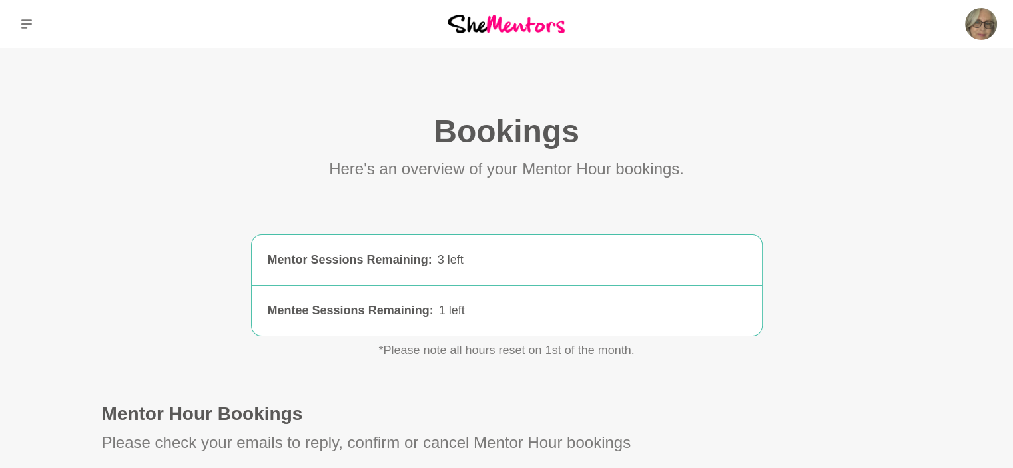
click at [93, 206] on section "Bookings (0) Here's an overview of your Mentor Hour bookings. Mentor Sessions R…" at bounding box center [507, 318] width 853 height 412
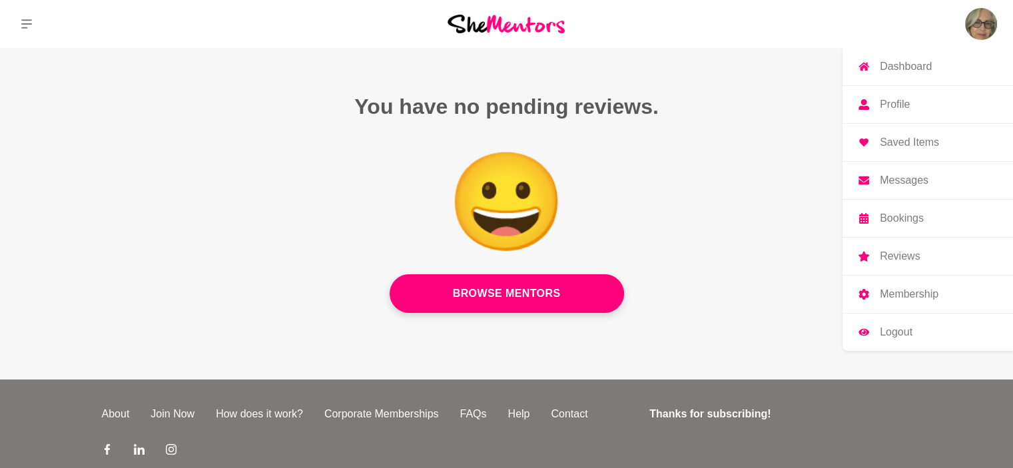
click at [981, 26] on img at bounding box center [981, 24] width 32 height 32
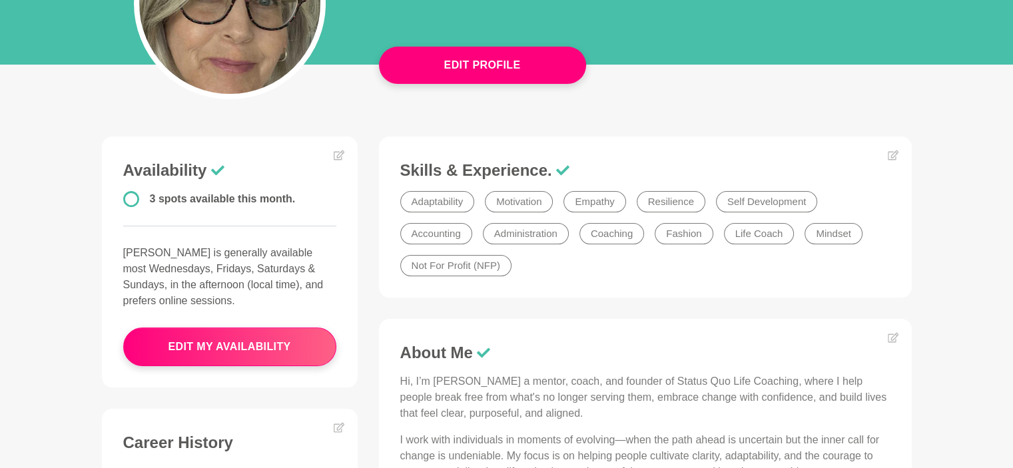
scroll to position [266, 0]
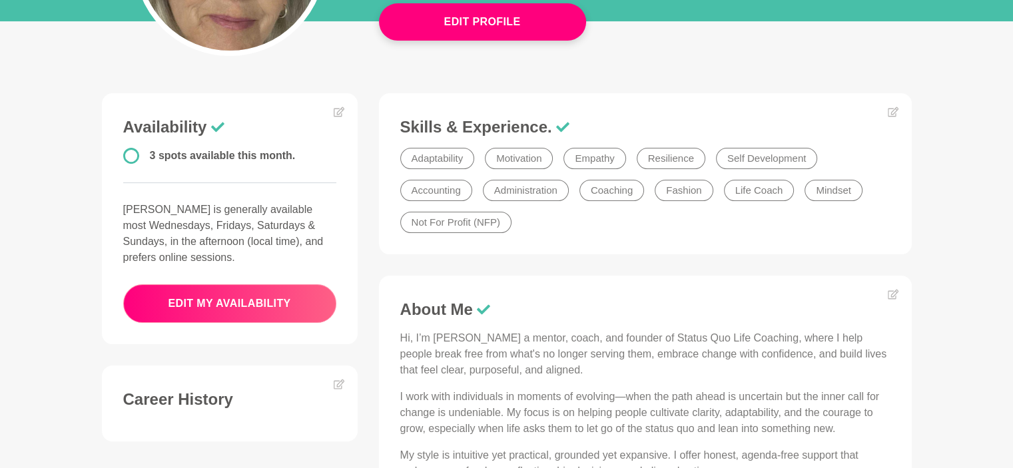
click at [239, 306] on button "edit my availability" at bounding box center [229, 303] width 213 height 39
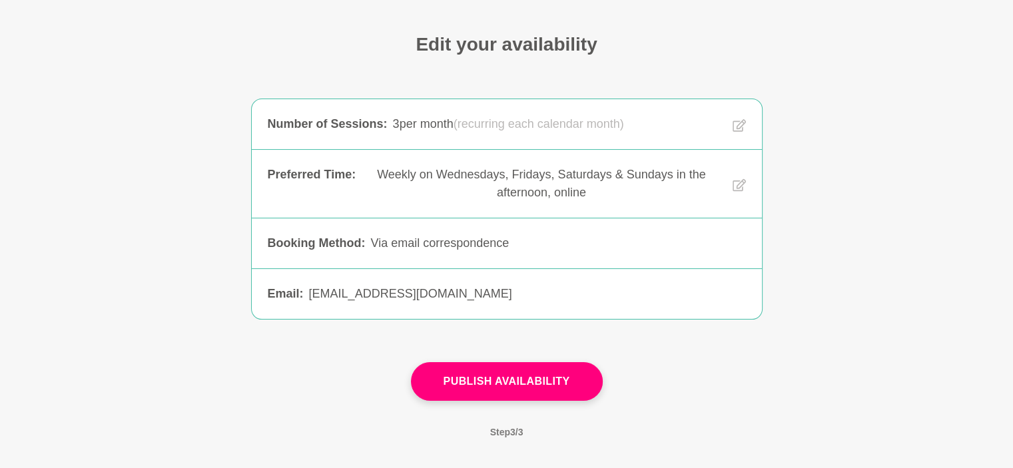
scroll to position [133, 0]
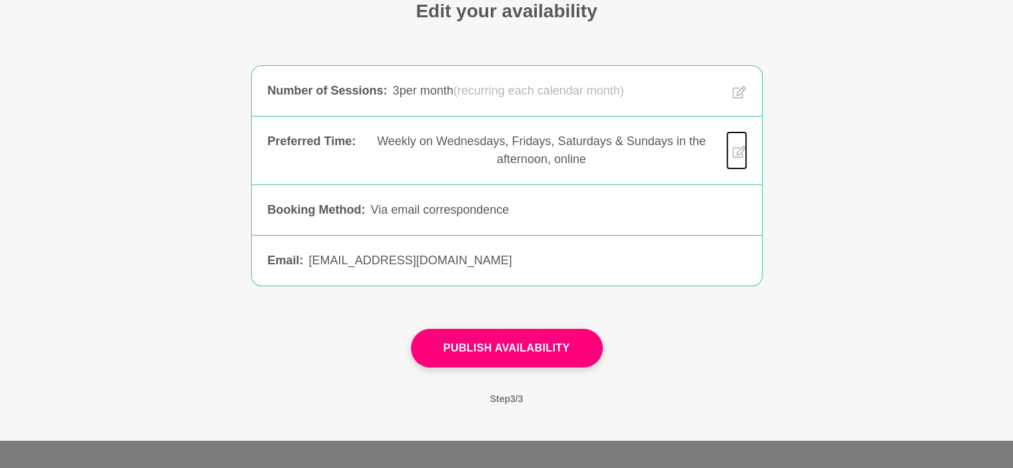
click at [737, 153] on icon at bounding box center [738, 151] width 13 height 13
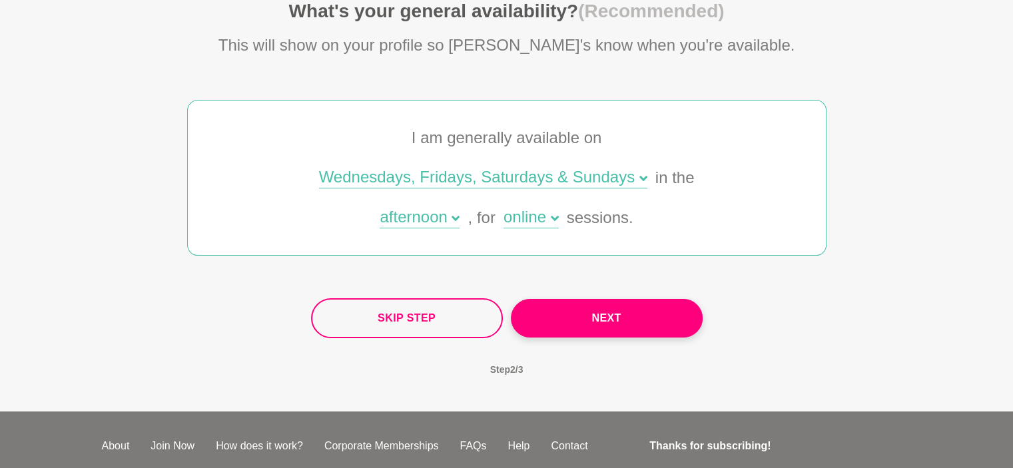
click at [528, 218] on div "online" at bounding box center [531, 218] width 55 height 19
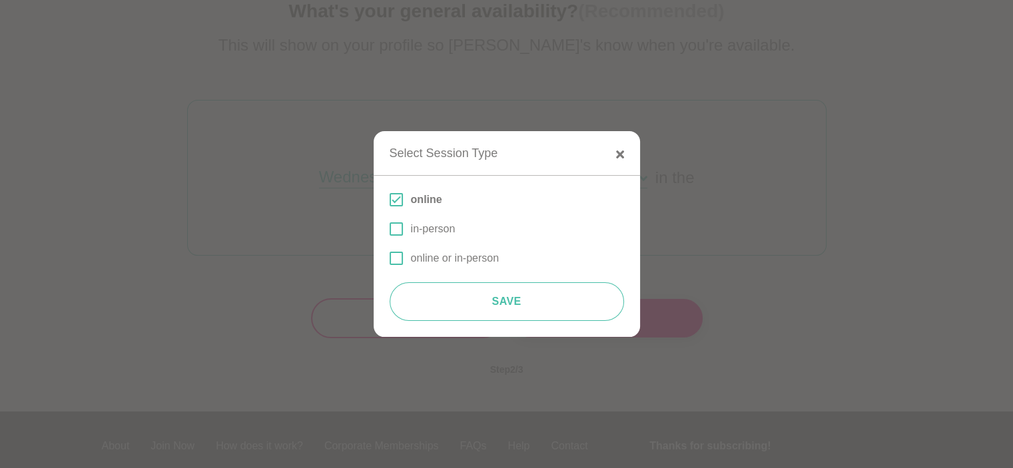
click at [396, 258] on span at bounding box center [396, 258] width 13 height 13
click at [390, 258] on input "online or in-person" at bounding box center [390, 258] width 0 height 0
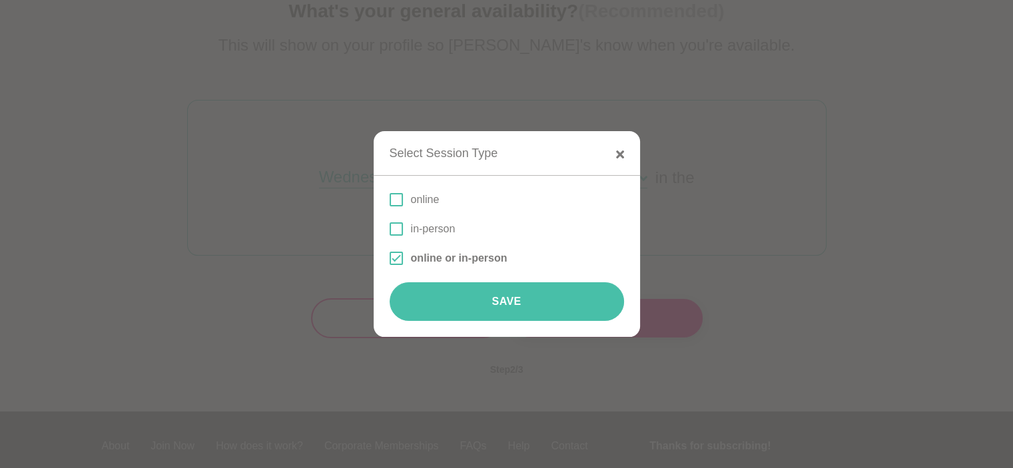
click at [530, 304] on button "Save" at bounding box center [507, 301] width 234 height 39
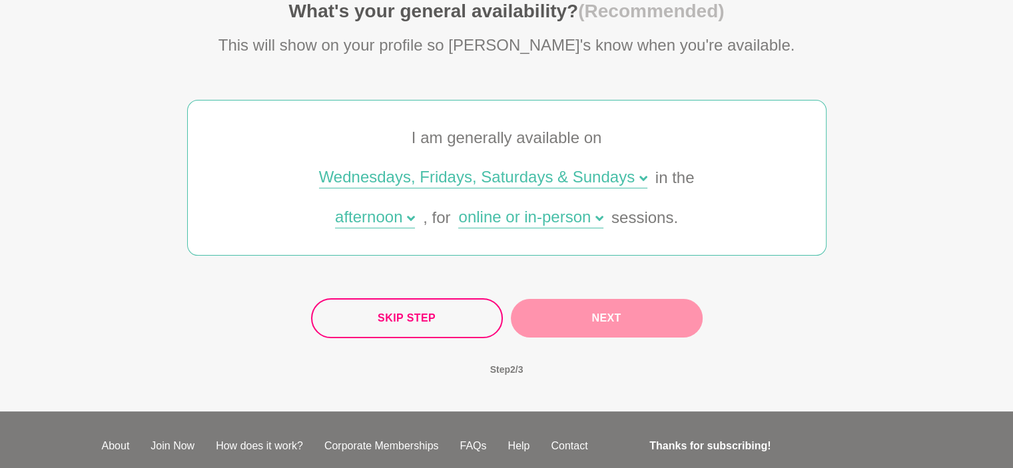
click at [658, 324] on button "Next" at bounding box center [607, 318] width 192 height 39
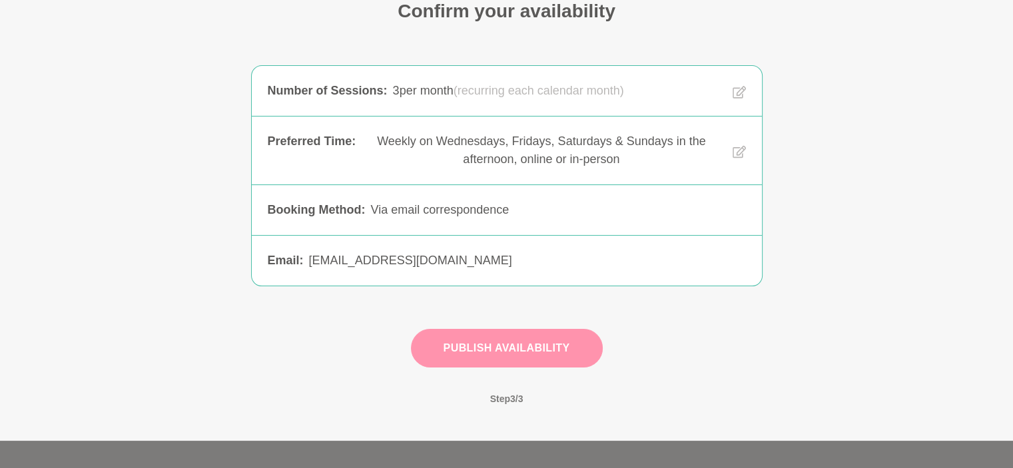
click at [520, 348] on button "Publish Availability" at bounding box center [507, 348] width 192 height 39
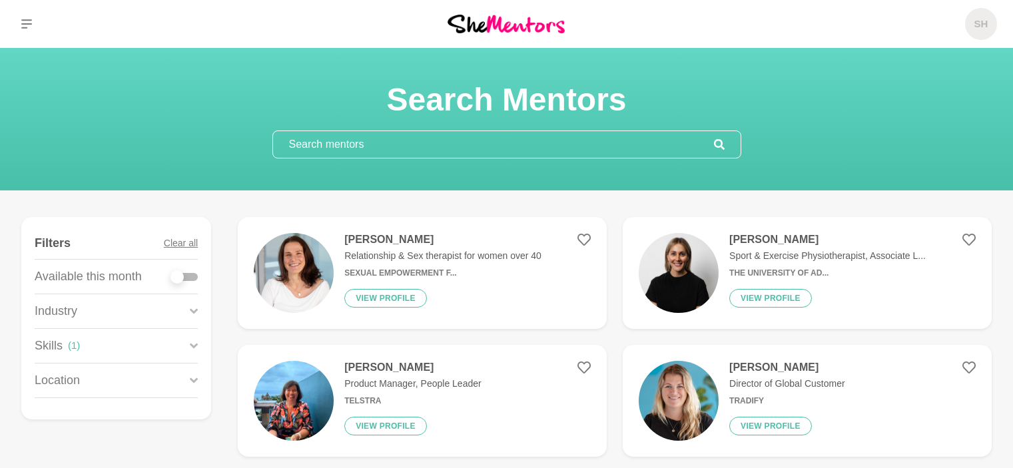
scroll to position [933, 0]
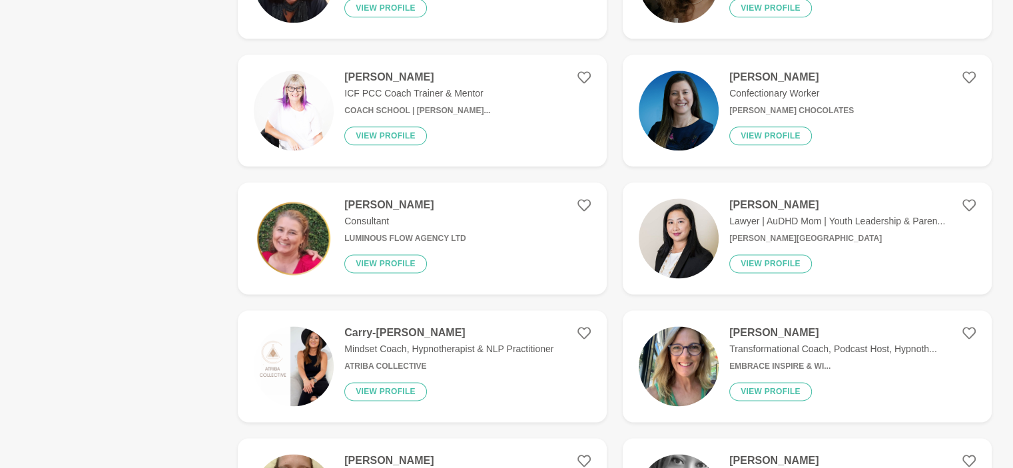
scroll to position [1732, 0]
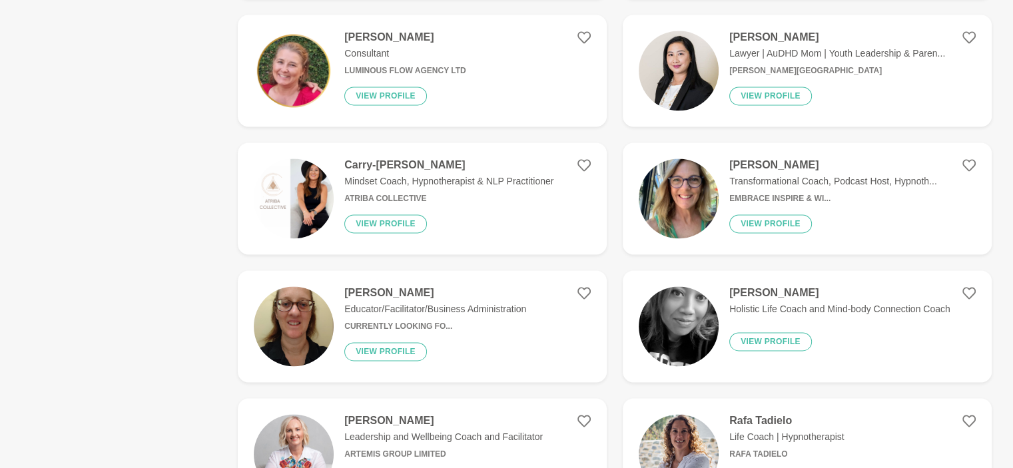
scroll to position [1998, 0]
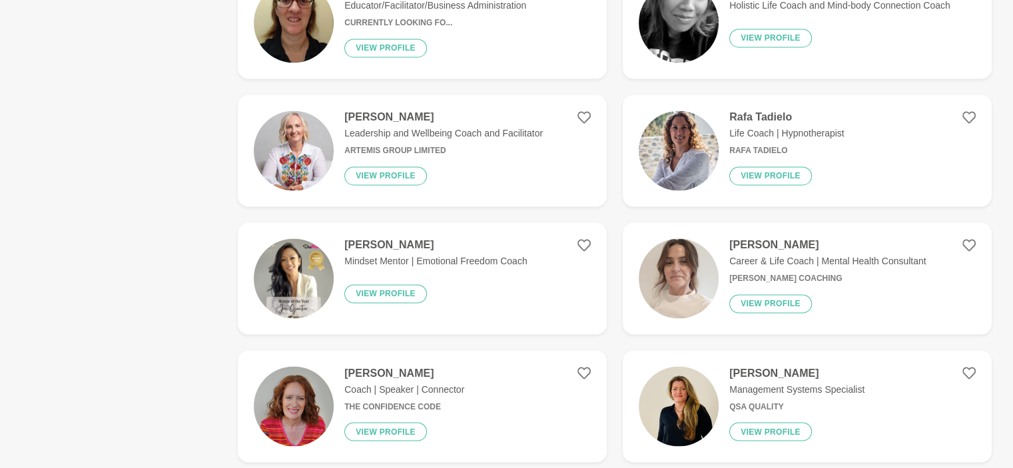
scroll to position [2132, 0]
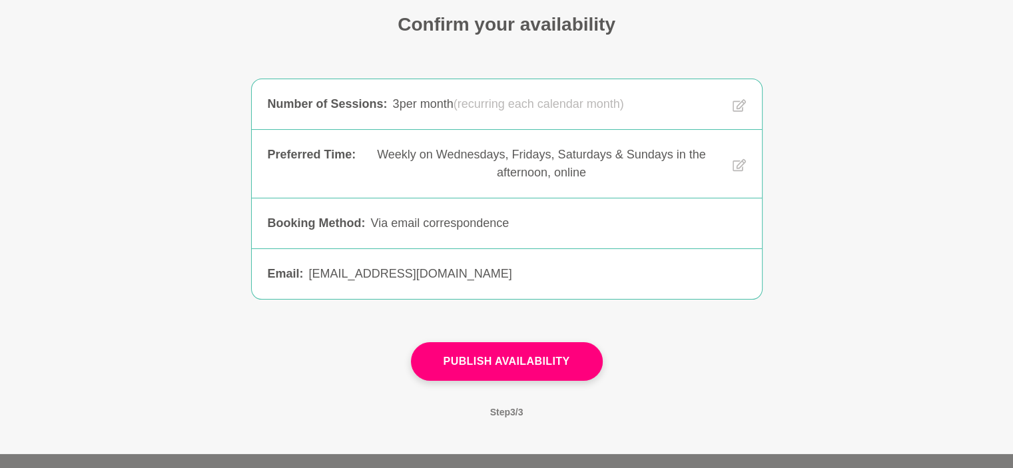
scroll to position [264, 0]
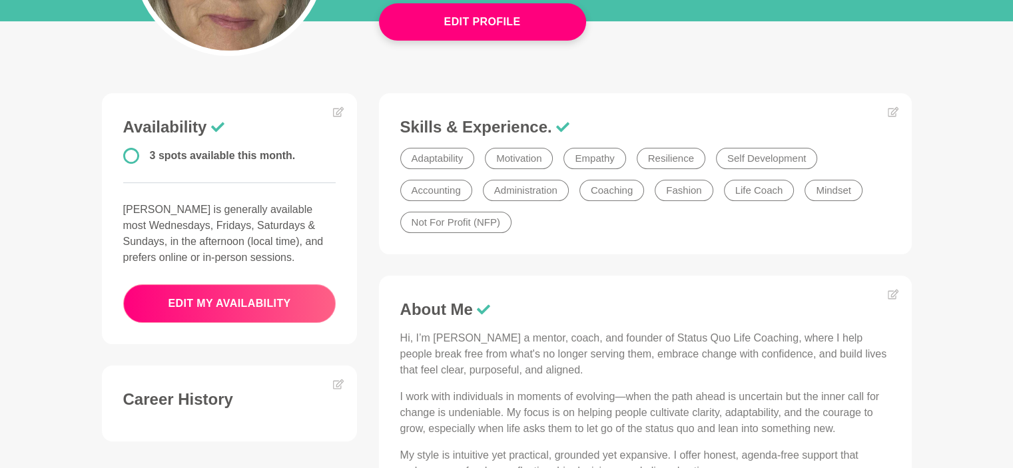
scroll to position [533, 0]
